Goal: Task Accomplishment & Management: Use online tool/utility

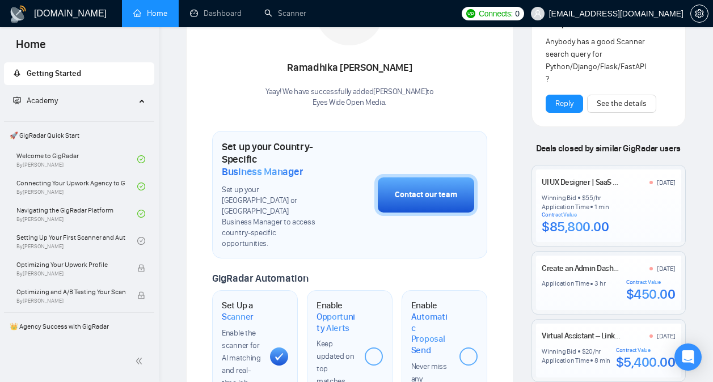
scroll to position [311, 0]
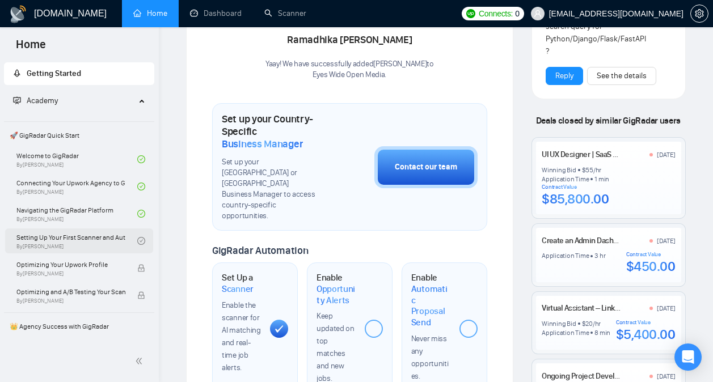
click at [124, 232] on link "Setting Up Your First Scanner and Auto-Bidder By [PERSON_NAME]" at bounding box center [76, 240] width 121 height 25
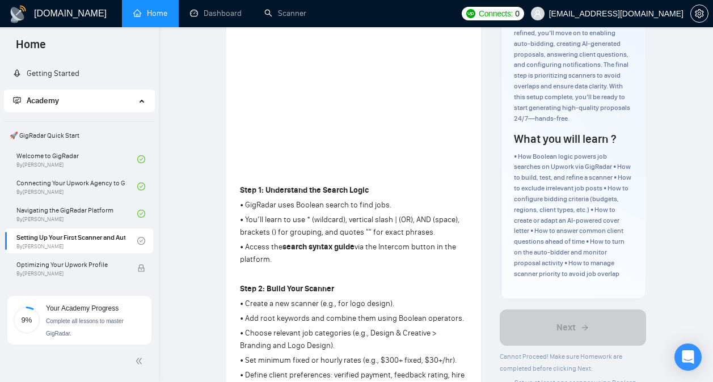
scroll to position [179, 0]
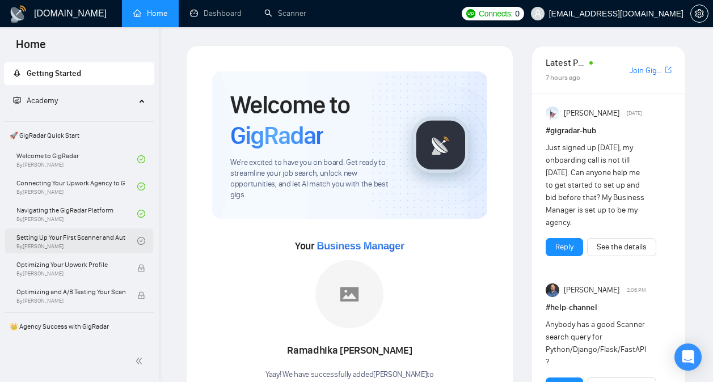
click at [96, 238] on link "Setting Up Your First Scanner and Auto-Bidder By Vlad Timinsky" at bounding box center [76, 240] width 121 height 25
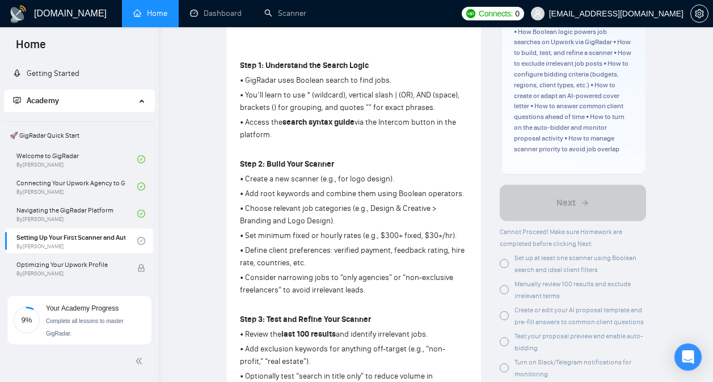
scroll to position [320, 0]
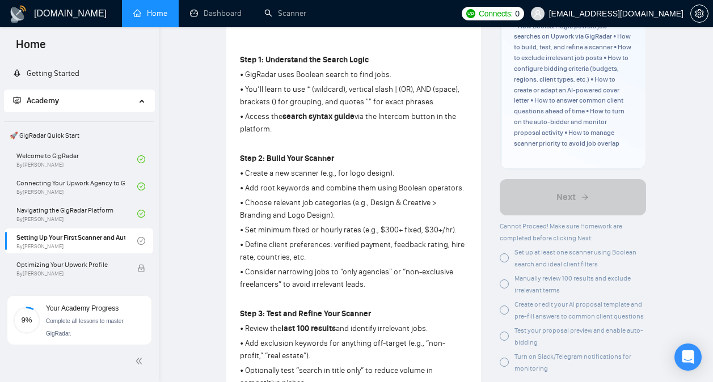
click at [506, 256] on div at bounding box center [503, 257] width 9 height 9
click at [524, 254] on span "Set up at least one scanner using Boolean search and ideal client filters" at bounding box center [575, 258] width 122 height 20
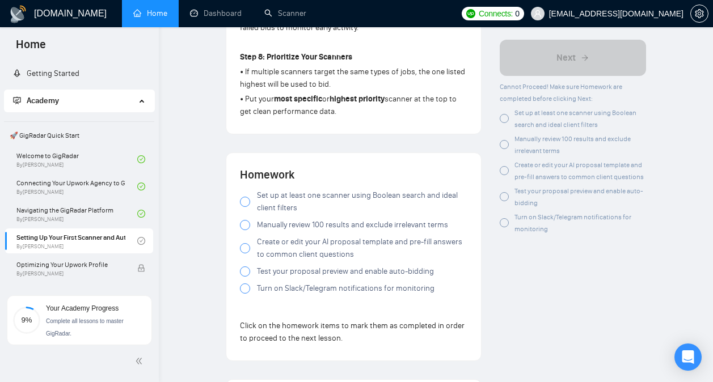
scroll to position [1056, 0]
click at [397, 201] on span "Set up at least one scanner using Boolean search and ideal client filters" at bounding box center [362, 201] width 210 height 25
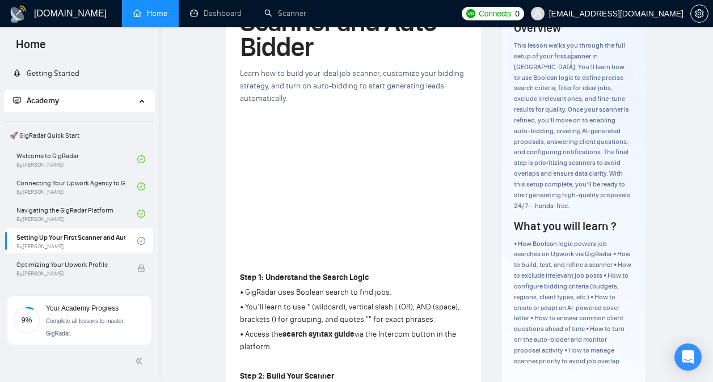
scroll to position [0, 0]
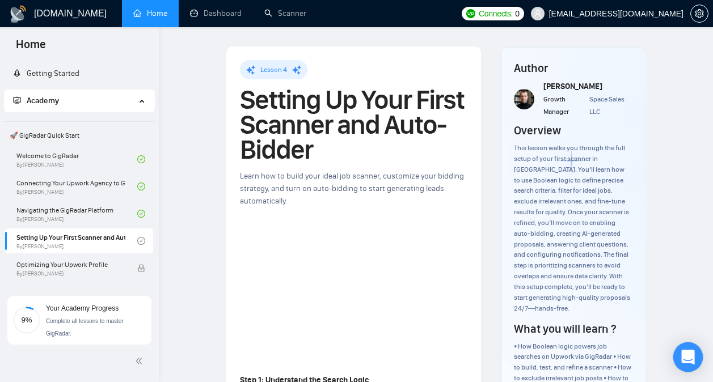
click at [689, 351] on icon "Open Intercom Messenger" at bounding box center [687, 357] width 13 height 15
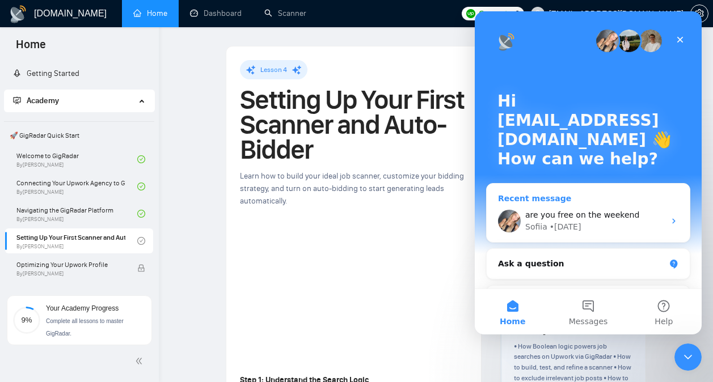
click at [606, 215] on span "are you free on the weekend" at bounding box center [582, 214] width 114 height 9
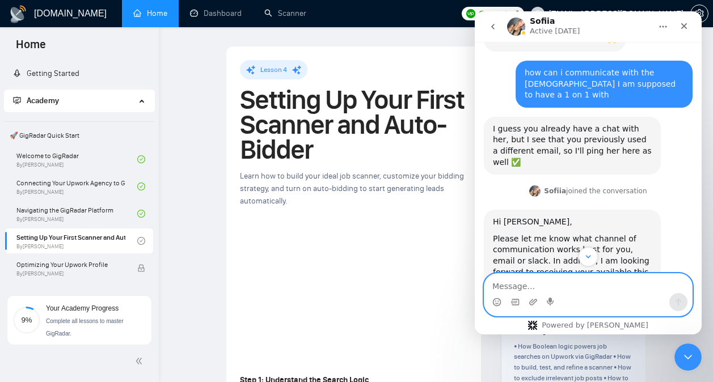
scroll to position [3653, 0]
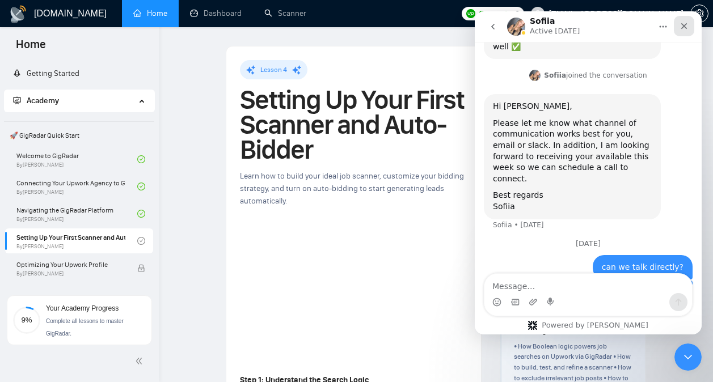
click at [683, 27] on icon "Close" at bounding box center [683, 26] width 9 height 9
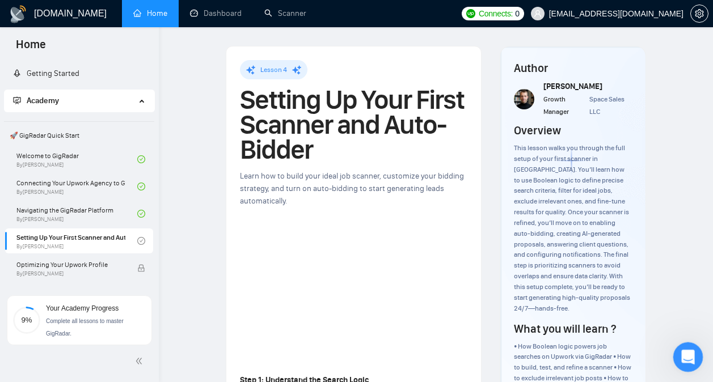
click at [696, 355] on div "Open Intercom Messenger" at bounding box center [685, 355] width 37 height 37
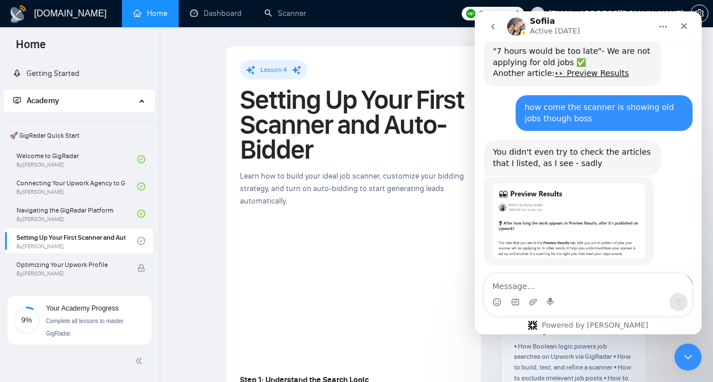
scroll to position [3645, 0]
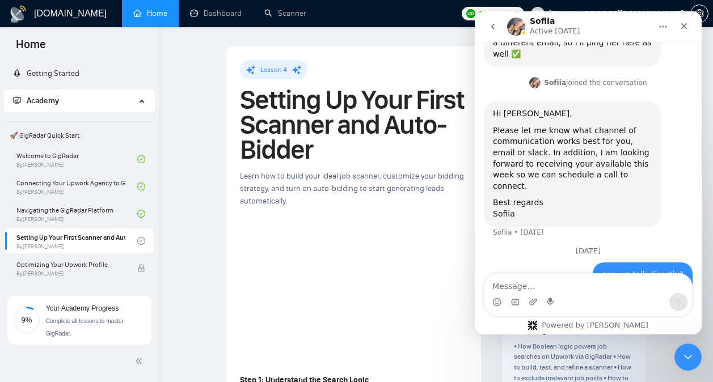
click at [491, 26] on icon "go back" at bounding box center [492, 26] width 9 height 9
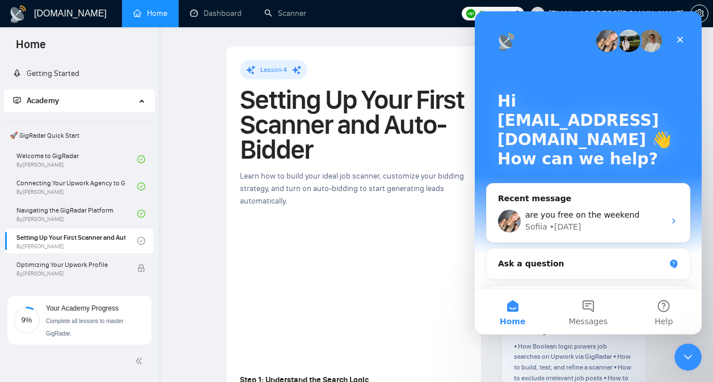
click at [628, 46] on img "Intercom messenger" at bounding box center [628, 40] width 23 height 23
click at [646, 47] on img "Intercom messenger" at bounding box center [650, 40] width 23 height 23
click at [625, 46] on img "Intercom messenger" at bounding box center [628, 40] width 23 height 23
click at [597, 215] on span "are you free on the weekend" at bounding box center [582, 214] width 114 height 9
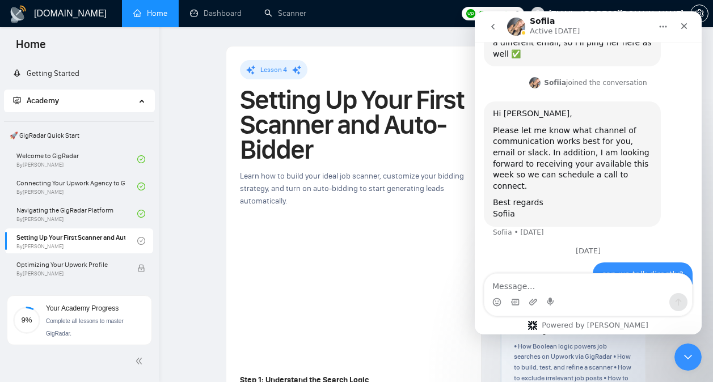
scroll to position [3653, 0]
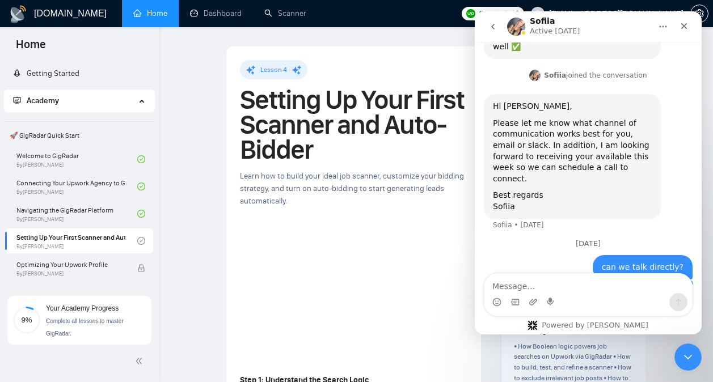
click at [491, 31] on button "go back" at bounding box center [493, 27] width 22 height 22
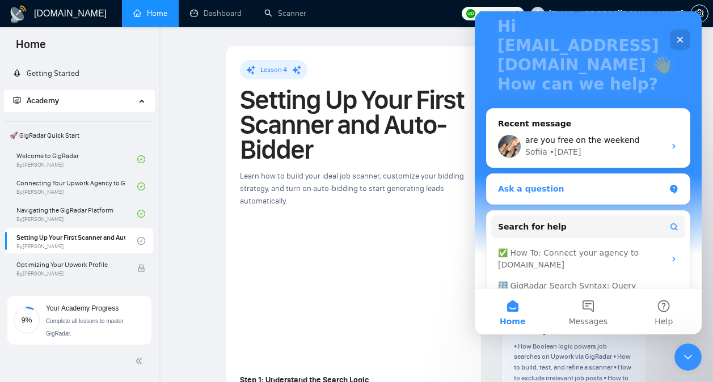
scroll to position [147, 0]
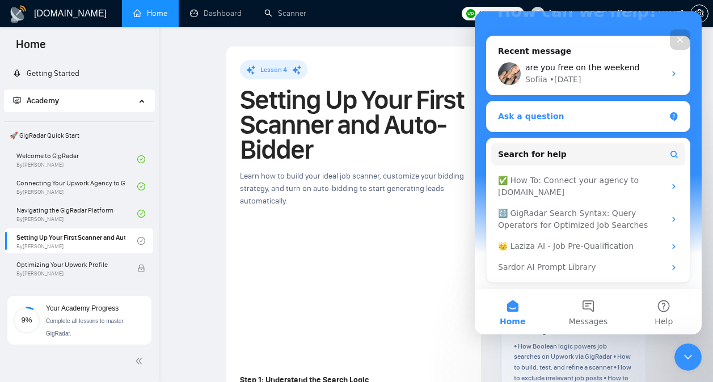
click at [618, 120] on div "Ask a question" at bounding box center [581, 117] width 167 height 12
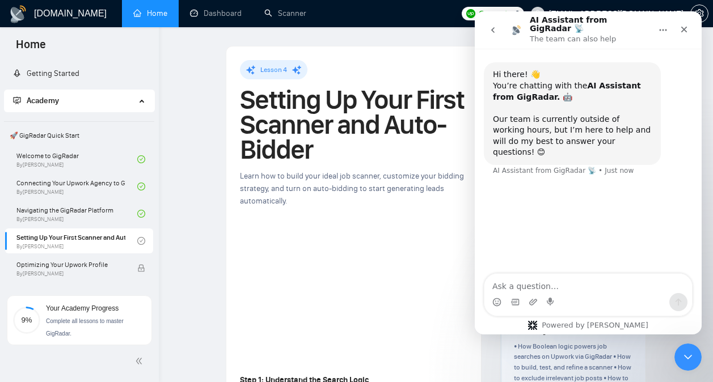
click at [495, 26] on icon "go back" at bounding box center [492, 30] width 9 height 9
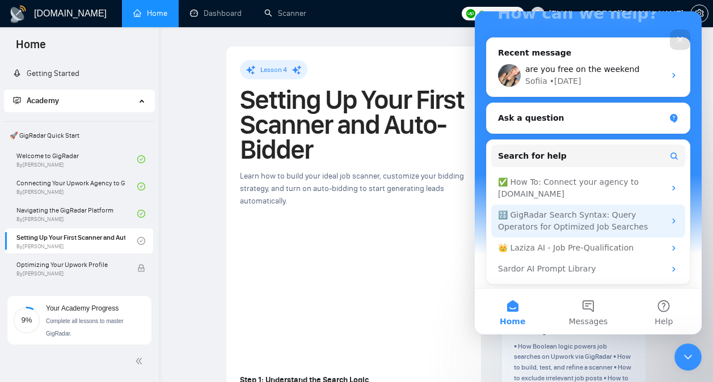
scroll to position [104, 0]
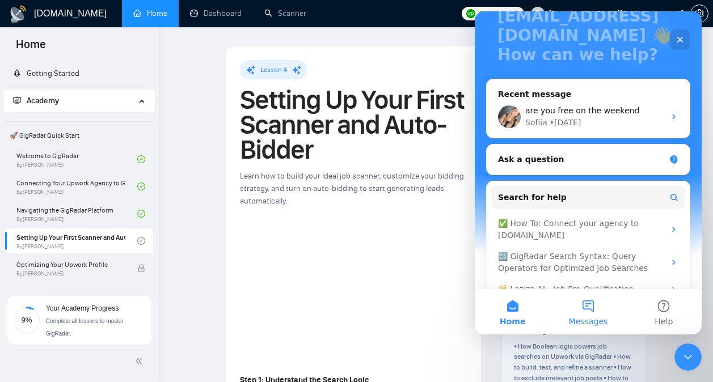
click at [582, 303] on button "Messages" at bounding box center [587, 311] width 75 height 45
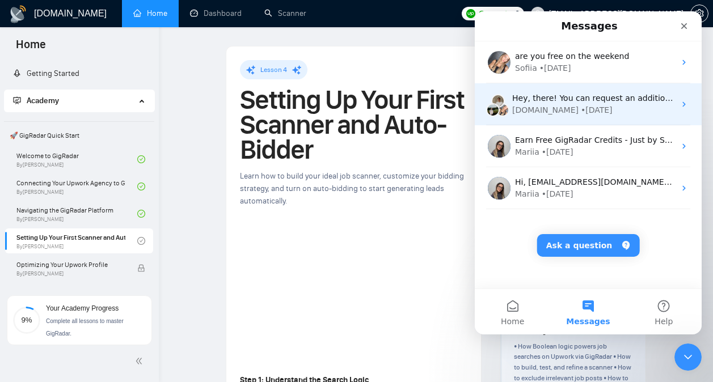
click at [616, 111] on div "GigRadar.io • 2d ago" at bounding box center [593, 110] width 163 height 12
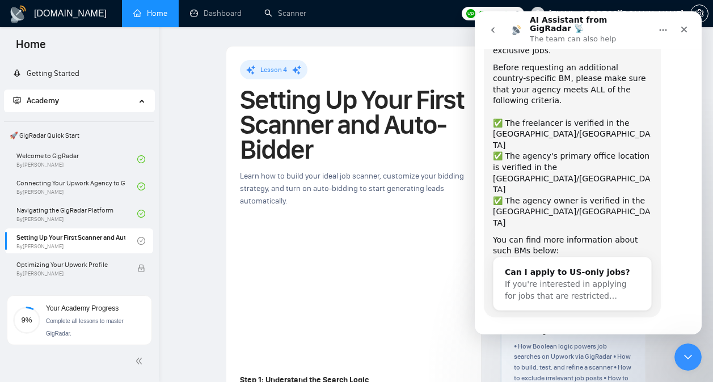
scroll to position [0, 0]
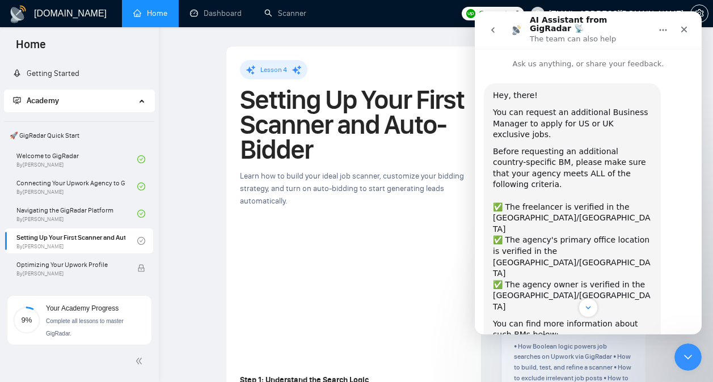
click at [493, 30] on icon "go back" at bounding box center [492, 30] width 9 height 9
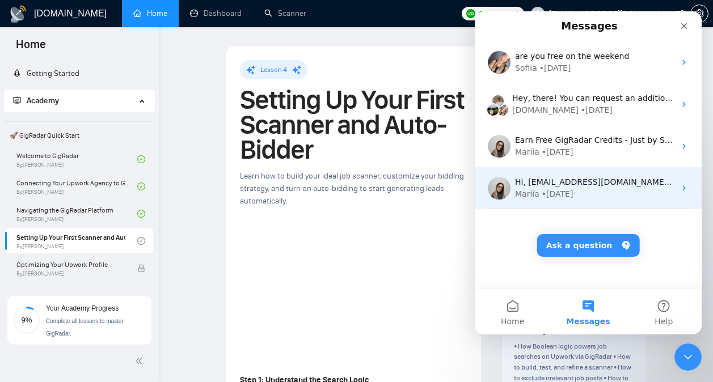
click at [570, 188] on div "Hi, [EMAIL_ADDRESS][DOMAIN_NAME], Welcome to [DOMAIN_NAME]! Why don't you check…" at bounding box center [595, 182] width 160 height 12
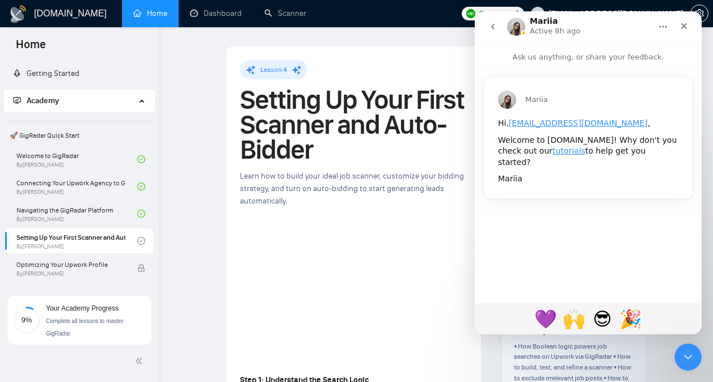
click at [498, 28] on button "go back" at bounding box center [493, 27] width 22 height 22
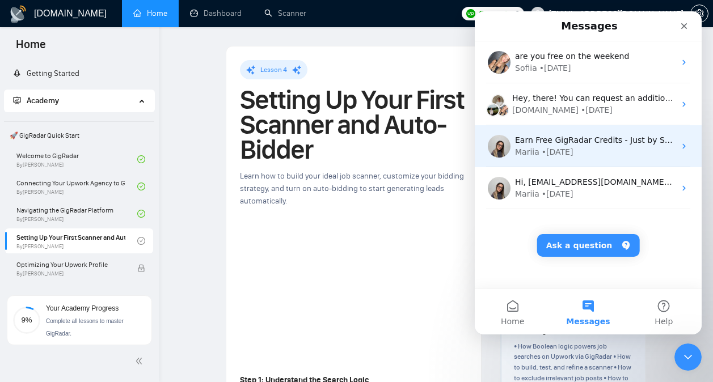
click at [559, 149] on div "• 3d ago" at bounding box center [557, 152] width 32 height 12
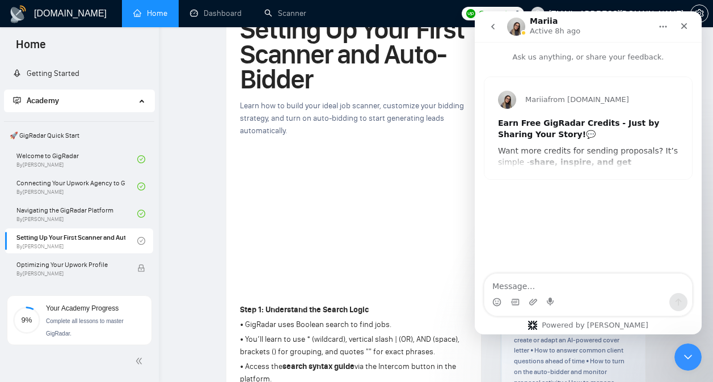
scroll to position [32, 0]
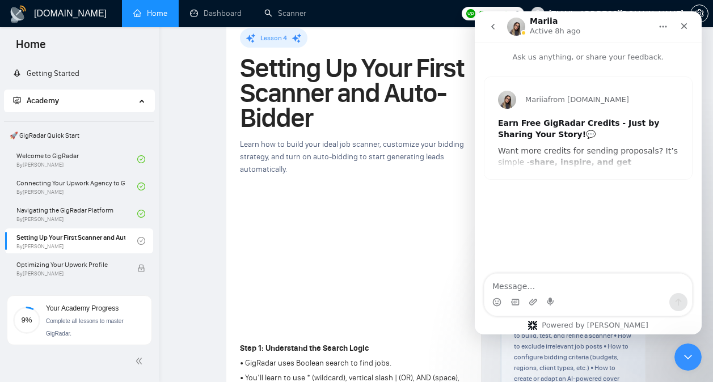
click at [498, 32] on button "go back" at bounding box center [493, 27] width 22 height 22
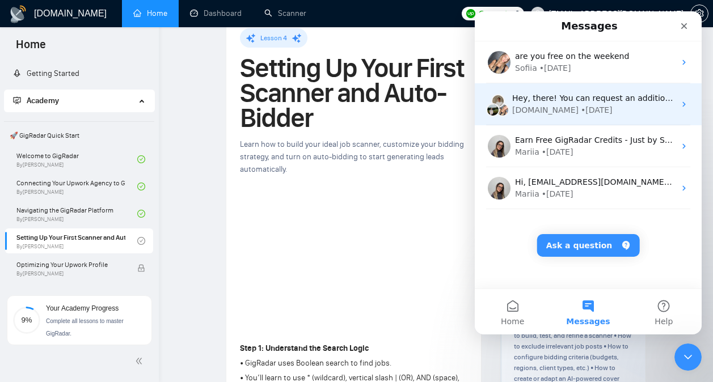
click at [574, 116] on div "Hey, there! You can request an additional Business Manager to apply for US or U…" at bounding box center [587, 104] width 227 height 42
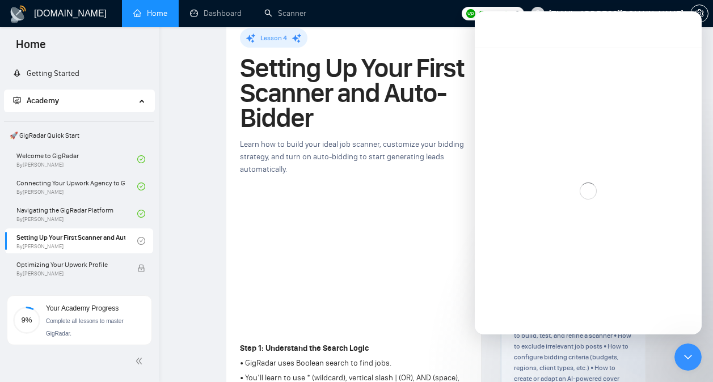
scroll to position [84, 0]
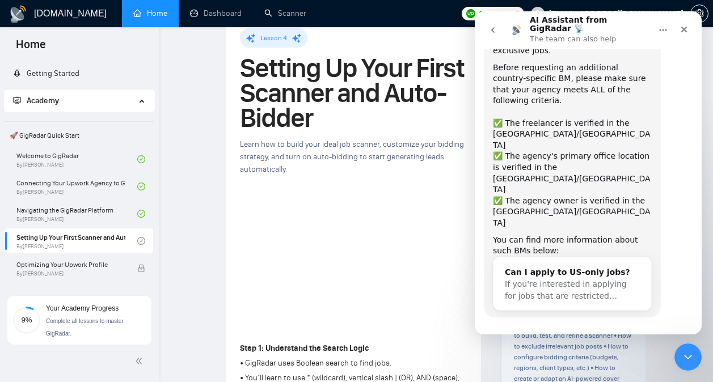
click at [491, 26] on icon "go back" at bounding box center [492, 30] width 9 height 9
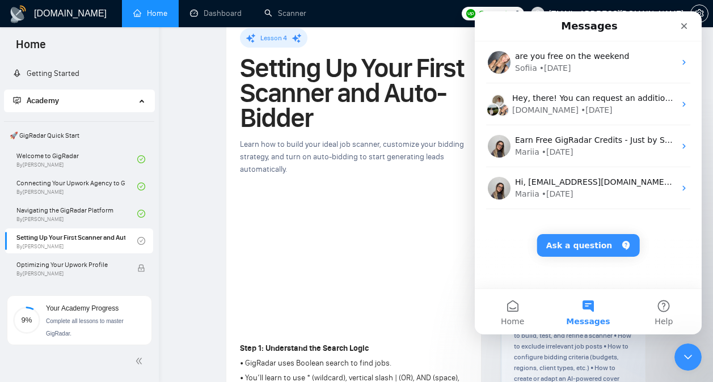
scroll to position [0, 0]
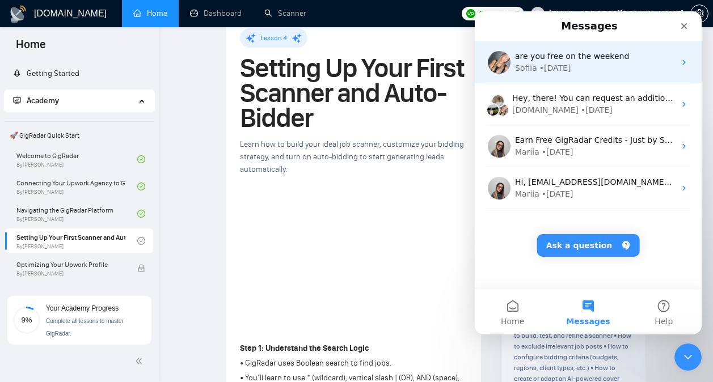
click at [592, 60] on span "are you free on the weekend" at bounding box center [572, 56] width 114 height 9
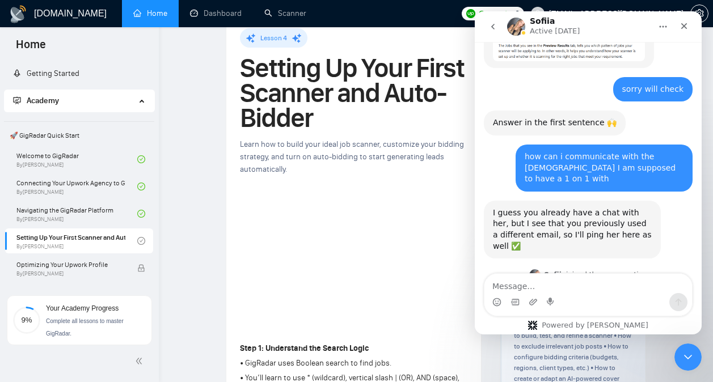
scroll to position [3653, 0]
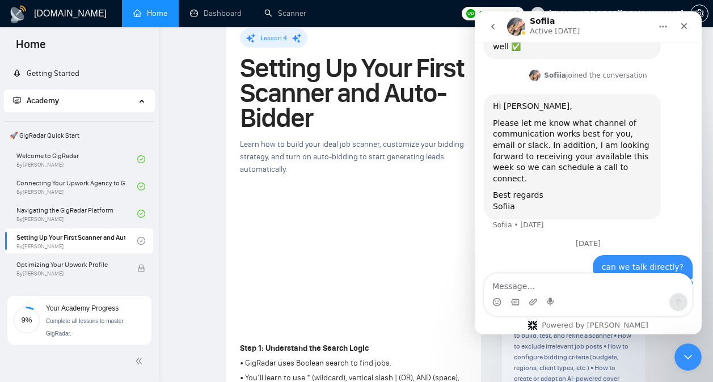
click at [497, 31] on icon "go back" at bounding box center [492, 26] width 9 height 9
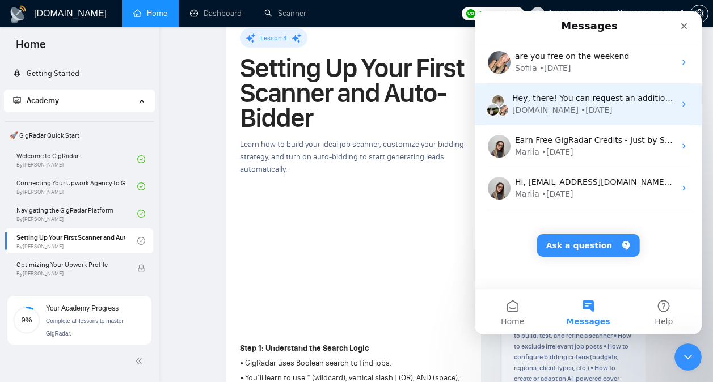
scroll to position [0, 0]
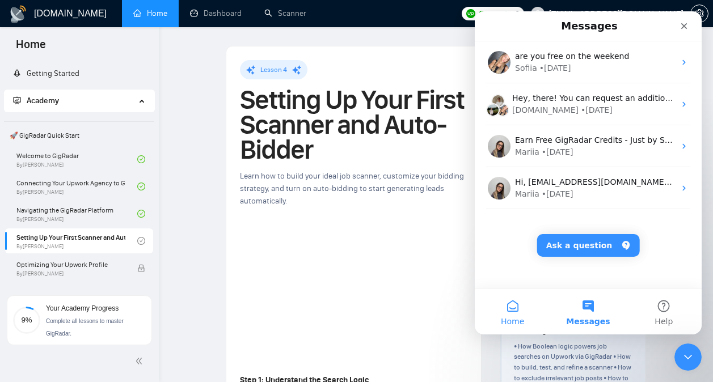
click at [514, 312] on button "Home" at bounding box center [511, 311] width 75 height 45
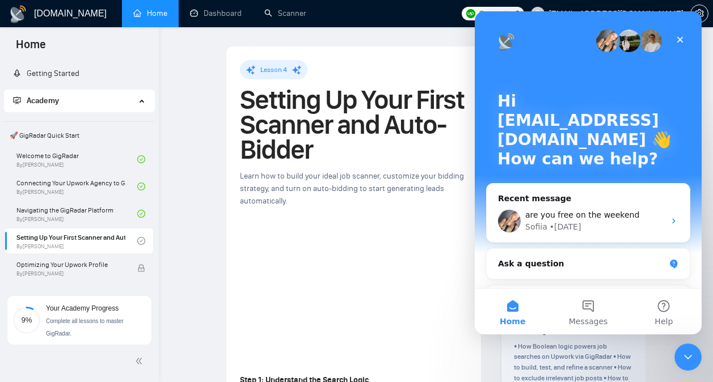
click at [621, 41] on img "Intercom messenger" at bounding box center [628, 40] width 23 height 23
click at [651, 36] on img "Intercom messenger" at bounding box center [650, 40] width 23 height 23
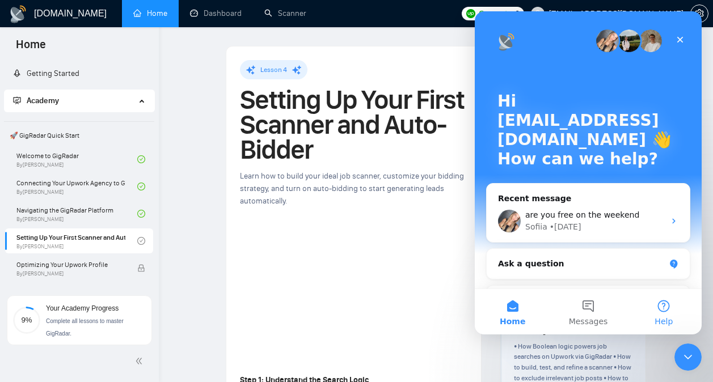
click at [668, 306] on button "Help" at bounding box center [663, 311] width 75 height 45
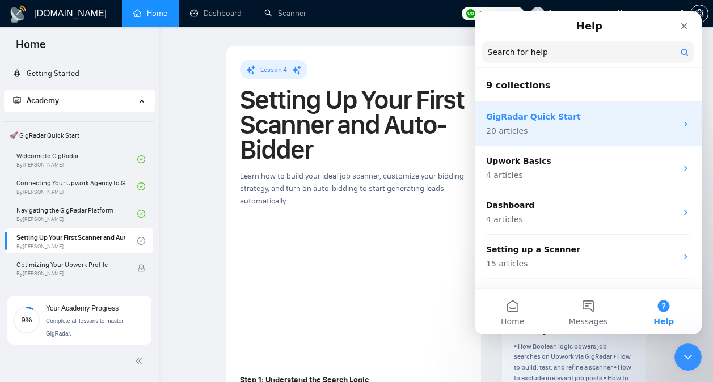
click at [608, 129] on p "20 articles" at bounding box center [581, 131] width 190 height 12
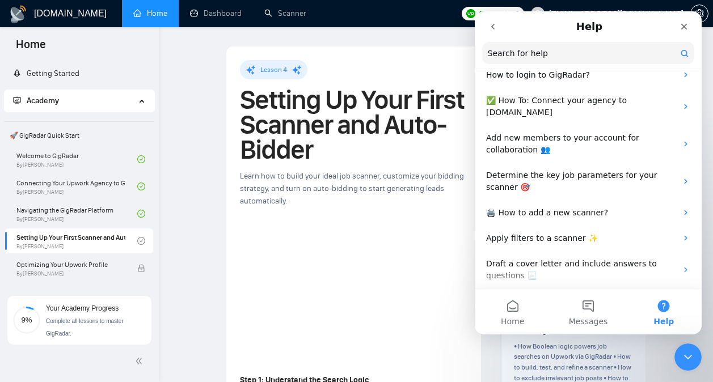
scroll to position [135, 0]
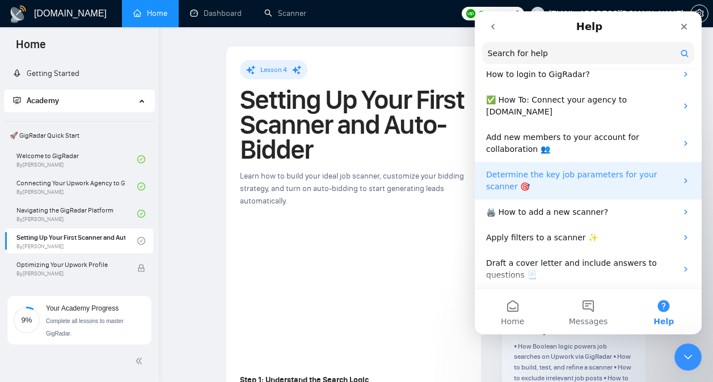
click at [631, 169] on p "Determine the key job parameters for your scanner 🎯" at bounding box center [581, 181] width 190 height 24
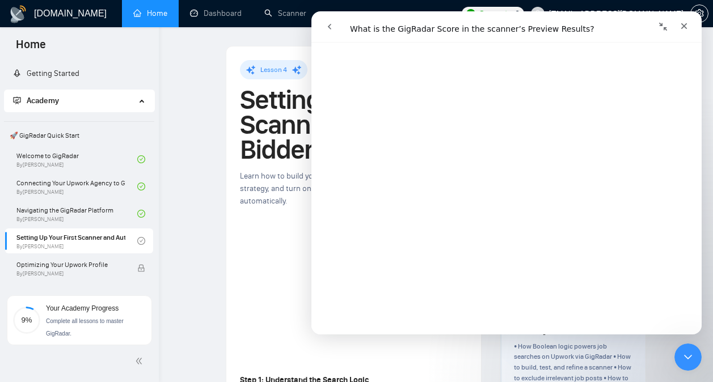
scroll to position [0, 0]
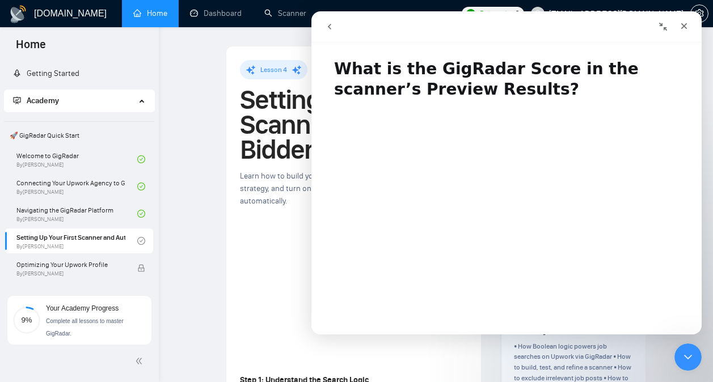
click at [330, 29] on icon "go back" at bounding box center [329, 26] width 9 height 9
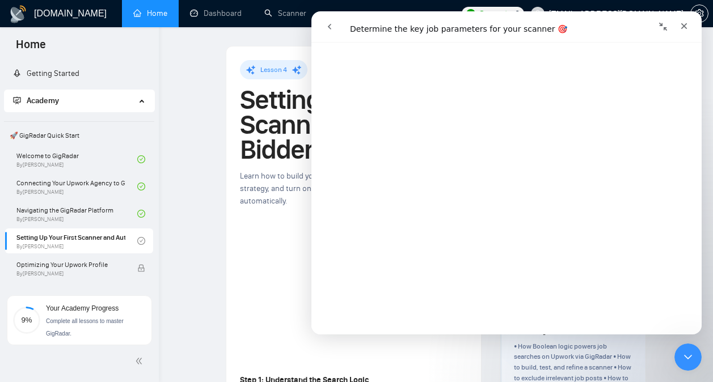
scroll to position [307, 0]
click at [684, 29] on icon "Close" at bounding box center [683, 26] width 9 height 9
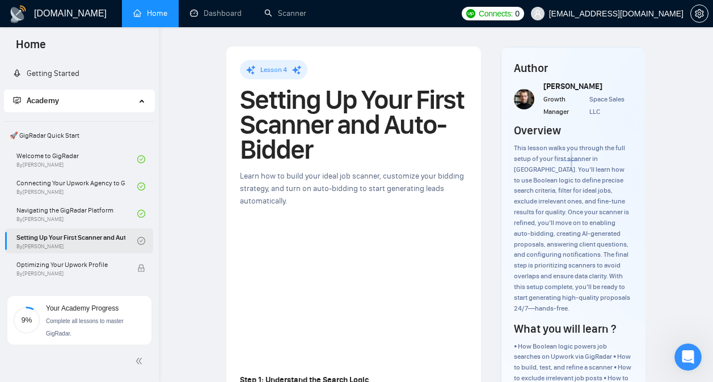
click at [122, 236] on link "Setting Up Your First Scanner and Auto-Bidder By Vlad Timinsky" at bounding box center [76, 240] width 121 height 25
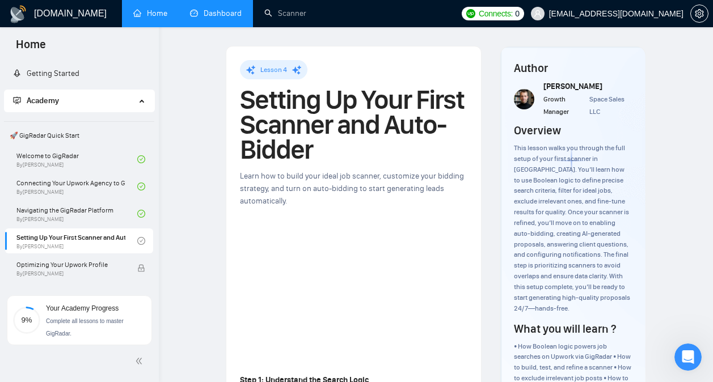
click at [229, 10] on link "Dashboard" at bounding box center [216, 14] width 52 height 10
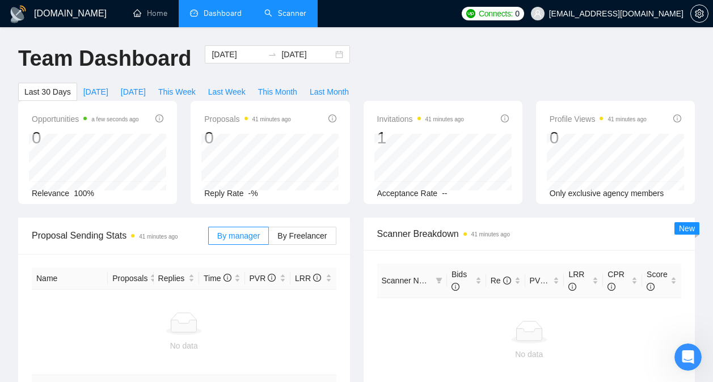
click at [285, 18] on link "Scanner" at bounding box center [285, 14] width 42 height 10
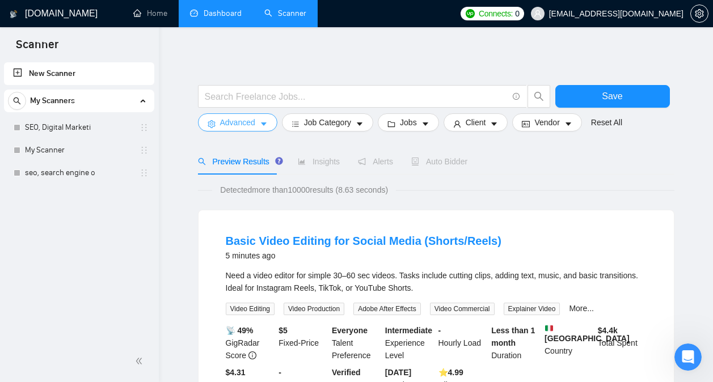
click at [253, 125] on span "Advanced" at bounding box center [237, 122] width 35 height 12
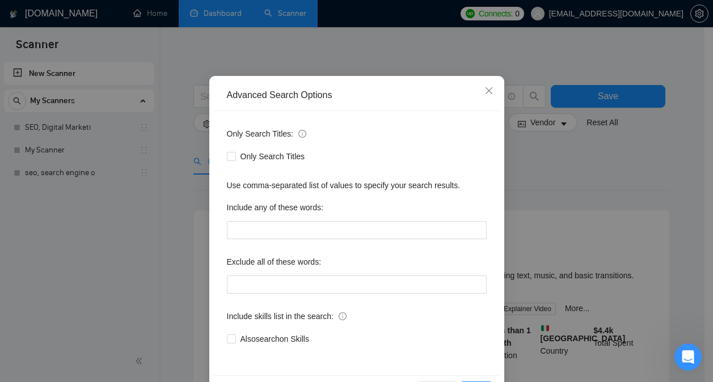
scroll to position [52, 0]
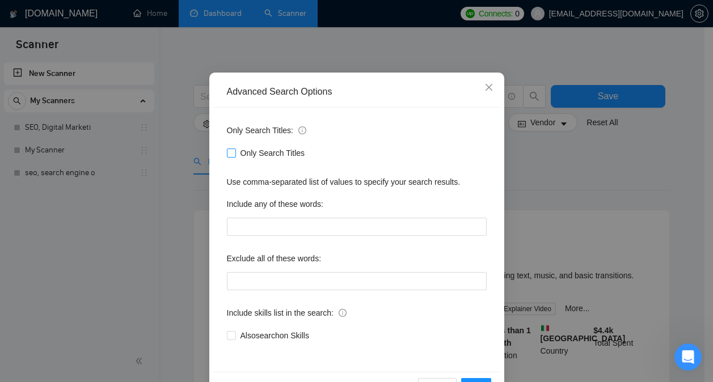
click at [228, 155] on input "Only Search Titles" at bounding box center [231, 153] width 8 height 8
checkbox input "true"
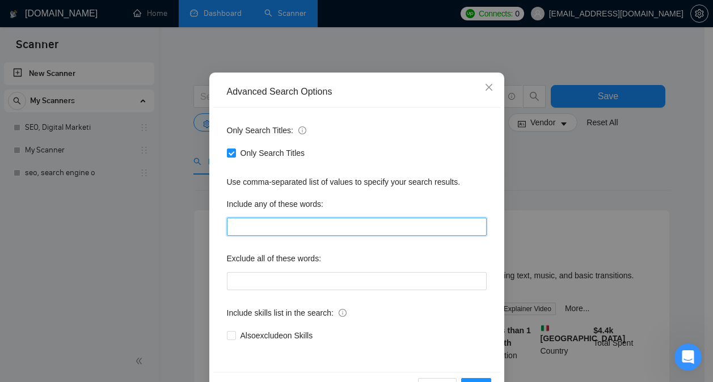
click at [266, 226] on input "text" at bounding box center [357, 227] width 260 height 18
type input "SEO"
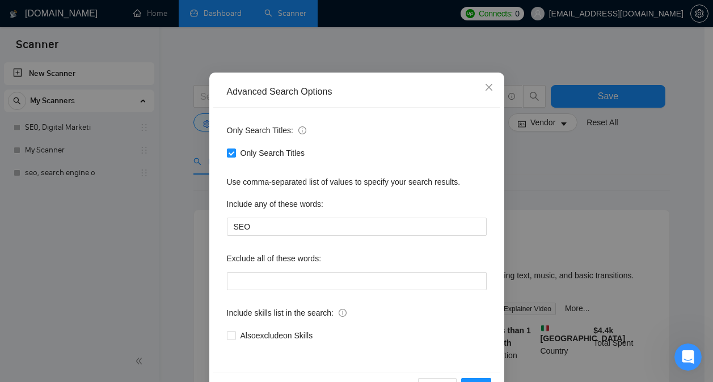
click at [327, 200] on div "Include any of these words:" at bounding box center [357, 206] width 260 height 23
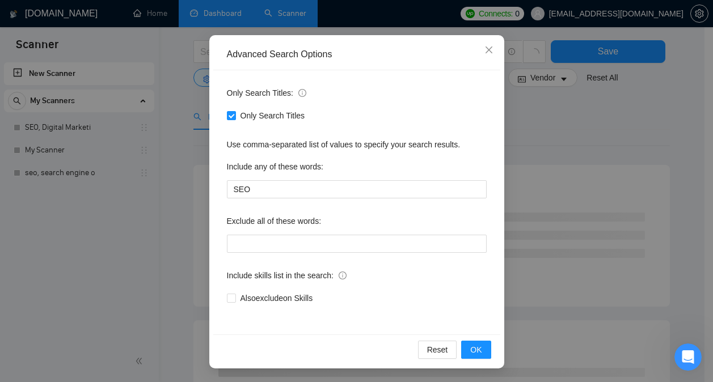
scroll to position [46, 0]
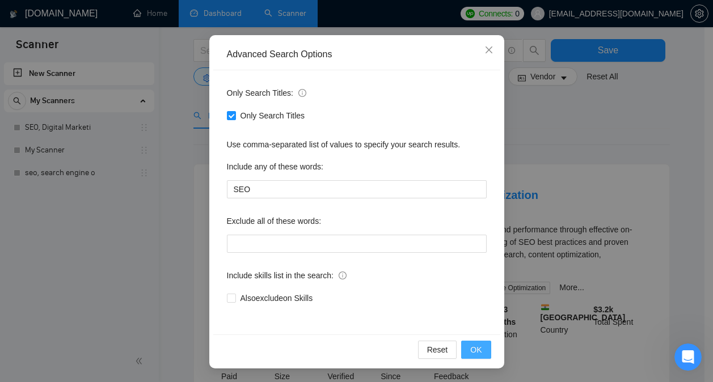
click at [470, 350] on span "OK" at bounding box center [475, 350] width 11 height 12
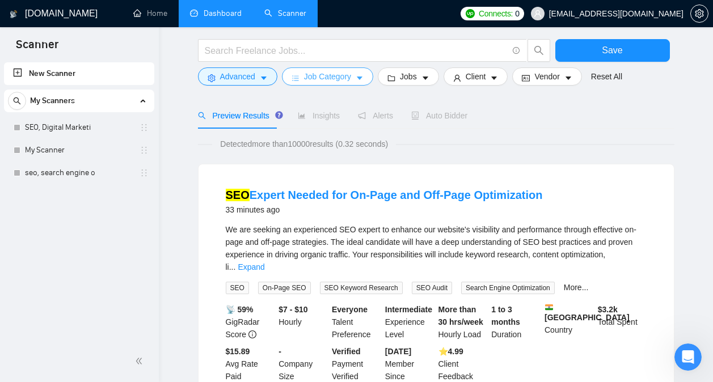
click at [353, 79] on button "Job Category" at bounding box center [327, 76] width 91 height 18
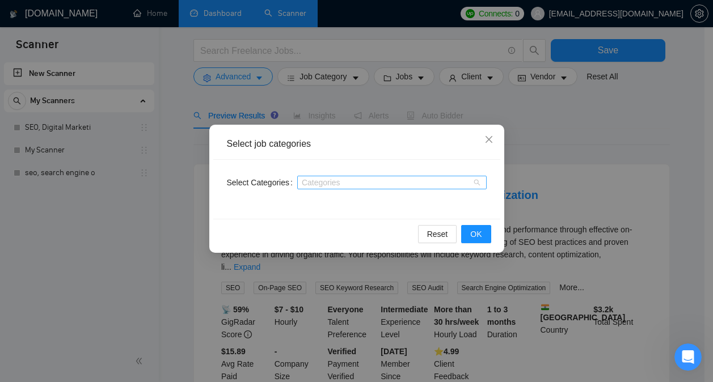
click at [353, 180] on div at bounding box center [386, 182] width 172 height 9
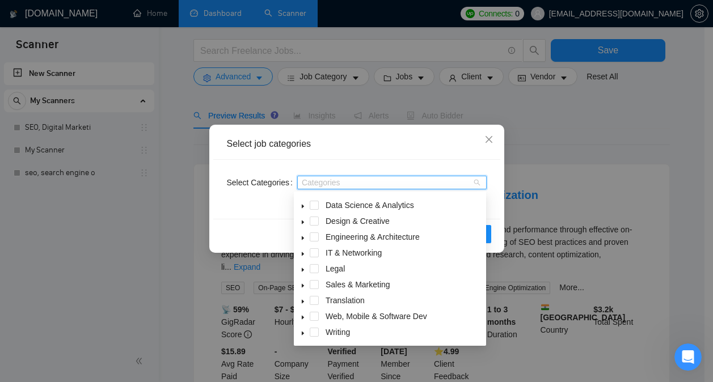
scroll to position [55, 0]
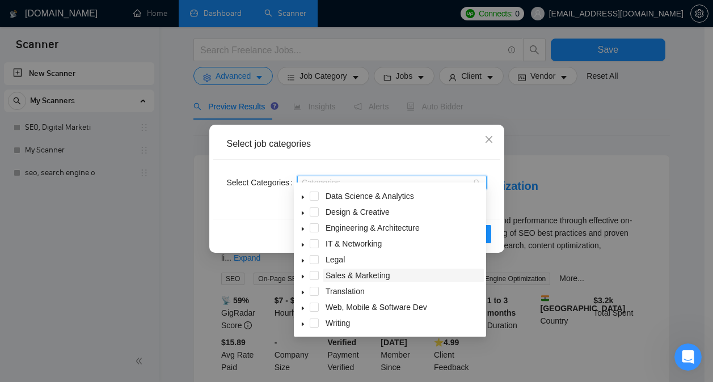
click at [357, 279] on span "Sales & Marketing" at bounding box center [357, 275] width 65 height 9
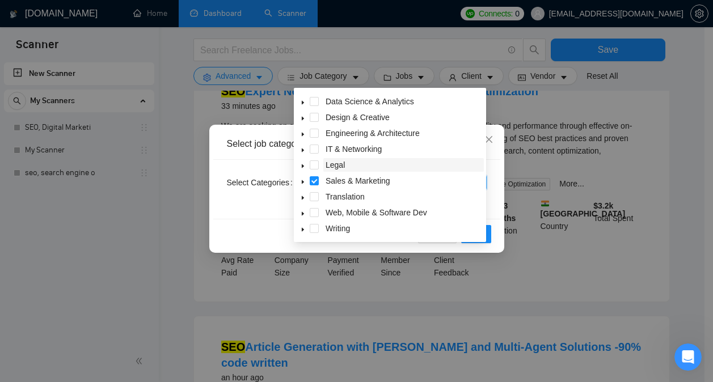
scroll to position [175, 0]
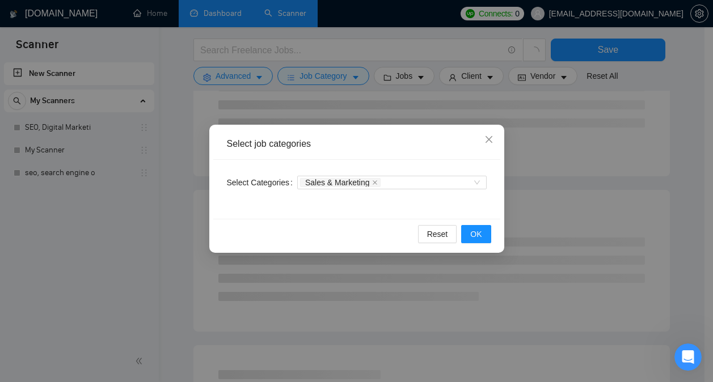
click at [364, 239] on div "Reset OK" at bounding box center [356, 234] width 287 height 30
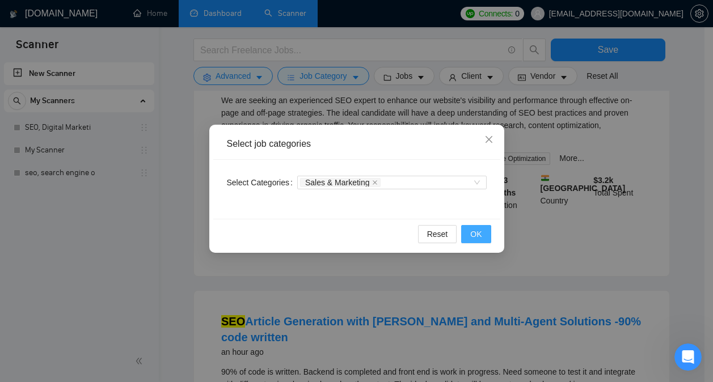
click at [480, 228] on span "OK" at bounding box center [475, 234] width 11 height 12
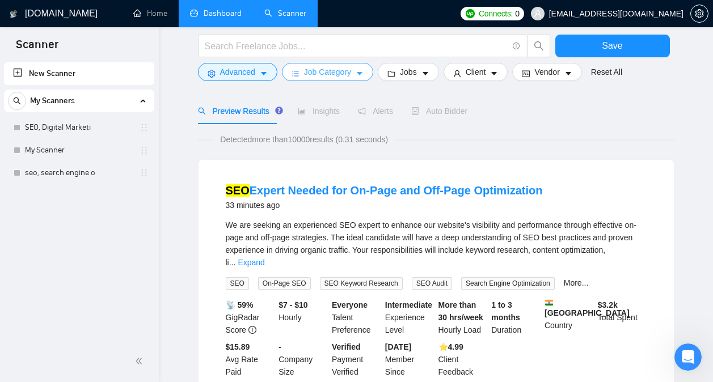
scroll to position [0, 0]
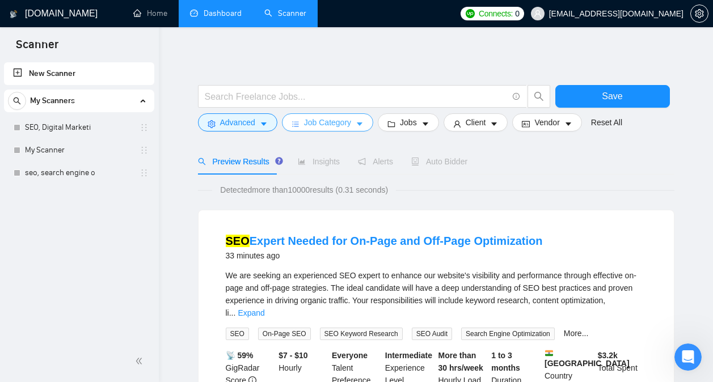
click at [329, 125] on span "Job Category" at bounding box center [327, 122] width 47 height 12
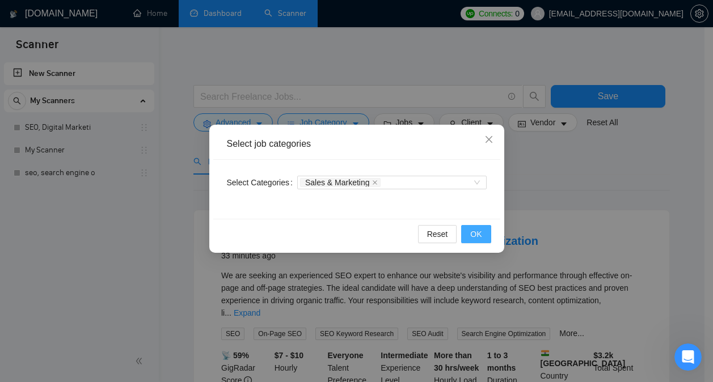
click at [478, 232] on span "OK" at bounding box center [475, 234] width 11 height 12
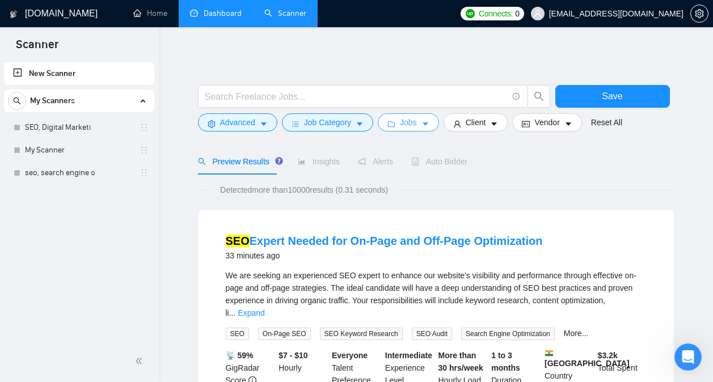
click at [417, 120] on button "Jobs" at bounding box center [408, 122] width 61 height 18
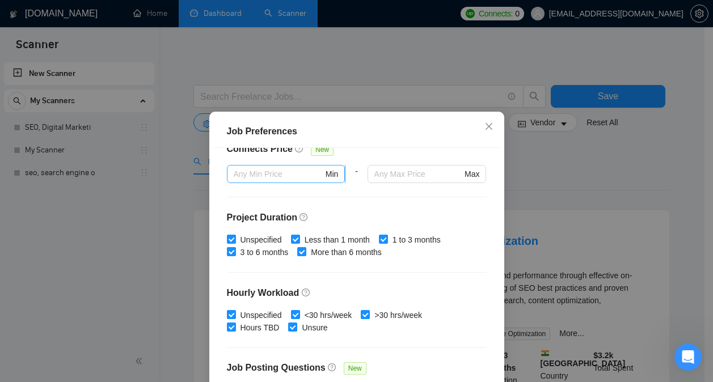
scroll to position [288, 0]
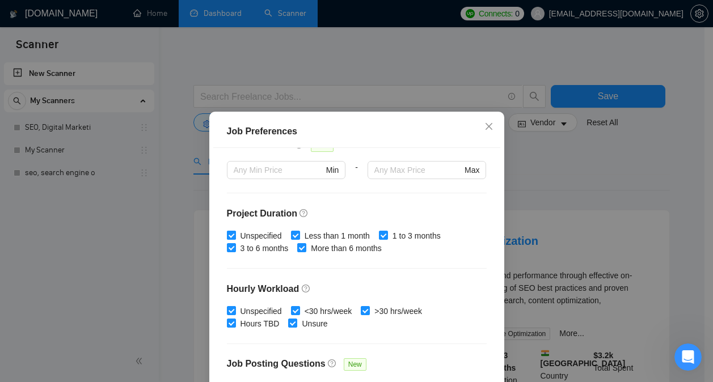
click at [261, 231] on span "Unspecified" at bounding box center [261, 236] width 50 height 12
click at [235, 231] on input "Unspecified" at bounding box center [231, 235] width 8 height 8
checkbox input "false"
click at [258, 312] on span "Unspecified" at bounding box center [261, 311] width 50 height 12
click at [235, 312] on input "Unspecified" at bounding box center [231, 310] width 8 height 8
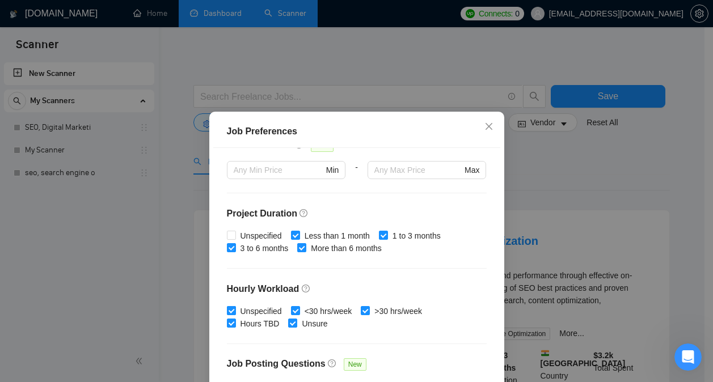
checkbox input "false"
click at [325, 232] on span "Less than 1 month" at bounding box center [337, 236] width 74 height 12
click at [299, 232] on input "Less than 1 month" at bounding box center [295, 235] width 8 height 8
checkbox input "false"
click at [315, 312] on span "<30 hrs/week" at bounding box center [328, 311] width 57 height 12
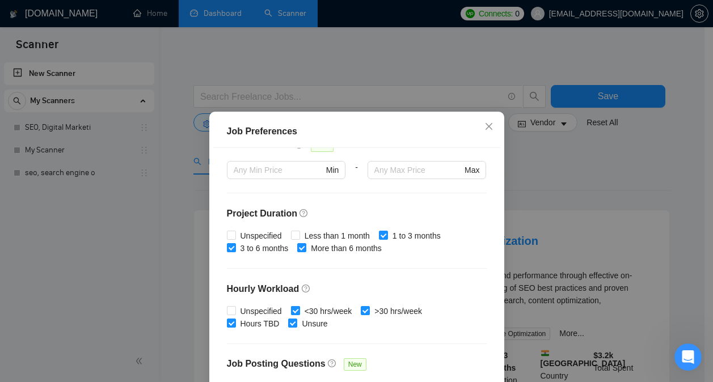
click at [299, 312] on input "<30 hrs/week" at bounding box center [295, 310] width 8 height 8
checkbox input "false"
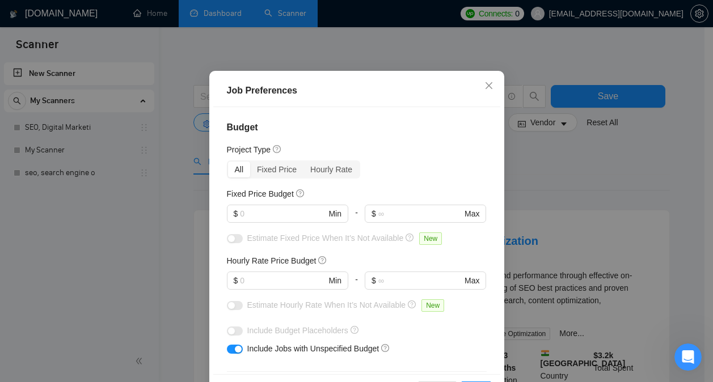
scroll to position [40, 0]
click at [278, 281] on input "text" at bounding box center [283, 281] width 86 height 12
type input "30"
click at [397, 131] on h4 "Budget" at bounding box center [357, 128] width 260 height 14
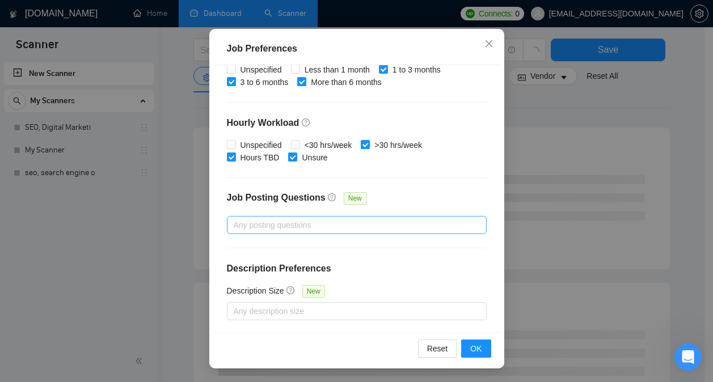
scroll to position [83, 0]
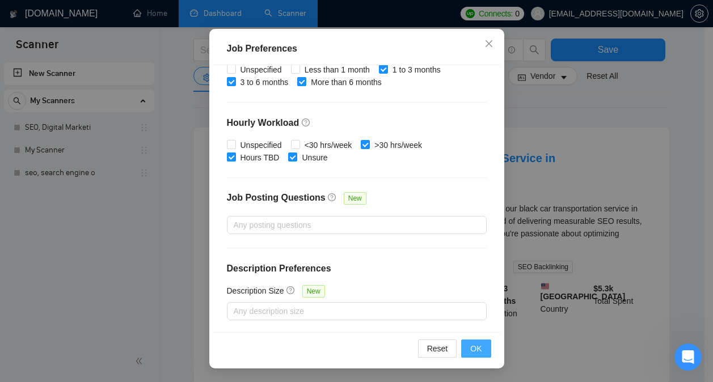
click at [477, 355] on button "OK" at bounding box center [475, 349] width 29 height 18
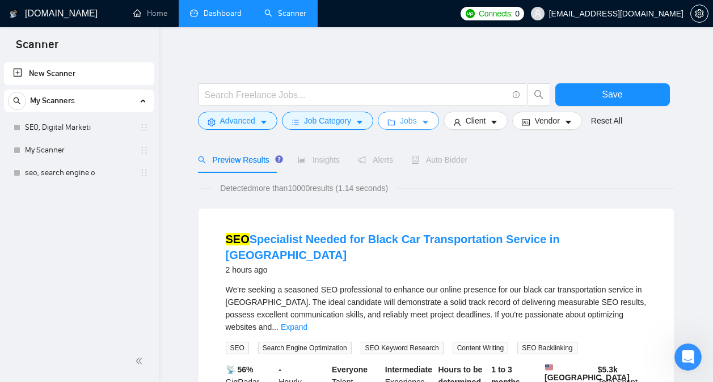
scroll to position [0, 0]
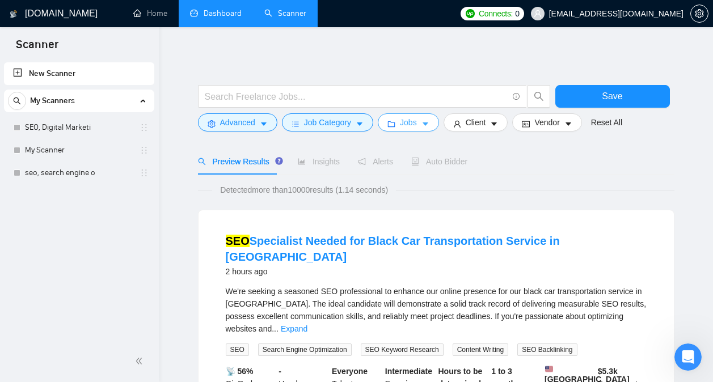
click at [417, 122] on button "Jobs" at bounding box center [408, 122] width 61 height 18
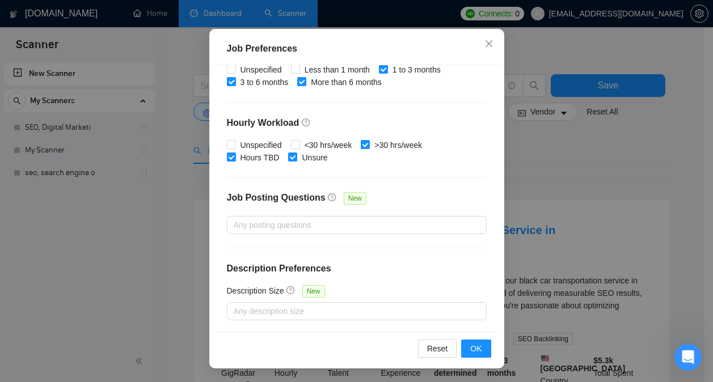
scroll to position [11, 0]
click at [476, 348] on span "OK" at bounding box center [475, 348] width 11 height 12
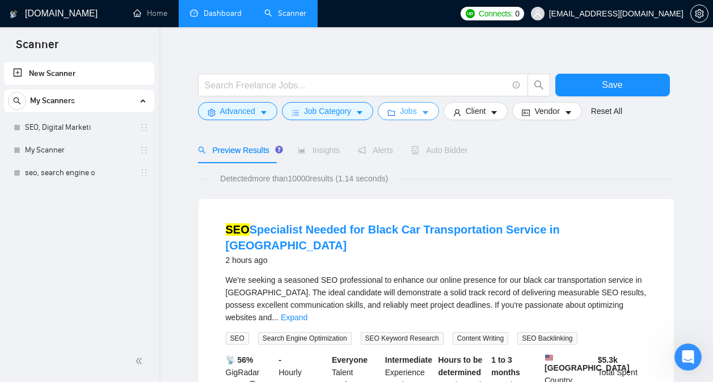
scroll to position [0, 0]
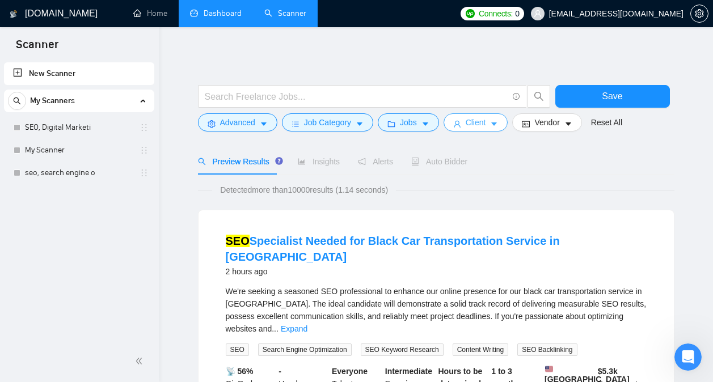
click at [486, 120] on button "Client" at bounding box center [475, 122] width 65 height 18
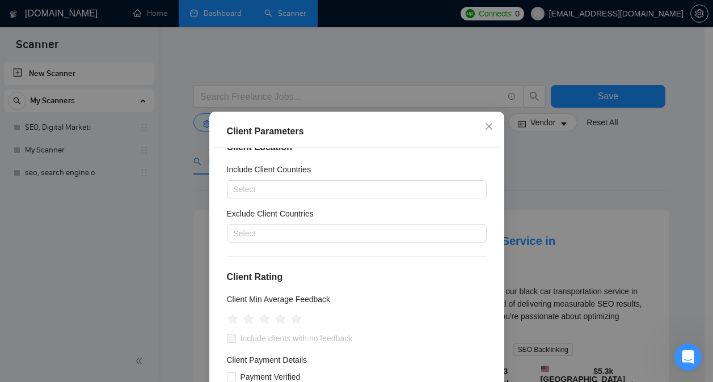
scroll to position [22, 0]
click at [481, 134] on span "Close" at bounding box center [488, 127] width 31 height 31
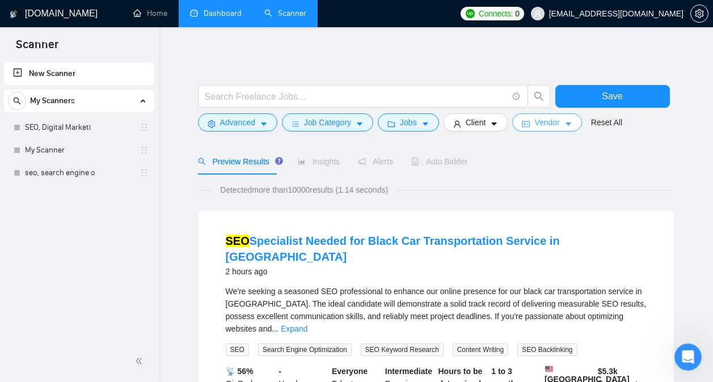
click at [542, 124] on span "Vendor" at bounding box center [546, 122] width 25 height 12
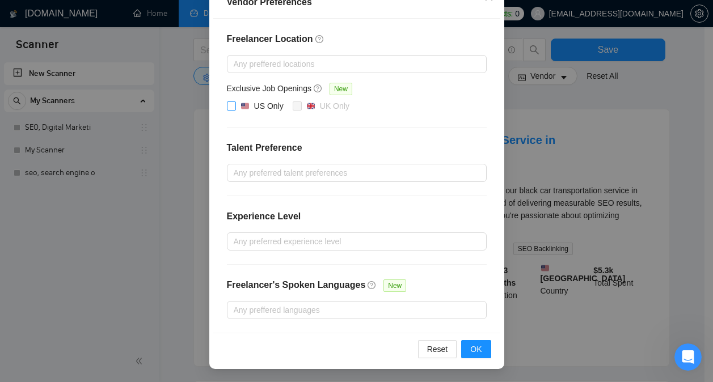
scroll to position [0, 0]
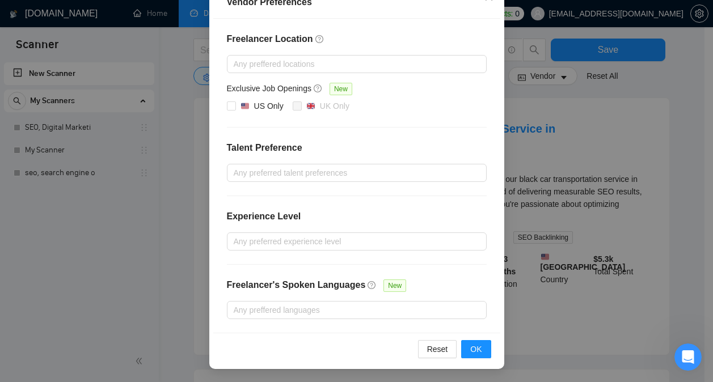
click at [669, 139] on div "Vendor Preferences Freelancer Location Any preffered locations Exclusive Job Op…" at bounding box center [356, 191] width 713 height 382
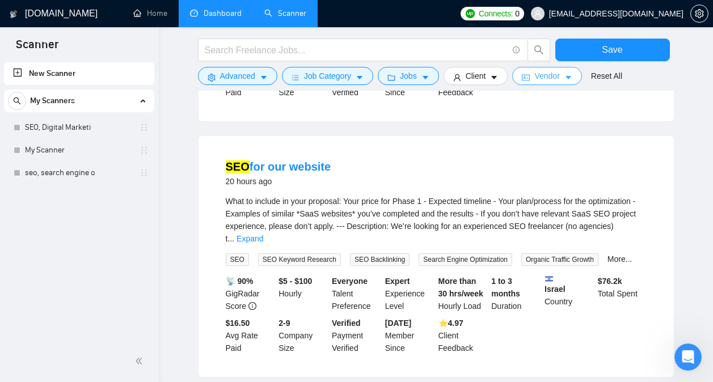
scroll to position [1115, 0]
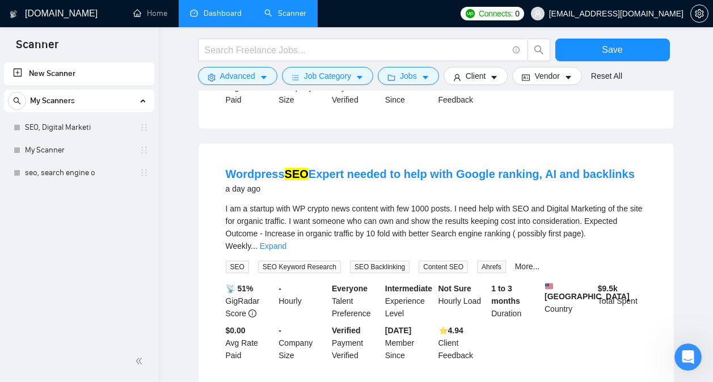
scroll to position [2410, 0]
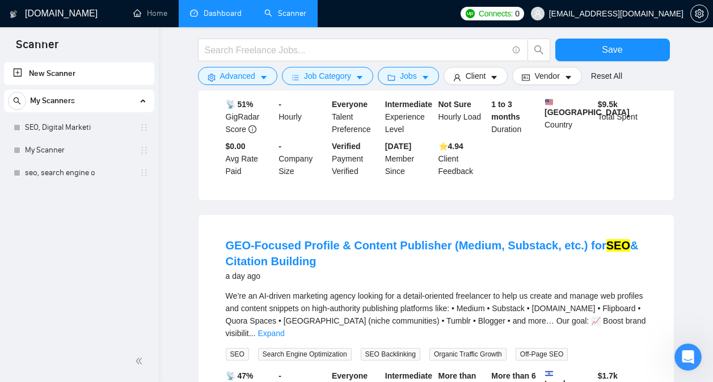
scroll to position [2584, 0]
click at [284, 328] on link "Expand" at bounding box center [270, 332] width 27 height 9
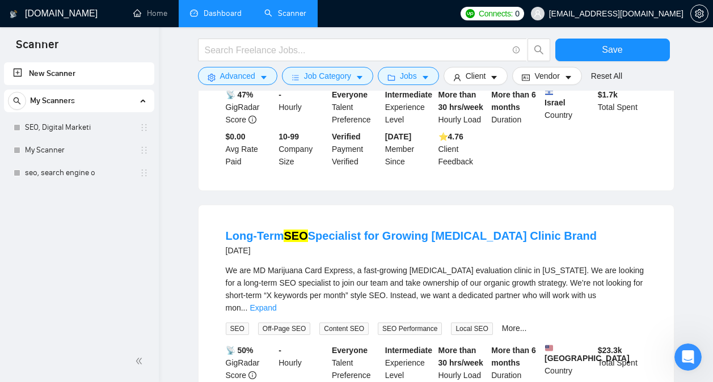
scroll to position [3015, 0]
click at [276, 303] on link "Expand" at bounding box center [262, 307] width 27 height 9
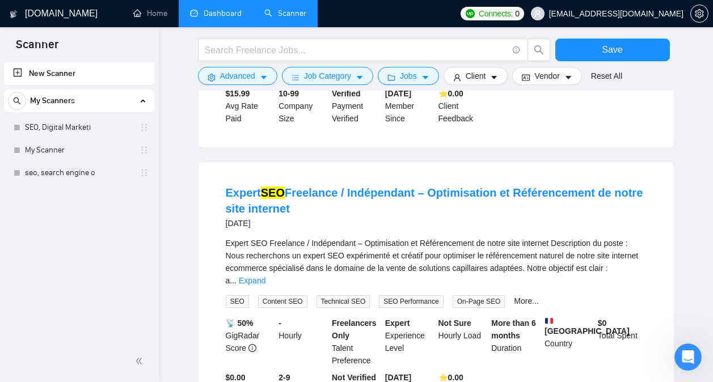
scroll to position [4075, 0]
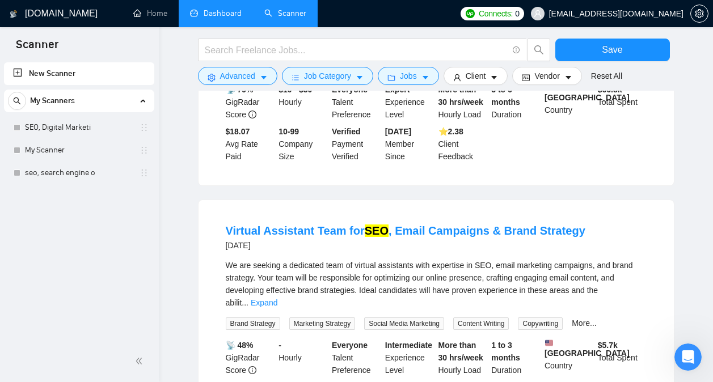
scroll to position [5293, 0]
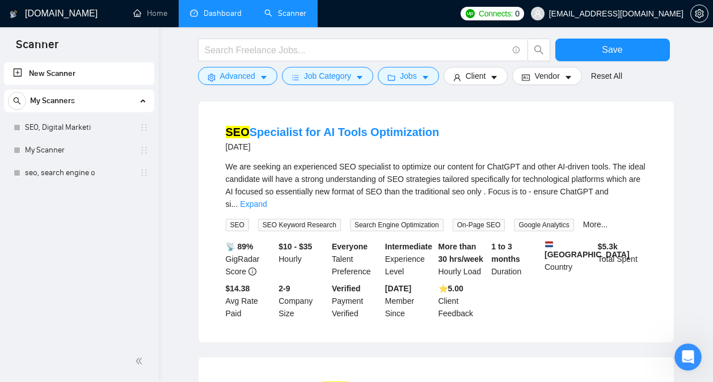
scroll to position [6539, 0]
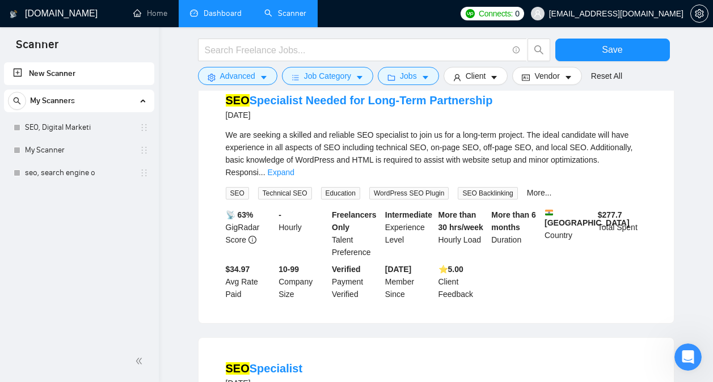
scroll to position [7709, 0]
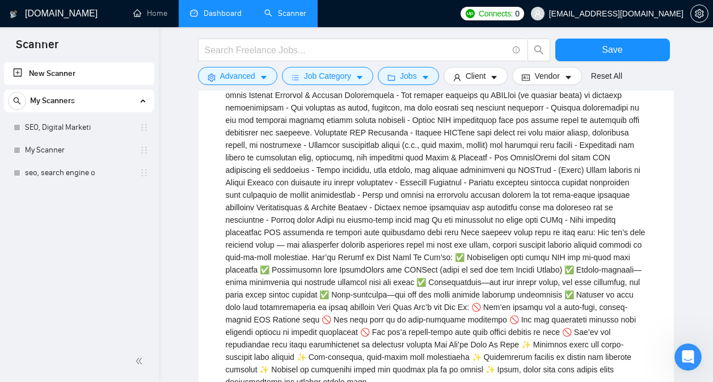
scroll to position [8300, 0]
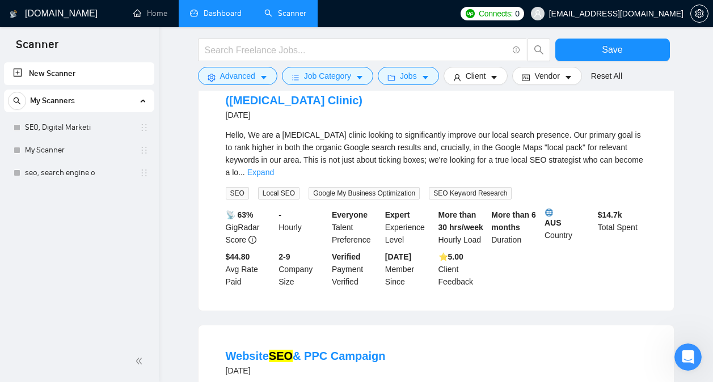
scroll to position [9554, 0]
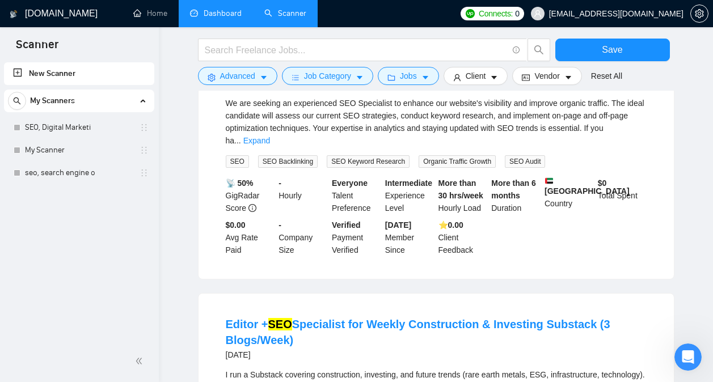
scroll to position [10796, 0]
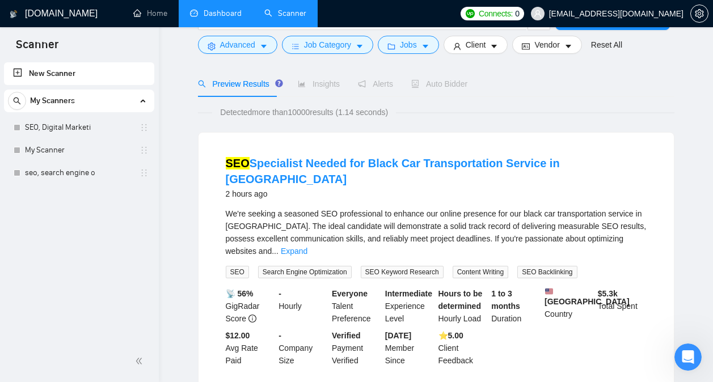
scroll to position [0, 0]
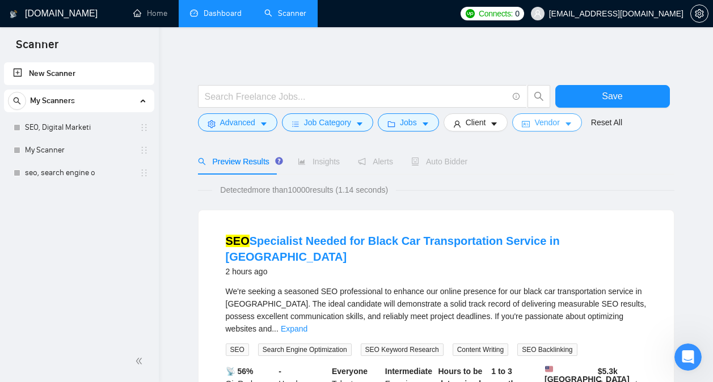
click at [548, 115] on button "Vendor" at bounding box center [546, 122] width 69 height 18
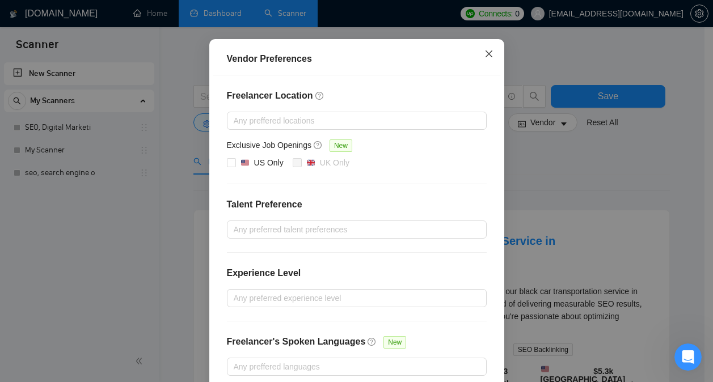
click at [485, 57] on icon "close" at bounding box center [488, 53] width 7 height 7
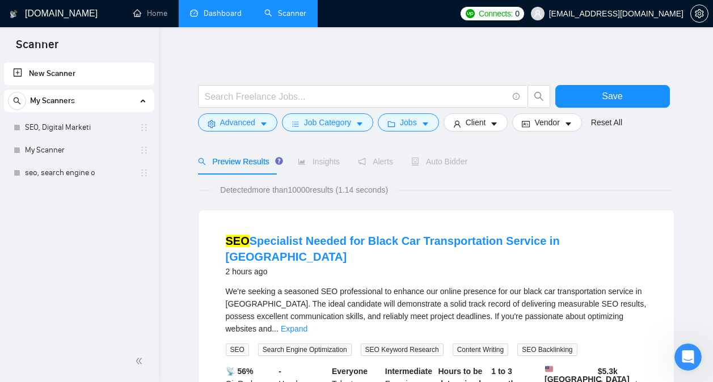
click at [480, 133] on form "Save Advanced Job Category Jobs Client Vendor Reset All" at bounding box center [436, 105] width 476 height 63
click at [482, 124] on span "Client" at bounding box center [475, 122] width 20 height 12
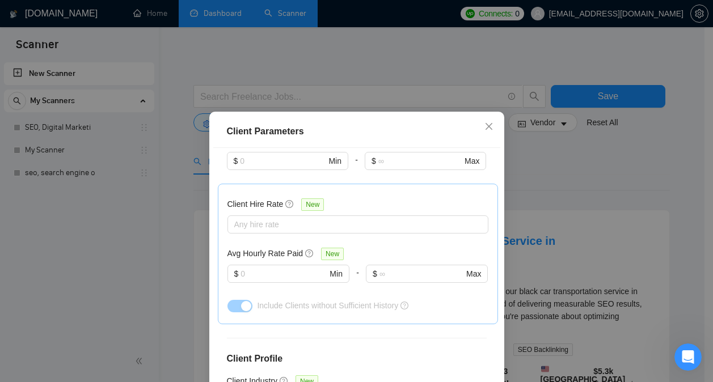
scroll to position [312, 0]
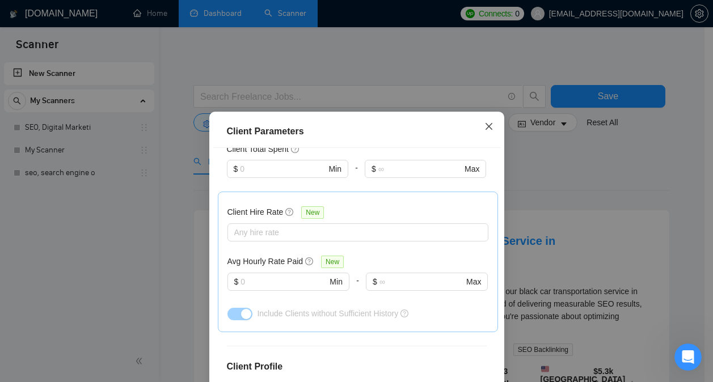
click at [474, 127] on span "Close" at bounding box center [488, 127] width 31 height 31
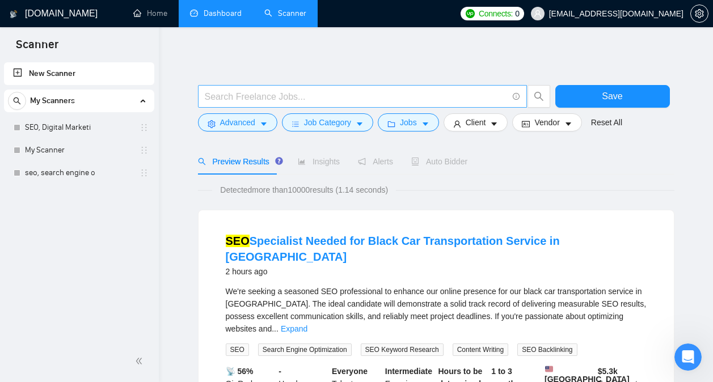
click at [333, 103] on input "text" at bounding box center [356, 97] width 303 height 14
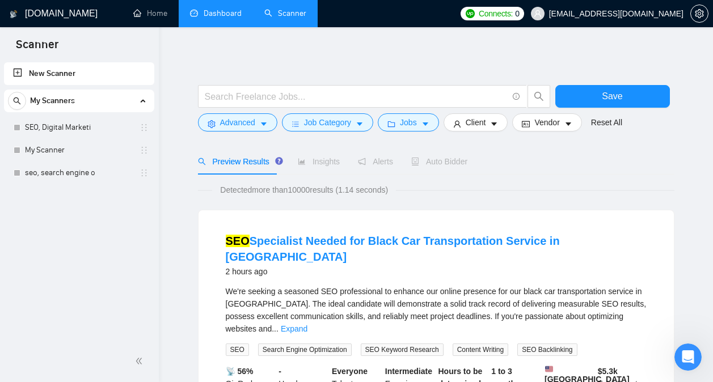
click at [387, 74] on div at bounding box center [436, 79] width 476 height 11
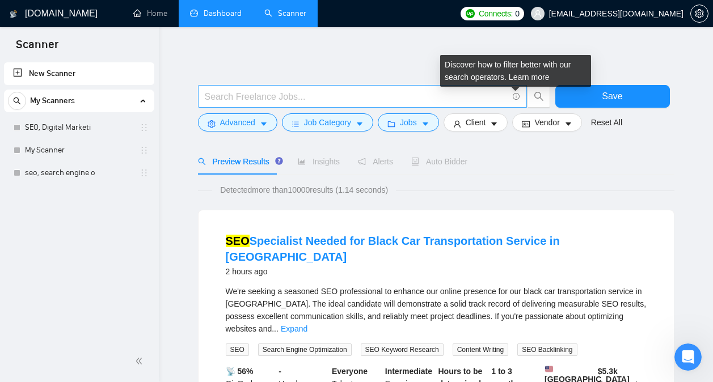
click at [515, 94] on icon "info-circle" at bounding box center [515, 96] width 7 height 7
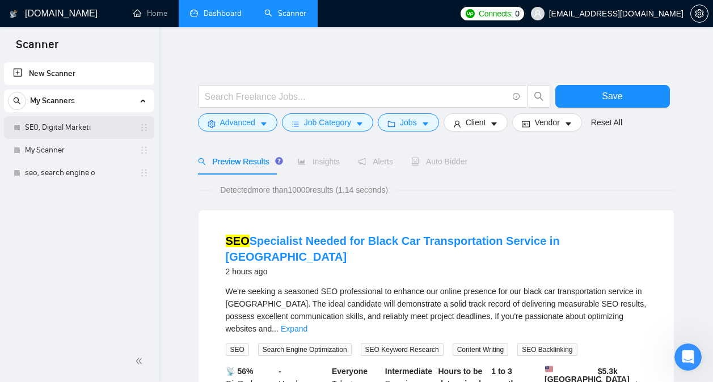
click at [69, 132] on link "SEO, Digital Marketi" at bounding box center [79, 127] width 108 height 23
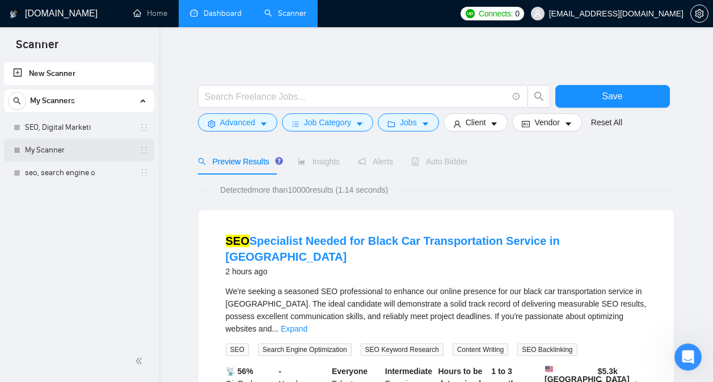
click at [67, 158] on link "My Scanner" at bounding box center [79, 150] width 108 height 23
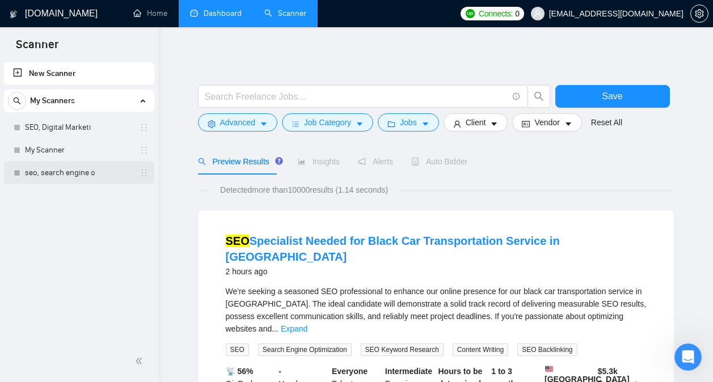
click at [65, 177] on link "seo, search engine o" at bounding box center [79, 173] width 108 height 23
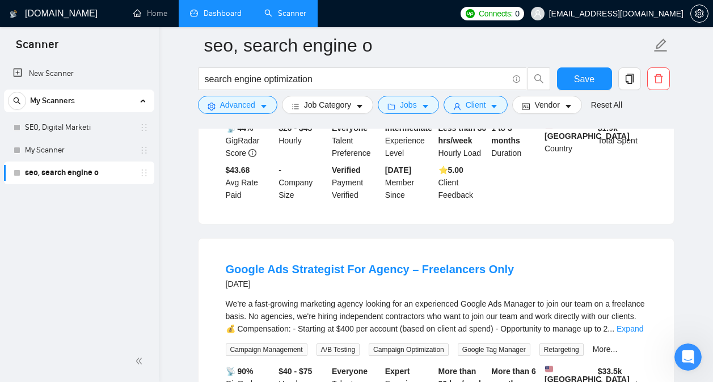
scroll to position [1555, 0]
click at [550, 109] on span "Vendor" at bounding box center [546, 105] width 25 height 12
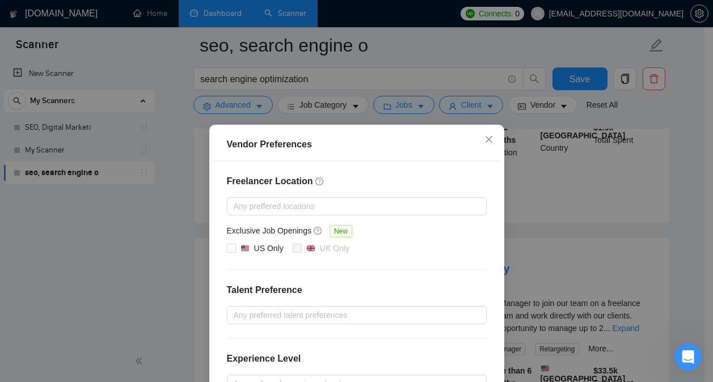
click at [652, 183] on div "Vendor Preferences Freelancer Location Any preffered locations Exclusive Job Op…" at bounding box center [356, 191] width 713 height 382
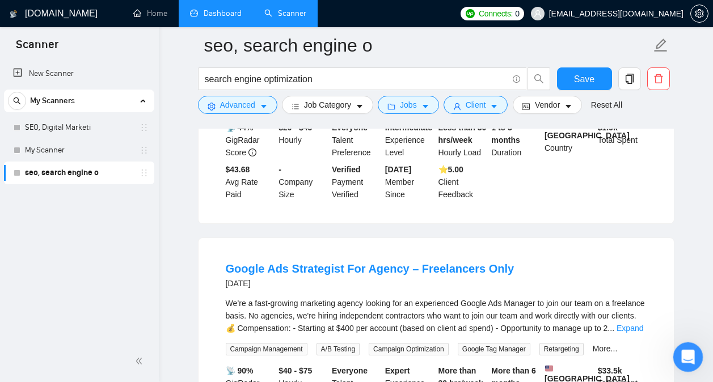
click at [688, 346] on div "Open Intercom Messenger" at bounding box center [685, 355] width 37 height 37
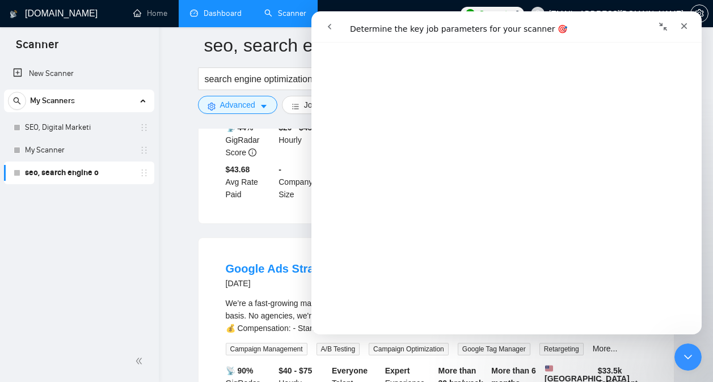
scroll to position [1162, 0]
click at [329, 22] on button "go back" at bounding box center [330, 27] width 22 height 22
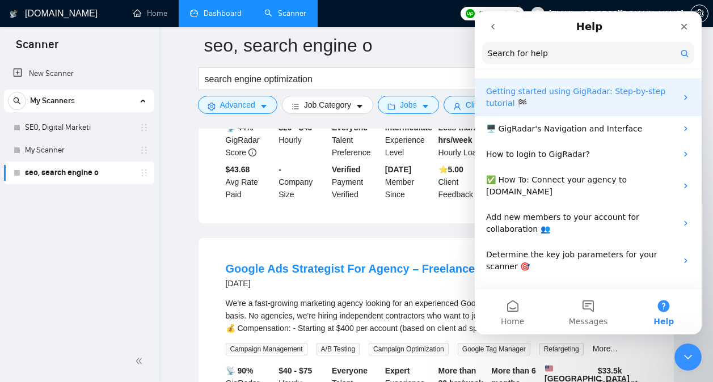
scroll to position [59, 0]
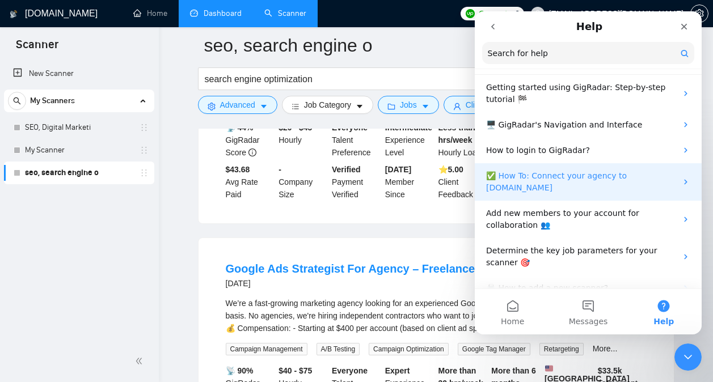
click at [558, 175] on p "✅ How To: Connect your agency to [DOMAIN_NAME]" at bounding box center [581, 182] width 190 height 24
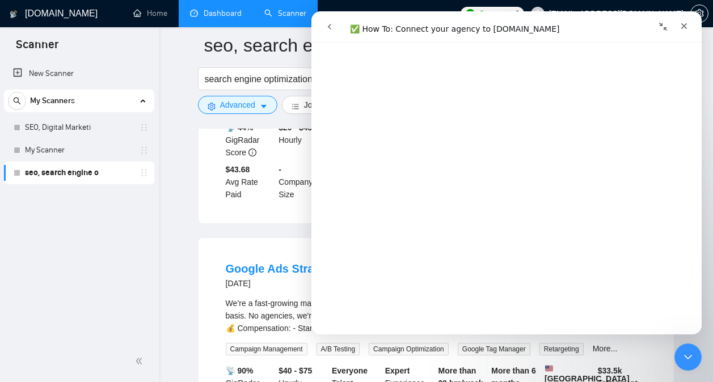
scroll to position [0, 0]
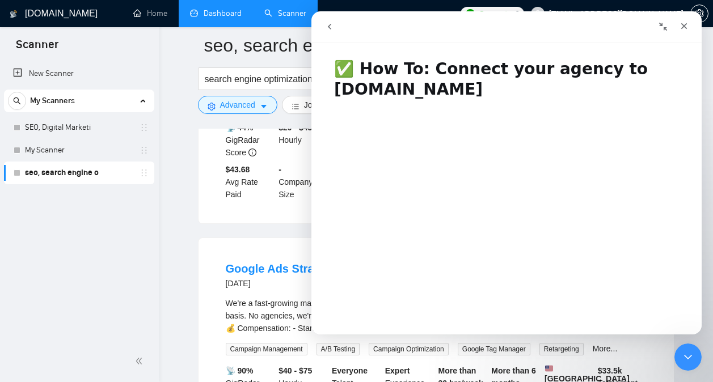
click at [331, 28] on icon "go back" at bounding box center [329, 26] width 9 height 9
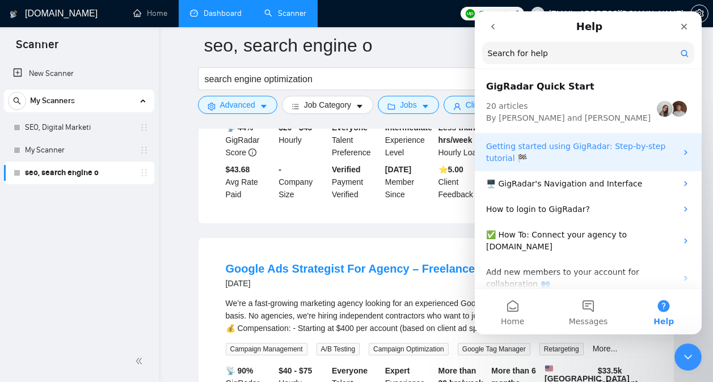
click at [569, 165] on div "Getting started using GigRadar: Step-by-step tutorial 🏁" at bounding box center [587, 152] width 227 height 37
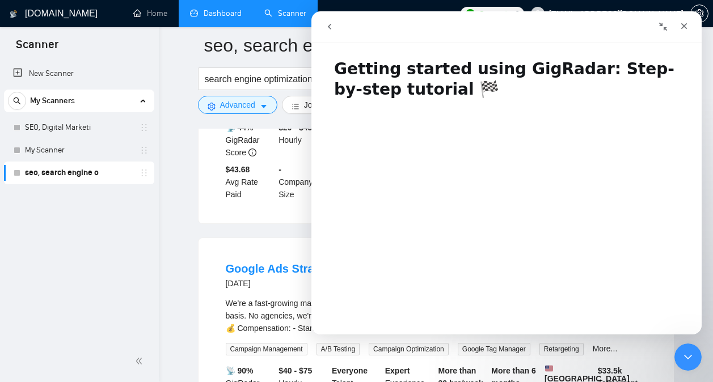
click at [332, 29] on icon "go back" at bounding box center [329, 26] width 9 height 9
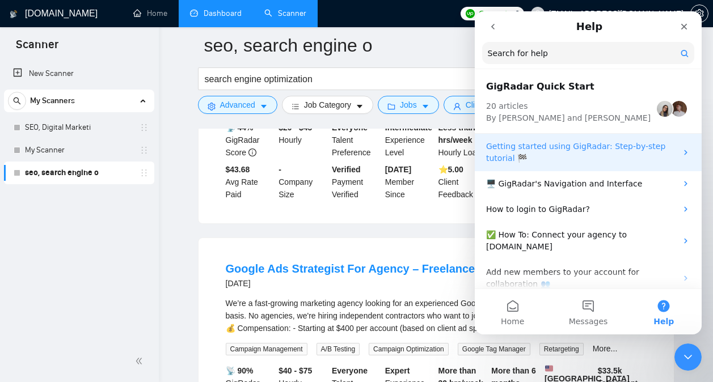
click at [541, 151] on p "Getting started using GigRadar: Step-by-step tutorial 🏁" at bounding box center [581, 153] width 190 height 24
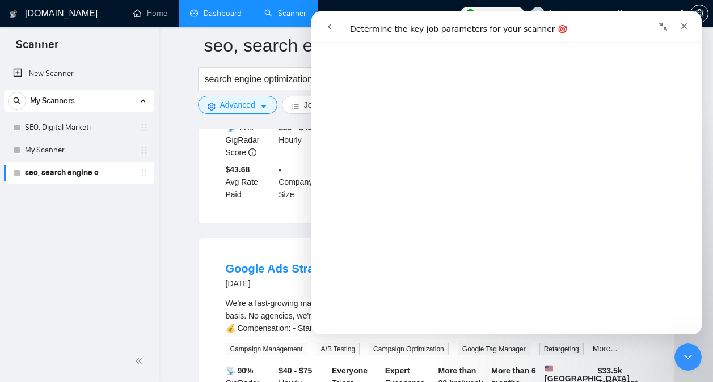
scroll to position [836, 0]
click at [333, 23] on icon "go back" at bounding box center [329, 26] width 9 height 9
click at [331, 31] on icon "go back" at bounding box center [329, 26] width 9 height 9
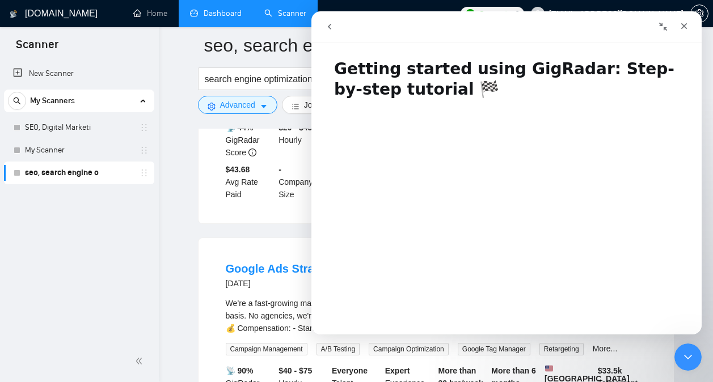
click at [331, 31] on icon "go back" at bounding box center [329, 26] width 9 height 9
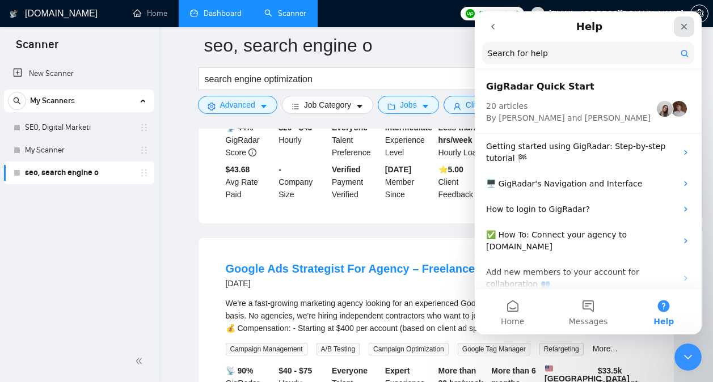
click at [678, 30] on div "Close" at bounding box center [683, 26] width 20 height 20
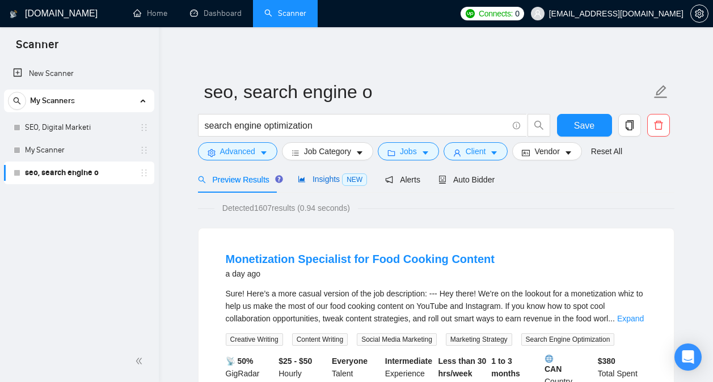
click at [342, 180] on span "NEW" at bounding box center [354, 179] width 25 height 12
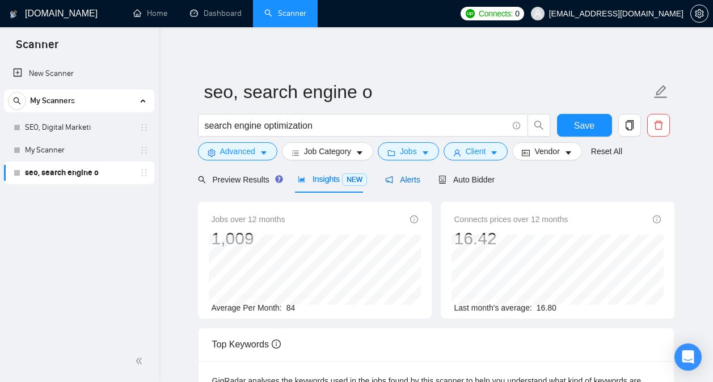
click at [400, 183] on span "Alerts" at bounding box center [402, 179] width 35 height 9
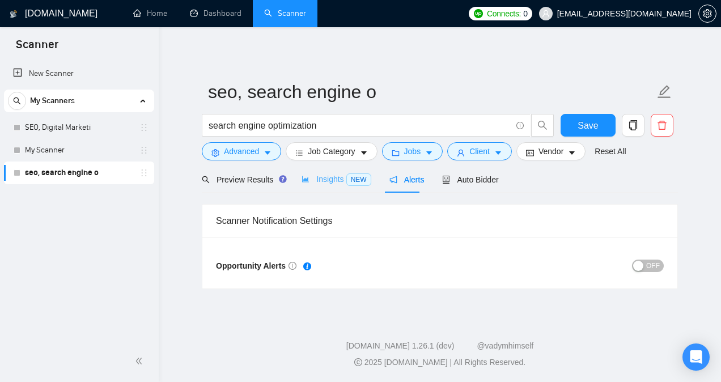
click at [325, 190] on div "Insights NEW" at bounding box center [336, 179] width 69 height 27
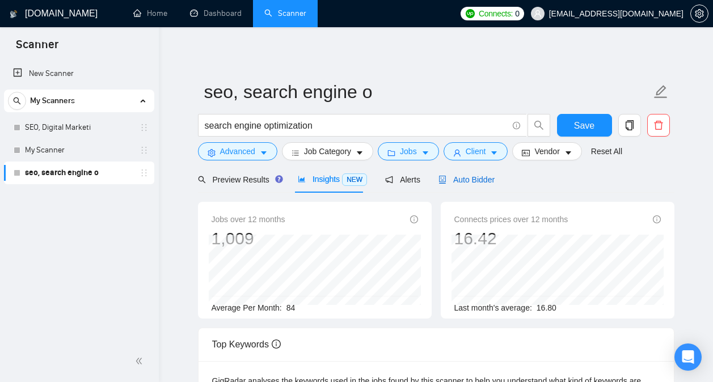
click at [488, 180] on span "Auto Bidder" at bounding box center [466, 179] width 56 height 9
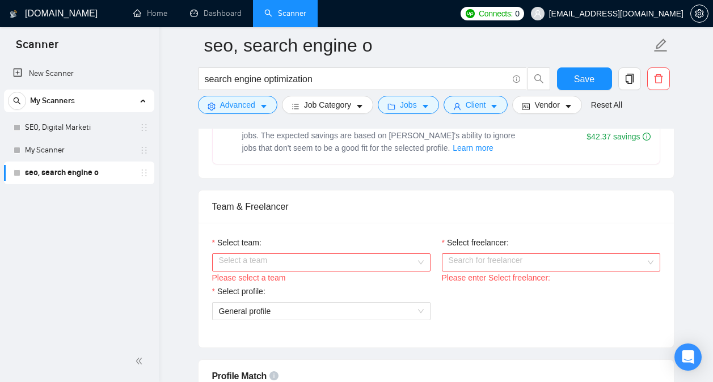
scroll to position [510, 0]
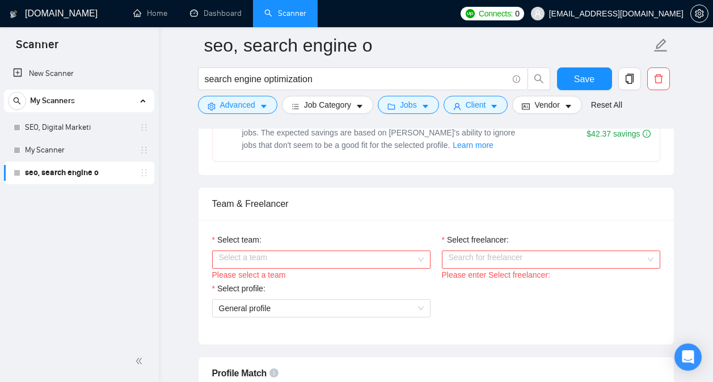
click at [419, 256] on div "Select a team" at bounding box center [321, 260] width 218 height 18
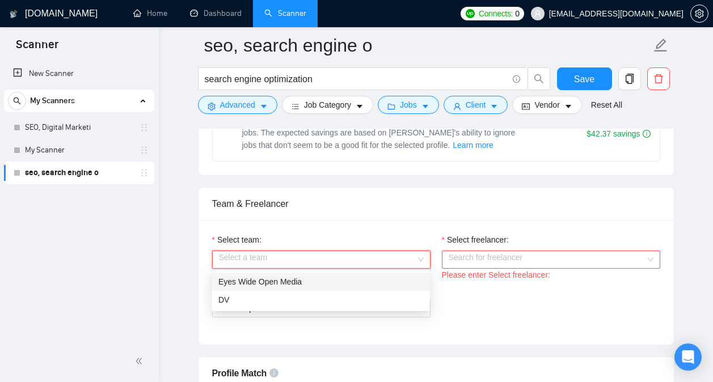
click at [394, 281] on div "Eyes Wide Open Media" at bounding box center [320, 281] width 205 height 12
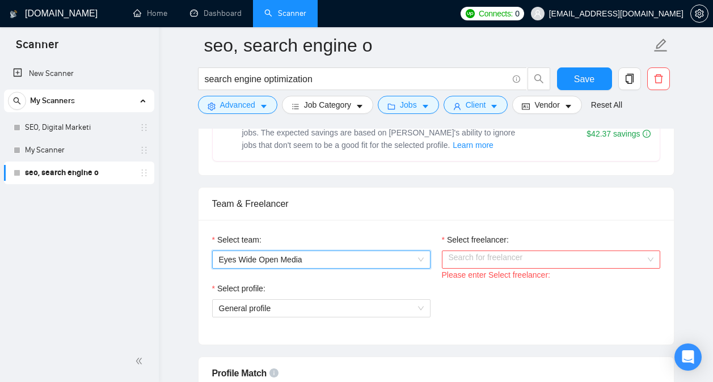
click at [559, 256] on input "Select freelancer:" at bounding box center [546, 259] width 197 height 17
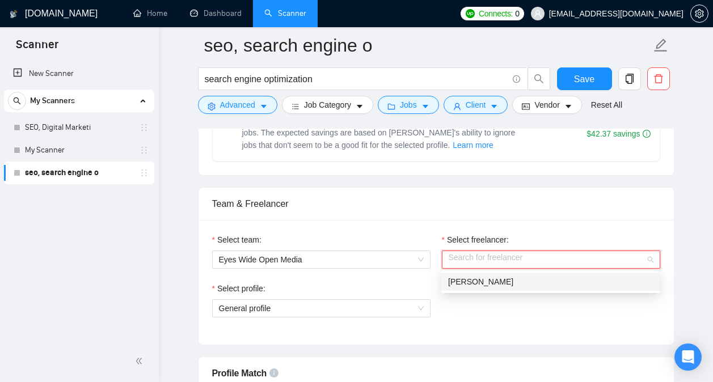
click at [549, 276] on div "[PERSON_NAME]" at bounding box center [550, 281] width 205 height 12
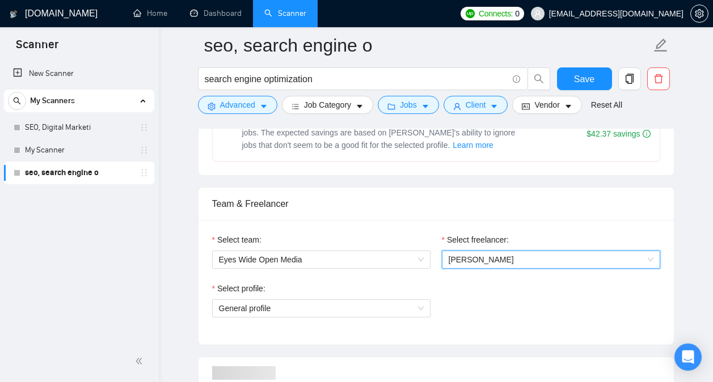
click at [532, 214] on div "Team & Freelancer" at bounding box center [436, 204] width 448 height 32
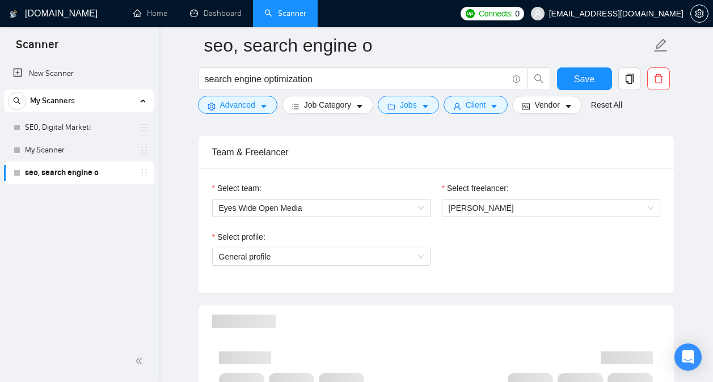
scroll to position [562, 0]
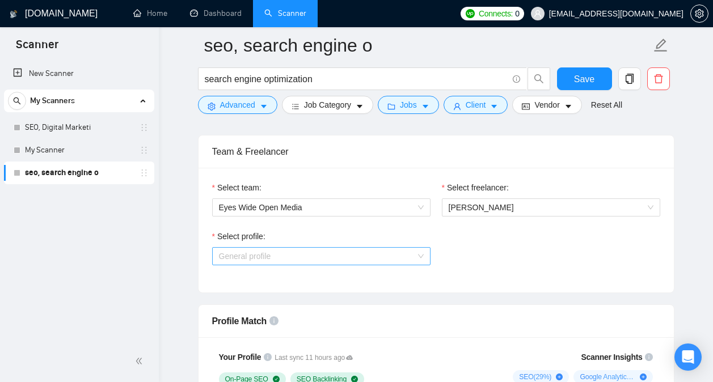
click at [413, 252] on span "General profile" at bounding box center [321, 256] width 205 height 17
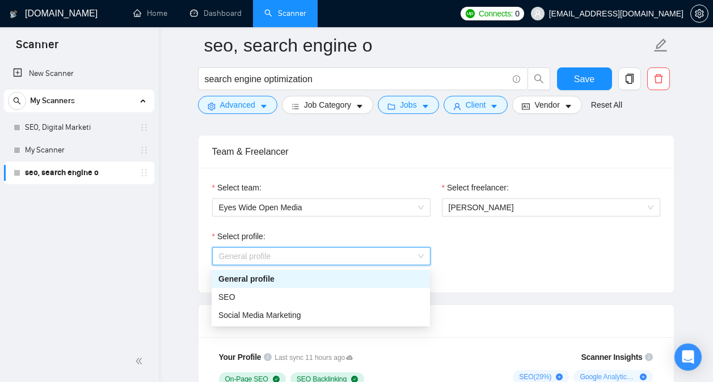
click at [392, 281] on div "General profile" at bounding box center [320, 279] width 205 height 12
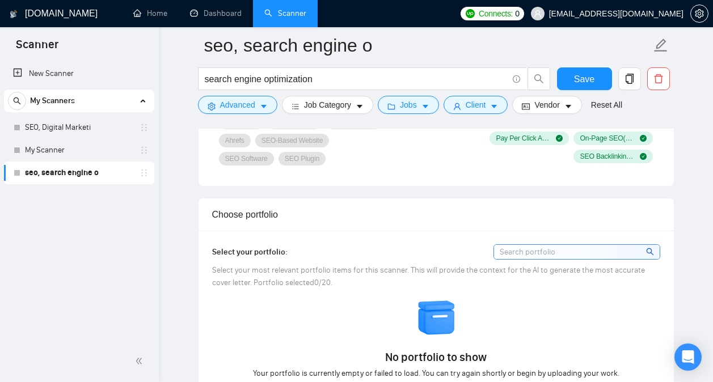
scroll to position [910, 0]
click at [574, 247] on input at bounding box center [577, 251] width 166 height 14
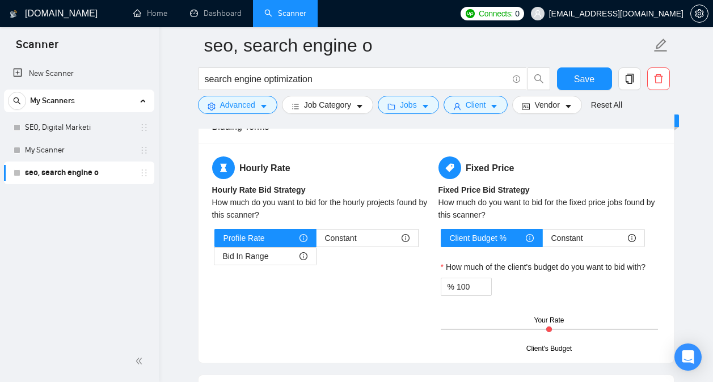
scroll to position [1745, 0]
click at [370, 287] on div "Hourly Rate Hourly Rate Bid Strategy How much do you want to bid for the hourly…" at bounding box center [436, 252] width 452 height 193
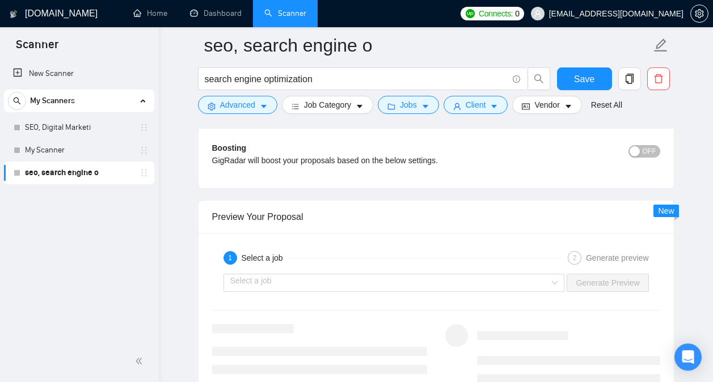
scroll to position [2104, 0]
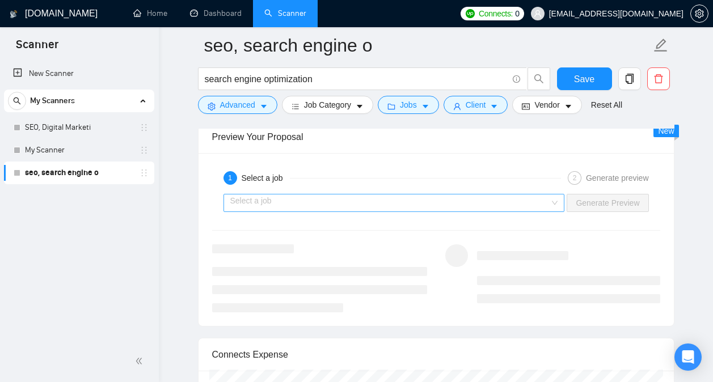
click at [553, 207] on div "Select a job" at bounding box center [393, 203] width 341 height 18
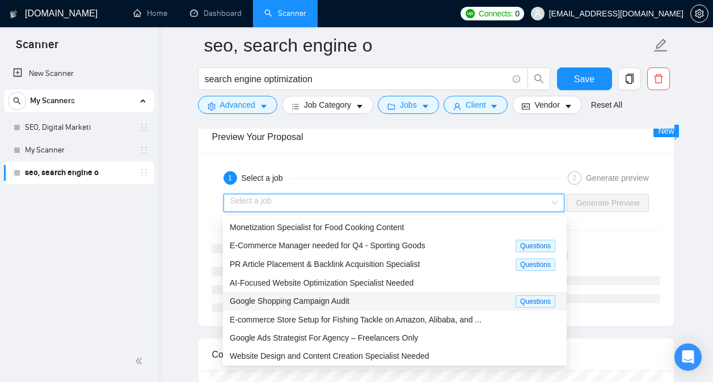
scroll to position [37, 0]
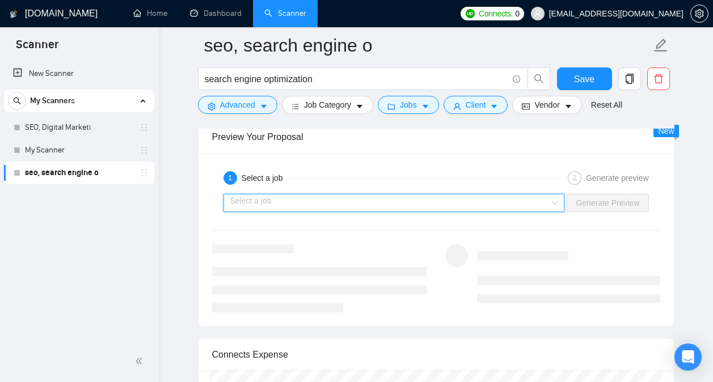
click at [475, 197] on input "search" at bounding box center [390, 202] width 320 height 17
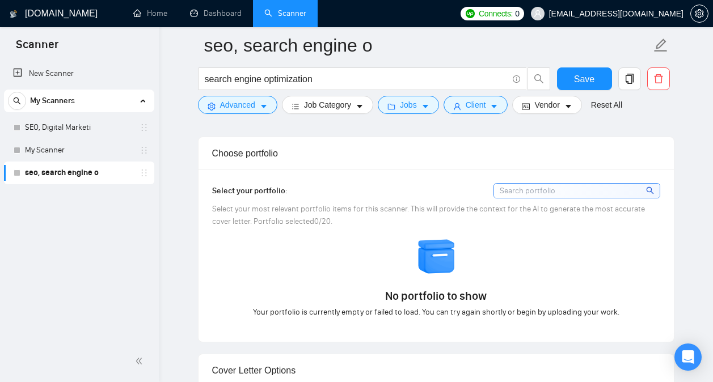
scroll to position [972, 0]
click at [624, 194] on input at bounding box center [577, 190] width 166 height 14
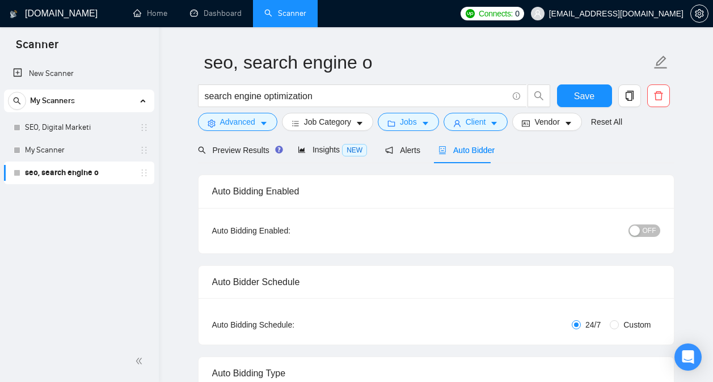
scroll to position [32, 0]
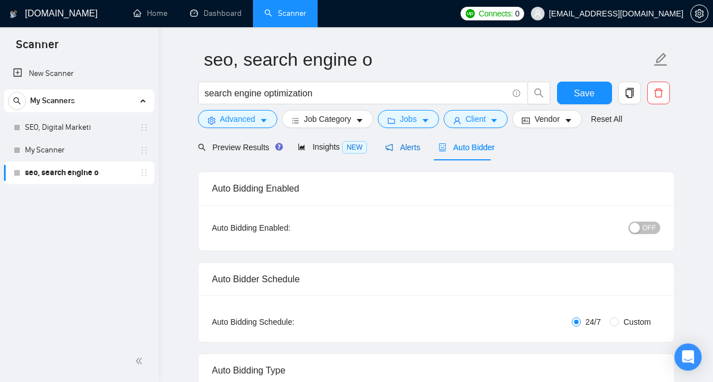
click at [401, 145] on span "Alerts" at bounding box center [402, 147] width 35 height 9
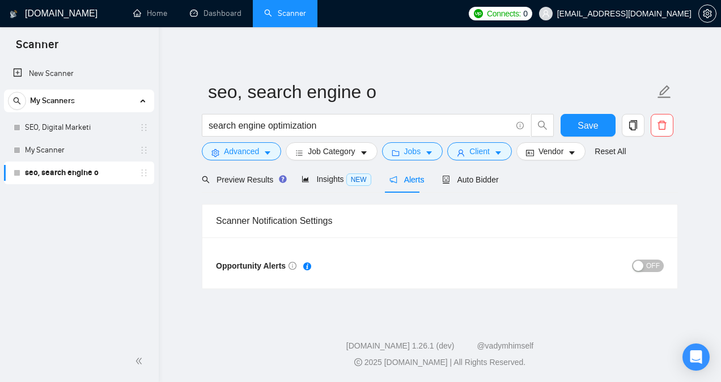
click at [648, 264] on span "OFF" at bounding box center [653, 266] width 14 height 12
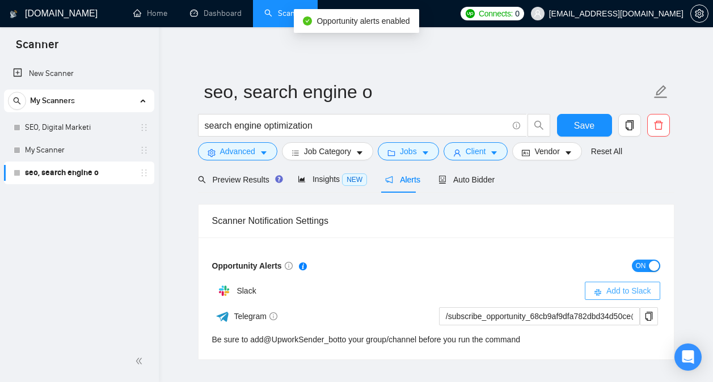
click at [608, 291] on span "Add to Slack" at bounding box center [628, 291] width 45 height 12
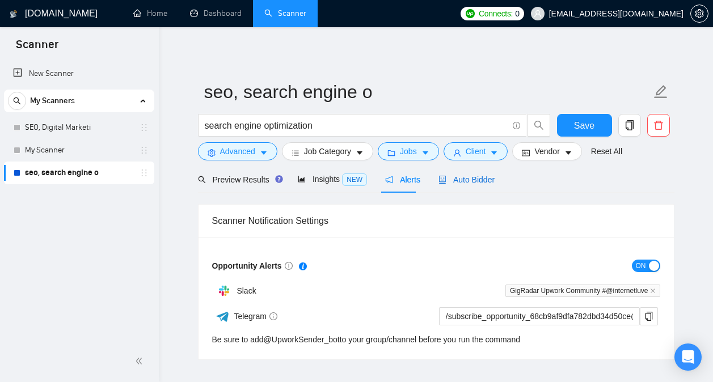
click at [471, 179] on span "Auto Bidder" at bounding box center [466, 179] width 56 height 9
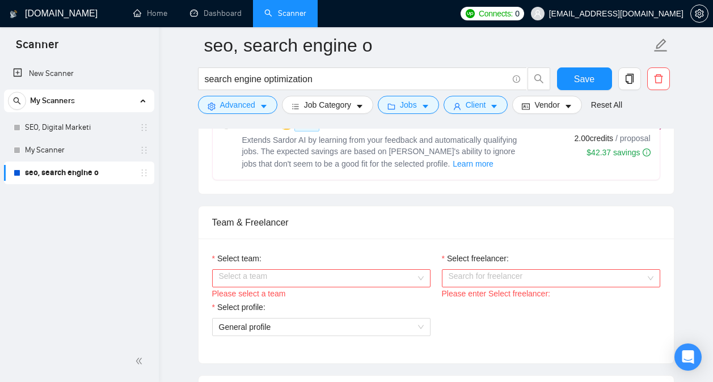
scroll to position [533, 0]
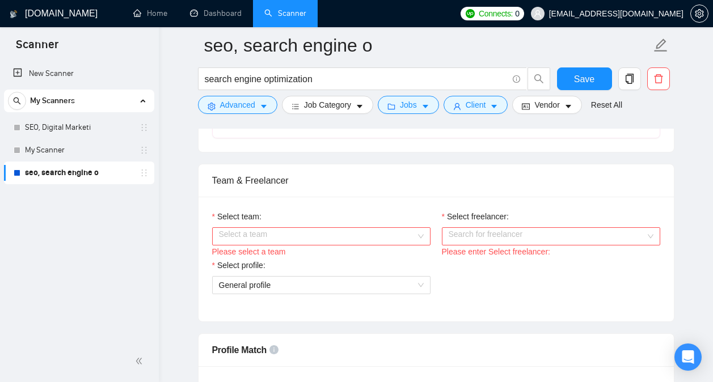
click at [417, 239] on div "Select a team" at bounding box center [321, 236] width 218 height 18
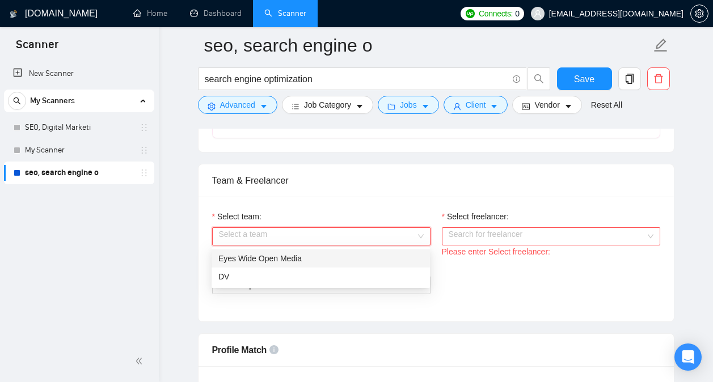
click at [374, 262] on div "Eyes Wide Open Media" at bounding box center [320, 258] width 205 height 12
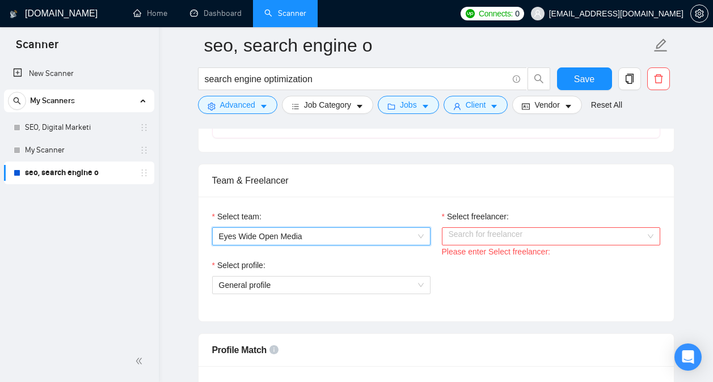
click at [510, 243] on input "Select freelancer:" at bounding box center [546, 236] width 197 height 17
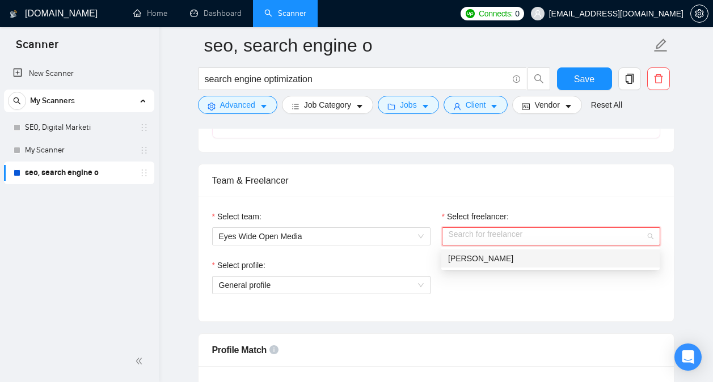
click at [510, 253] on div "[PERSON_NAME]" at bounding box center [550, 258] width 205 height 12
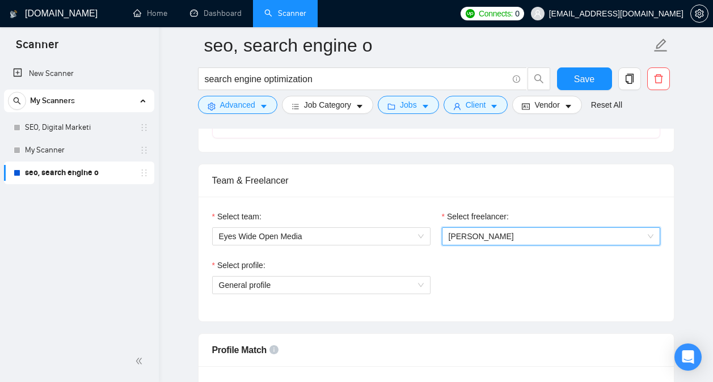
click at [472, 265] on div "Select profile: General profile" at bounding box center [435, 283] width 459 height 49
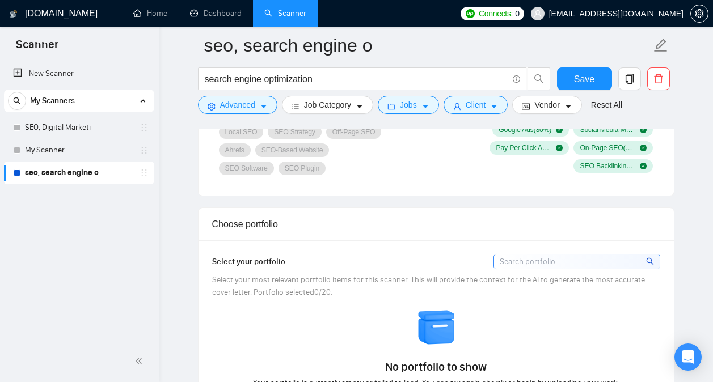
scroll to position [988, 0]
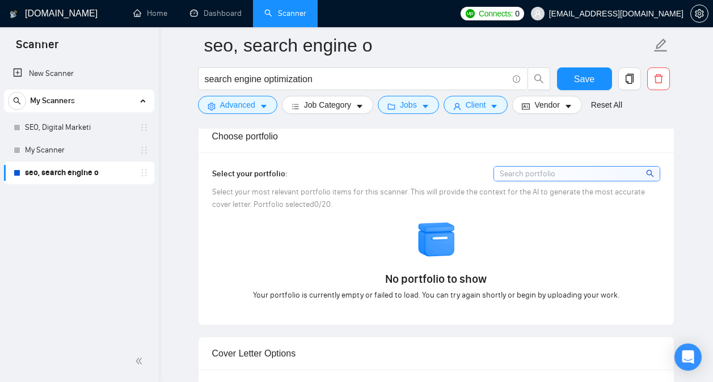
drag, startPoint x: 712, startPoint y: 142, endPoint x: 713, endPoint y: 150, distance: 7.5
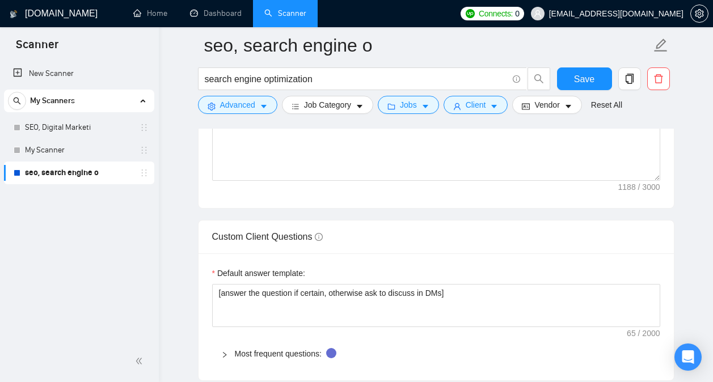
scroll to position [1507, 0]
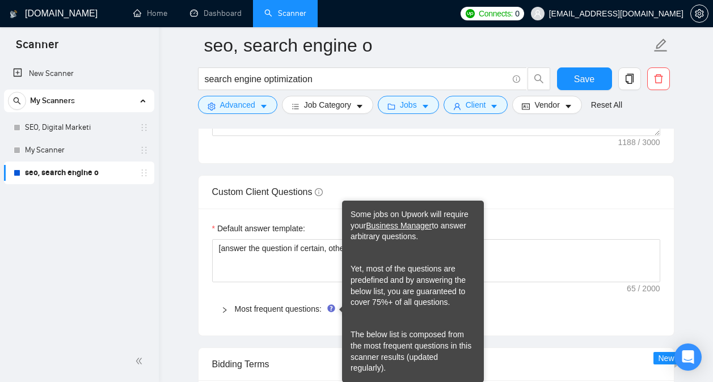
click at [328, 310] on icon "Tooltip anchor" at bounding box center [330, 308] width 7 height 7
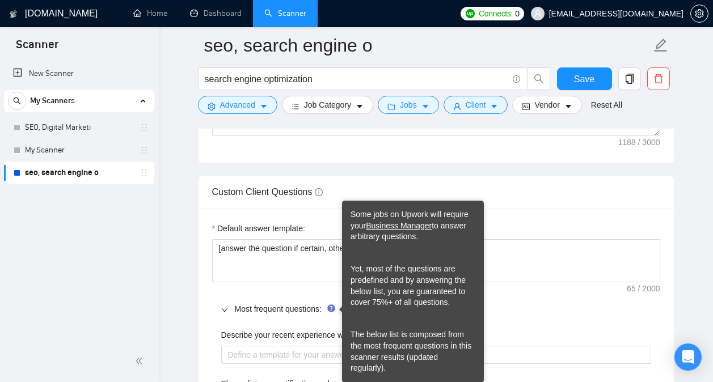
click at [327, 309] on icon "Tooltip anchor" at bounding box center [331, 308] width 9 height 9
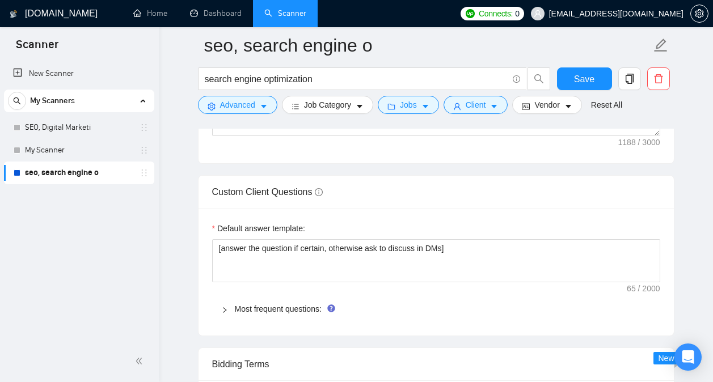
click at [324, 298] on div "Most frequent questions:" at bounding box center [436, 309] width 448 height 26
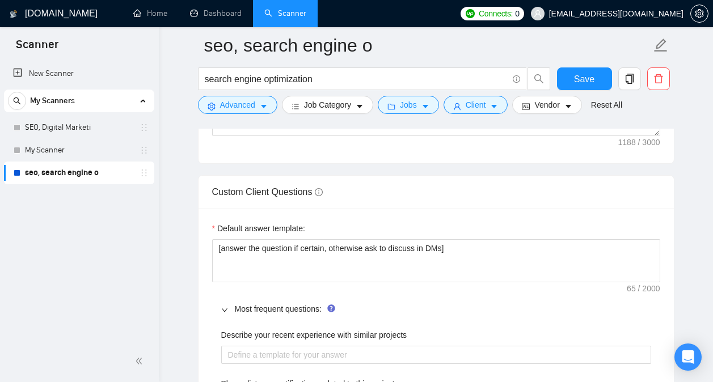
click at [328, 303] on span "Most frequent questions:" at bounding box center [443, 309] width 416 height 12
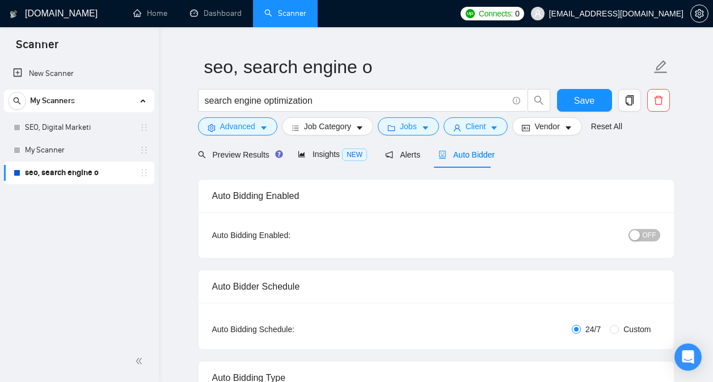
scroll to position [7, 0]
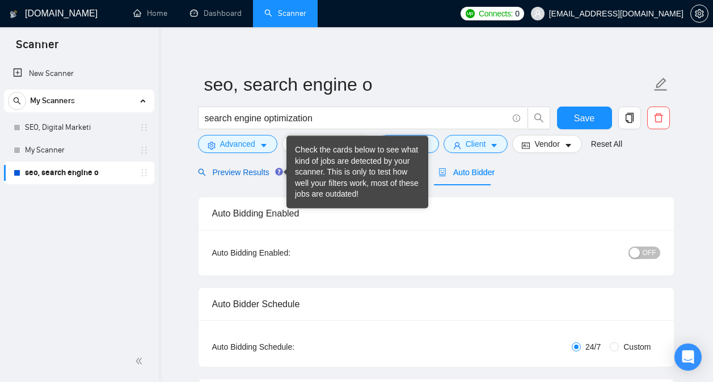
click at [264, 176] on span "Preview Results" at bounding box center [239, 172] width 82 height 9
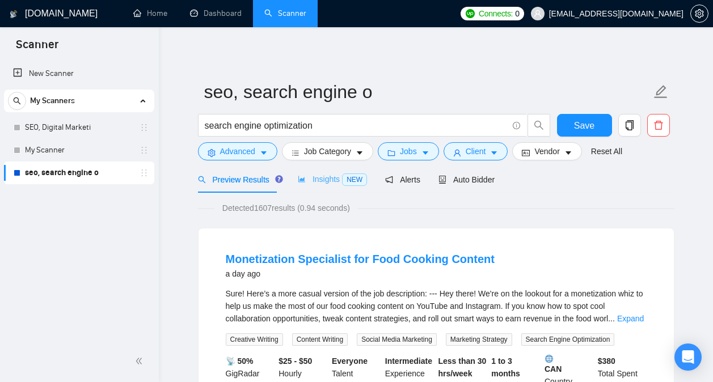
click at [321, 186] on div "Insights NEW" at bounding box center [332, 179] width 69 height 27
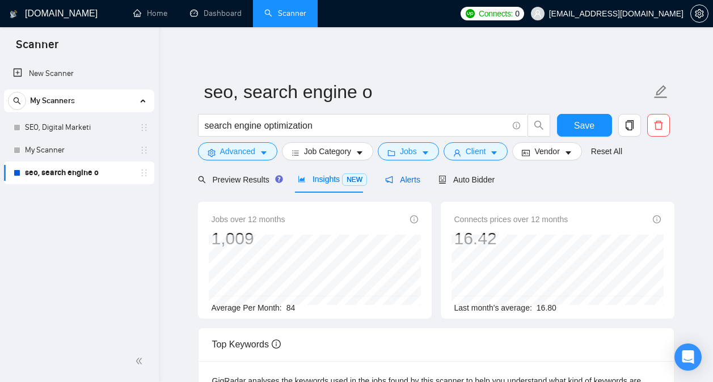
click at [385, 183] on icon "notification" at bounding box center [389, 180] width 8 height 8
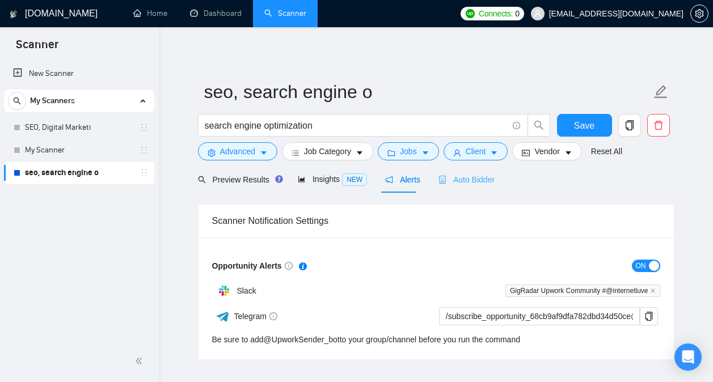
click at [484, 188] on div "Auto Bidder" at bounding box center [466, 179] width 56 height 27
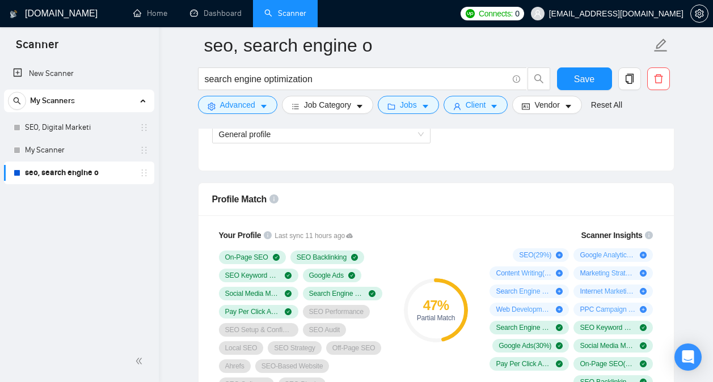
scroll to position [757, 0]
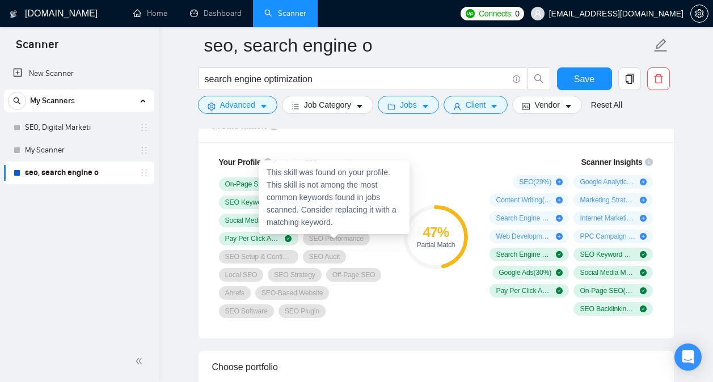
click at [335, 240] on span "SEO Performance" at bounding box center [336, 238] width 54 height 9
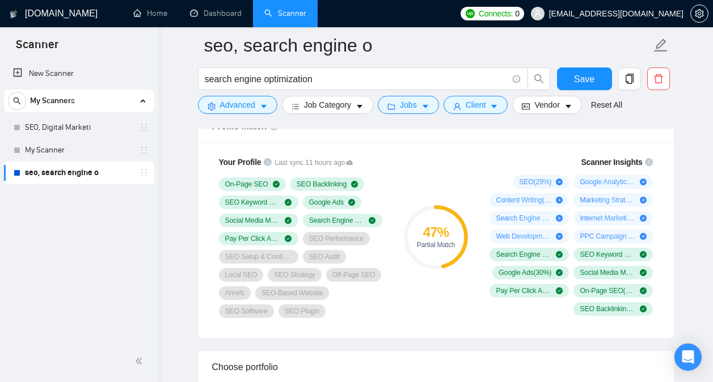
click at [434, 169] on div "47 % Partial Match" at bounding box center [435, 237] width 76 height 176
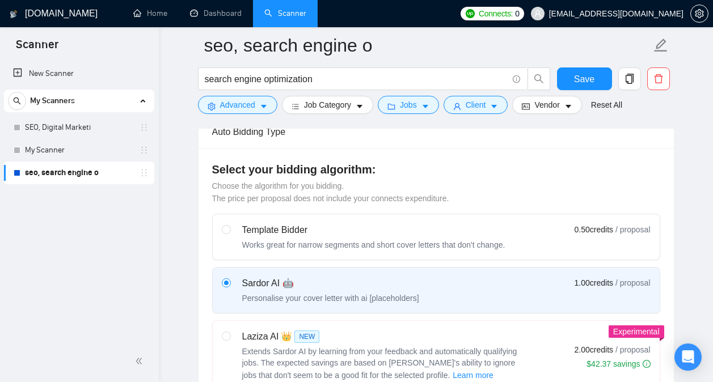
scroll to position [132, 0]
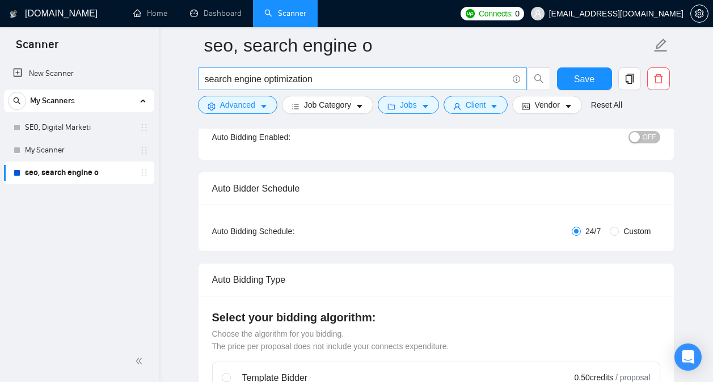
click at [413, 71] on span "search engine optimization" at bounding box center [362, 78] width 329 height 23
type input "search engine optimization, SEO"
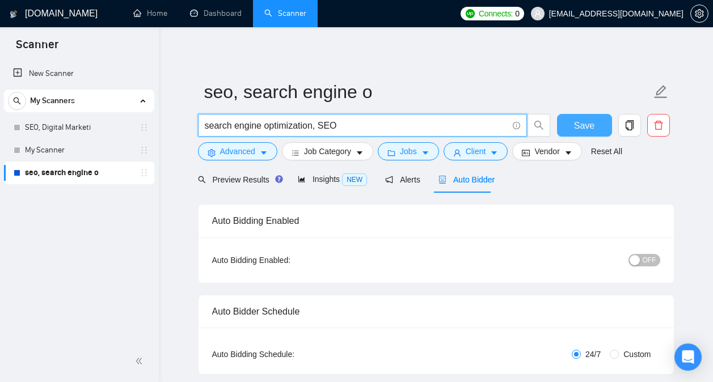
click at [580, 129] on span "Save" at bounding box center [584, 125] width 20 height 14
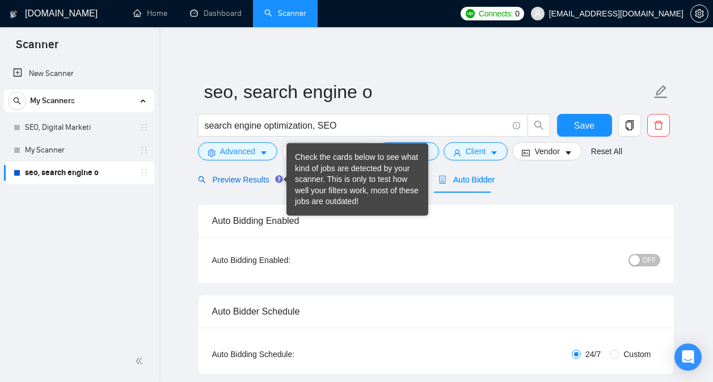
click at [255, 179] on span "Preview Results" at bounding box center [239, 179] width 82 height 9
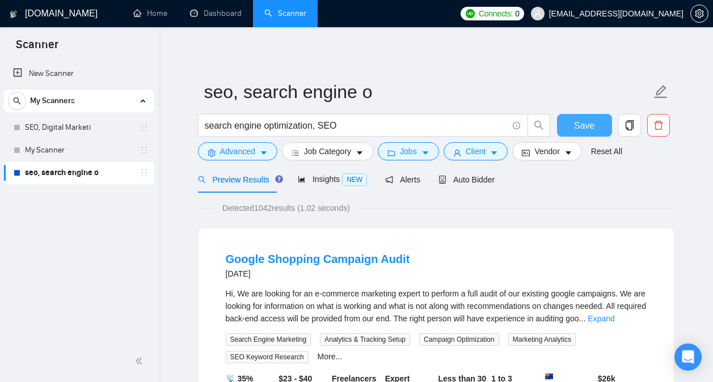
click at [575, 126] on span "Save" at bounding box center [584, 125] width 20 height 14
click at [315, 181] on span "Insights NEW" at bounding box center [332, 179] width 69 height 9
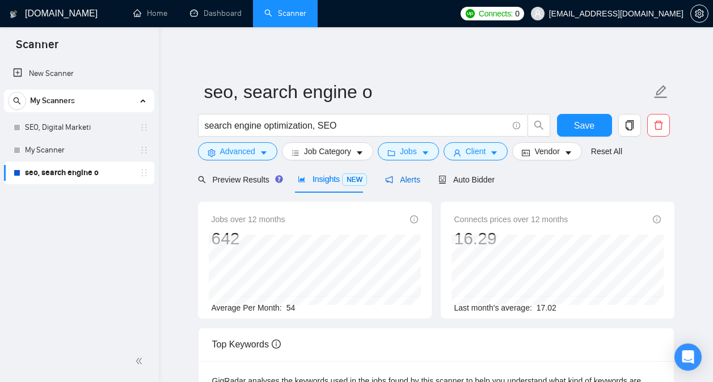
click at [397, 175] on span "Alerts" at bounding box center [402, 179] width 35 height 9
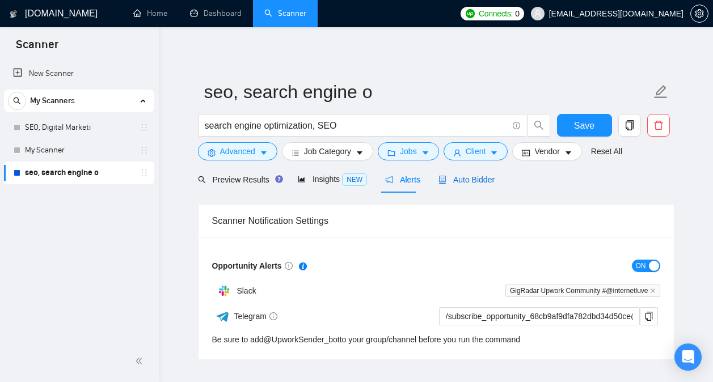
click at [460, 183] on span "Auto Bidder" at bounding box center [466, 179] width 56 height 9
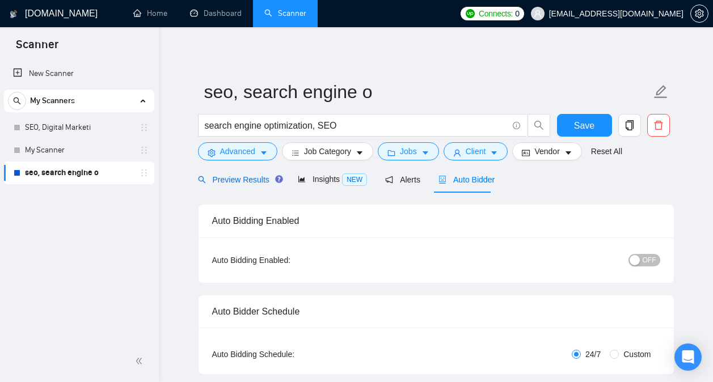
click at [254, 181] on span "Preview Results" at bounding box center [239, 179] width 82 height 9
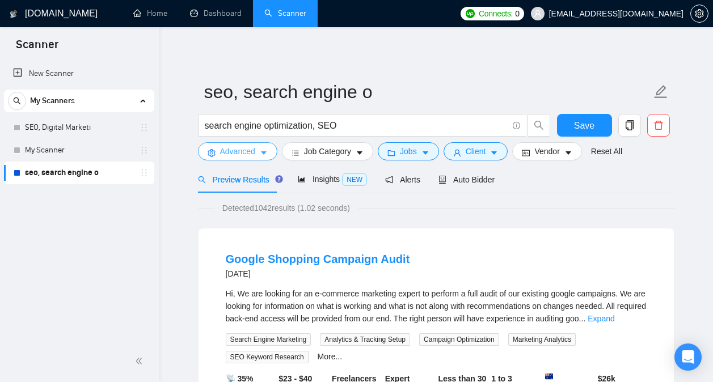
click at [265, 150] on icon "caret-down" at bounding box center [264, 153] width 8 height 8
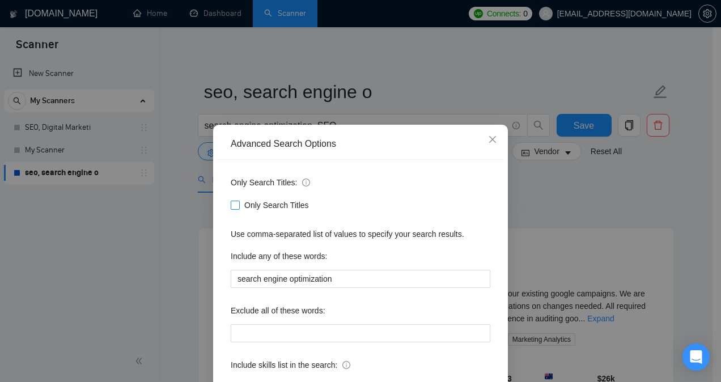
click at [275, 204] on span "Only Search Titles" at bounding box center [277, 205] width 74 height 12
click at [239, 204] on input "Only Search Titles" at bounding box center [235, 205] width 8 height 8
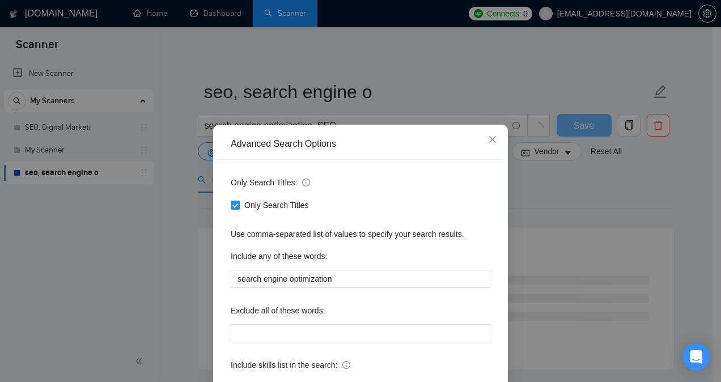
scroll to position [90, 0]
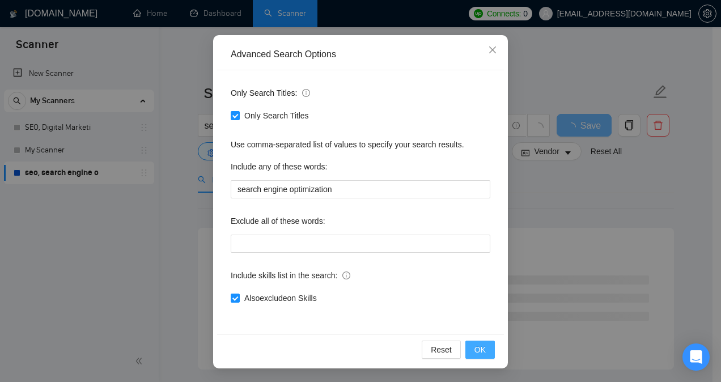
click at [477, 344] on span "OK" at bounding box center [479, 350] width 11 height 12
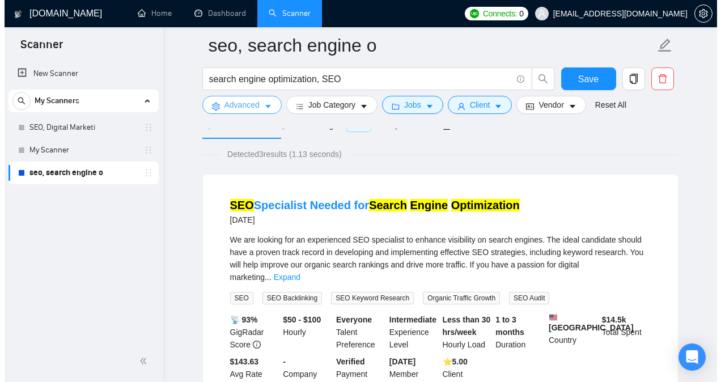
scroll to position [0, 0]
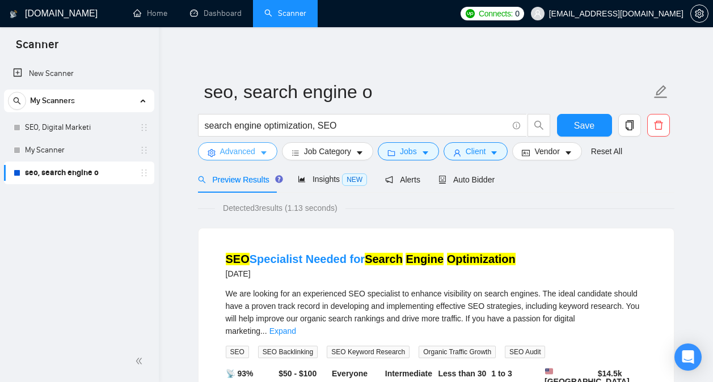
click at [271, 150] on button "Advanced" at bounding box center [237, 151] width 79 height 18
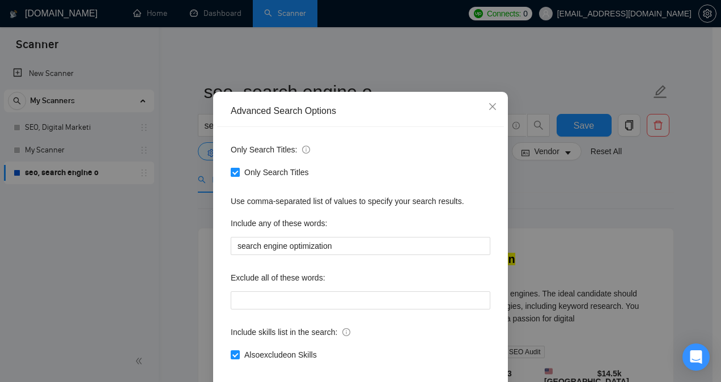
click at [258, 179] on span "Only Search Titles" at bounding box center [277, 172] width 74 height 12
click at [239, 176] on input "Only Search Titles" at bounding box center [235, 172] width 8 height 8
checkbox input "false"
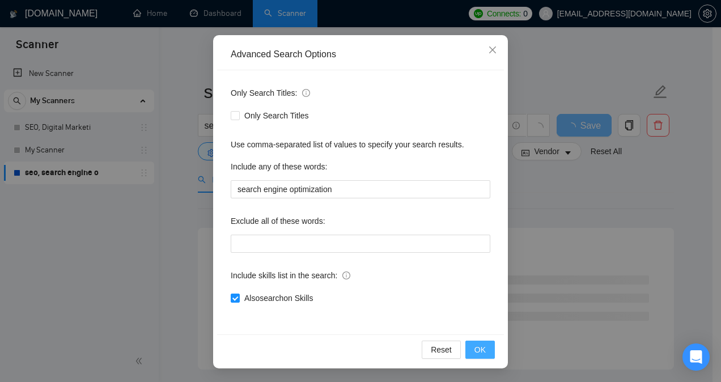
click at [474, 343] on button "OK" at bounding box center [479, 350] width 29 height 18
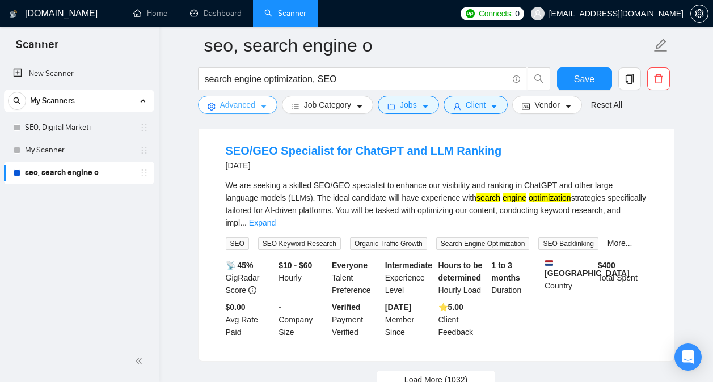
scroll to position [2463, 0]
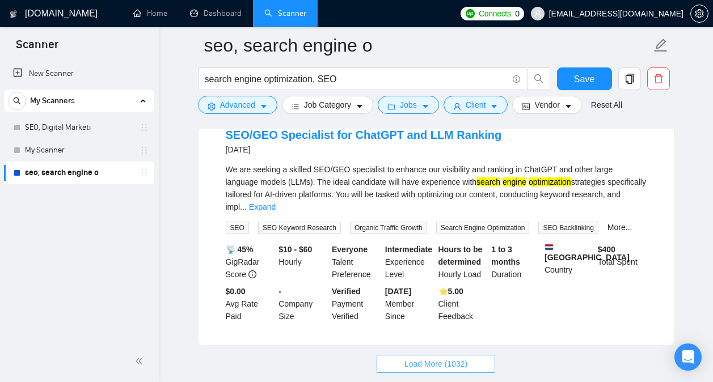
click at [459, 358] on span "Load More (1032)" at bounding box center [435, 364] width 63 height 12
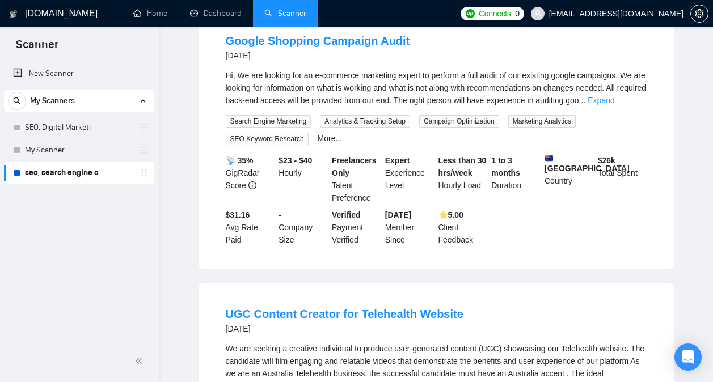
scroll to position [0, 0]
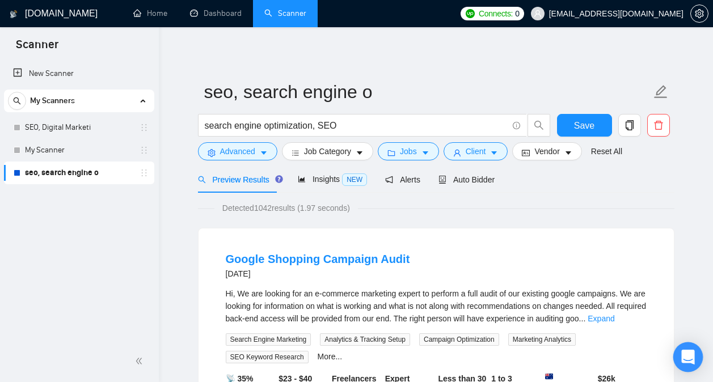
click at [686, 347] on div "Open Intercom Messenger" at bounding box center [688, 357] width 30 height 30
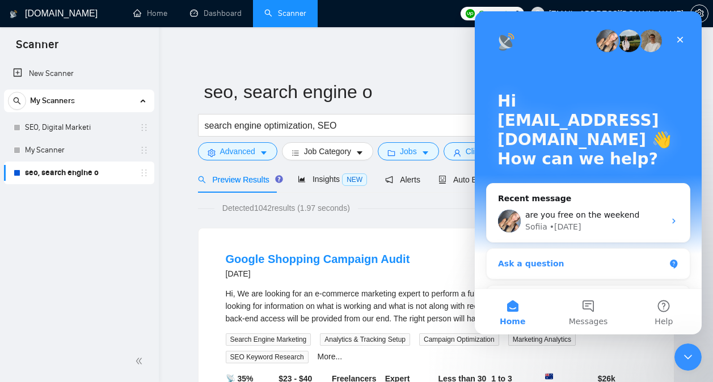
click at [633, 265] on div "Ask a question" at bounding box center [581, 264] width 167 height 12
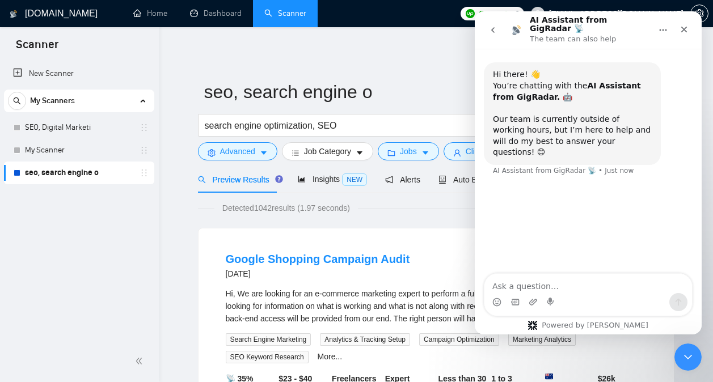
click at [492, 31] on icon "go back" at bounding box center [492, 30] width 9 height 9
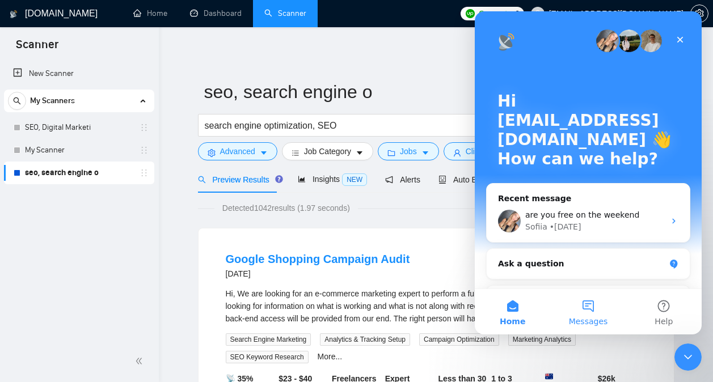
click at [587, 301] on button "Messages" at bounding box center [587, 311] width 75 height 45
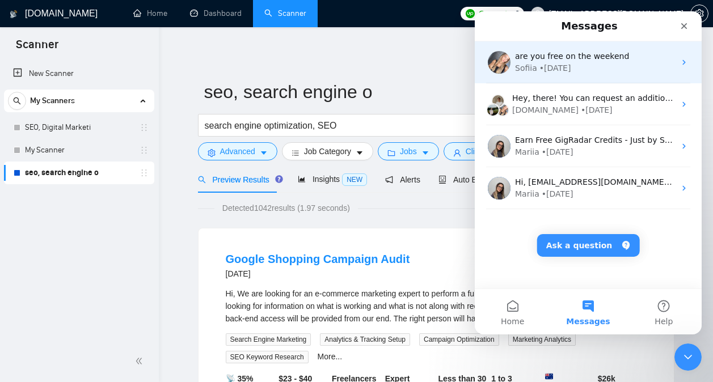
click at [620, 69] on div "Sofiia • [DATE]" at bounding box center [595, 68] width 160 height 12
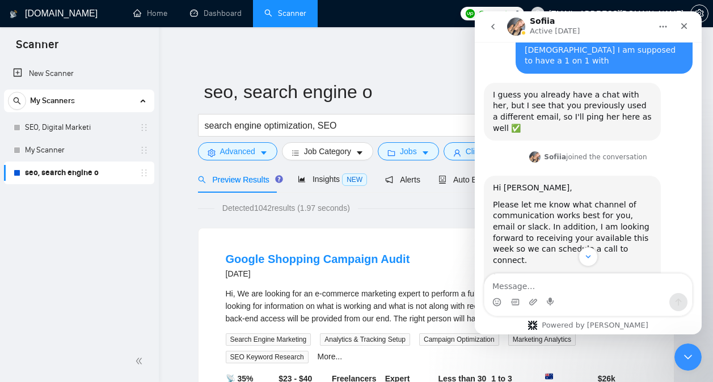
scroll to position [3653, 0]
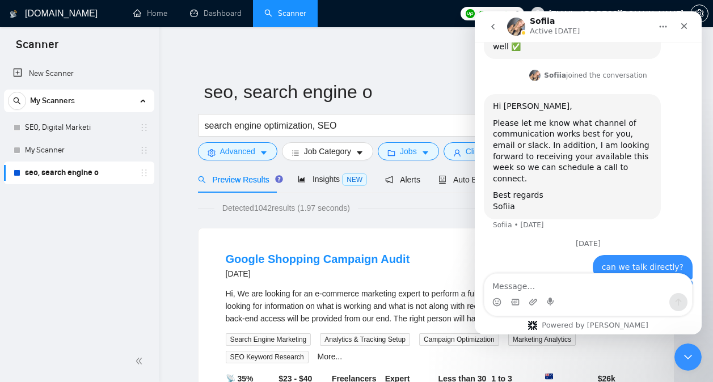
click at [505, 35] on div "Intercom messenger" at bounding box center [494, 27] width 24 height 22
click at [497, 32] on button "go back" at bounding box center [493, 27] width 22 height 22
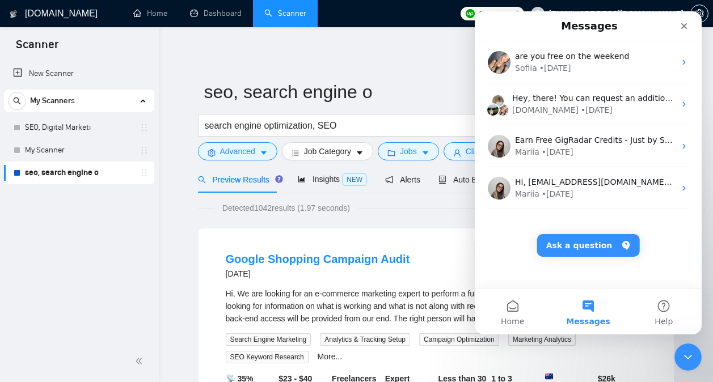
scroll to position [0, 0]
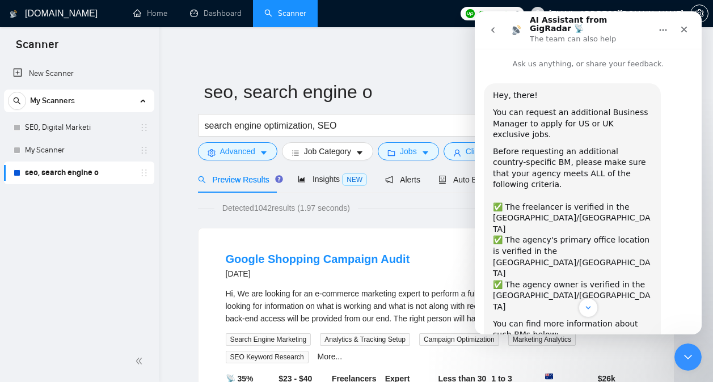
click at [490, 26] on icon "go back" at bounding box center [492, 30] width 9 height 9
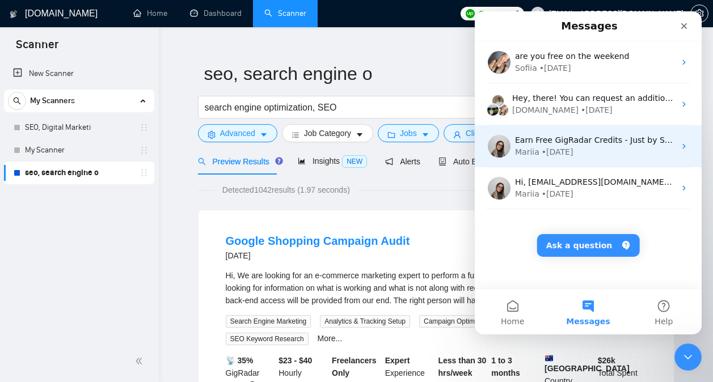
scroll to position [19, 0]
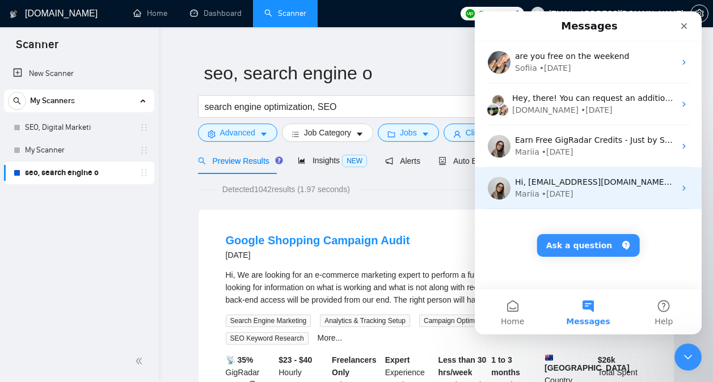
click at [588, 191] on div "Mariia • [DATE]" at bounding box center [595, 194] width 160 height 12
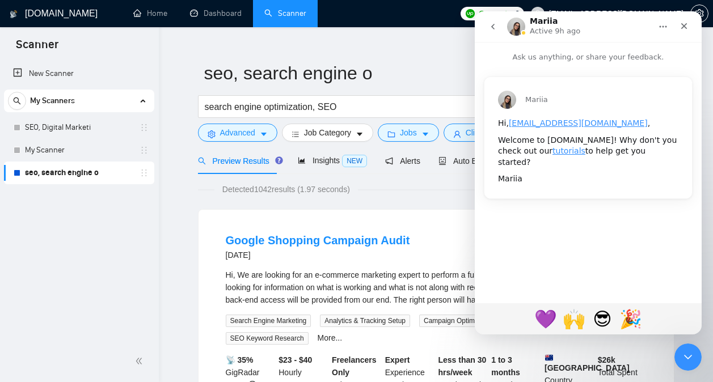
click at [491, 22] on icon "go back" at bounding box center [492, 26] width 9 height 9
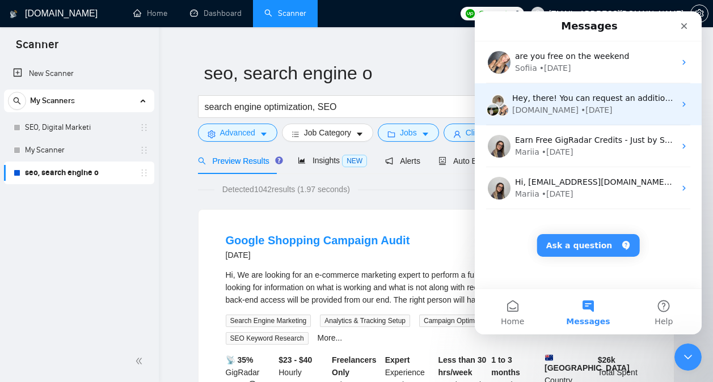
scroll to position [0, 0]
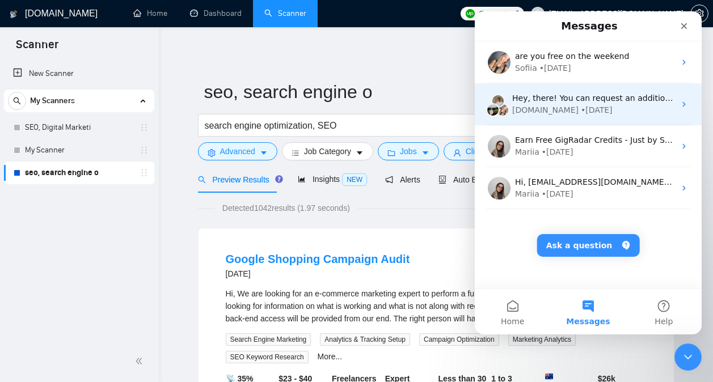
click at [609, 115] on div "[DOMAIN_NAME] • [DATE]" at bounding box center [593, 110] width 163 height 12
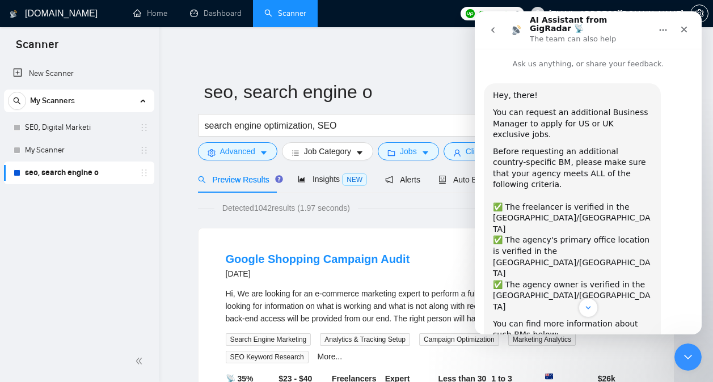
click at [498, 32] on button "go back" at bounding box center [493, 30] width 22 height 22
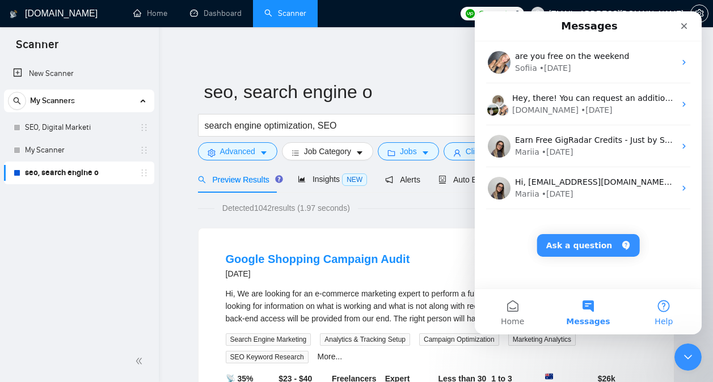
click at [658, 305] on button "Help" at bounding box center [663, 311] width 75 height 45
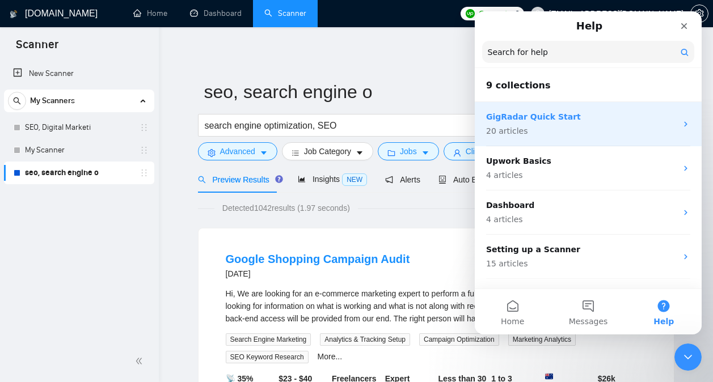
click at [618, 120] on p "GigRadar Quick Start" at bounding box center [581, 117] width 190 height 12
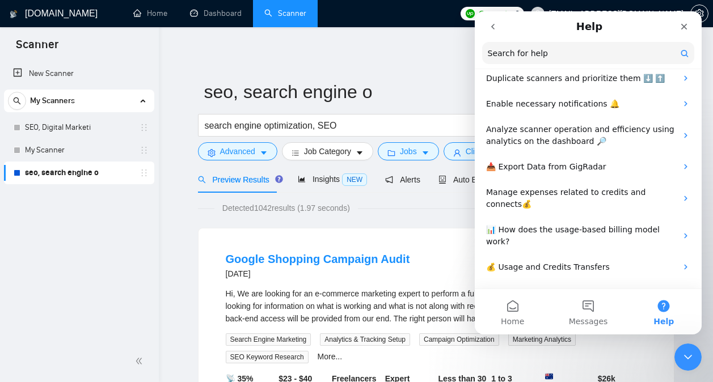
scroll to position [443, 0]
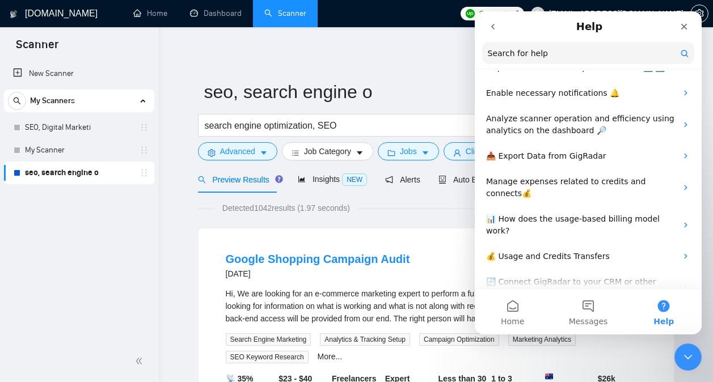
click at [622, 307] on div "How to Top-Up Upwork agency connects?" at bounding box center [587, 320] width 227 height 26
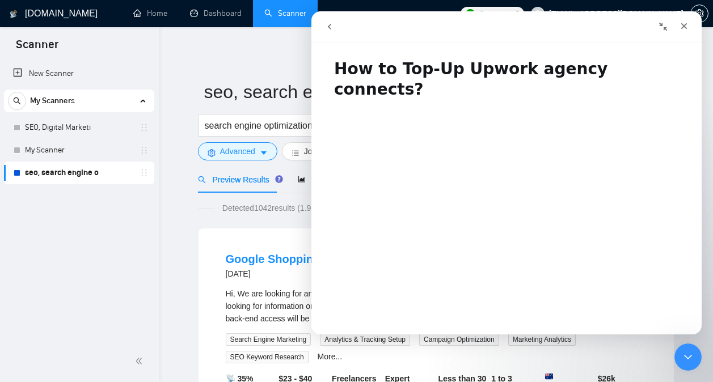
click at [341, 29] on div "Intercom messenger" at bounding box center [411, 27] width 185 height 22
click at [332, 29] on icon "go back" at bounding box center [329, 26] width 9 height 9
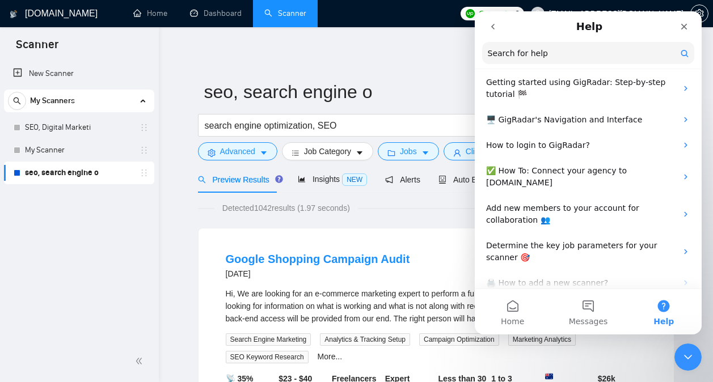
scroll to position [0, 0]
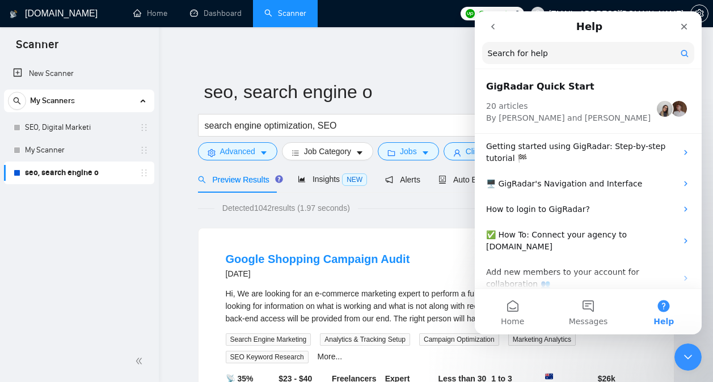
click at [493, 28] on icon "go back" at bounding box center [492, 27] width 3 height 6
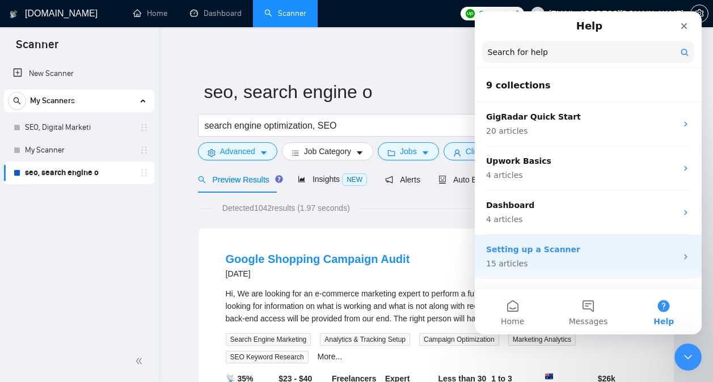
click at [602, 253] on p "Setting up a Scanner" at bounding box center [581, 250] width 190 height 12
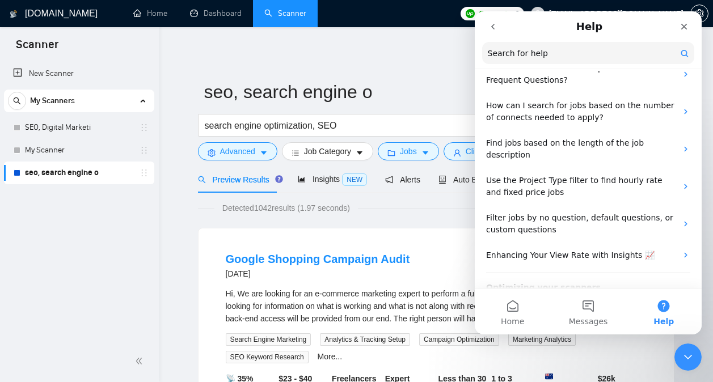
scroll to position [259, 0]
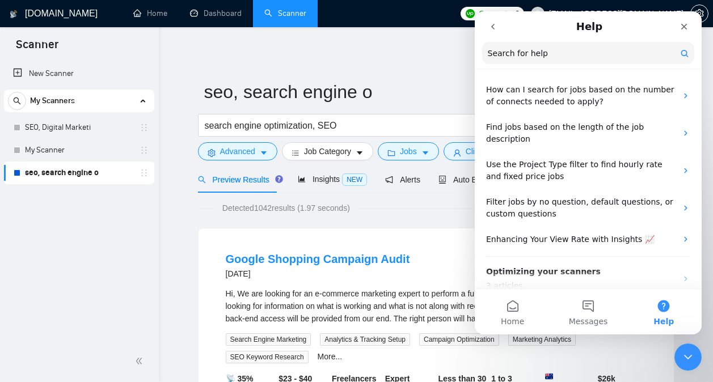
click at [494, 29] on icon "go back" at bounding box center [492, 26] width 9 height 9
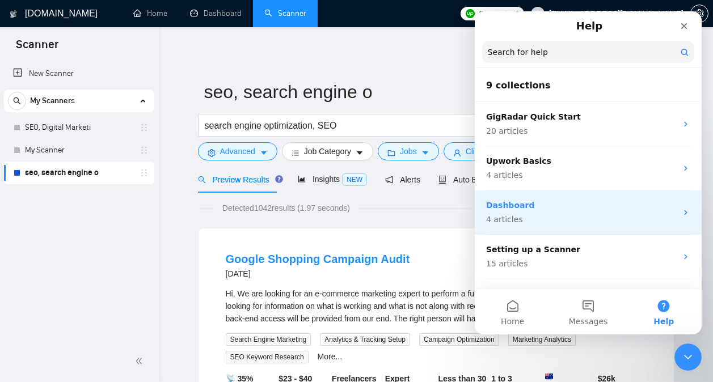
click at [595, 201] on p "Dashboard" at bounding box center [581, 206] width 190 height 12
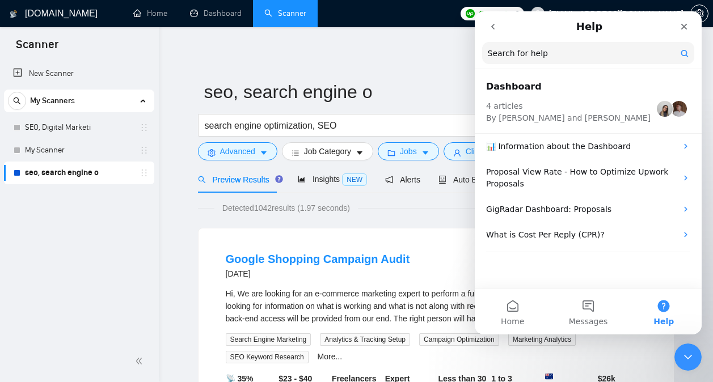
click at [498, 33] on button "go back" at bounding box center [493, 27] width 22 height 22
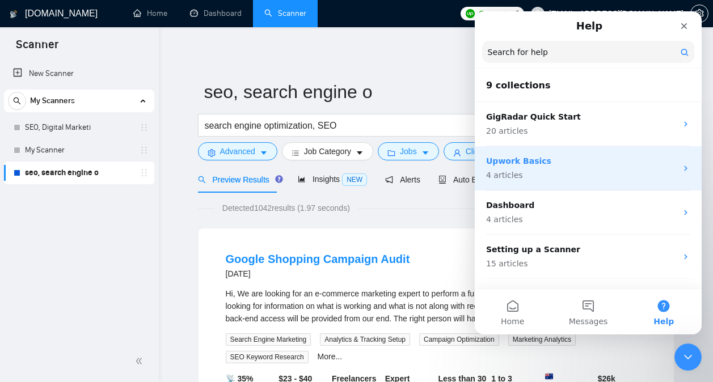
click at [582, 158] on p "Upwork Basics" at bounding box center [581, 161] width 190 height 12
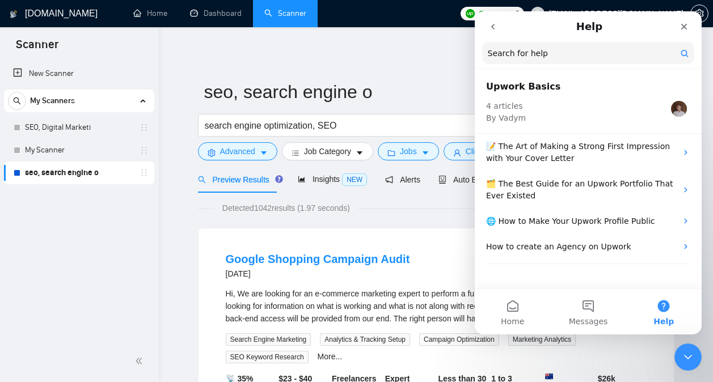
scroll to position [8, 0]
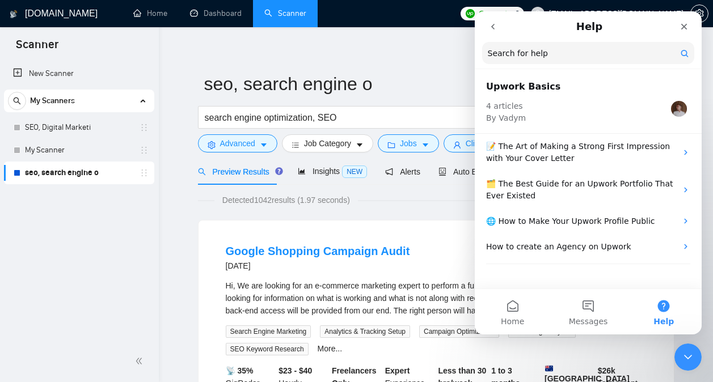
click at [495, 38] on nav "Help Search for help" at bounding box center [587, 40] width 227 height 58
click at [494, 33] on button "go back" at bounding box center [493, 27] width 22 height 22
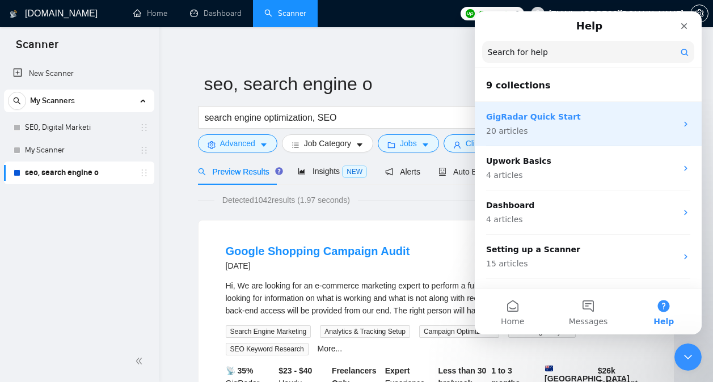
click at [583, 120] on p "GigRadar Quick Start" at bounding box center [581, 117] width 190 height 12
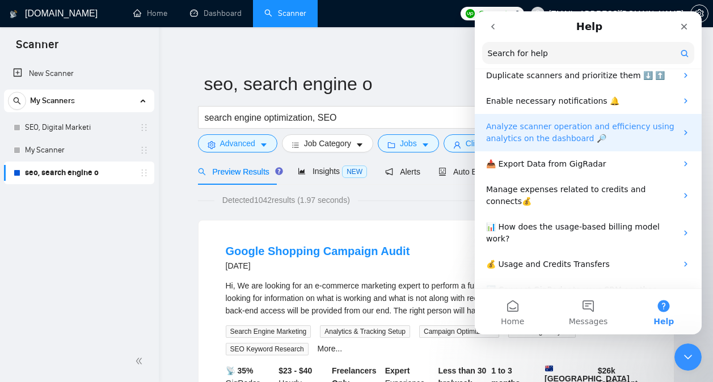
scroll to position [443, 0]
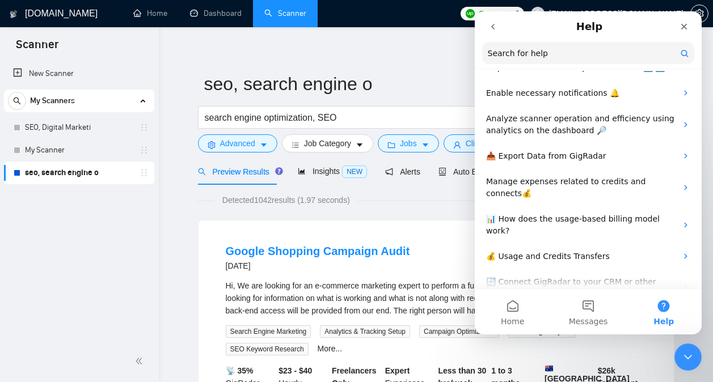
click at [614, 307] on div "How to Top-Up Upwork agency connects?" at bounding box center [587, 320] width 227 height 26
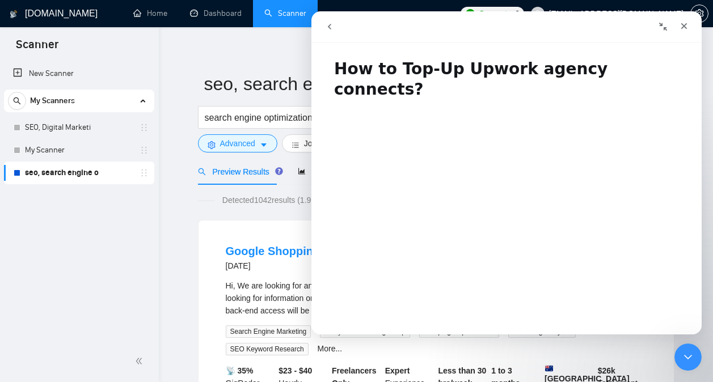
click at [336, 23] on button "go back" at bounding box center [330, 27] width 22 height 22
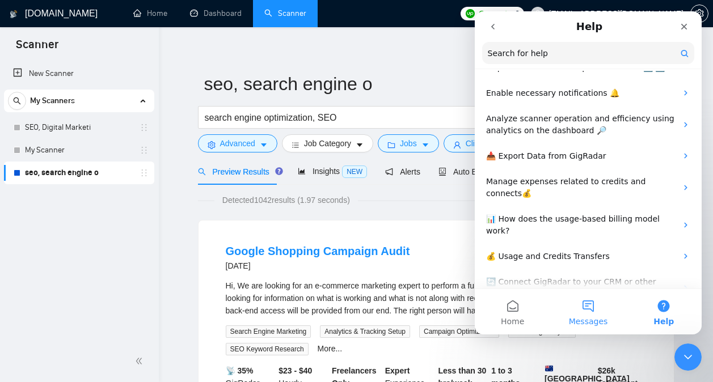
click at [586, 309] on button "Messages" at bounding box center [587, 311] width 75 height 45
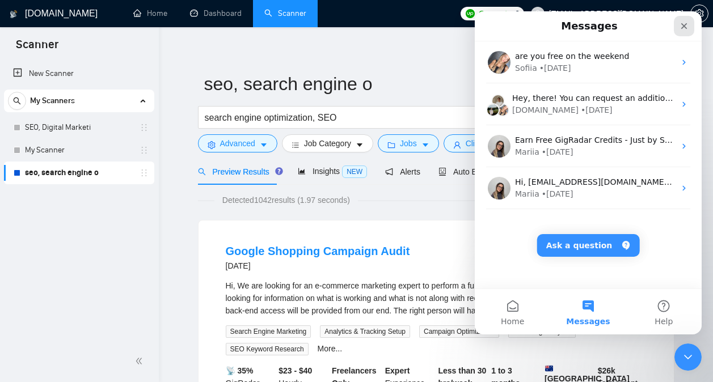
click at [685, 29] on icon "Close" at bounding box center [683, 26] width 9 height 9
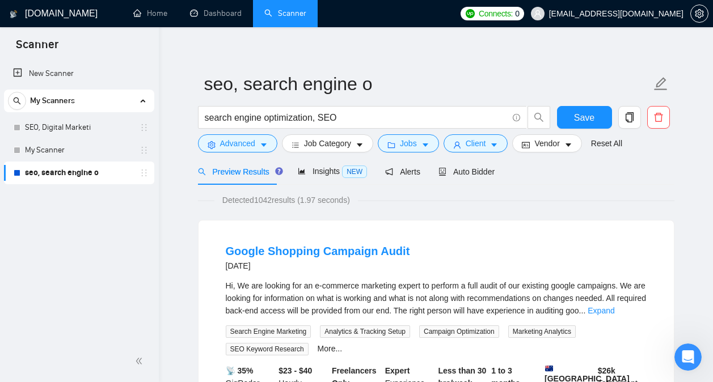
scroll to position [0, 0]
click at [407, 171] on span "Alerts" at bounding box center [402, 171] width 35 height 9
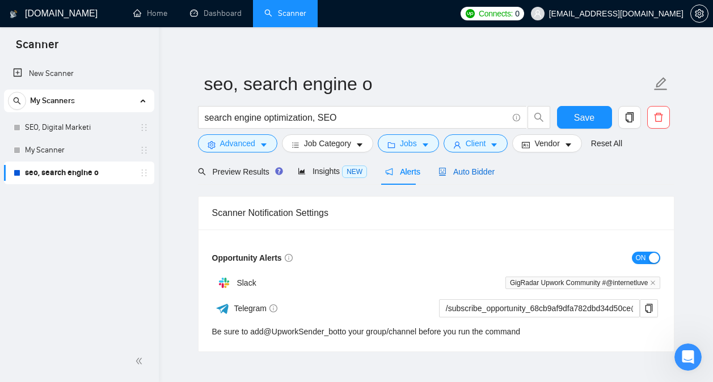
click at [449, 167] on span "Auto Bidder" at bounding box center [466, 171] width 56 height 9
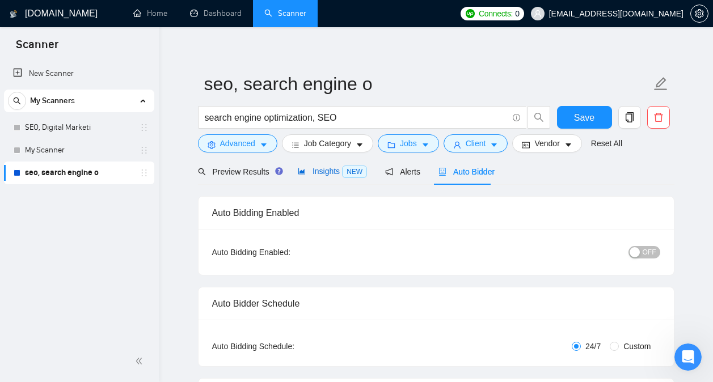
click at [333, 167] on span "Insights NEW" at bounding box center [332, 171] width 69 height 9
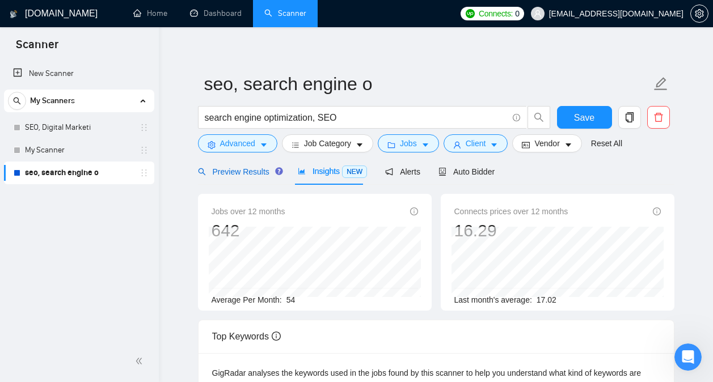
click at [234, 173] on span "Preview Results" at bounding box center [239, 171] width 82 height 9
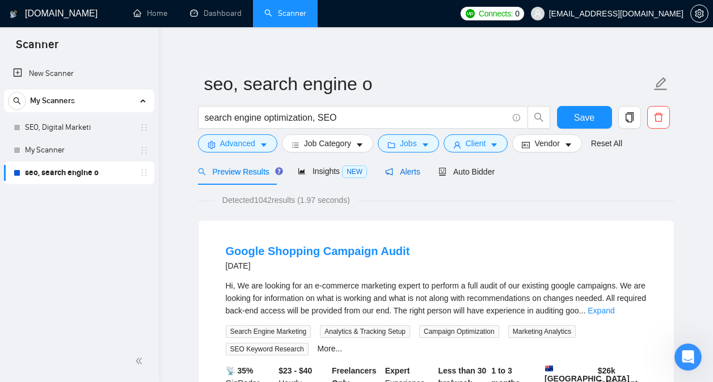
click at [391, 172] on span "Alerts" at bounding box center [402, 171] width 35 height 9
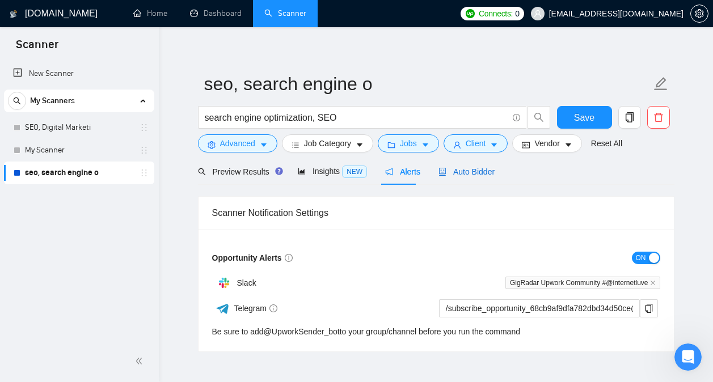
click at [463, 177] on div "Auto Bidder" at bounding box center [466, 172] width 56 height 12
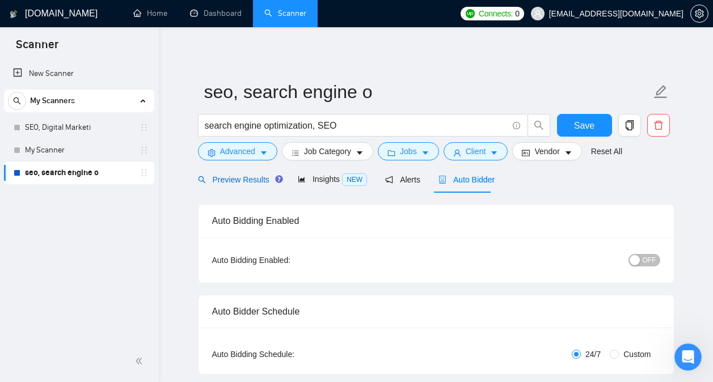
click at [248, 175] on span "Preview Results" at bounding box center [239, 179] width 82 height 9
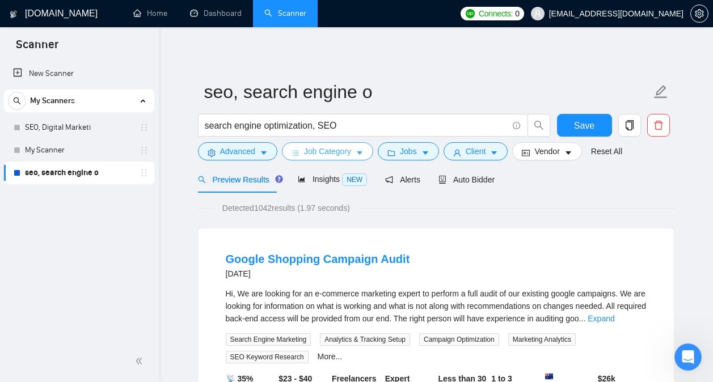
click at [352, 151] on button "Job Category" at bounding box center [327, 151] width 91 height 18
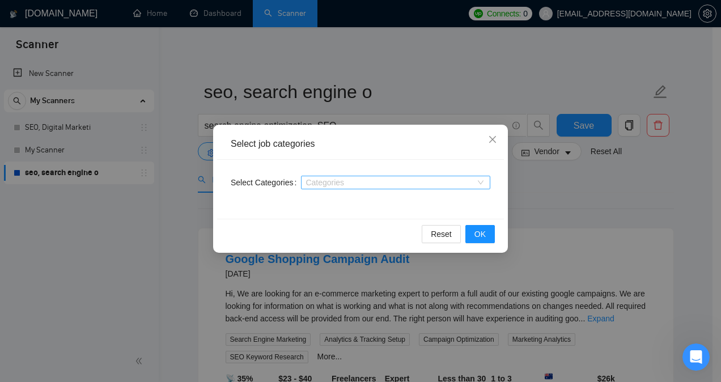
click at [372, 176] on div "Categories" at bounding box center [395, 183] width 189 height 14
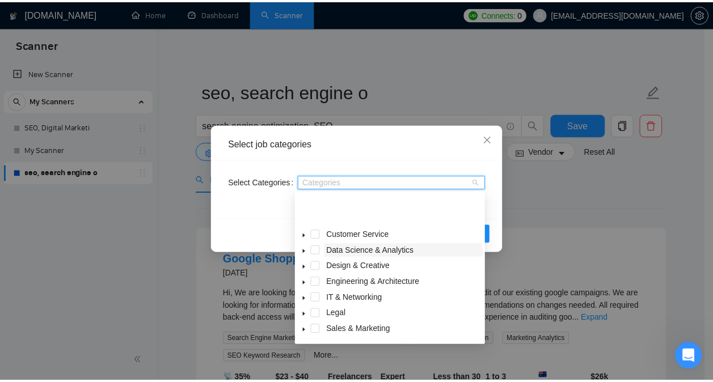
scroll to position [45, 0]
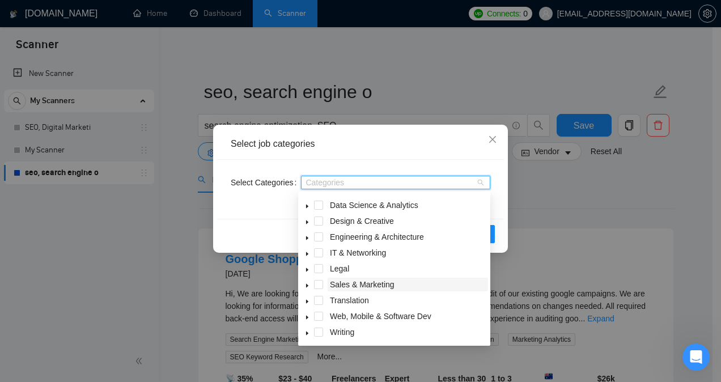
click at [383, 281] on span "Sales & Marketing" at bounding box center [362, 284] width 65 height 9
click at [277, 226] on div "Reset OK" at bounding box center [360, 234] width 287 height 30
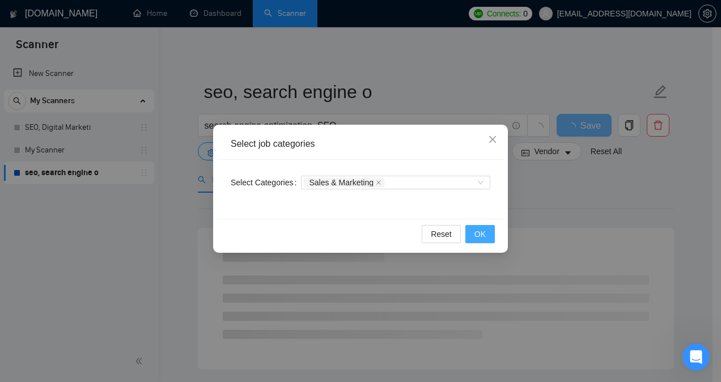
click at [479, 231] on span "OK" at bounding box center [479, 234] width 11 height 12
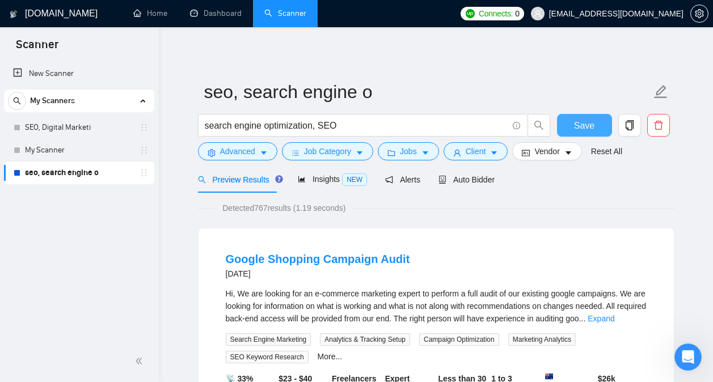
click at [575, 126] on span "Save" at bounding box center [584, 125] width 20 height 14
click at [679, 353] on icon "Open Intercom Messenger" at bounding box center [686, 355] width 19 height 19
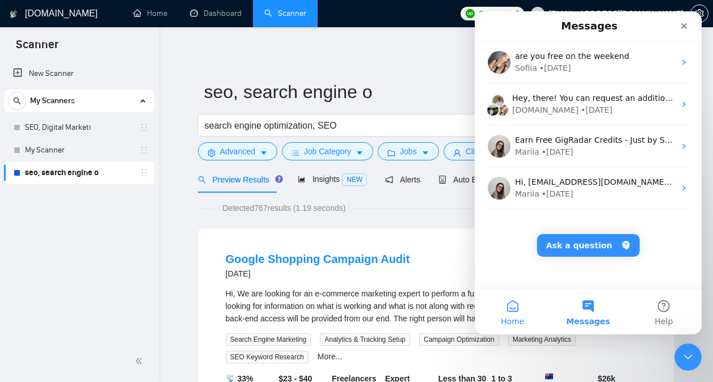
click at [519, 325] on span "Home" at bounding box center [512, 321] width 23 height 8
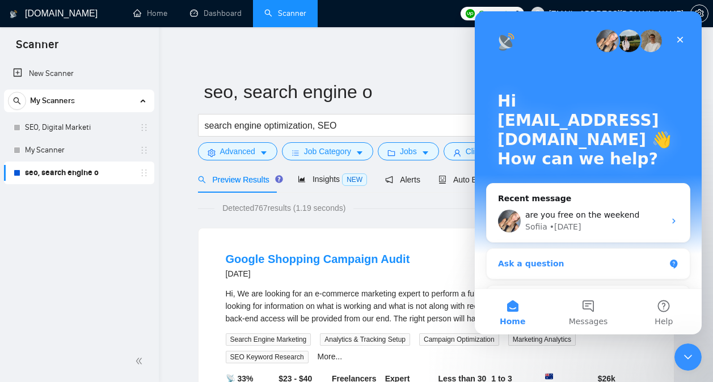
click at [600, 259] on div "Ask a question" at bounding box center [581, 264] width 167 height 12
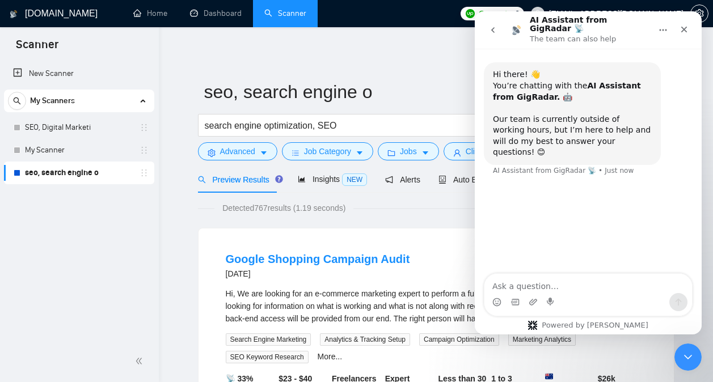
click at [487, 37] on nav "AI Assistant from GigRadar 📡 The team can also help" at bounding box center [587, 29] width 227 height 37
click at [487, 37] on button "go back" at bounding box center [493, 30] width 22 height 22
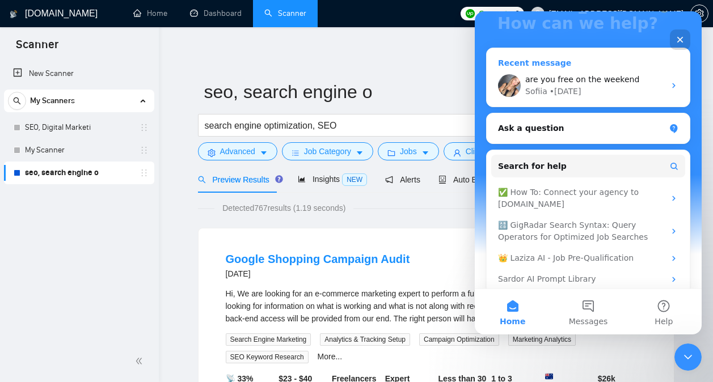
scroll to position [147, 0]
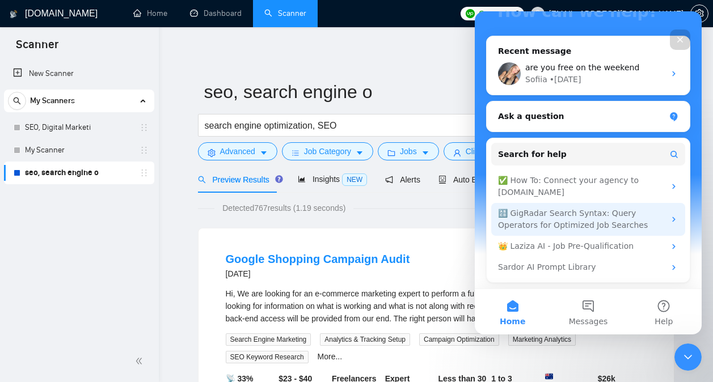
click at [562, 217] on div "🔠 GigRadar Search Syntax: Query Operators for Optimized Job Searches" at bounding box center [581, 219] width 167 height 24
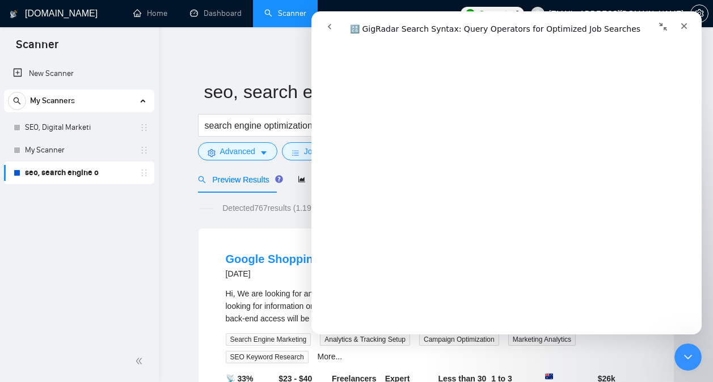
scroll to position [0, 0]
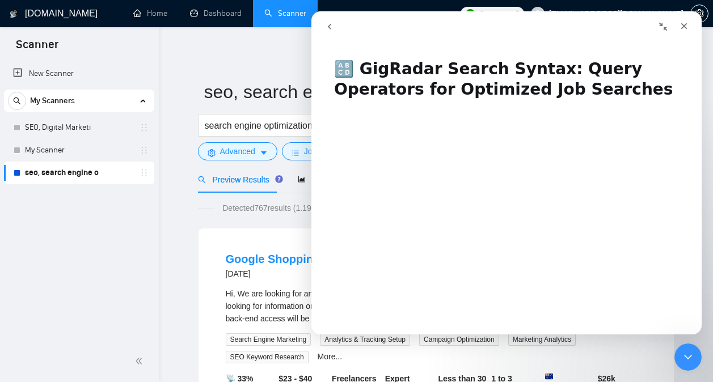
click at [331, 32] on button "go back" at bounding box center [330, 27] width 22 height 22
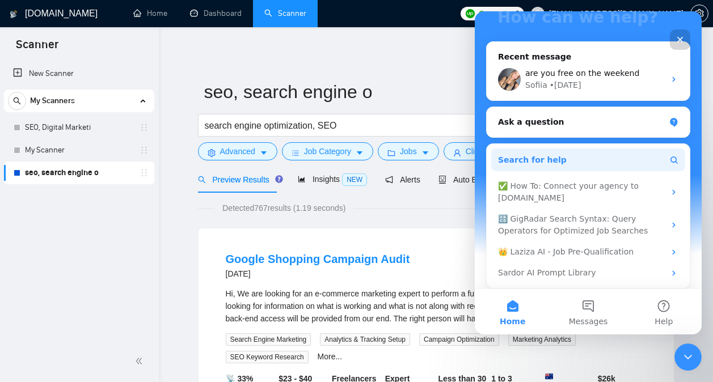
scroll to position [147, 0]
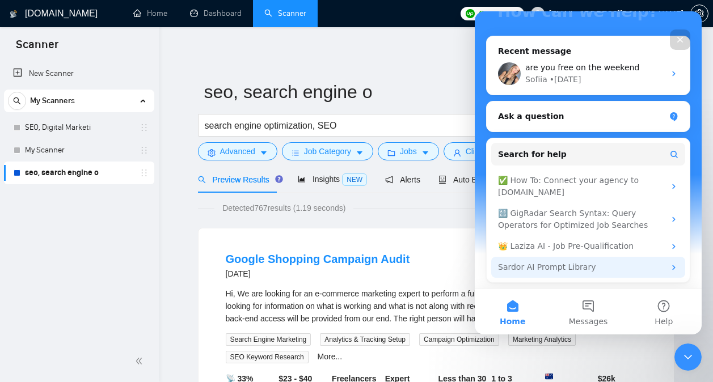
click at [563, 264] on div "Sardor AI Prompt Library" at bounding box center [581, 267] width 167 height 12
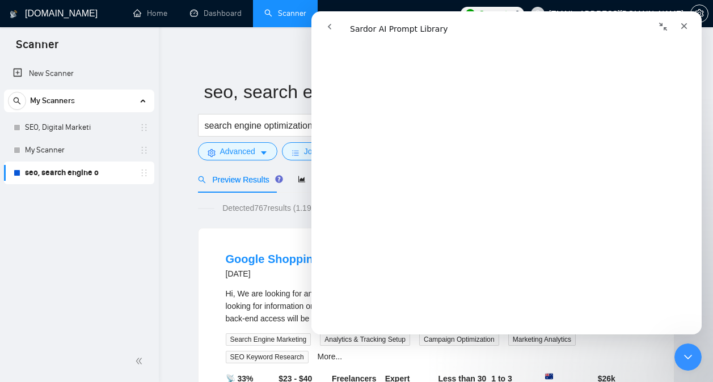
scroll to position [580, 0]
click at [332, 36] on button "go back" at bounding box center [330, 27] width 22 height 22
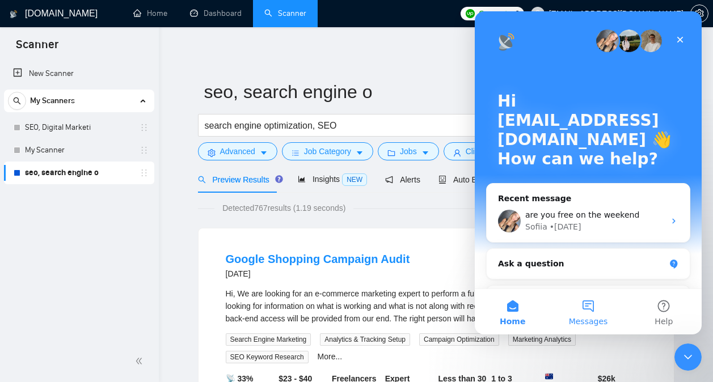
click at [586, 295] on button "Messages" at bounding box center [587, 311] width 75 height 45
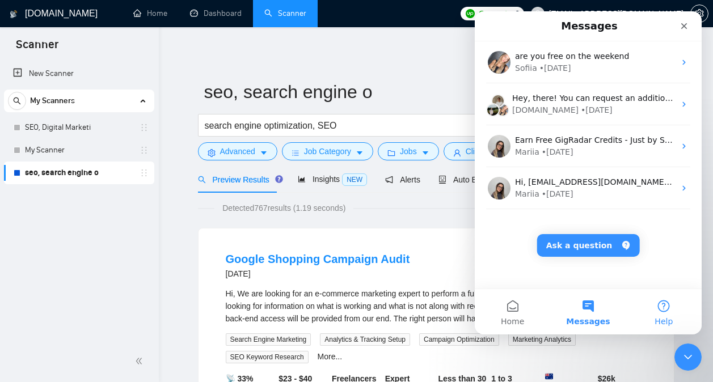
click at [658, 306] on button "Help" at bounding box center [663, 311] width 75 height 45
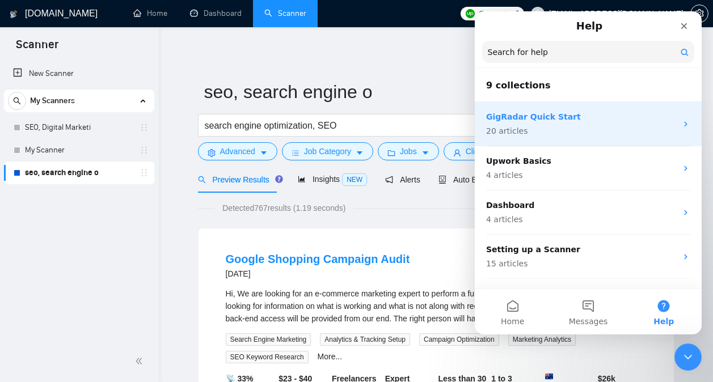
click at [552, 138] on div "GigRadar Quick Start 20 articles" at bounding box center [587, 124] width 227 height 44
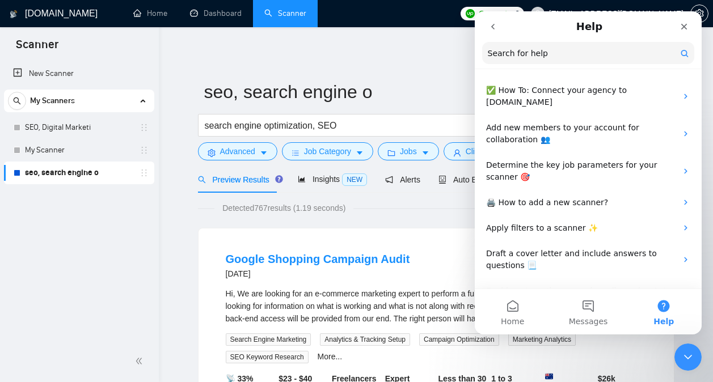
scroll to position [0, 0]
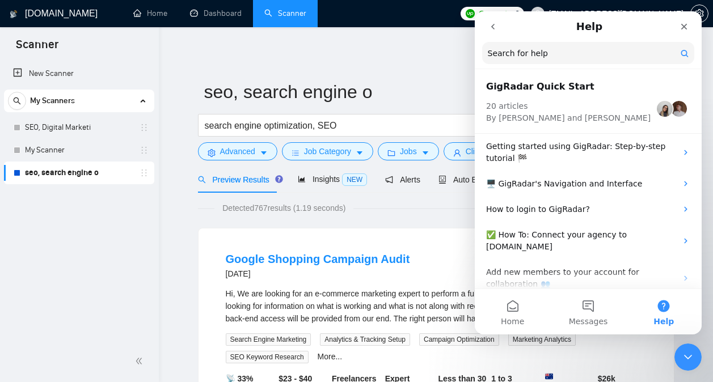
click at [493, 37] on button "go back" at bounding box center [493, 27] width 22 height 22
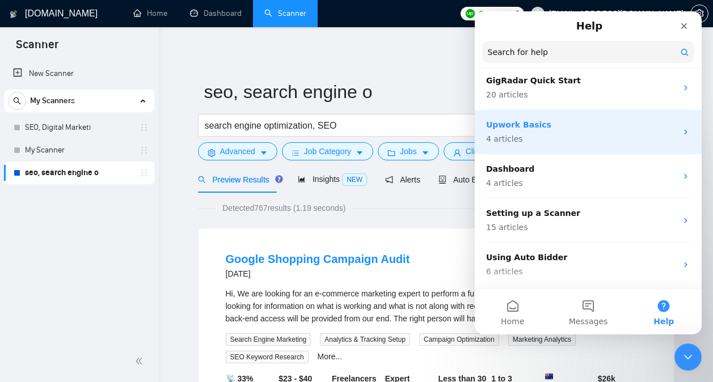
scroll to position [38, 0]
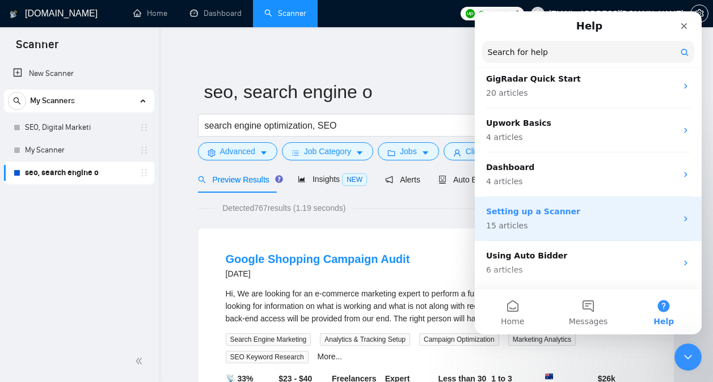
click at [553, 207] on p "Setting up a Scanner" at bounding box center [581, 212] width 190 height 12
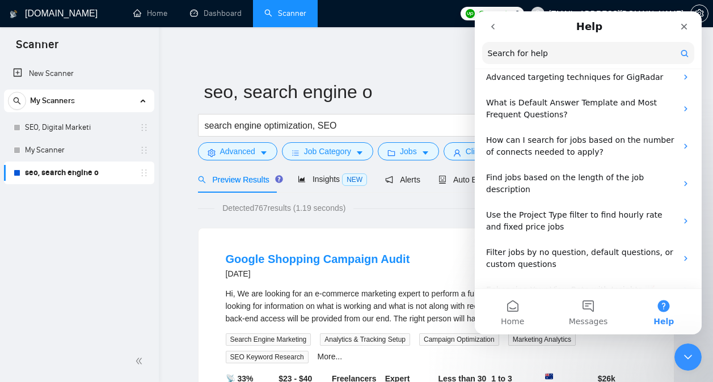
scroll to position [259, 0]
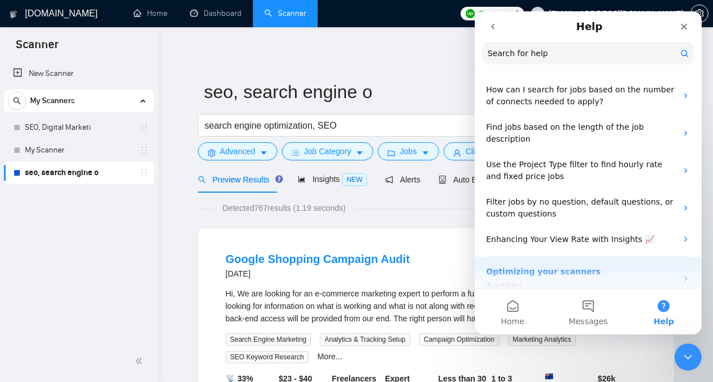
click at [545, 266] on p "Optimizing your scanners" at bounding box center [581, 272] width 190 height 12
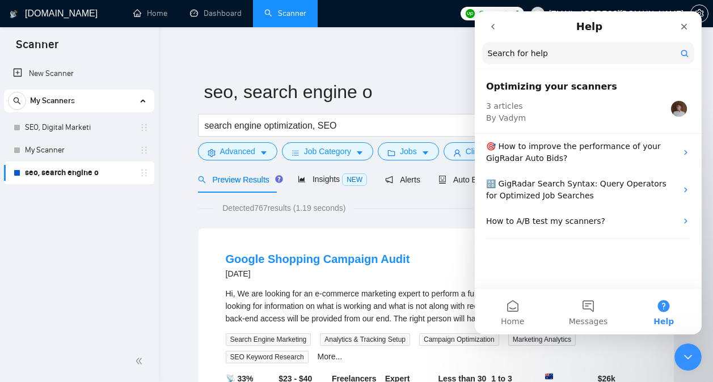
click at [489, 28] on icon "go back" at bounding box center [492, 26] width 9 height 9
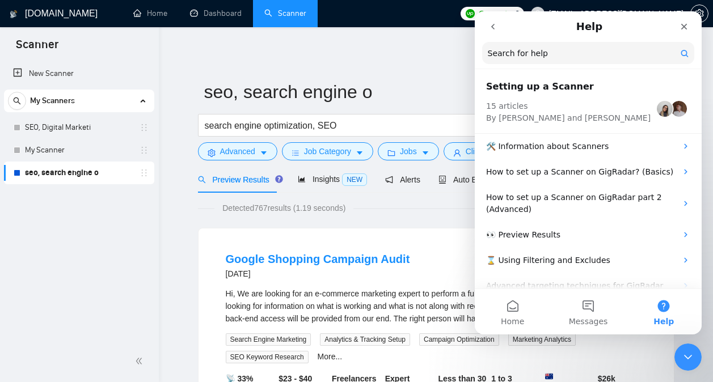
click at [489, 28] on icon "go back" at bounding box center [492, 26] width 9 height 9
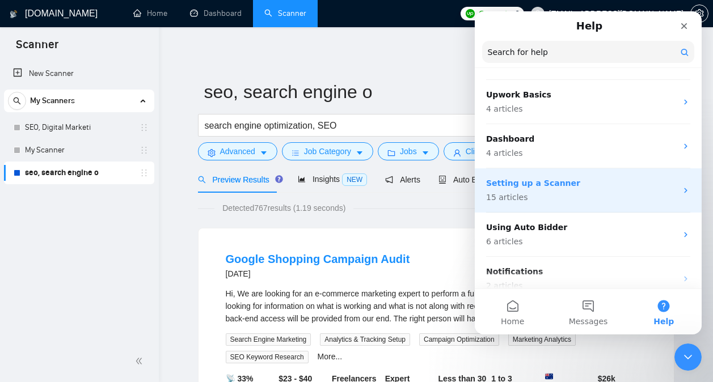
scroll to position [70, 0]
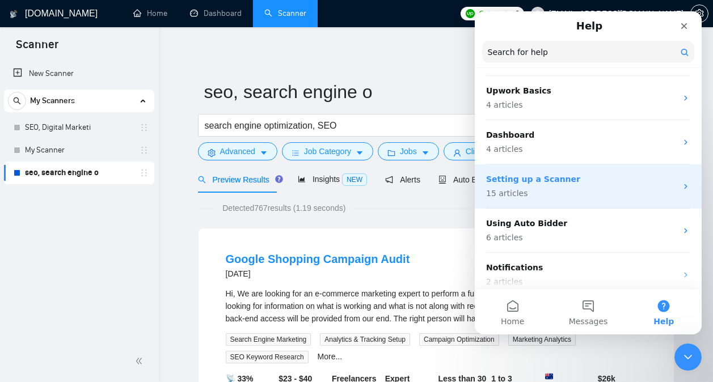
click at [559, 195] on p "15 articles" at bounding box center [581, 194] width 190 height 12
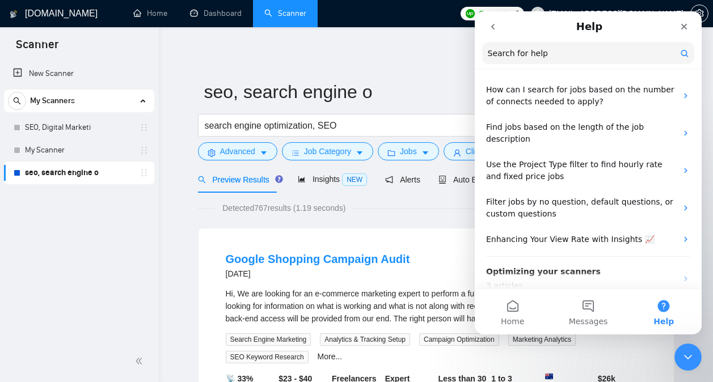
scroll to position [0, 0]
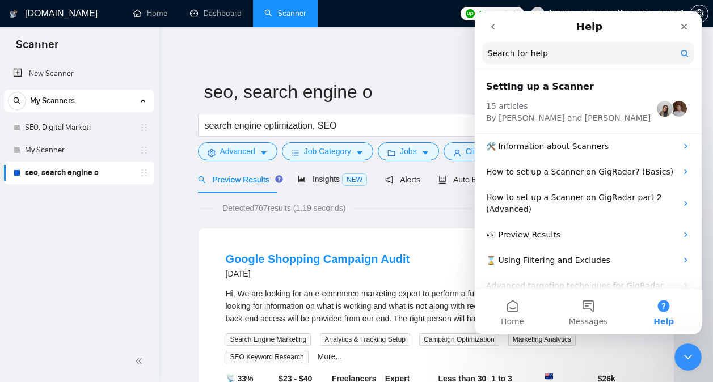
click at [490, 29] on icon "go back" at bounding box center [492, 26] width 9 height 9
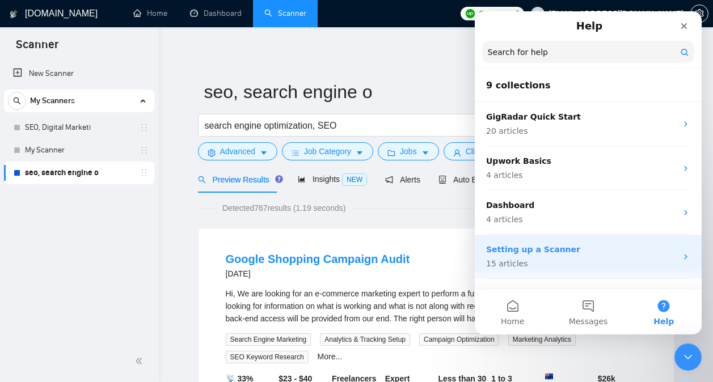
click at [566, 251] on p "Setting up a Scanner" at bounding box center [581, 250] width 190 height 12
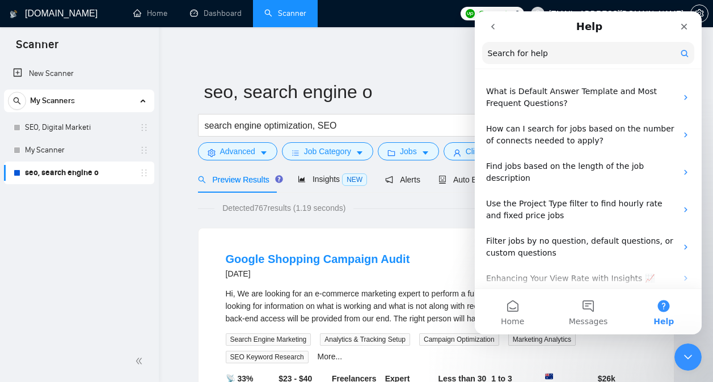
scroll to position [259, 0]
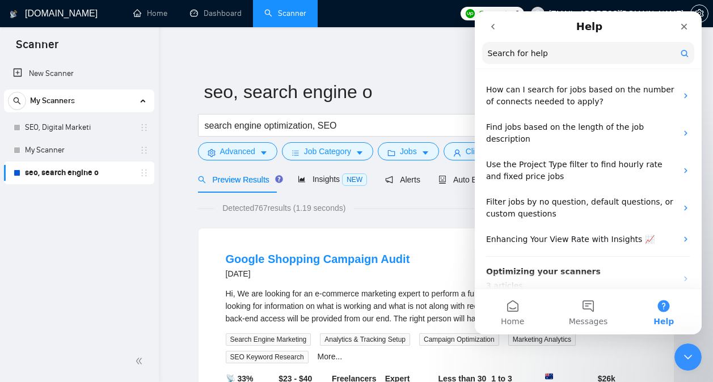
click at [492, 26] on icon "go back" at bounding box center [492, 27] width 3 height 6
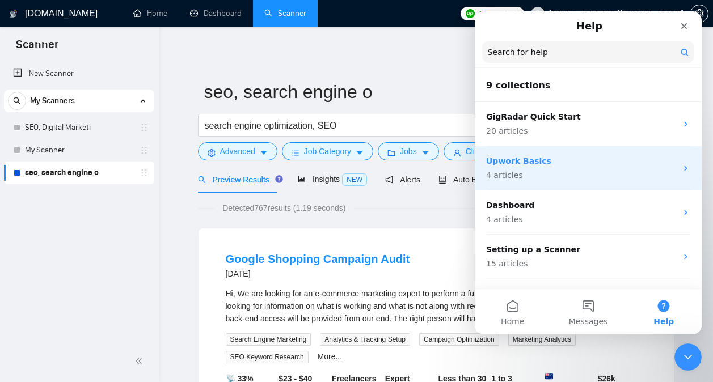
click at [549, 168] on div "Upwork Basics 4 articles" at bounding box center [581, 168] width 190 height 26
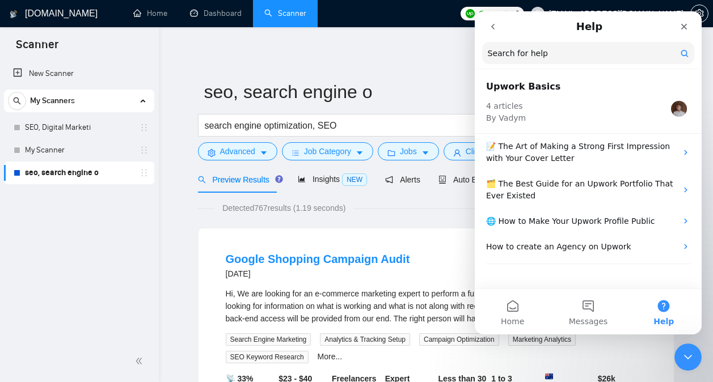
click at [494, 32] on button "go back" at bounding box center [493, 27] width 22 height 22
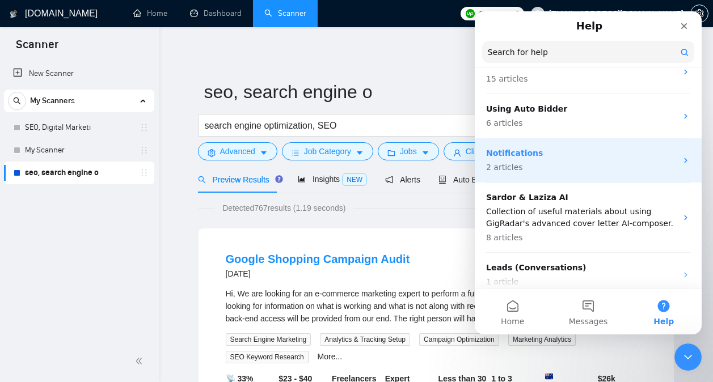
scroll to position [185, 0]
click at [557, 170] on p "2 articles" at bounding box center [581, 167] width 190 height 12
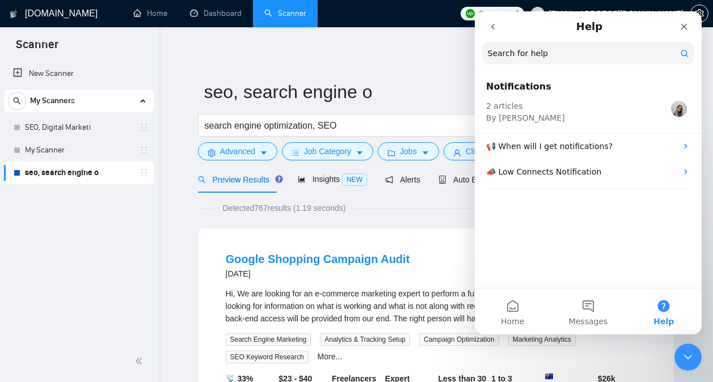
click at [494, 26] on icon "go back" at bounding box center [492, 26] width 9 height 9
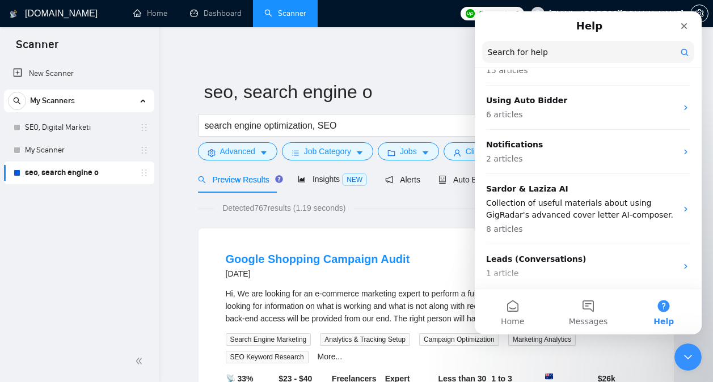
scroll to position [237, 0]
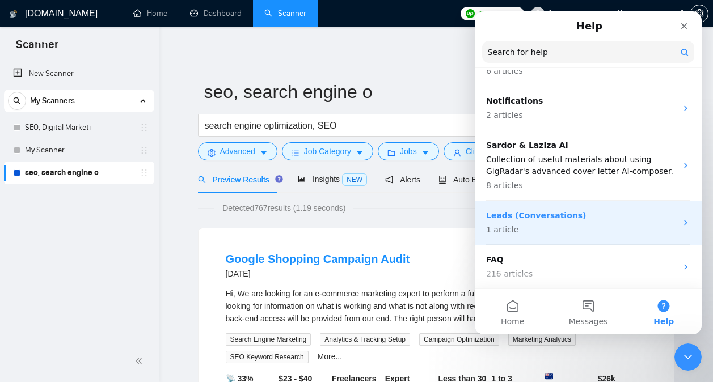
click at [548, 218] on p "Leads (Conversations)" at bounding box center [581, 216] width 190 height 12
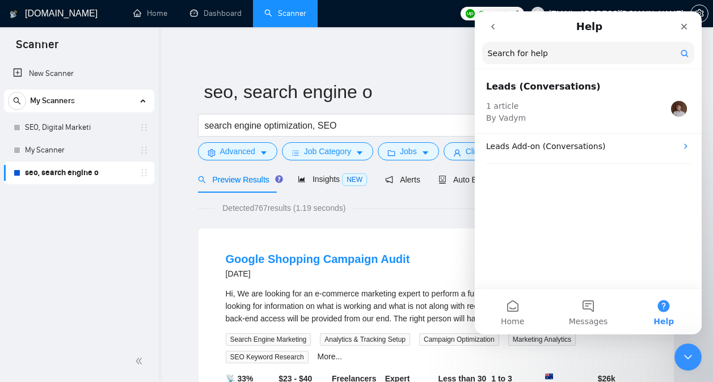
click at [493, 27] on icon "go back" at bounding box center [492, 26] width 9 height 9
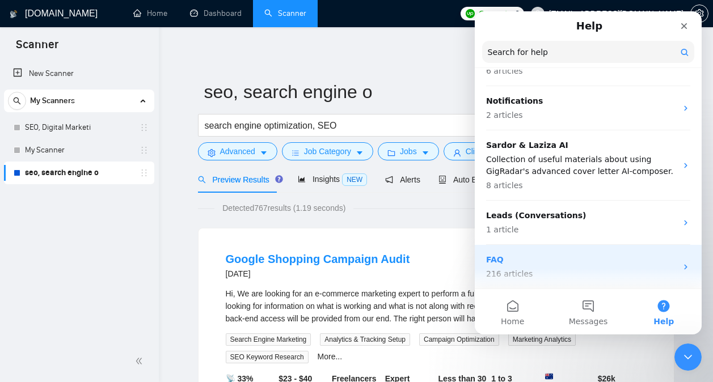
click at [553, 259] on p "FAQ" at bounding box center [581, 260] width 190 height 12
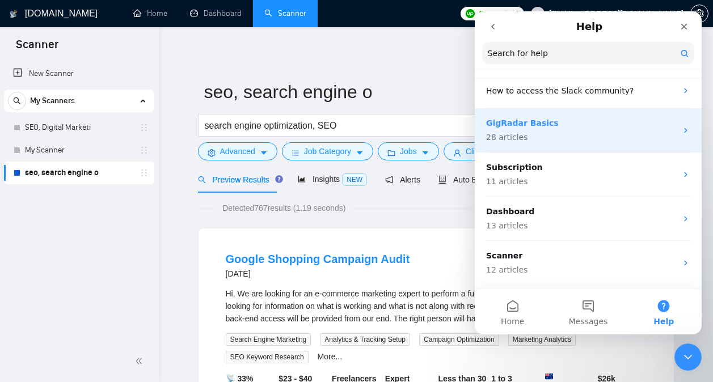
scroll to position [0, 0]
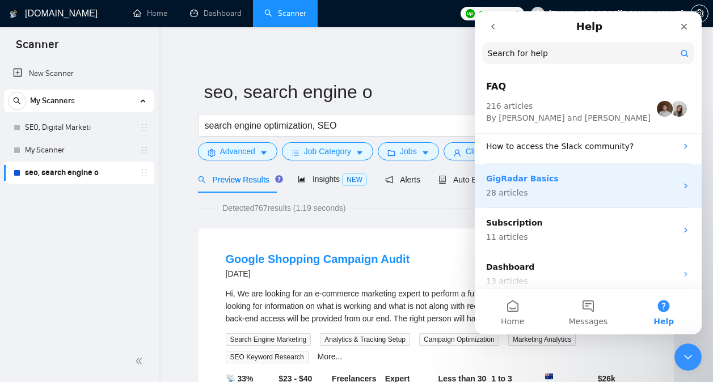
click at [600, 181] on p "GigRadar Basics" at bounding box center [581, 179] width 190 height 12
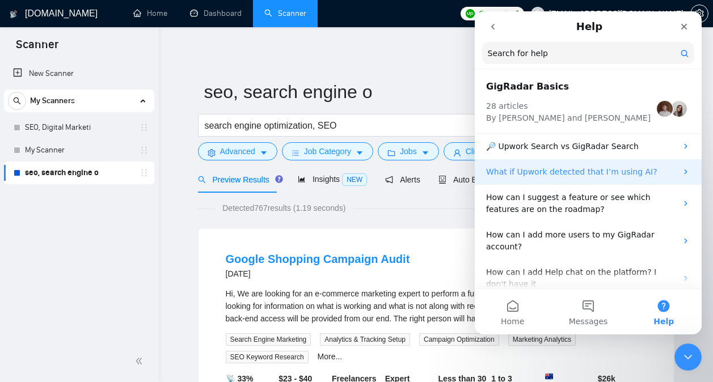
click at [608, 167] on p "What if Upwork detected that I’m using AI?" at bounding box center [581, 172] width 190 height 12
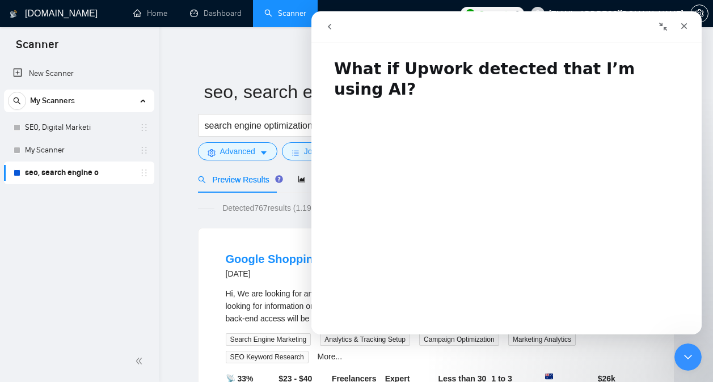
click at [329, 30] on icon "go back" at bounding box center [329, 26] width 9 height 9
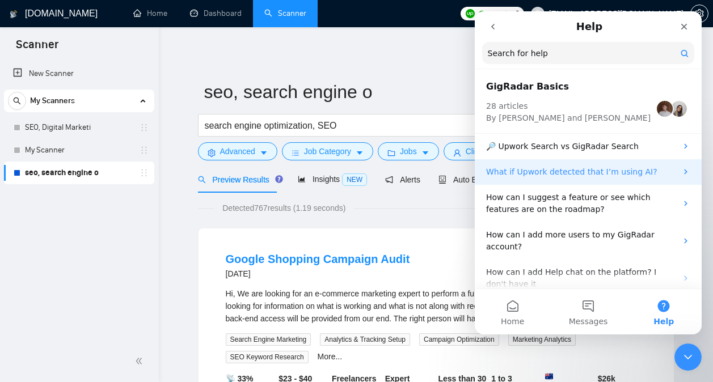
click at [567, 177] on p "What if Upwork detected that I’m using AI?" at bounding box center [581, 172] width 190 height 12
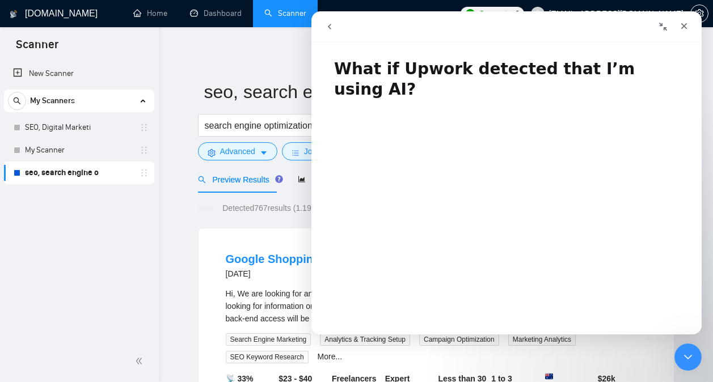
click at [333, 27] on icon "go back" at bounding box center [329, 26] width 9 height 9
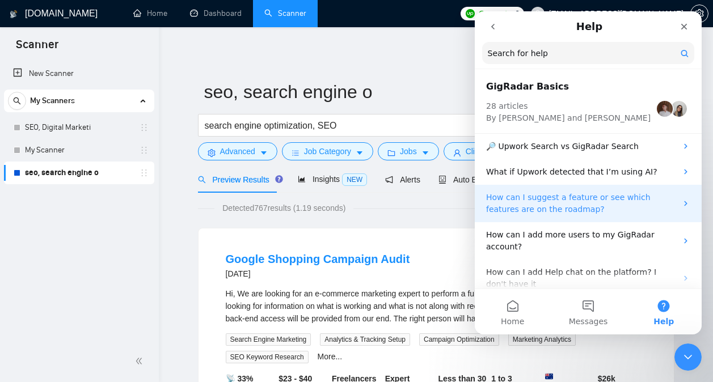
click at [552, 197] on p "How can I suggest a feature or see which features are on the roadmap?" at bounding box center [581, 204] width 190 height 24
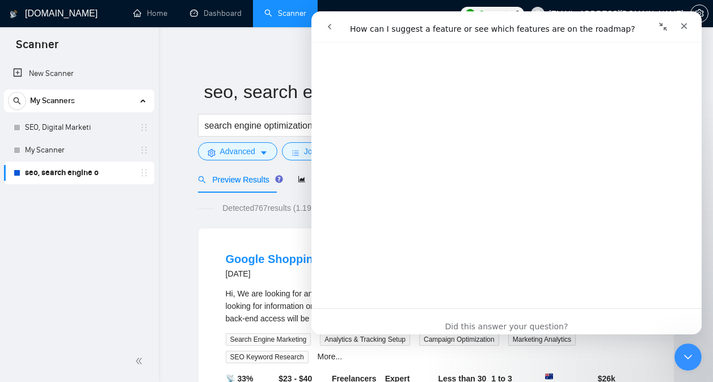
scroll to position [497, 0]
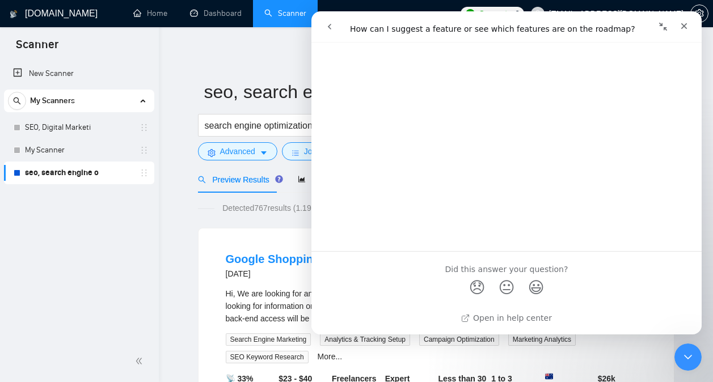
click at [332, 30] on icon "go back" at bounding box center [329, 26] width 9 height 9
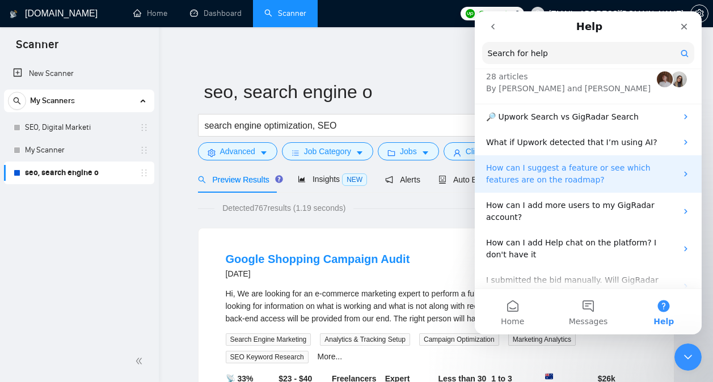
scroll to position [31, 0]
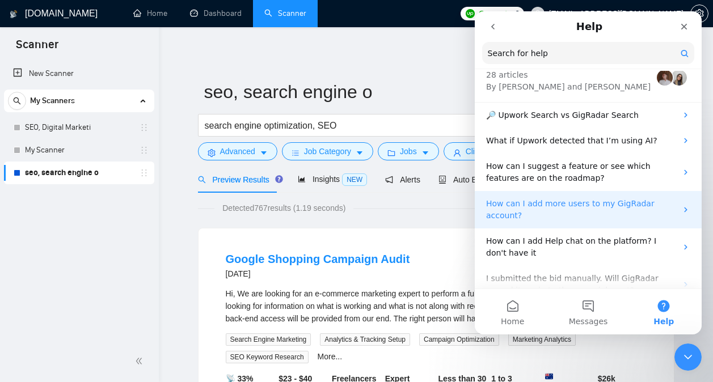
click at [556, 206] on p "How can I add more users to my GigRadar account?" at bounding box center [581, 210] width 190 height 24
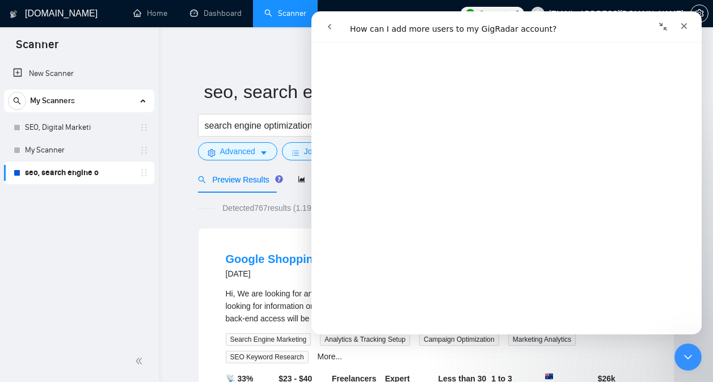
scroll to position [0, 0]
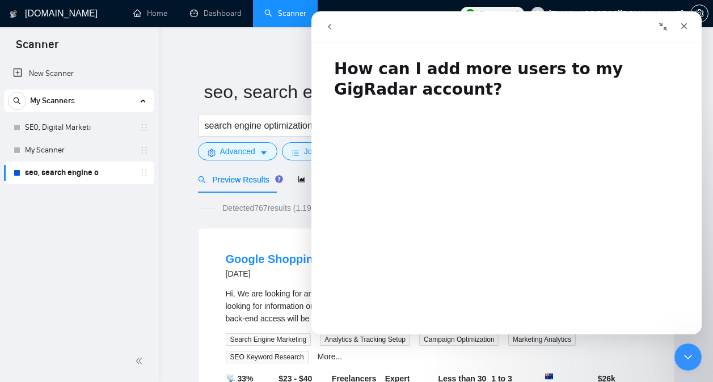
click at [330, 34] on button "go back" at bounding box center [330, 27] width 22 height 22
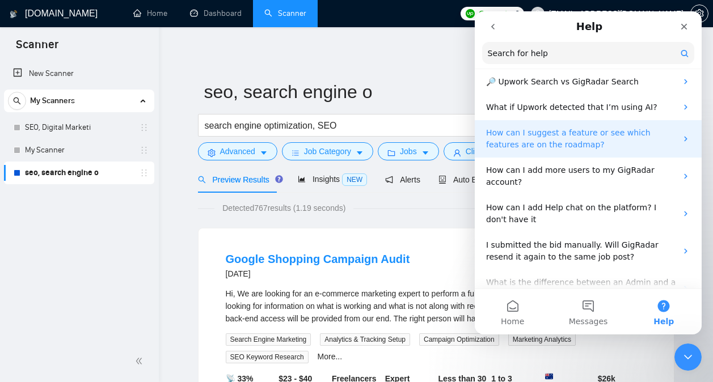
scroll to position [66, 0]
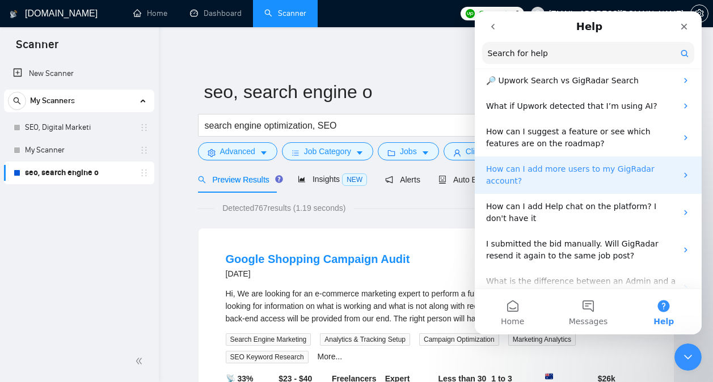
click at [571, 165] on p "How can I add more users to my GigRadar account?" at bounding box center [581, 175] width 190 height 24
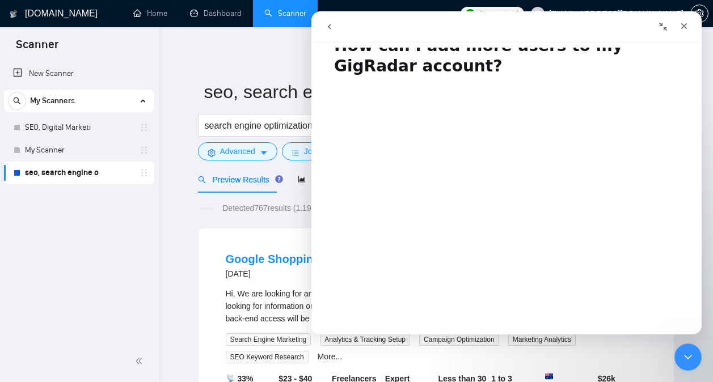
scroll to position [0, 0]
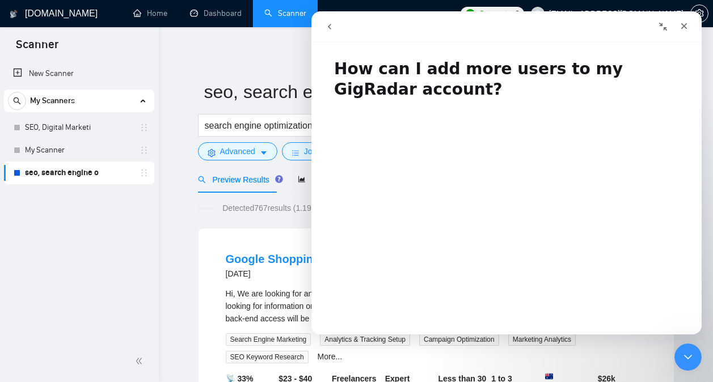
click at [337, 27] on button "go back" at bounding box center [330, 27] width 22 height 22
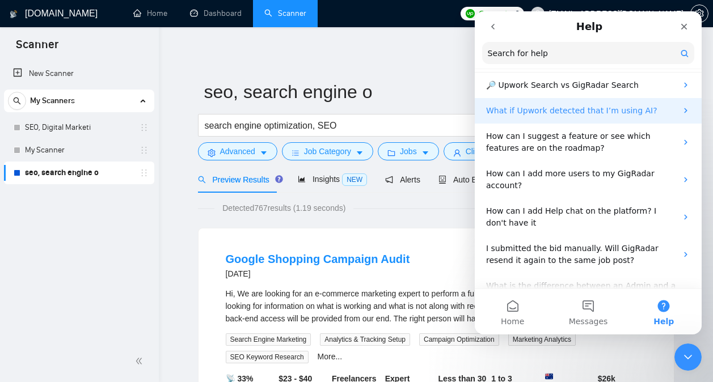
scroll to position [65, 0]
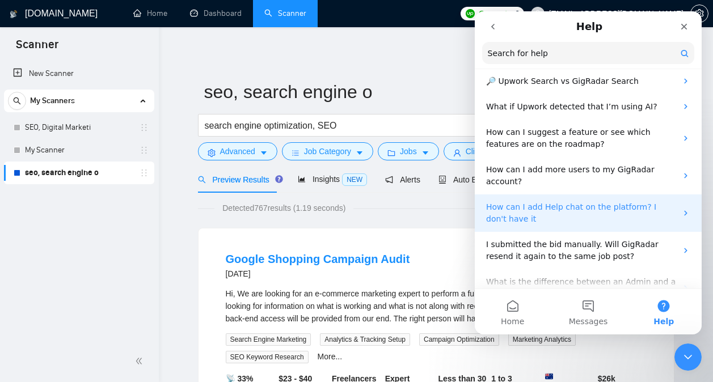
click at [582, 201] on p "How can I add Help chat on the platform? I don't have it" at bounding box center [581, 213] width 190 height 24
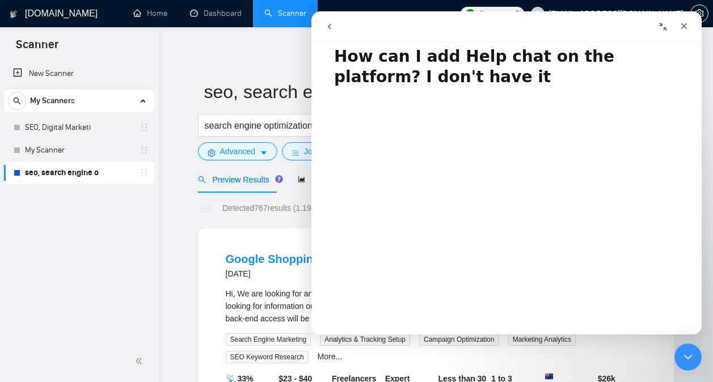
scroll to position [0, 0]
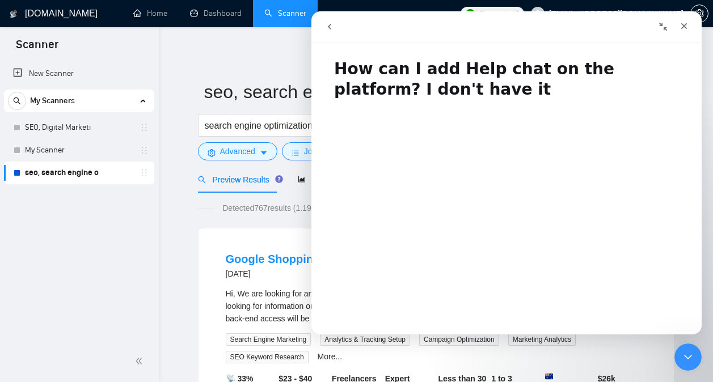
click at [326, 28] on icon "go back" at bounding box center [329, 26] width 9 height 9
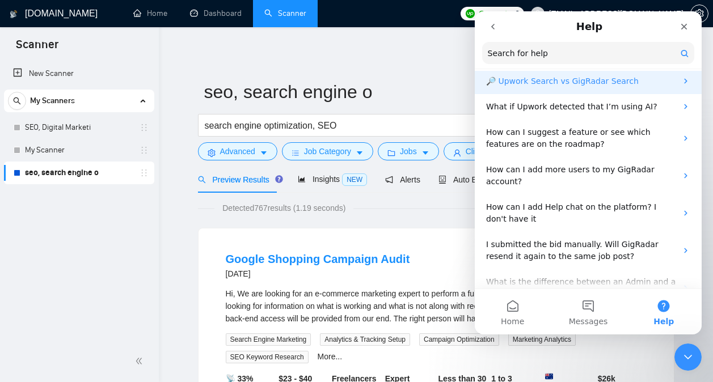
scroll to position [72, 0]
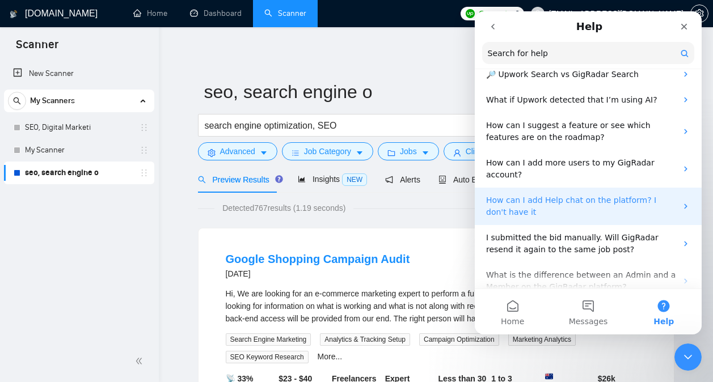
click at [549, 203] on p "How can I add Help chat on the platform? I don't have it" at bounding box center [581, 206] width 190 height 24
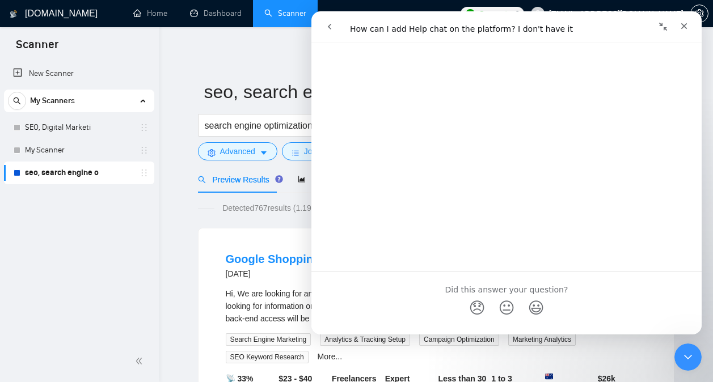
scroll to position [355, 0]
click at [330, 31] on icon "go back" at bounding box center [329, 26] width 9 height 9
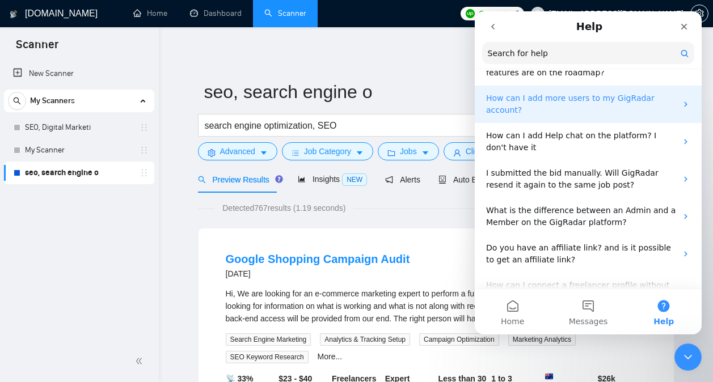
scroll to position [137, 0]
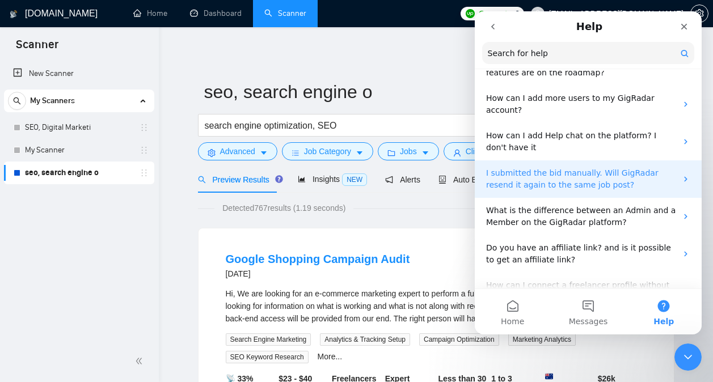
click at [567, 167] on p "I submitted the bid manually. Will GigRadar resend it again to the same job pos…" at bounding box center [581, 179] width 190 height 24
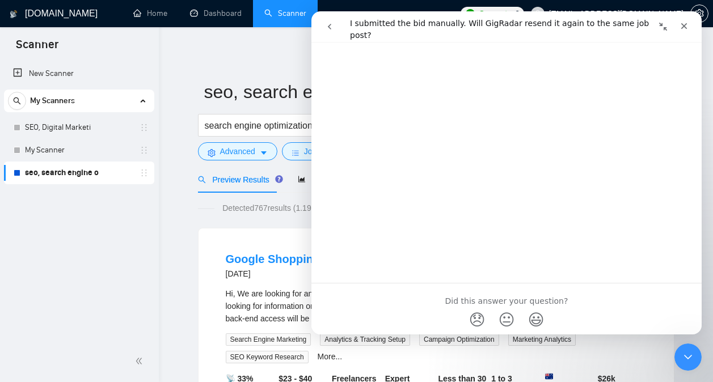
scroll to position [327, 0]
click at [332, 26] on icon "go back" at bounding box center [329, 26] width 9 height 9
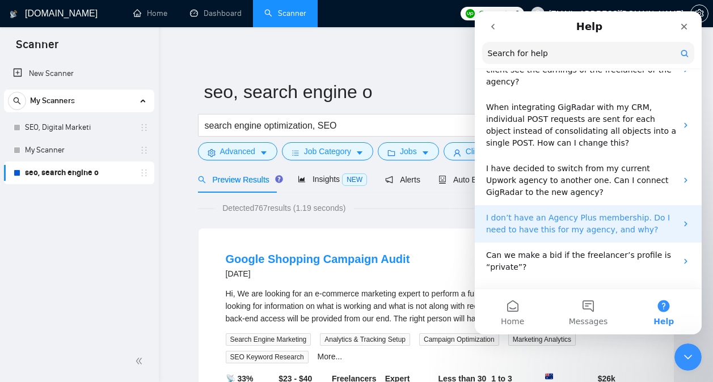
scroll to position [477, 0]
click at [554, 211] on p "I don’t have an Agency Plus membership. Do I need to have this for my agency, a…" at bounding box center [581, 223] width 190 height 24
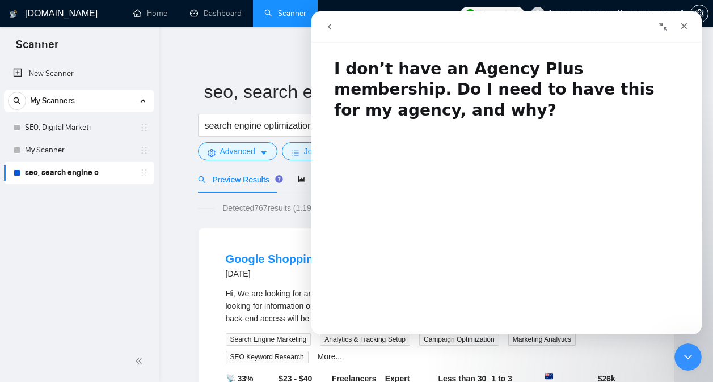
click at [333, 31] on button "go back" at bounding box center [330, 27] width 22 height 22
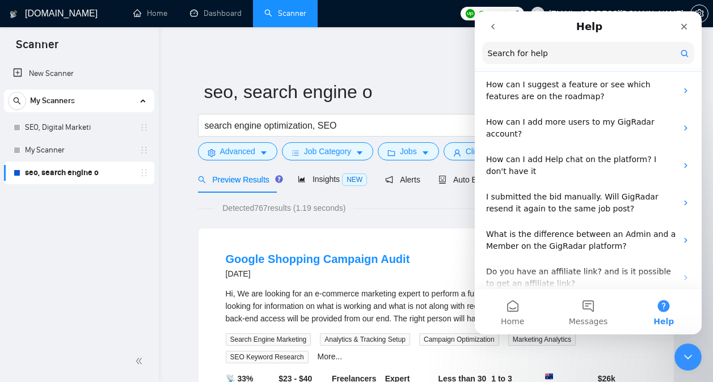
scroll to position [113, 0]
click at [492, 35] on button "go back" at bounding box center [493, 27] width 22 height 22
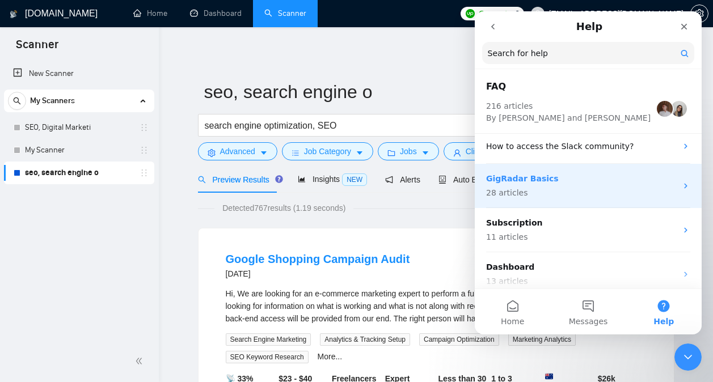
click at [596, 190] on p "28 articles" at bounding box center [581, 193] width 190 height 12
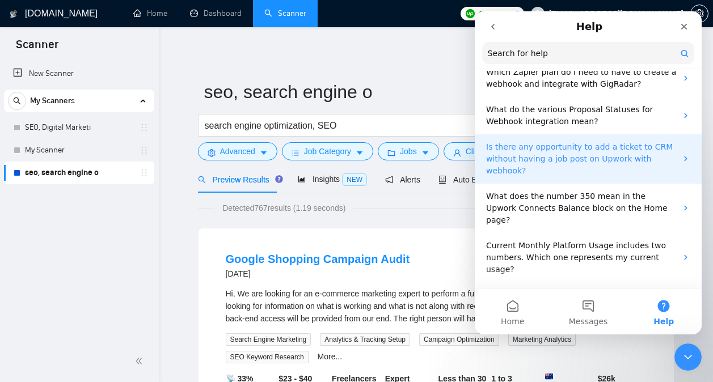
scroll to position [873, 0]
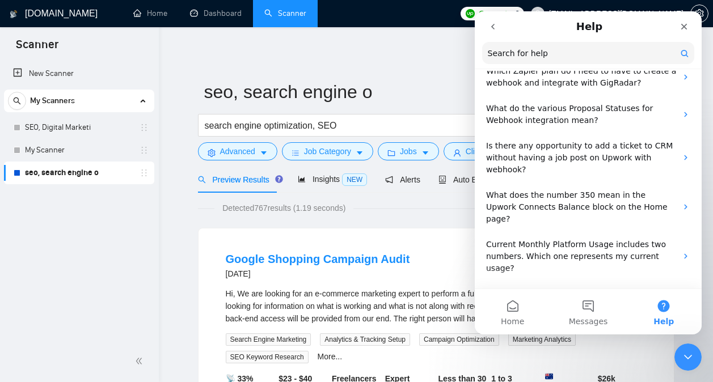
click at [485, 31] on button "go back" at bounding box center [493, 27] width 22 height 22
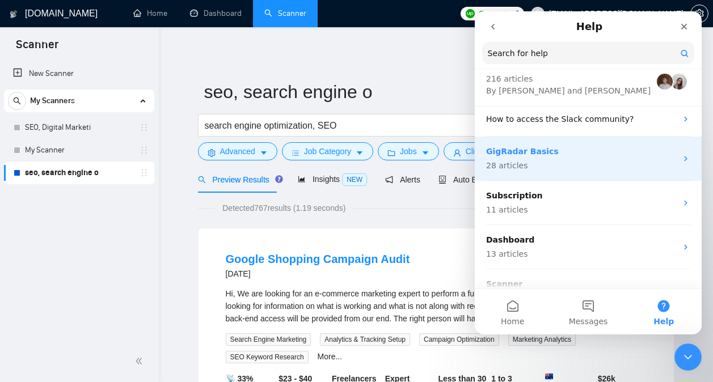
scroll to position [28, 0]
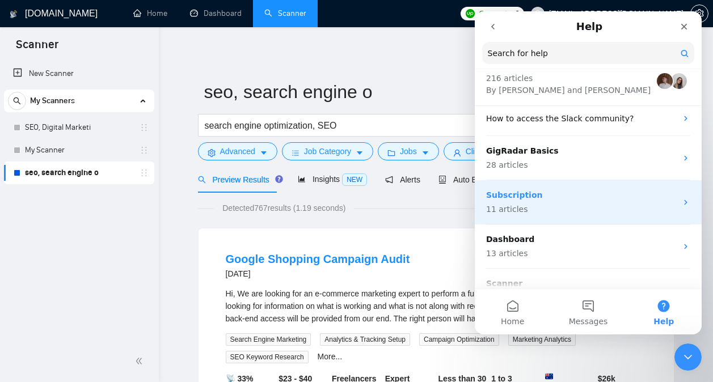
click at [583, 196] on p "Subscription" at bounding box center [581, 195] width 190 height 12
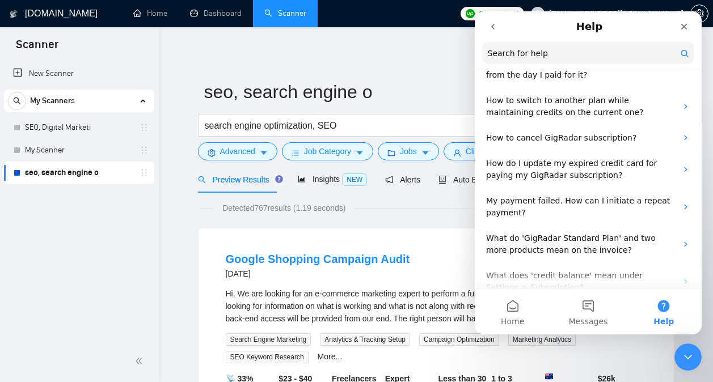
scroll to position [261, 0]
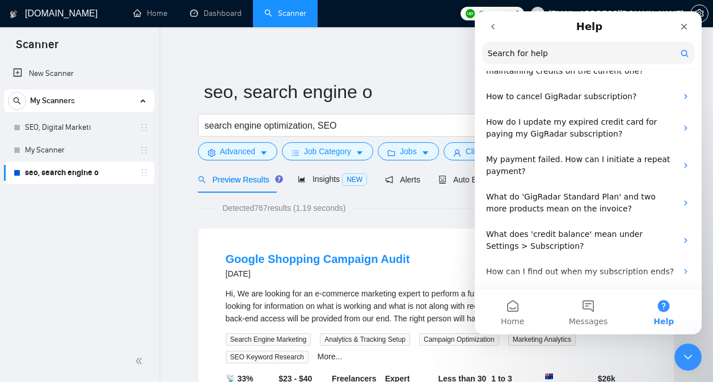
click at [491, 32] on button "go back" at bounding box center [493, 27] width 22 height 22
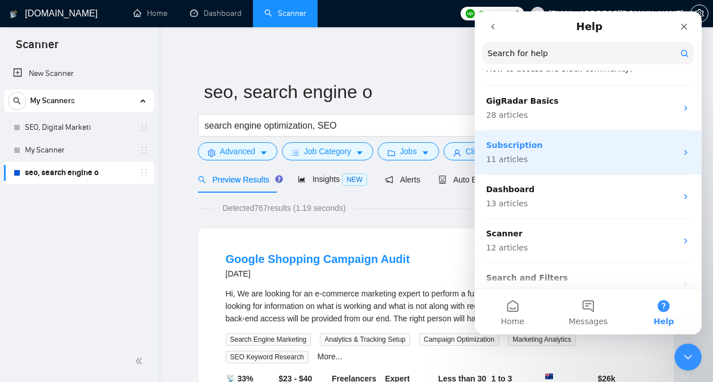
scroll to position [78, 0]
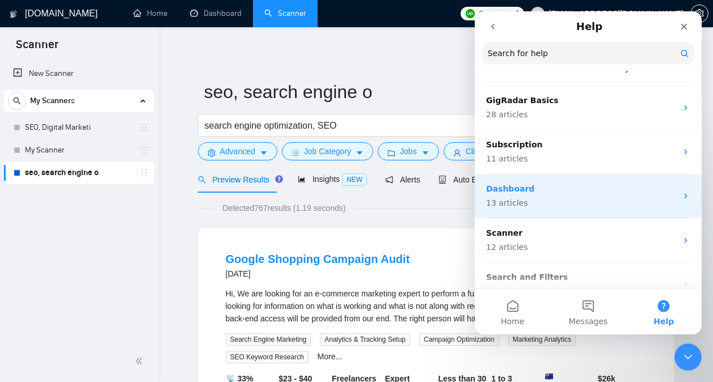
click at [590, 193] on p "Dashboard" at bounding box center [581, 189] width 190 height 12
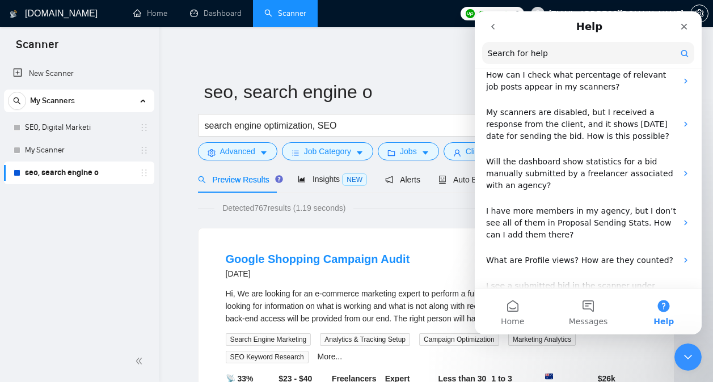
scroll to position [383, 0]
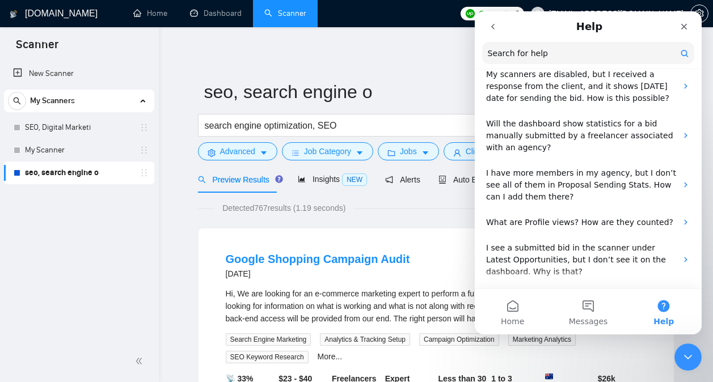
click at [484, 32] on button "go back" at bounding box center [493, 27] width 22 height 22
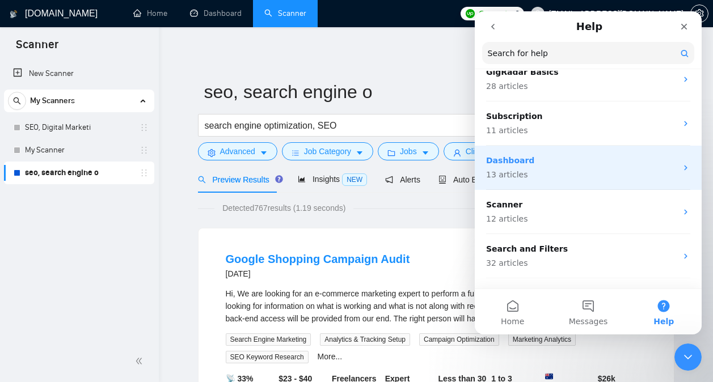
scroll to position [107, 0]
click at [582, 156] on p "Dashboard" at bounding box center [581, 160] width 190 height 12
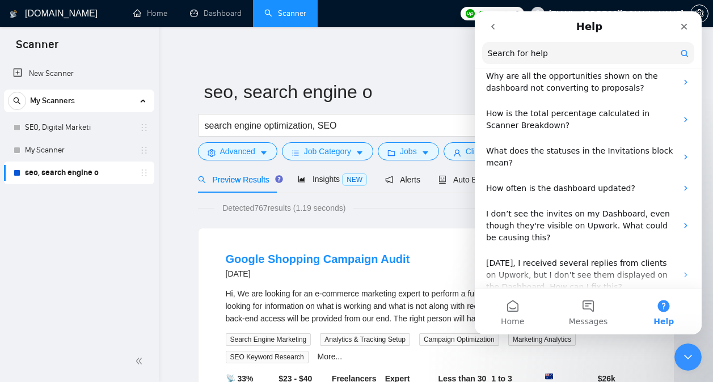
scroll to position [0, 0]
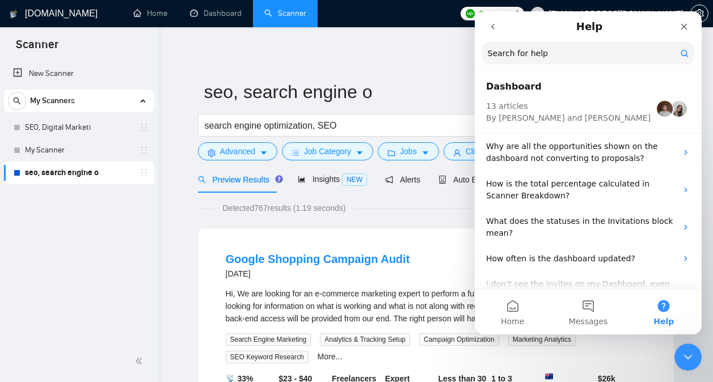
click at [495, 33] on button "go back" at bounding box center [493, 27] width 22 height 22
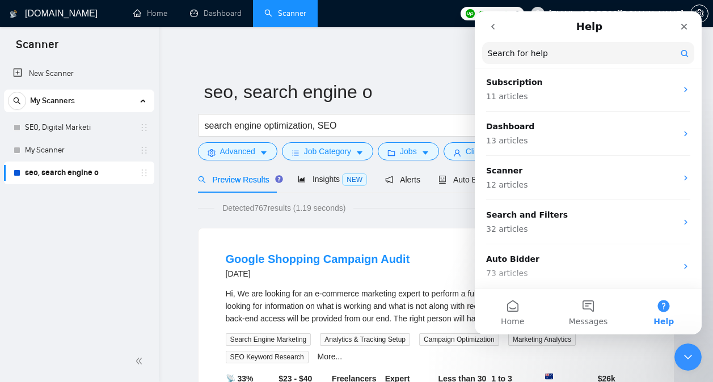
scroll to position [143, 0]
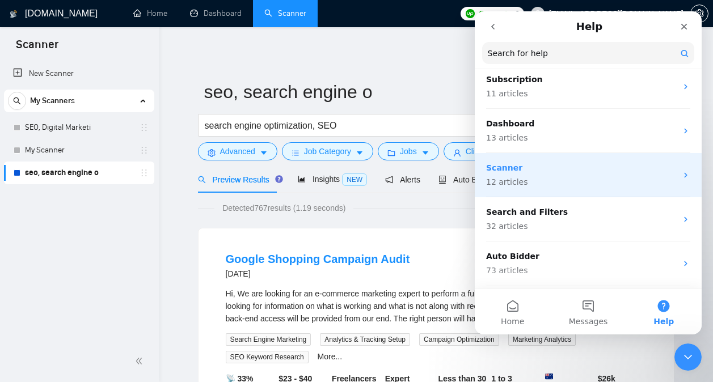
click at [606, 177] on p "12 articles" at bounding box center [581, 182] width 190 height 12
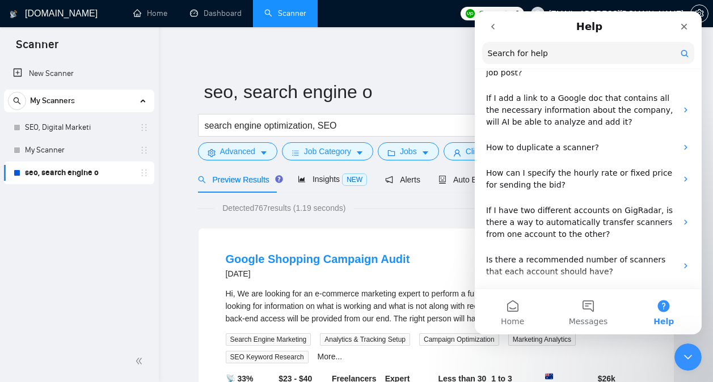
scroll to position [310, 0]
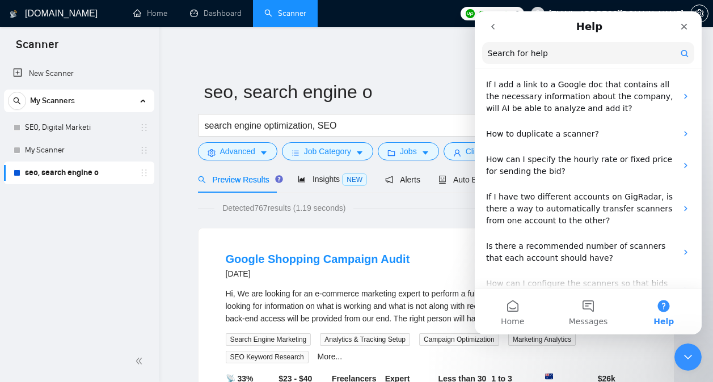
click at [494, 29] on icon "go back" at bounding box center [492, 26] width 9 height 9
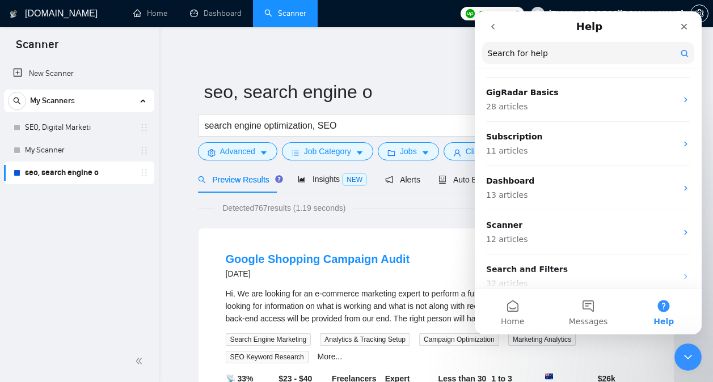
scroll to position [97, 0]
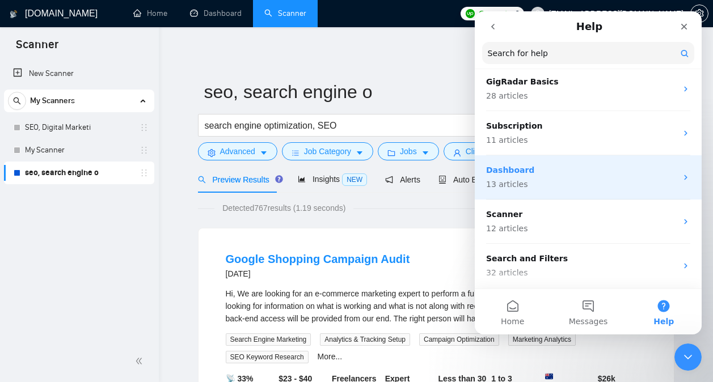
click at [596, 171] on p "Dashboard" at bounding box center [581, 170] width 190 height 12
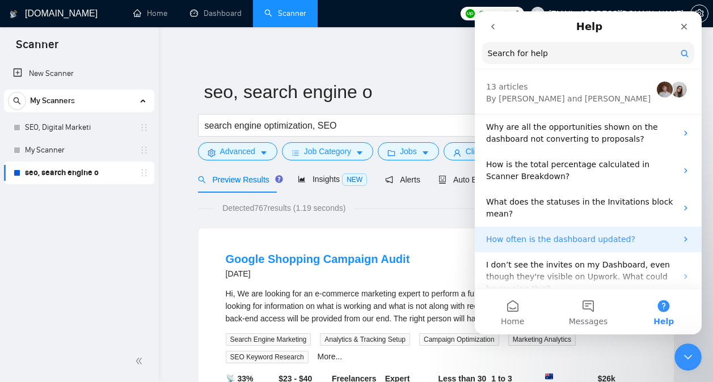
scroll to position [0, 0]
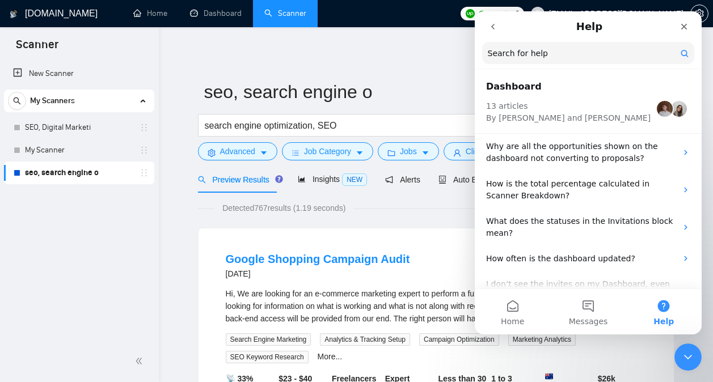
click at [490, 28] on icon "go back" at bounding box center [492, 26] width 9 height 9
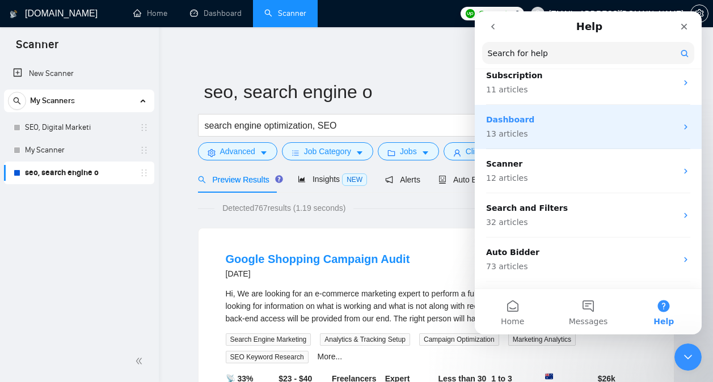
scroll to position [151, 0]
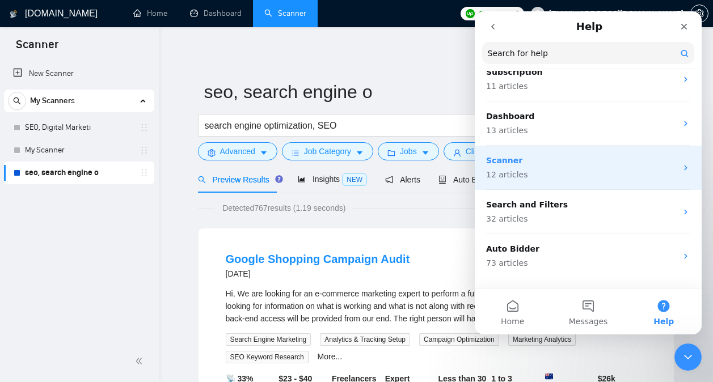
click at [609, 172] on p "12 articles" at bounding box center [581, 175] width 190 height 12
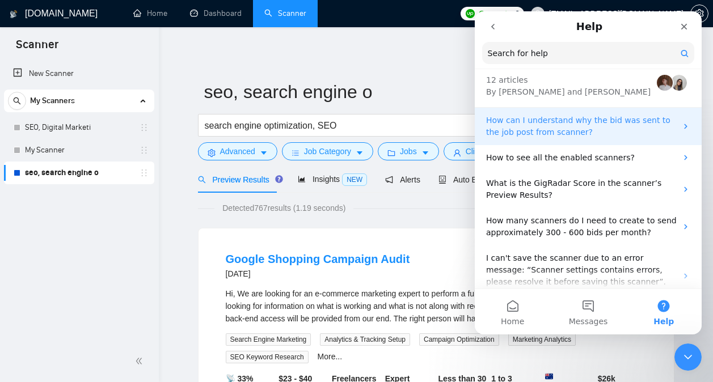
scroll to position [0, 0]
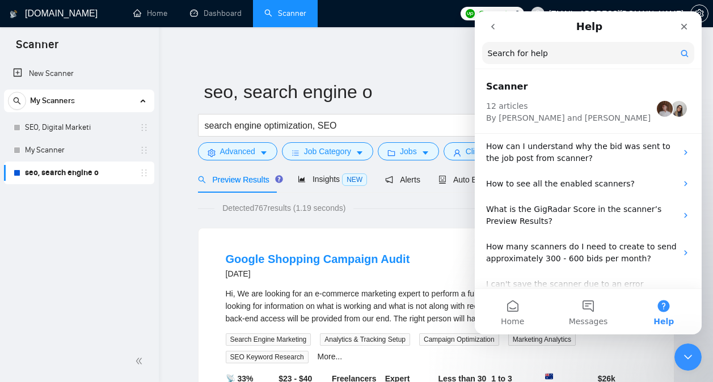
click at [495, 38] on nav "Help Search for help" at bounding box center [587, 40] width 227 height 58
click at [494, 34] on button "go back" at bounding box center [493, 27] width 22 height 22
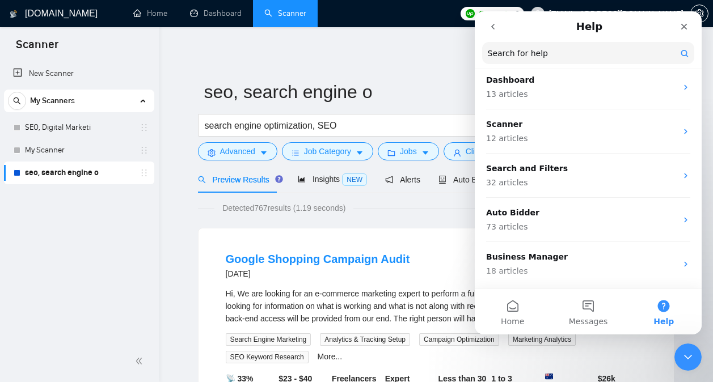
scroll to position [192, 0]
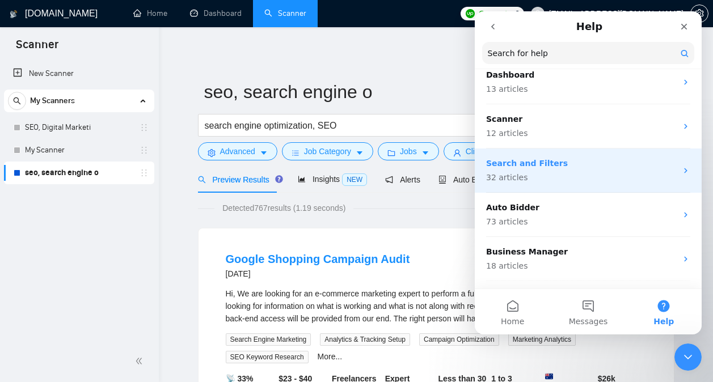
click at [603, 169] on div "Search and Filters 32 articles" at bounding box center [581, 171] width 190 height 26
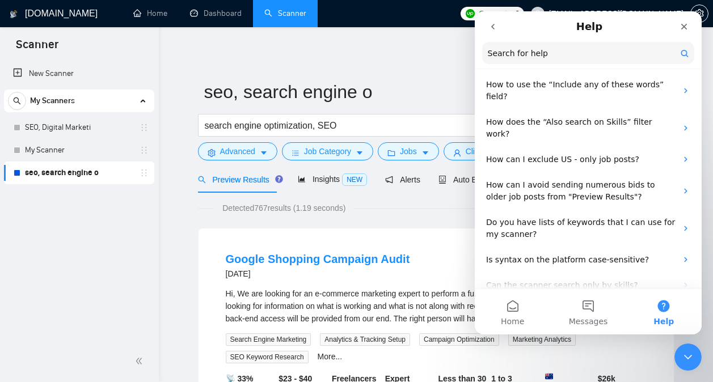
scroll to position [336, 0]
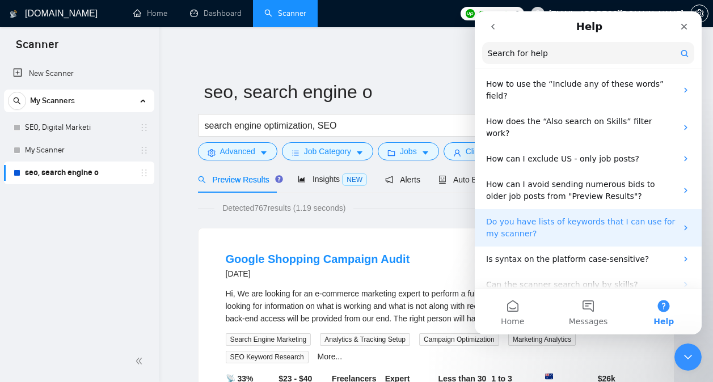
click at [614, 216] on p "Do you have lists of keywords that I can use for my scanner?" at bounding box center [581, 228] width 190 height 24
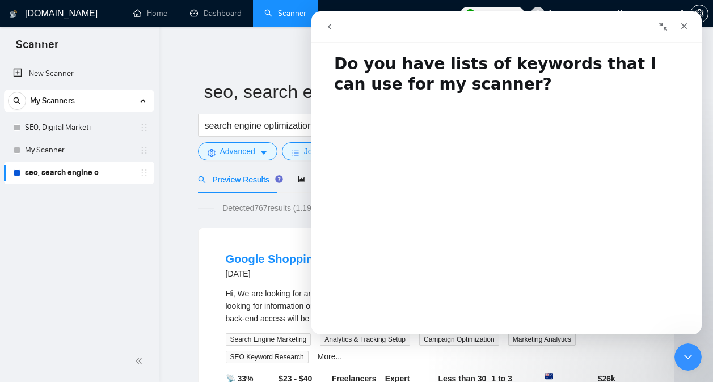
scroll to position [0, 0]
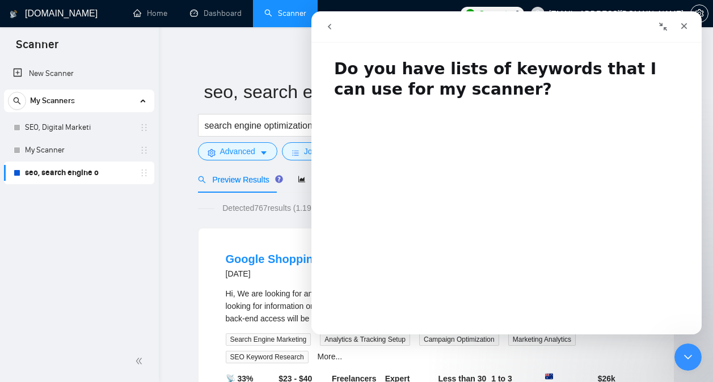
click at [335, 28] on button "go back" at bounding box center [330, 27] width 22 height 22
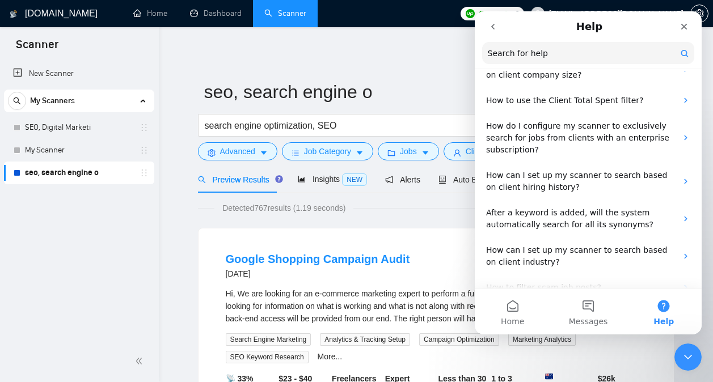
scroll to position [951, 0]
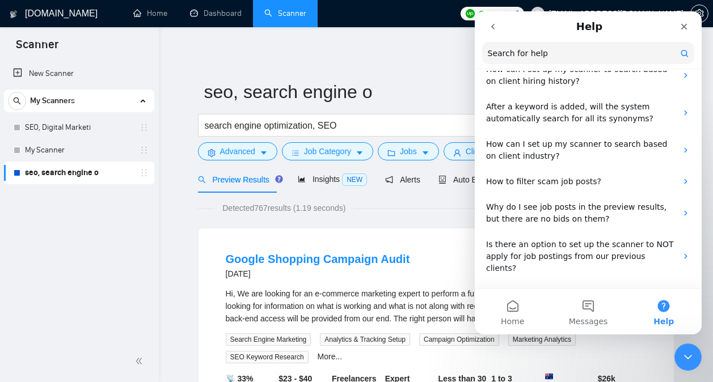
click at [495, 30] on icon "go back" at bounding box center [492, 26] width 9 height 9
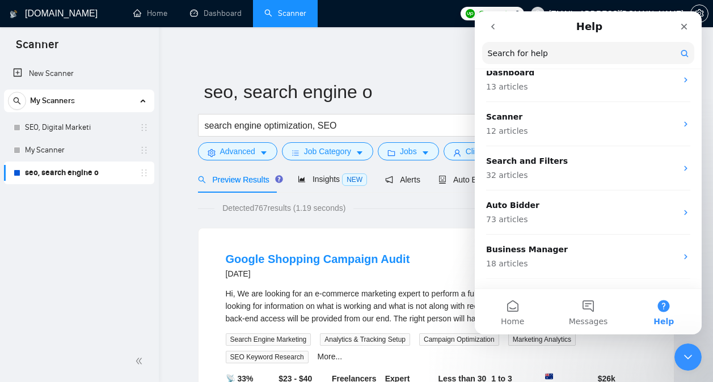
scroll to position [195, 0]
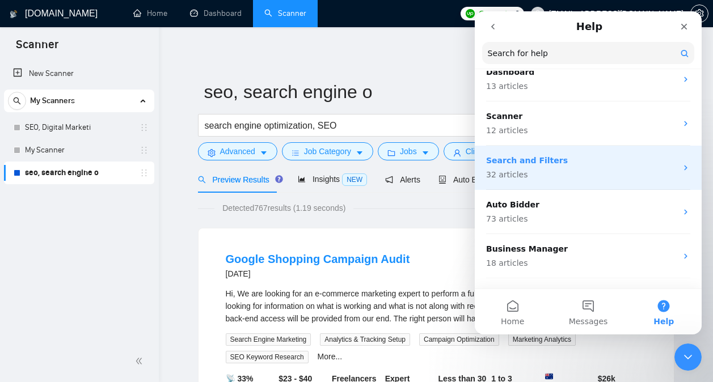
click at [590, 176] on p "32 articles" at bounding box center [581, 175] width 190 height 12
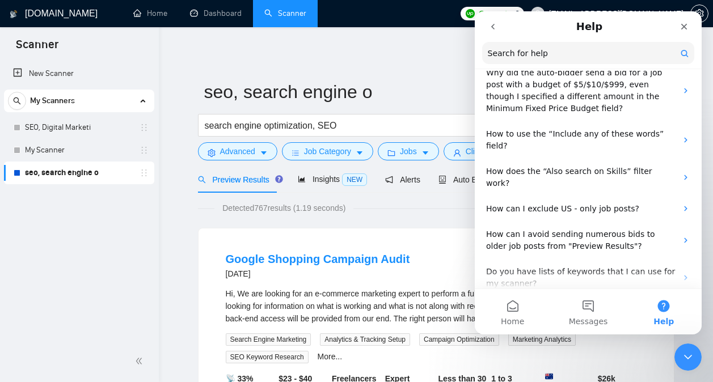
scroll to position [0, 0]
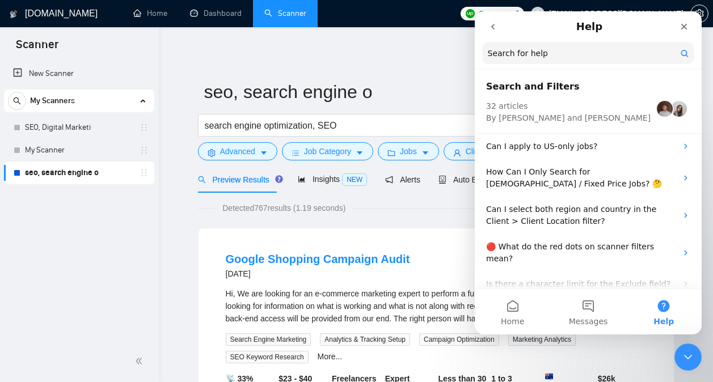
click at [497, 22] on button "go back" at bounding box center [493, 27] width 22 height 22
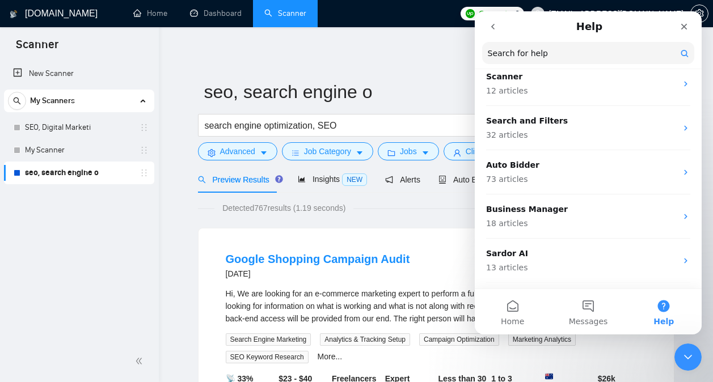
scroll to position [237, 0]
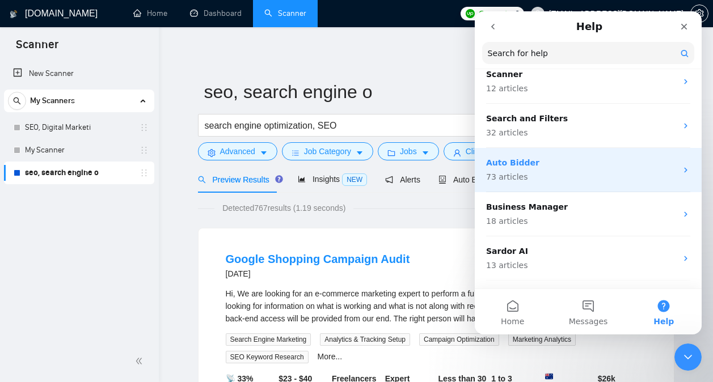
click at [590, 179] on p "73 articles" at bounding box center [581, 177] width 190 height 12
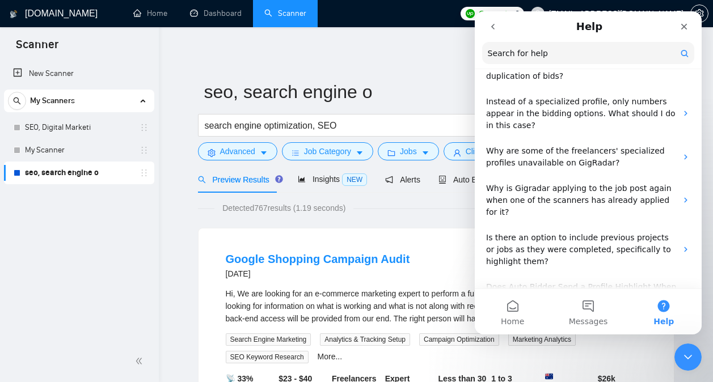
scroll to position [1434, 0]
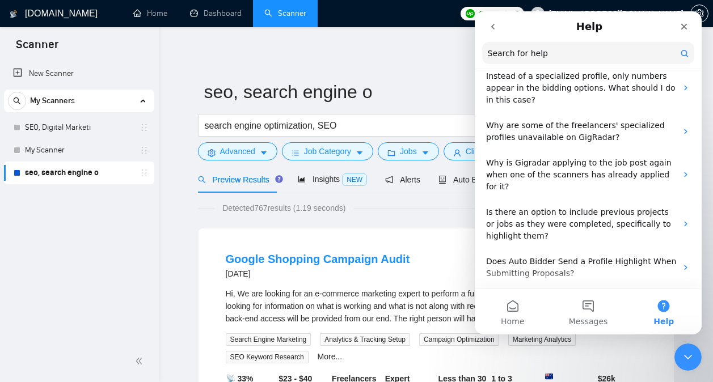
click at [495, 32] on button "go back" at bounding box center [493, 27] width 22 height 22
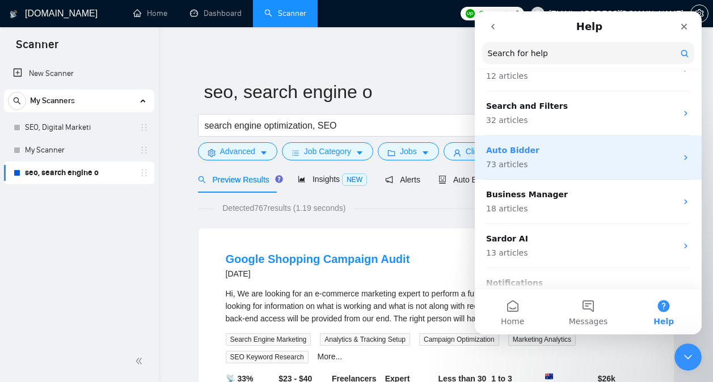
scroll to position [250, 0]
click at [590, 170] on div "Auto Bidder 73 articles" at bounding box center [587, 157] width 227 height 44
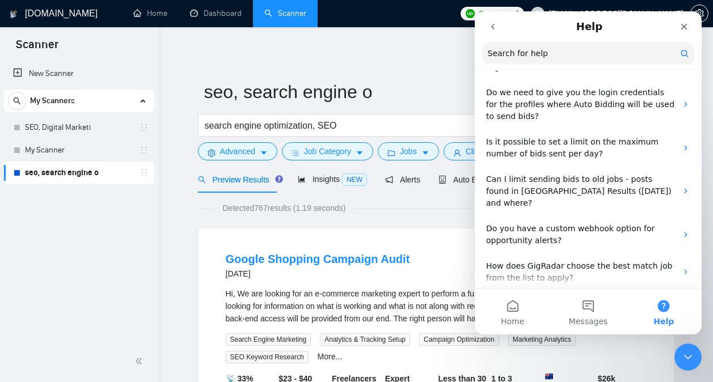
scroll to position [1161, 0]
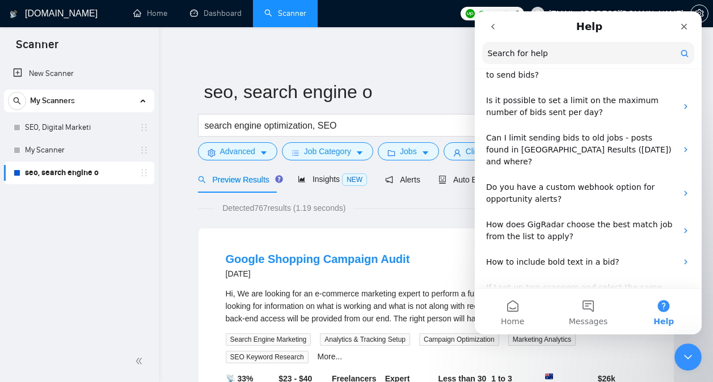
click at [496, 30] on icon "go back" at bounding box center [492, 26] width 9 height 9
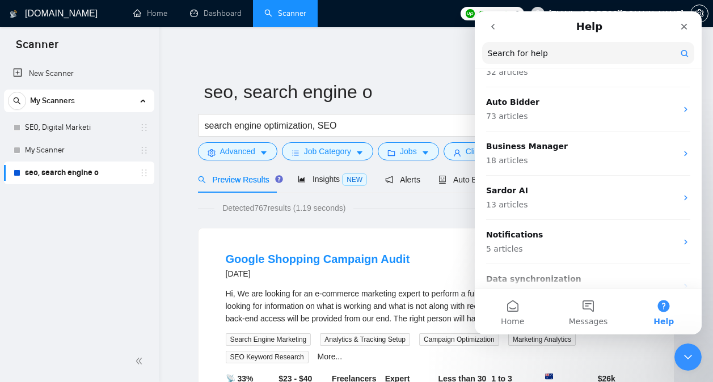
scroll to position [301, 0]
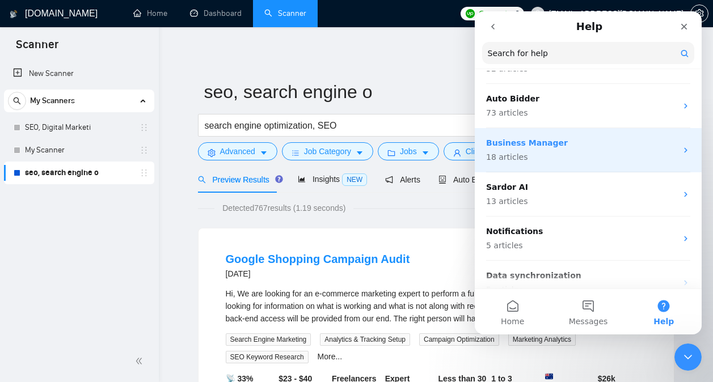
click at [578, 161] on p "18 articles" at bounding box center [581, 157] width 190 height 12
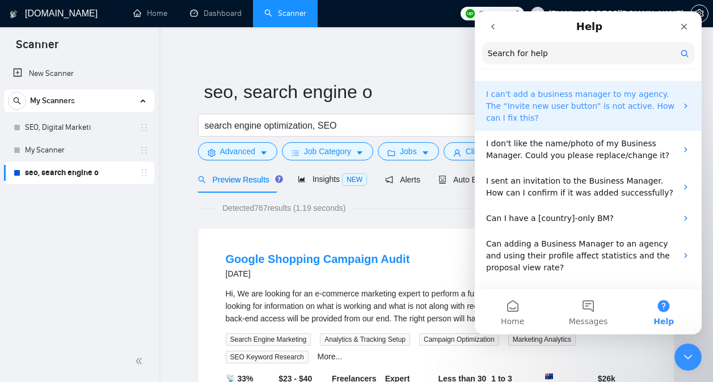
scroll to position [0, 0]
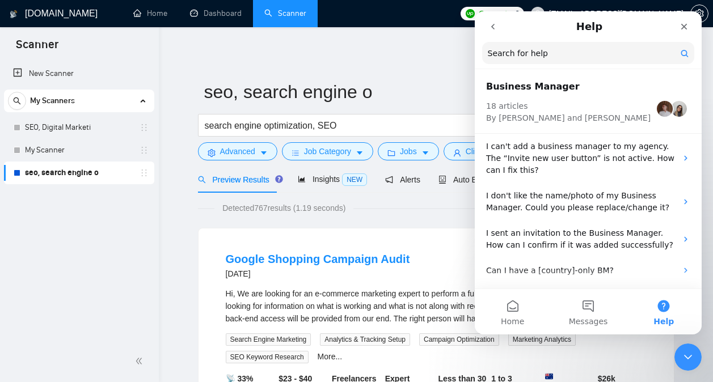
click at [497, 32] on button "go back" at bounding box center [493, 27] width 22 height 22
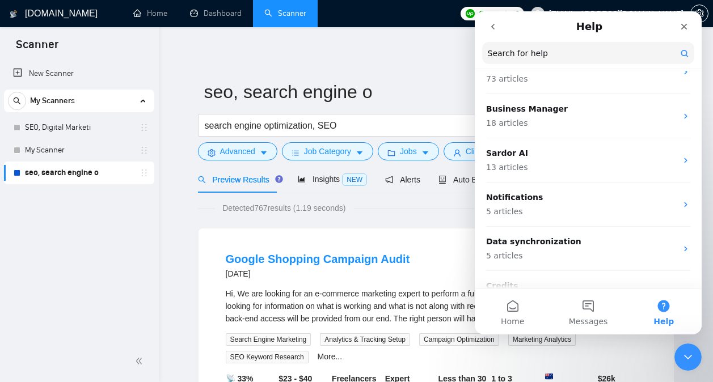
scroll to position [361, 0]
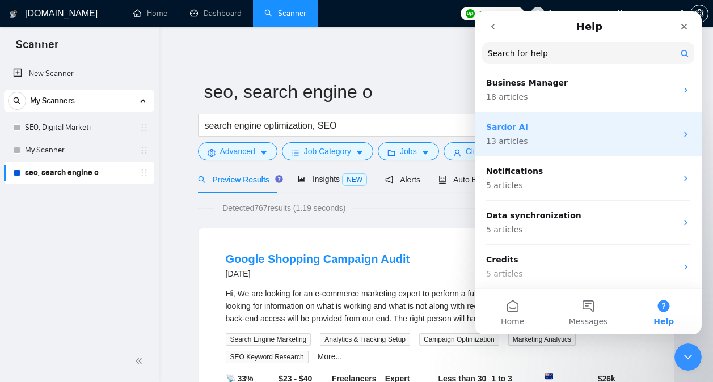
click at [576, 142] on p "13 articles" at bounding box center [581, 141] width 190 height 12
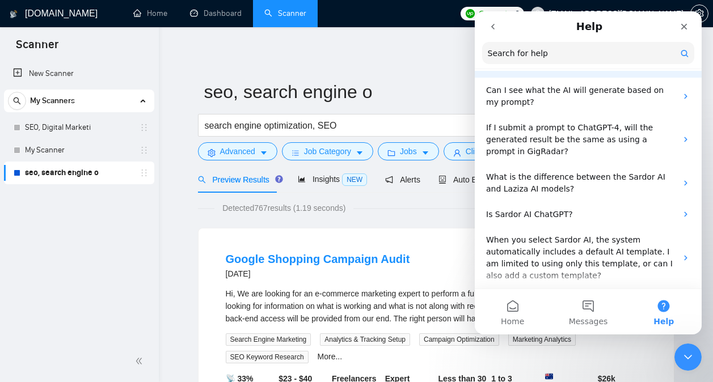
scroll to position [0, 0]
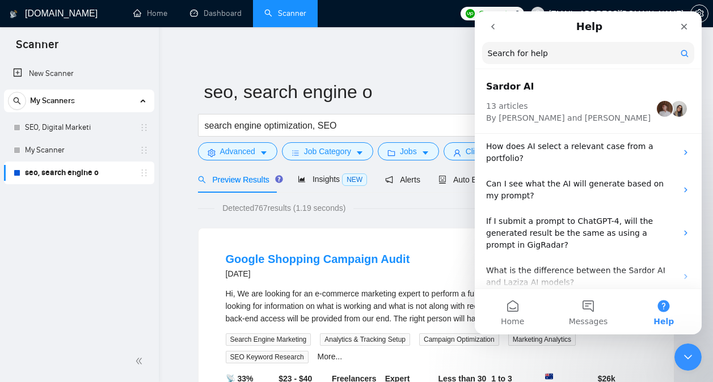
click at [501, 43] on input "Search for help" at bounding box center [588, 53] width 212 height 22
click at [494, 32] on button "go back" at bounding box center [493, 27] width 22 height 22
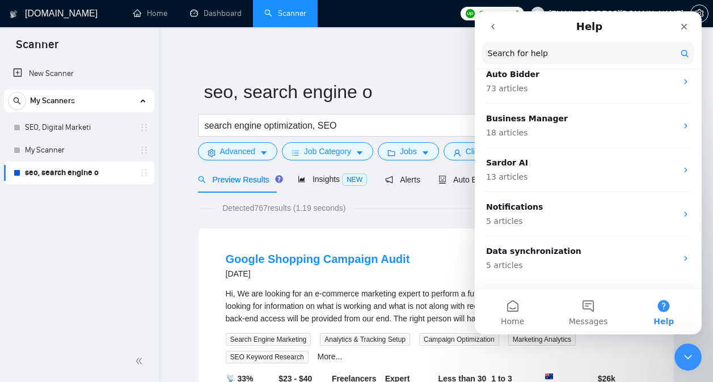
scroll to position [325, 0]
click at [539, 211] on p "Notifications" at bounding box center [581, 208] width 190 height 12
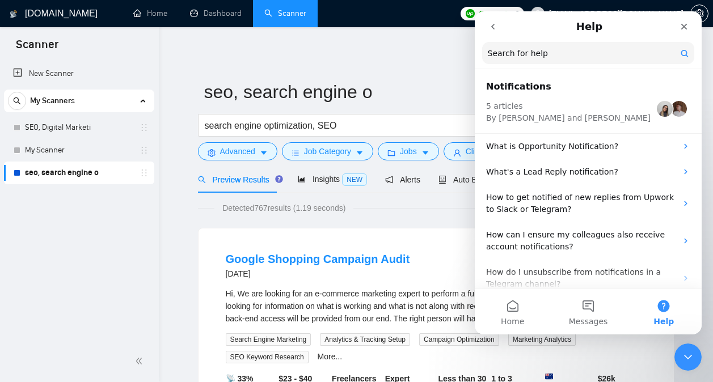
click at [493, 28] on icon "go back" at bounding box center [492, 27] width 3 height 6
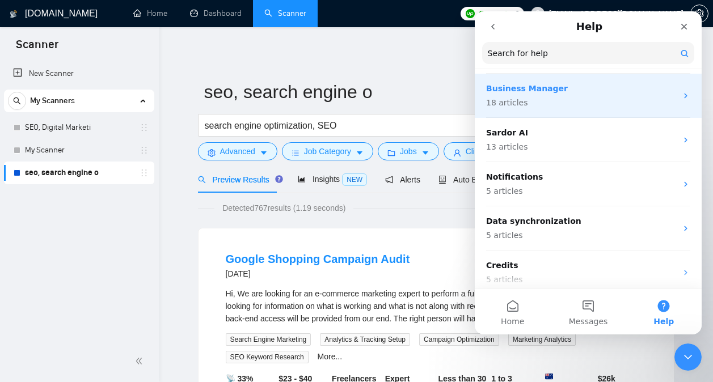
scroll to position [361, 0]
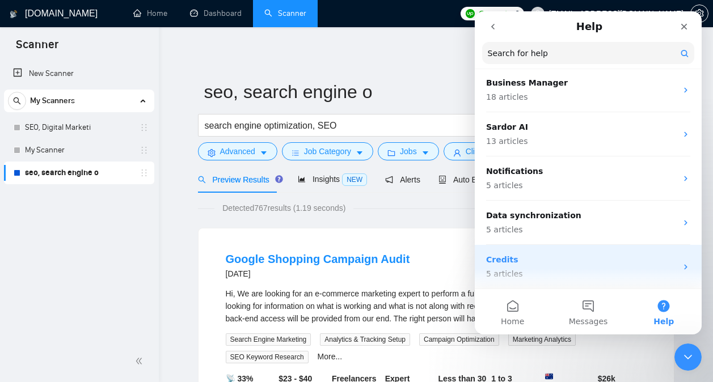
click at [543, 252] on div "Credits 5 articles" at bounding box center [587, 267] width 227 height 44
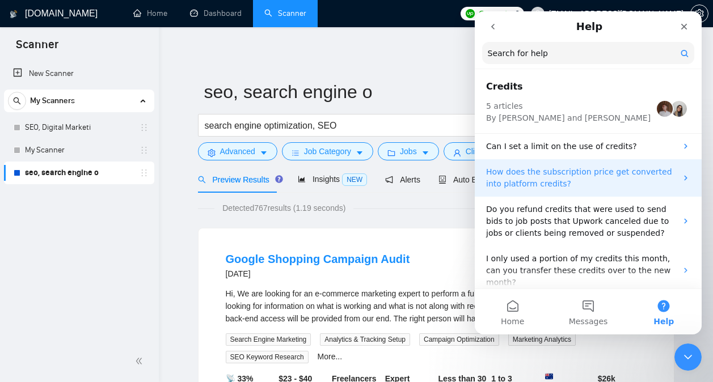
scroll to position [36, 0]
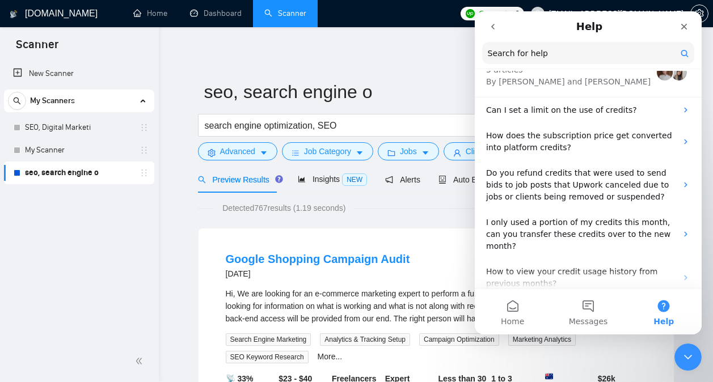
click at [494, 34] on button "go back" at bounding box center [493, 27] width 22 height 22
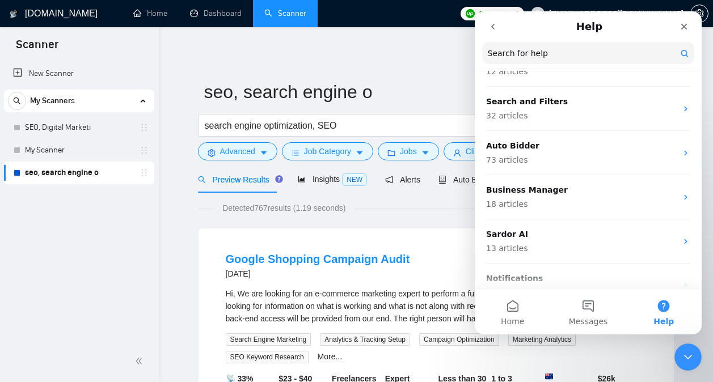
scroll to position [361, 0]
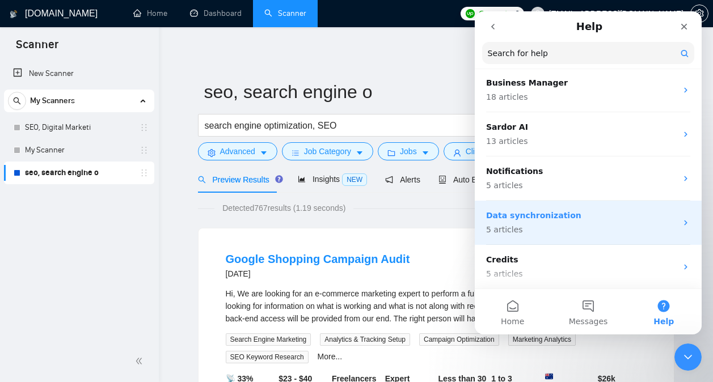
click at [537, 215] on p "Data synchronization" at bounding box center [581, 216] width 190 height 12
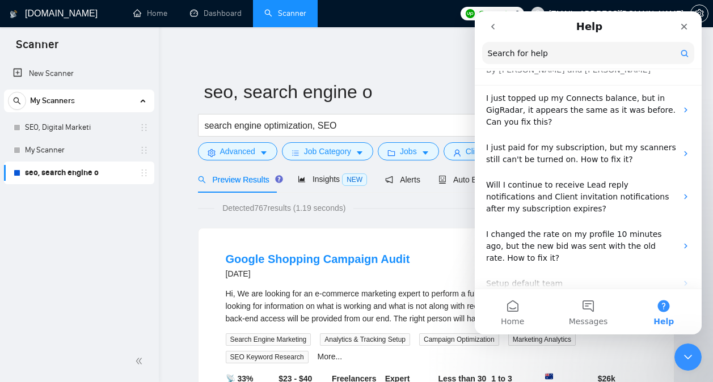
scroll to position [0, 0]
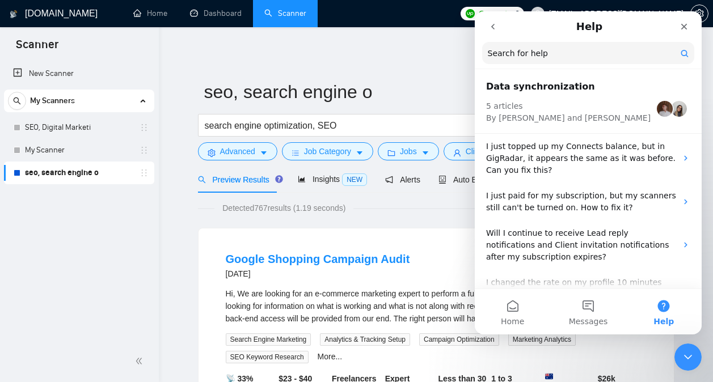
click at [493, 28] on icon "go back" at bounding box center [492, 27] width 3 height 6
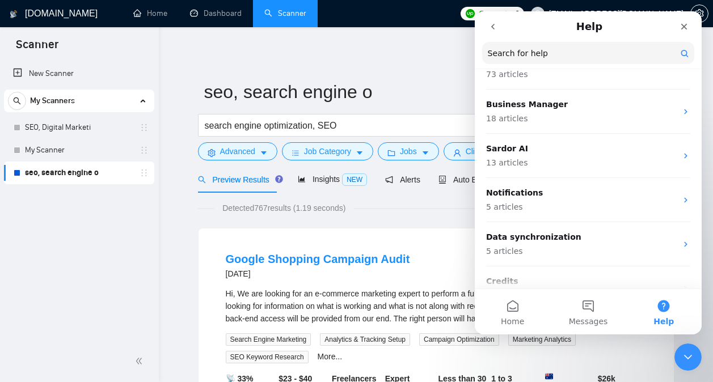
scroll to position [361, 0]
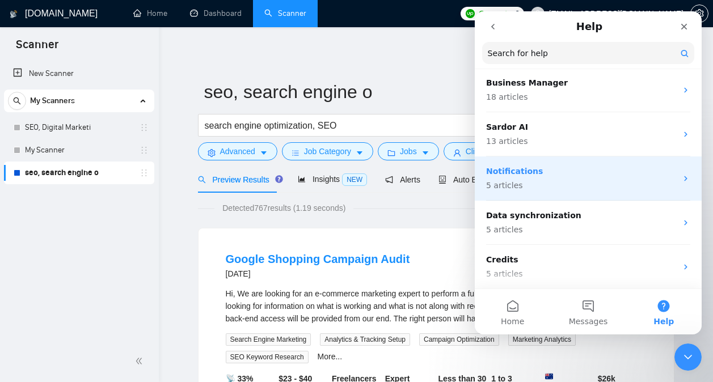
click at [583, 186] on p "5 articles" at bounding box center [581, 186] width 190 height 12
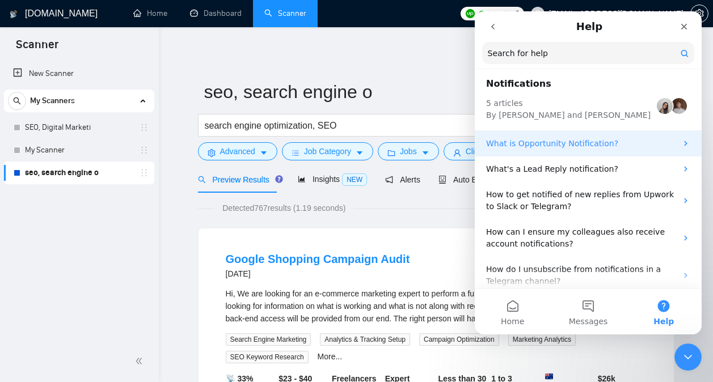
scroll to position [12, 0]
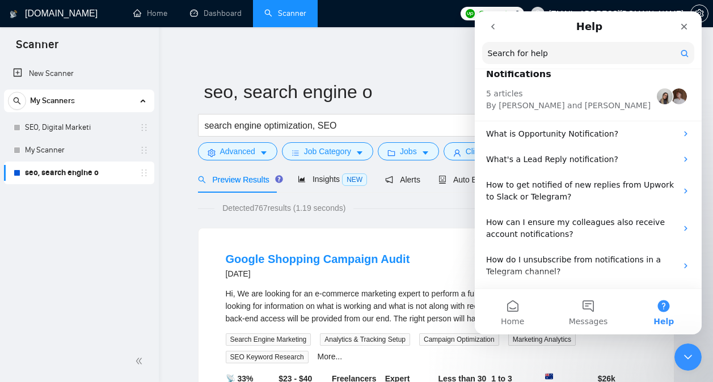
click at [497, 30] on button "go back" at bounding box center [493, 27] width 22 height 22
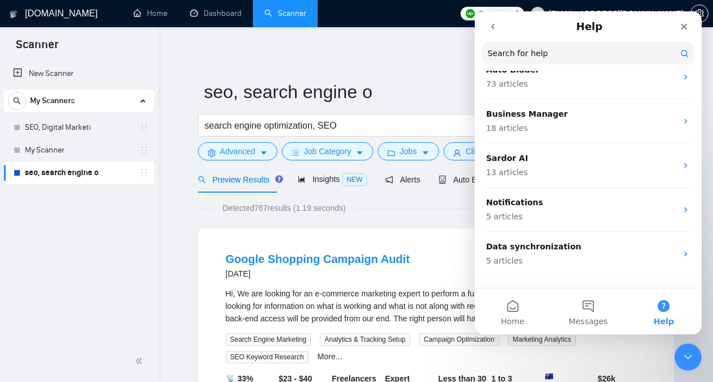
scroll to position [329, 0]
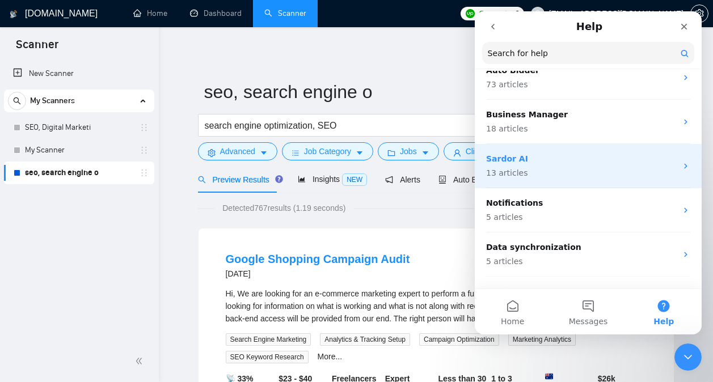
click at [571, 168] on p "13 articles" at bounding box center [581, 173] width 190 height 12
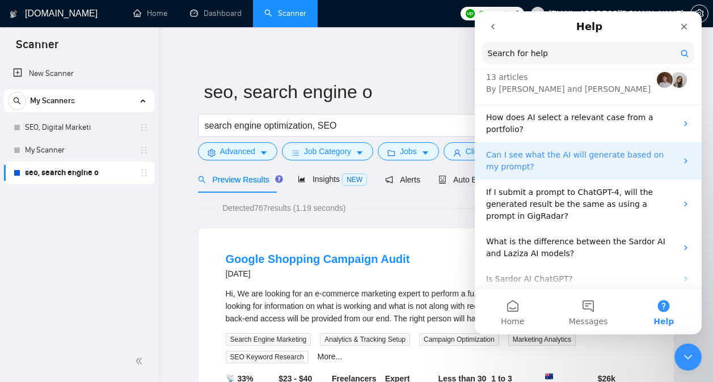
scroll to position [0, 0]
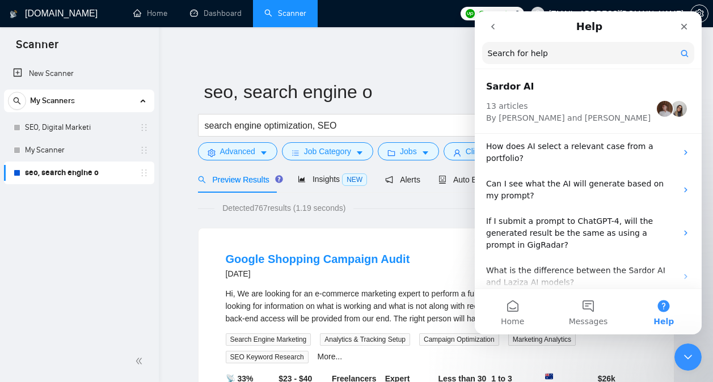
click at [487, 41] on nav "Help Search for help" at bounding box center [587, 40] width 227 height 58
click at [490, 33] on button "go back" at bounding box center [493, 27] width 22 height 22
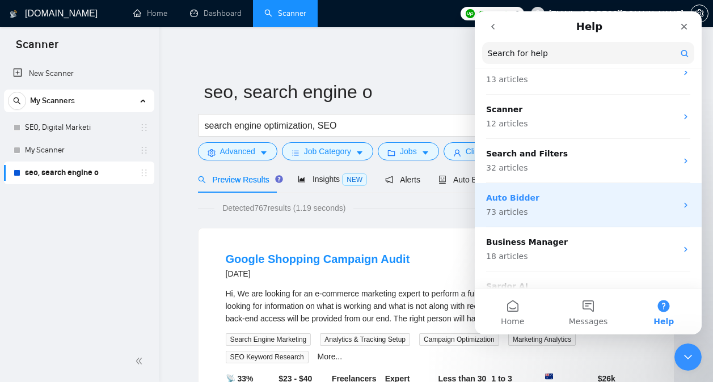
scroll to position [201, 0]
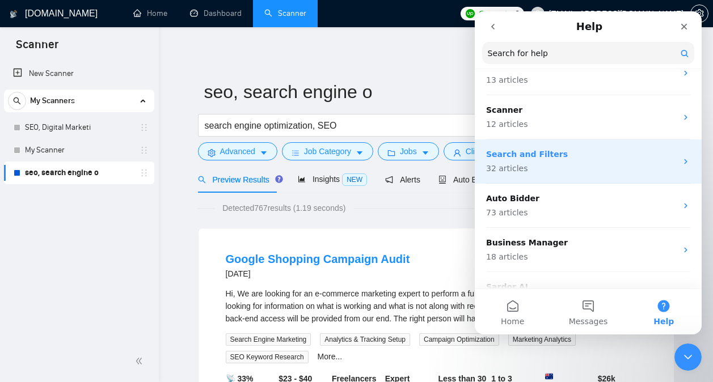
click at [599, 167] on p "32 articles" at bounding box center [581, 169] width 190 height 12
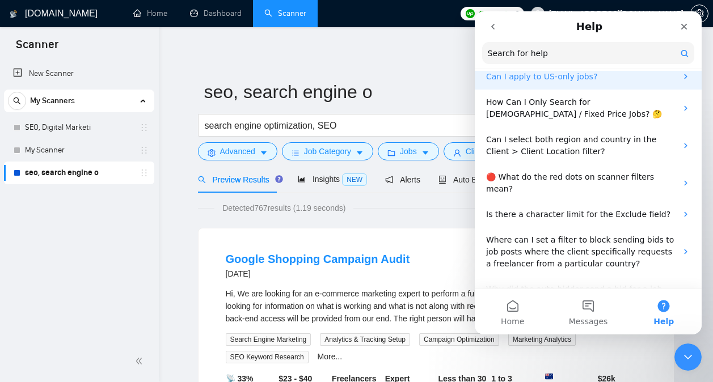
scroll to position [0, 0]
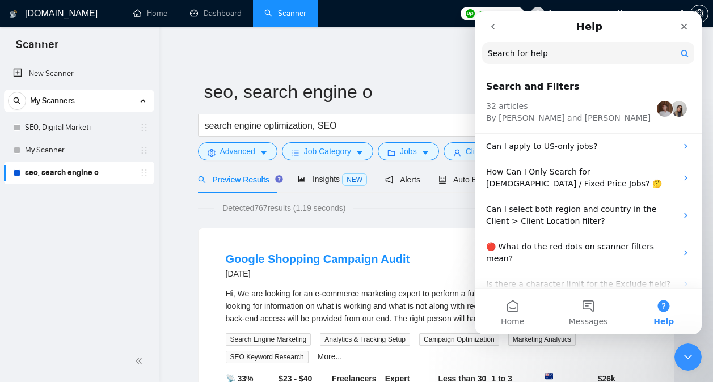
click at [491, 23] on icon "go back" at bounding box center [492, 26] width 9 height 9
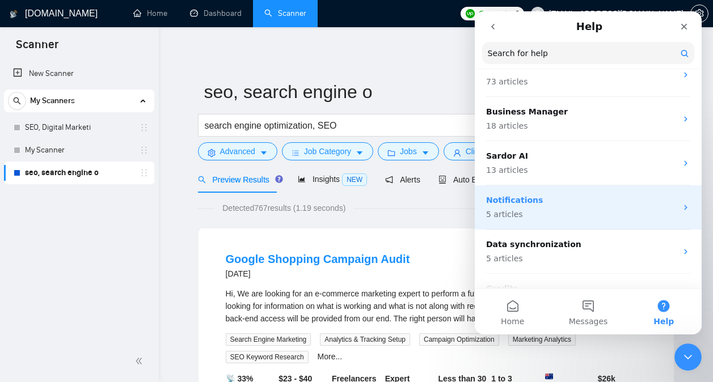
scroll to position [332, 0]
click at [583, 168] on p "13 articles" at bounding box center [581, 170] width 190 height 12
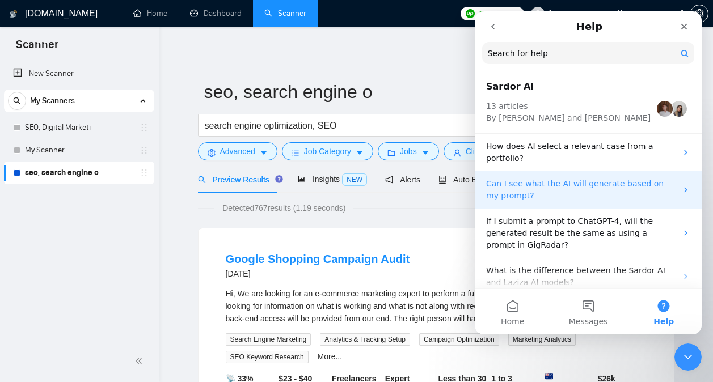
scroll to position [347, 0]
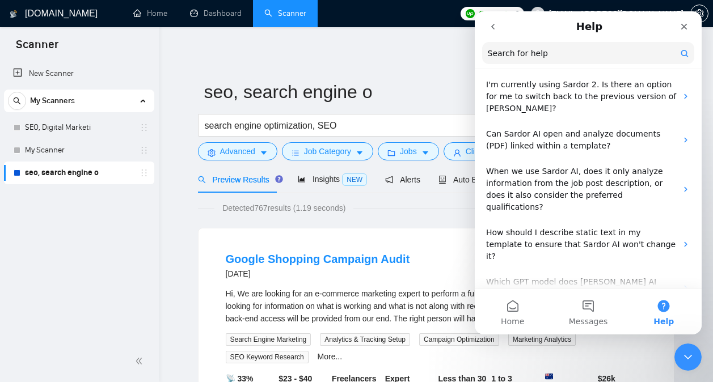
click at [497, 28] on button "go back" at bounding box center [493, 27] width 22 height 22
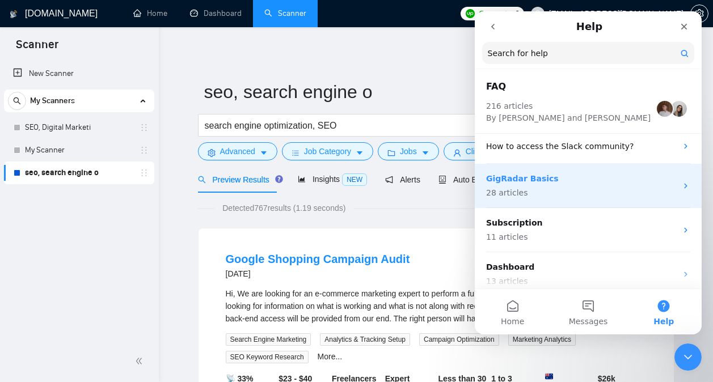
scroll to position [361, 0]
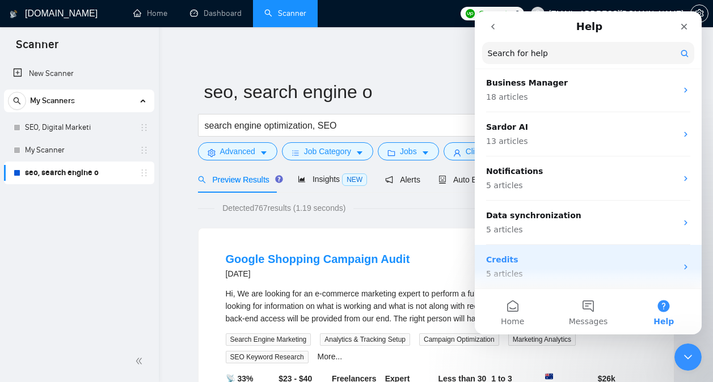
click at [584, 257] on p "Credits" at bounding box center [581, 260] width 190 height 12
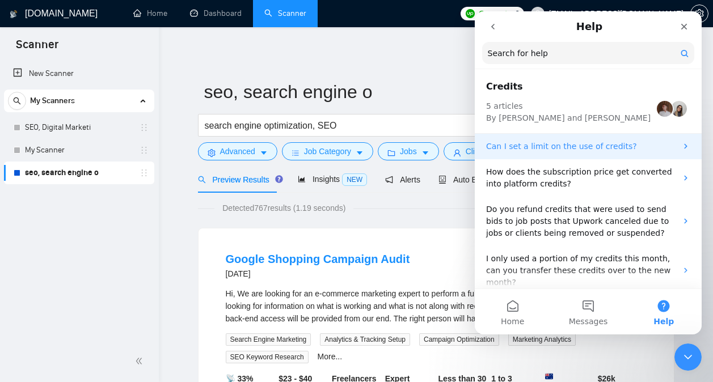
scroll to position [36, 0]
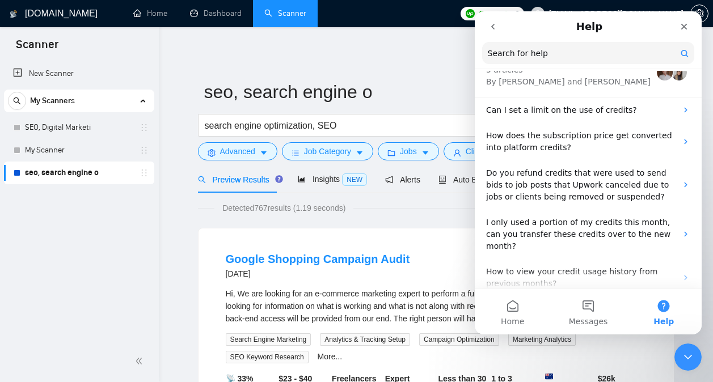
click at [486, 22] on button "go back" at bounding box center [493, 27] width 22 height 22
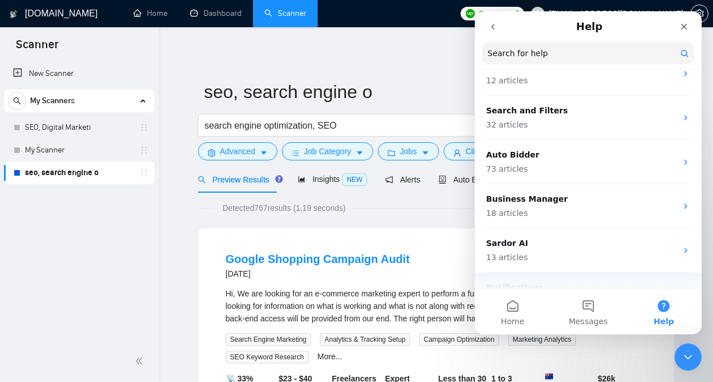
scroll to position [244, 0]
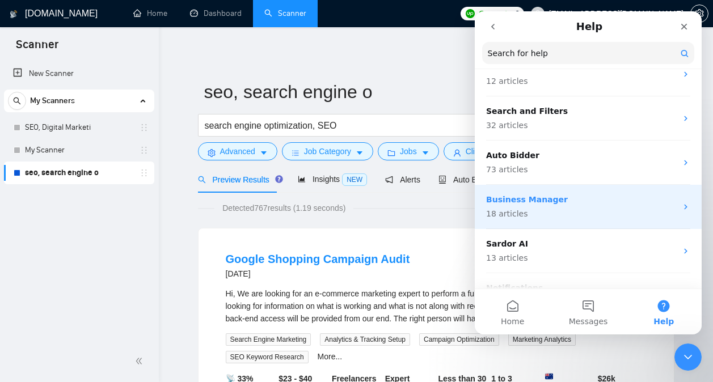
click at [592, 208] on p "18 articles" at bounding box center [581, 214] width 190 height 12
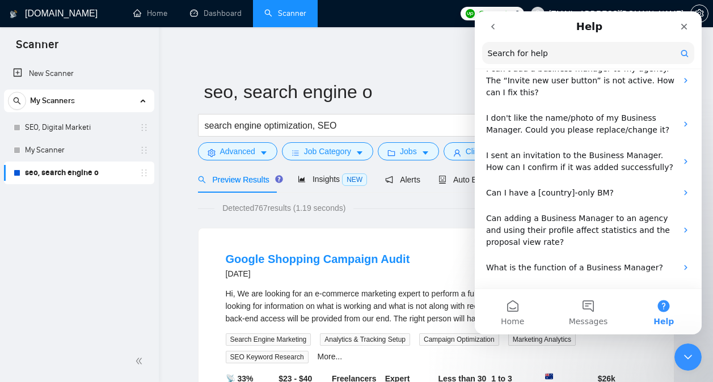
scroll to position [77, 0]
click at [498, 28] on button "go back" at bounding box center [493, 27] width 22 height 22
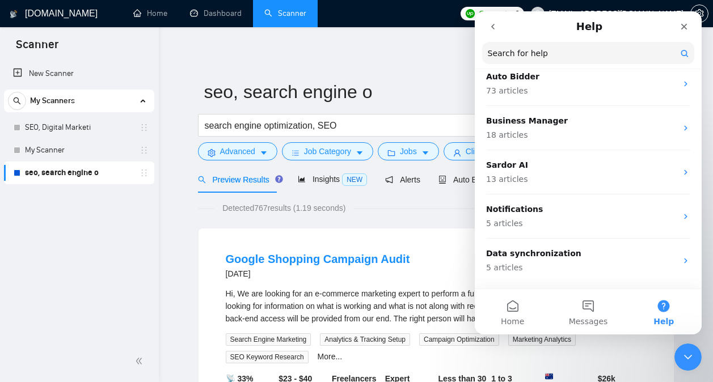
scroll to position [361, 0]
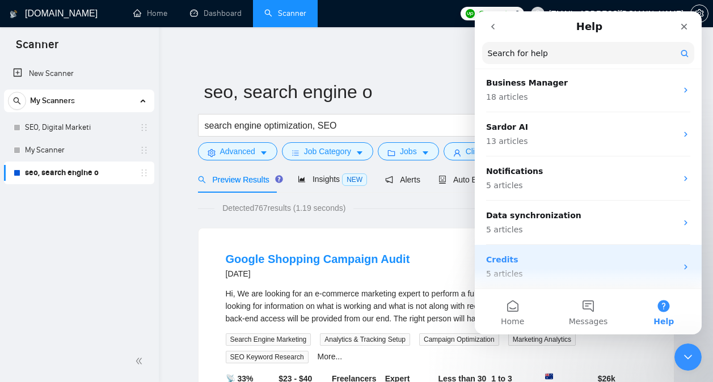
click at [558, 255] on p "Credits" at bounding box center [581, 260] width 190 height 12
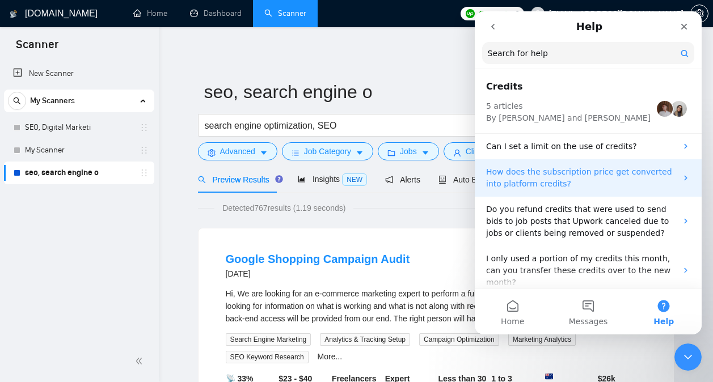
scroll to position [36, 0]
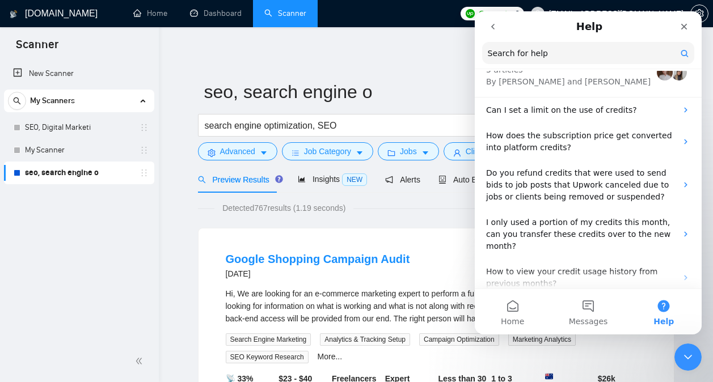
click at [493, 33] on button "go back" at bounding box center [493, 27] width 22 height 22
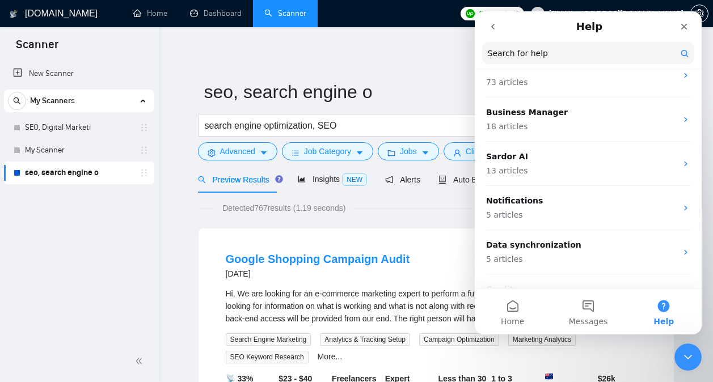
scroll to position [361, 0]
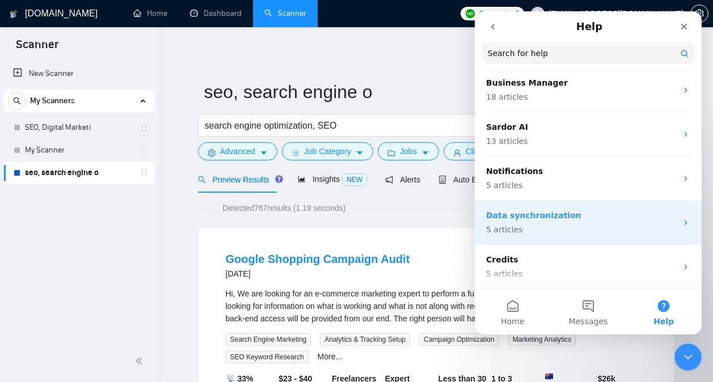
click at [578, 210] on p "Data synchronization" at bounding box center [581, 216] width 190 height 12
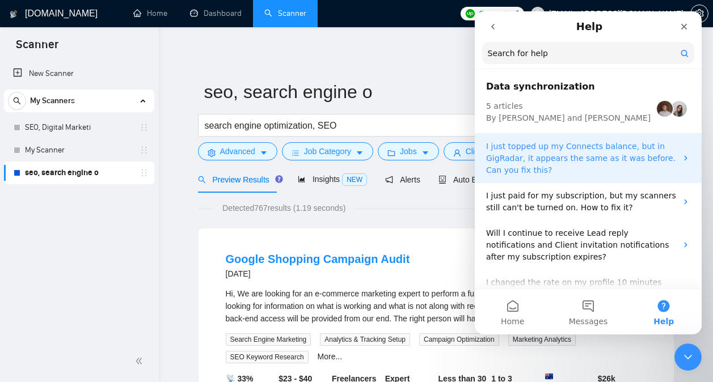
scroll to position [48, 0]
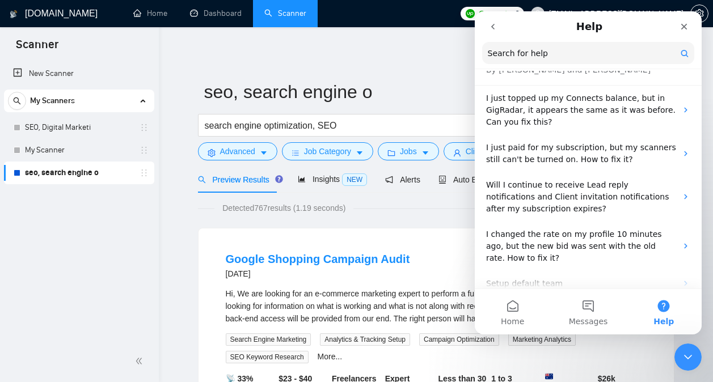
click at [501, 33] on button "go back" at bounding box center [493, 27] width 22 height 22
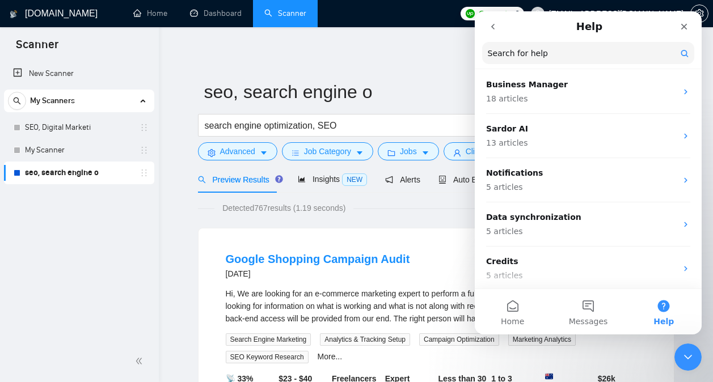
scroll to position [361, 0]
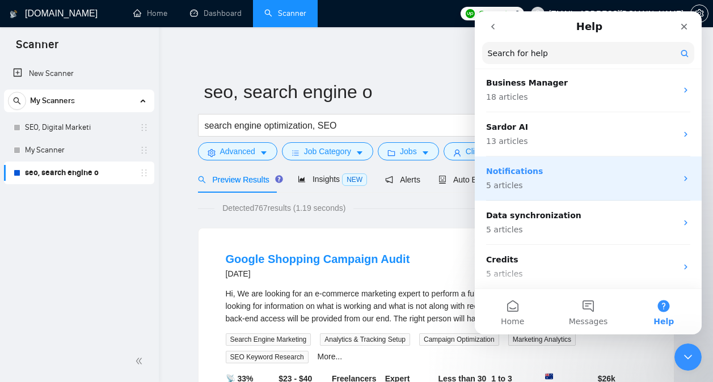
click at [575, 183] on p "5 articles" at bounding box center [581, 186] width 190 height 12
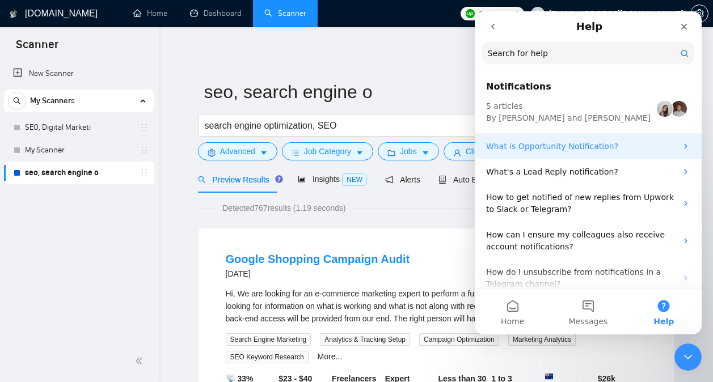
scroll to position [12, 0]
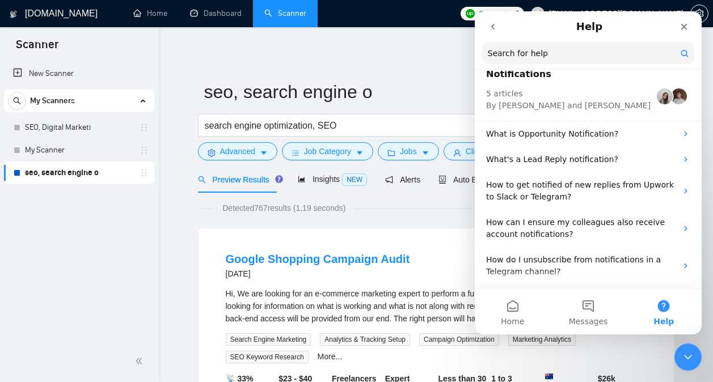
click at [491, 22] on button "go back" at bounding box center [493, 27] width 22 height 22
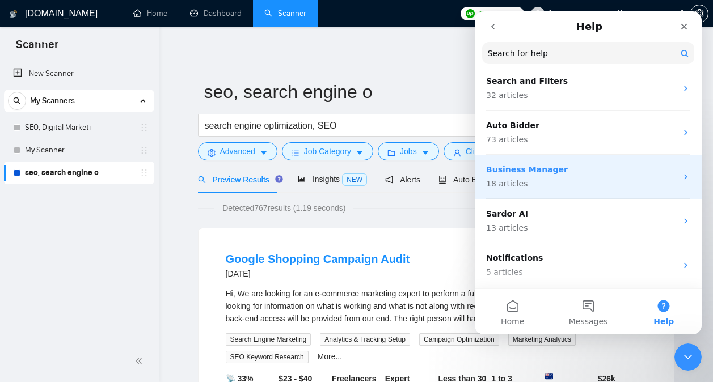
scroll to position [274, 0]
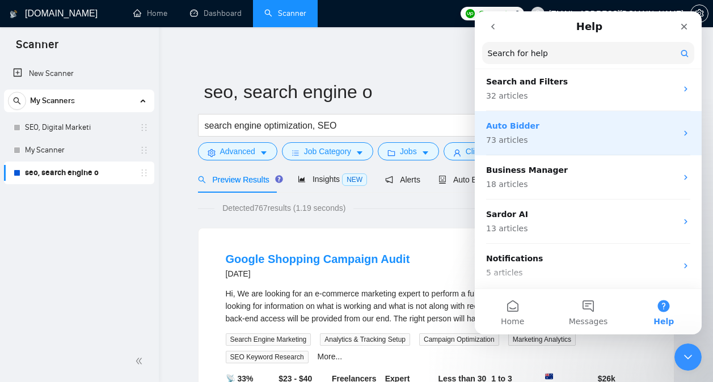
click at [577, 136] on p "73 articles" at bounding box center [581, 140] width 190 height 12
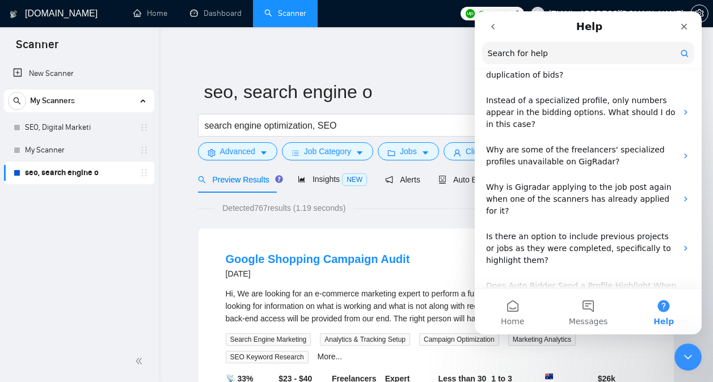
scroll to position [1434, 0]
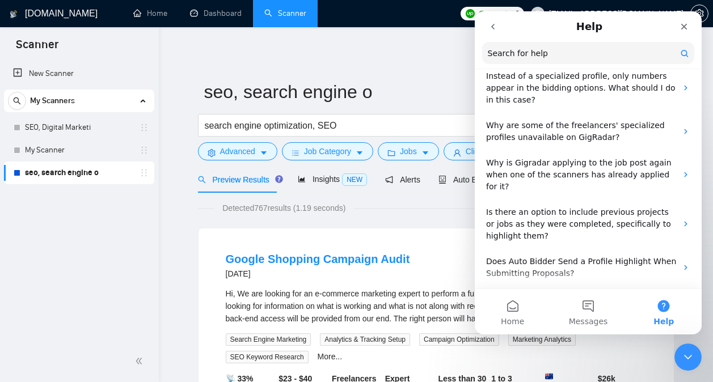
click at [566, 316] on div "Errors 35 articles" at bounding box center [587, 338] width 227 height 44
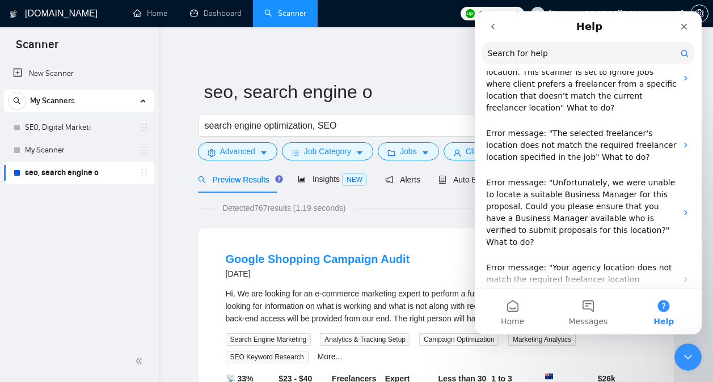
scroll to position [1498, 0]
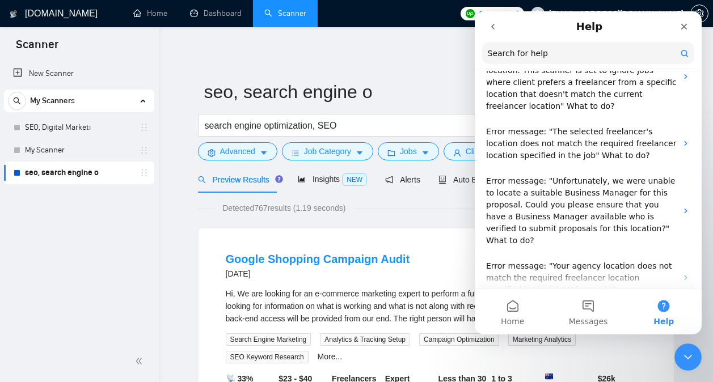
click at [495, 33] on button "go back" at bounding box center [493, 27] width 22 height 22
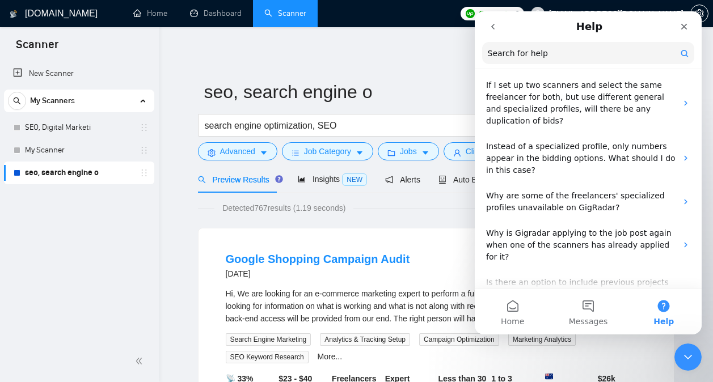
scroll to position [1434, 0]
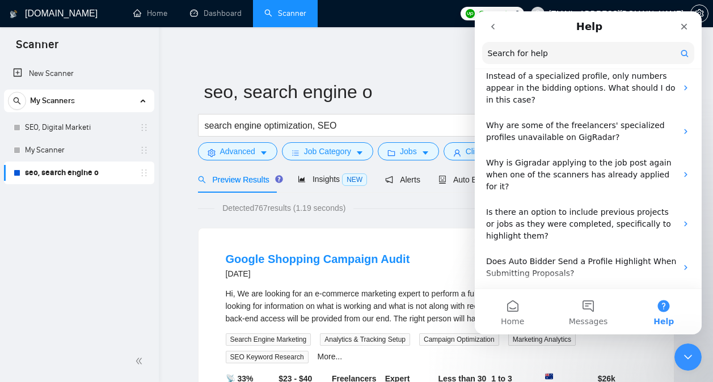
click at [603, 316] on div "Errors 35 articles" at bounding box center [587, 338] width 227 height 44
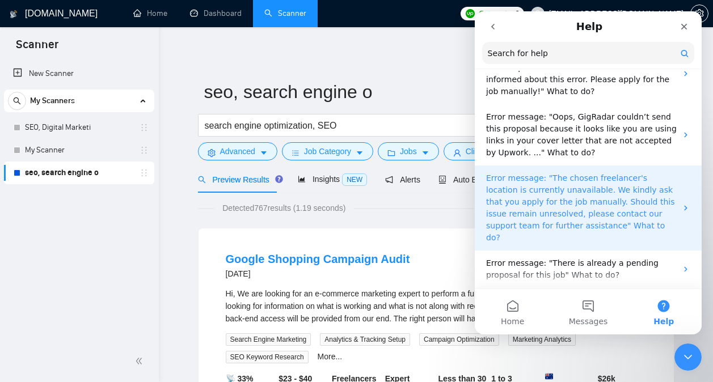
scroll to position [1766, 0]
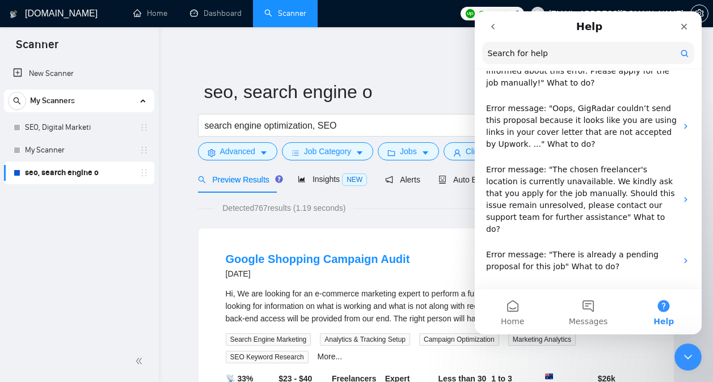
click at [496, 14] on nav "Help Search for help" at bounding box center [587, 40] width 227 height 58
click at [497, 20] on button "go back" at bounding box center [493, 27] width 22 height 22
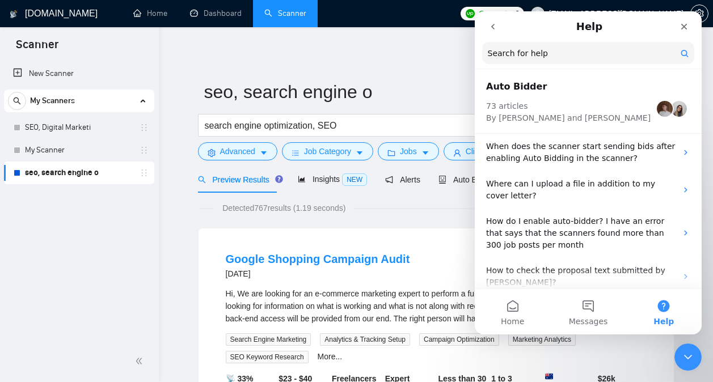
click at [498, 28] on button "go back" at bounding box center [493, 27] width 22 height 22
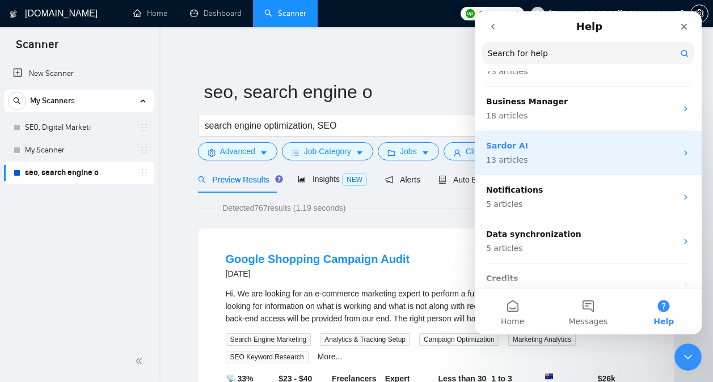
scroll to position [361, 0]
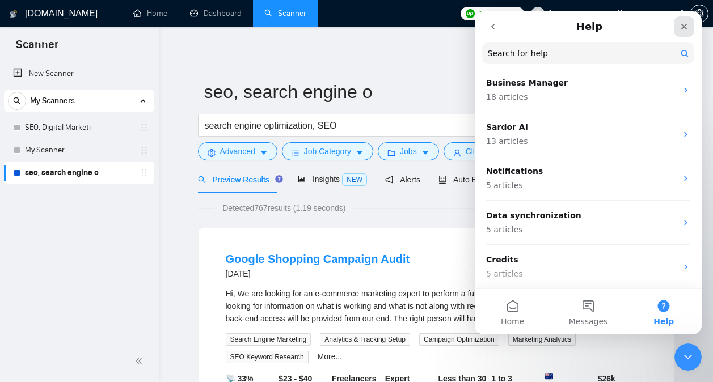
click at [688, 27] on icon "Close" at bounding box center [683, 26] width 9 height 9
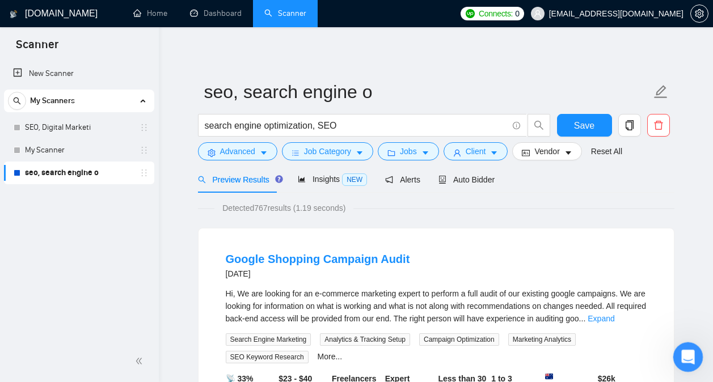
click at [676, 345] on div "Open Intercom Messenger" at bounding box center [685, 355] width 37 height 37
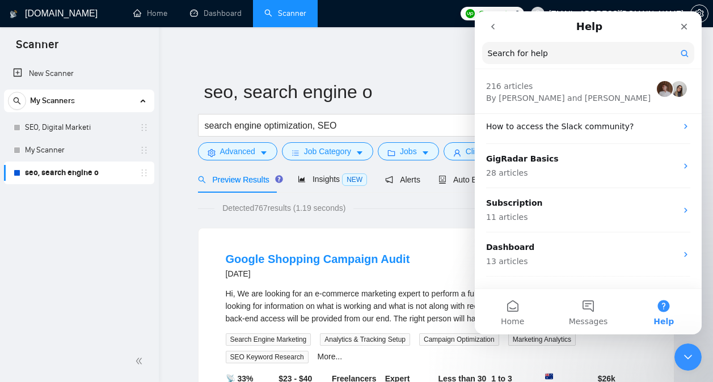
scroll to position [0, 0]
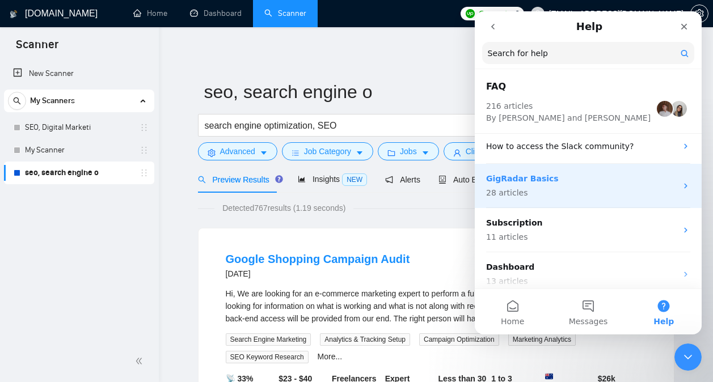
click at [597, 176] on p "GigRadar Basics" at bounding box center [581, 179] width 190 height 12
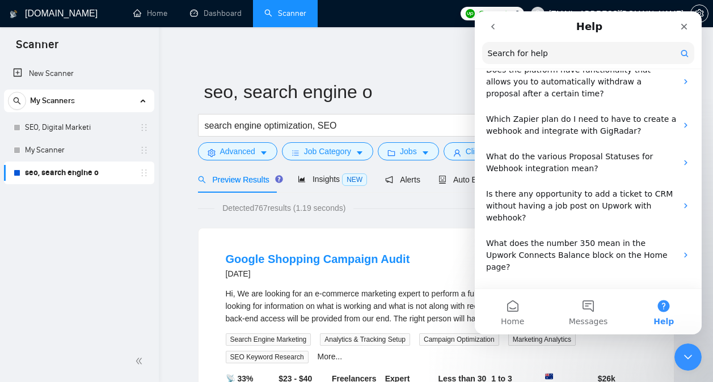
scroll to position [873, 0]
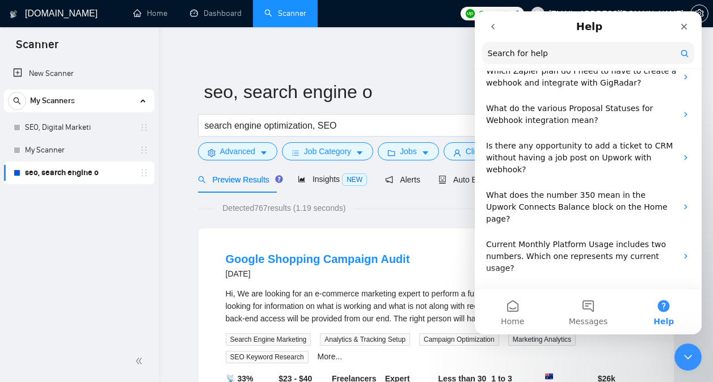
click at [493, 24] on icon "go back" at bounding box center [492, 27] width 3 height 6
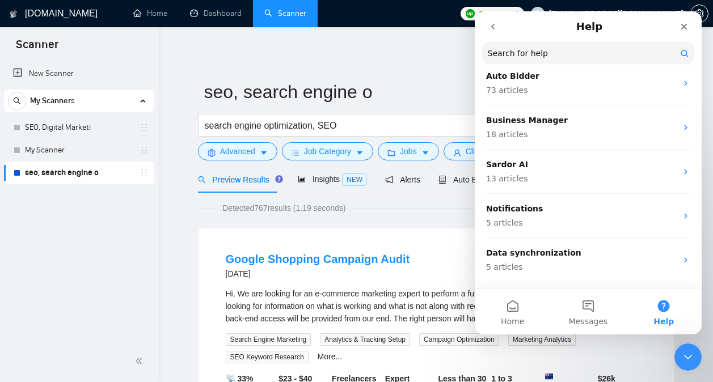
scroll to position [361, 0]
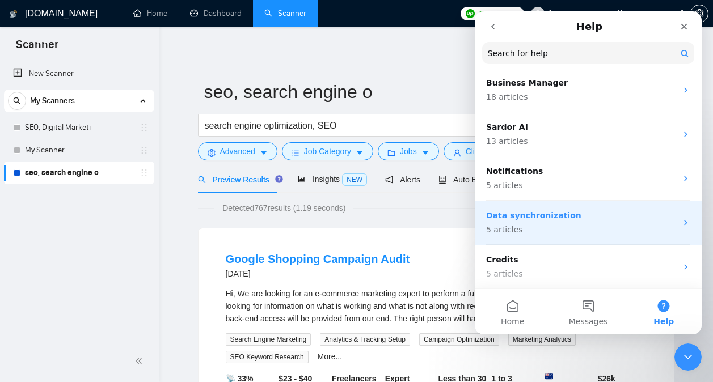
click at [552, 216] on p "Data synchronization" at bounding box center [581, 216] width 190 height 12
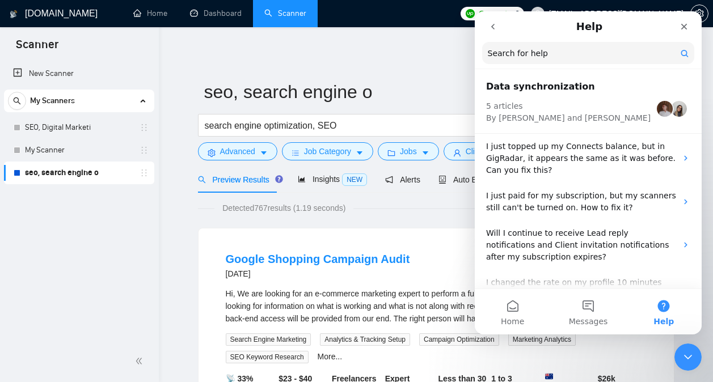
click at [491, 28] on icon "go back" at bounding box center [492, 26] width 9 height 9
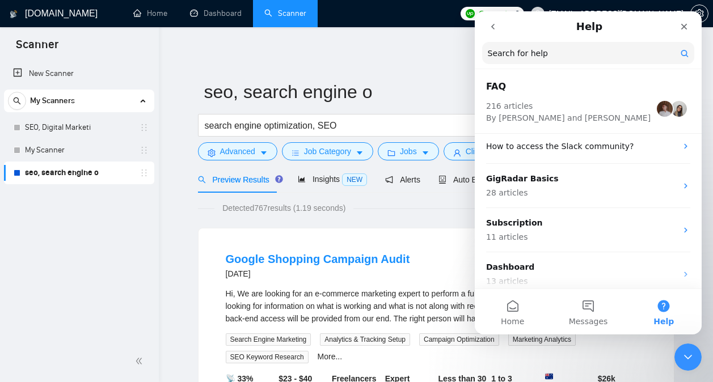
click at [653, 24] on div "Intercom messenger" at bounding box center [649, 26] width 88 height 20
click at [686, 22] on div "Close" at bounding box center [683, 26] width 20 height 20
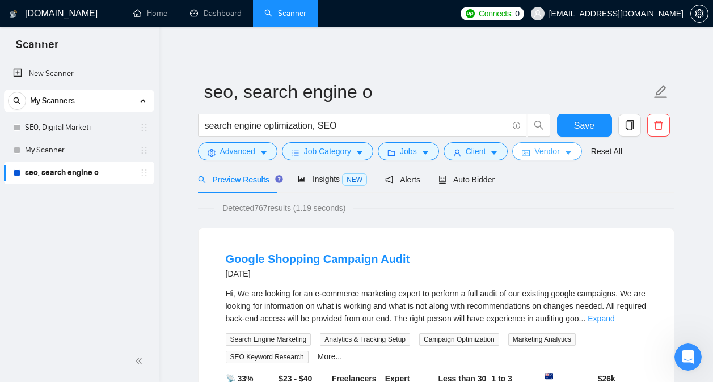
click at [554, 152] on span "Vendor" at bounding box center [546, 151] width 25 height 12
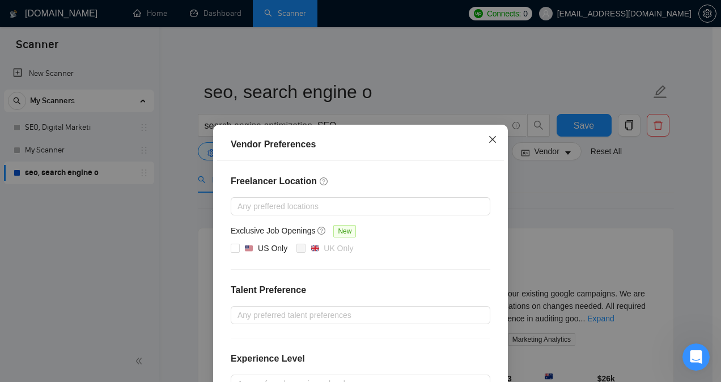
click at [488, 139] on icon "close" at bounding box center [492, 139] width 9 height 9
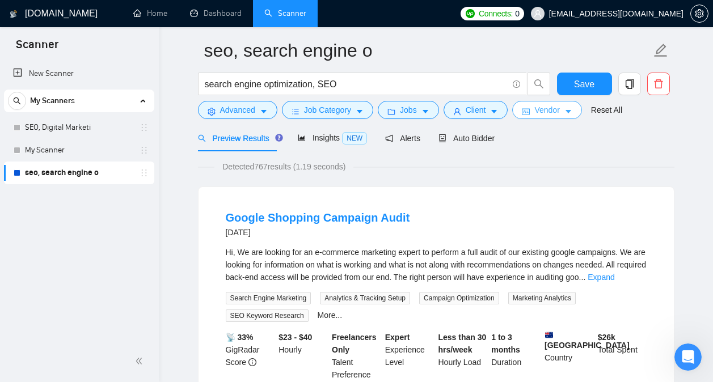
scroll to position [44, 0]
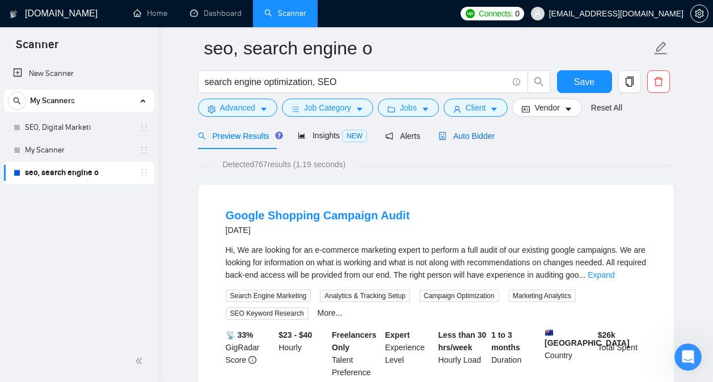
click at [473, 132] on span "Auto Bidder" at bounding box center [466, 136] width 56 height 9
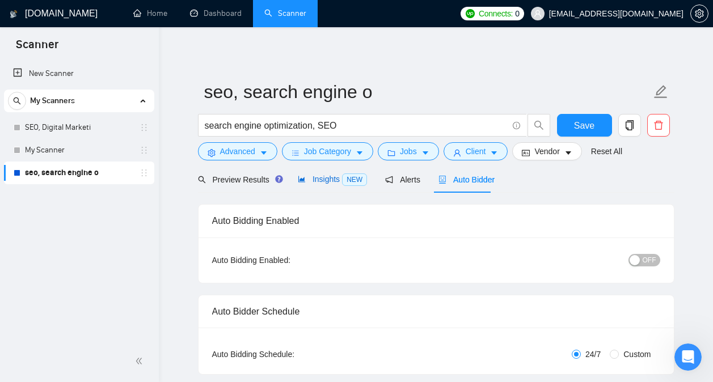
click at [323, 183] on span "Insights NEW" at bounding box center [332, 179] width 69 height 9
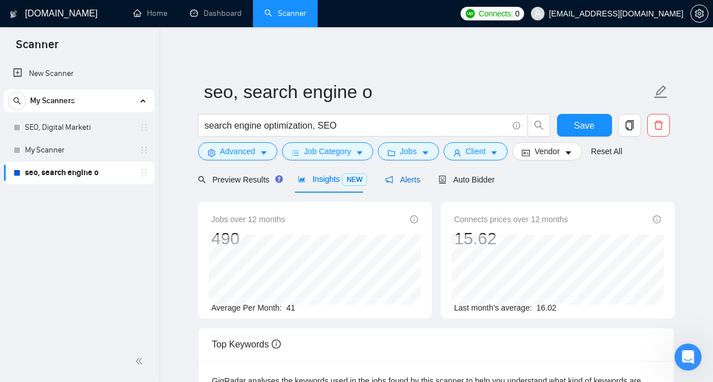
click at [392, 183] on span "Alerts" at bounding box center [402, 179] width 35 height 9
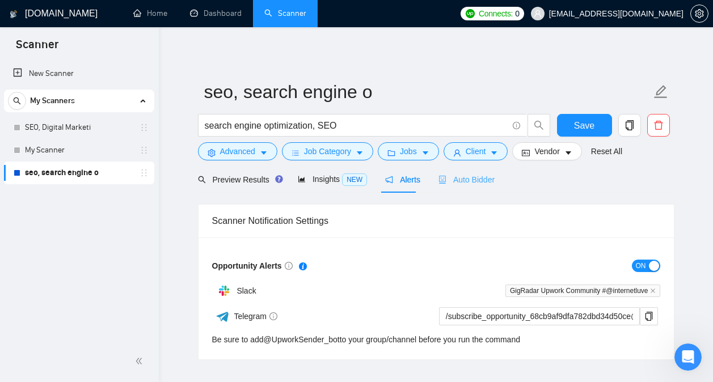
click at [450, 189] on div "Auto Bidder" at bounding box center [466, 179] width 56 height 27
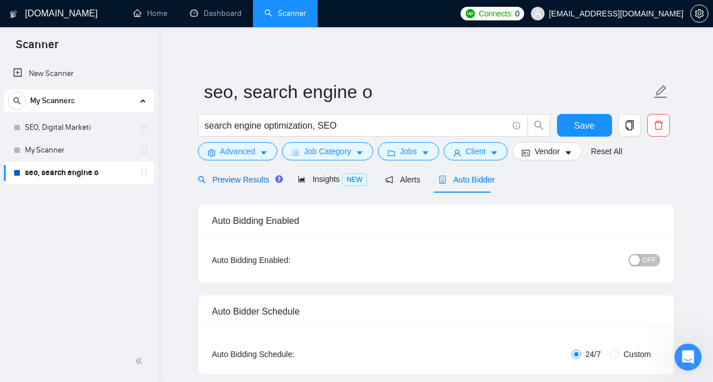
click at [240, 183] on span "Preview Results" at bounding box center [239, 179] width 82 height 9
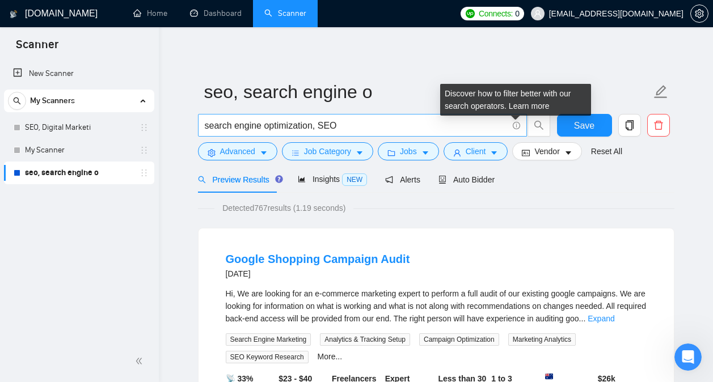
click at [516, 124] on icon "info-circle" at bounding box center [515, 125] width 1 height 3
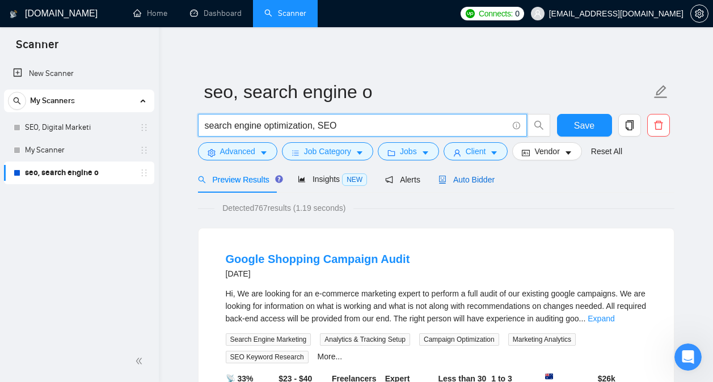
click at [468, 181] on span "Auto Bidder" at bounding box center [466, 179] width 56 height 9
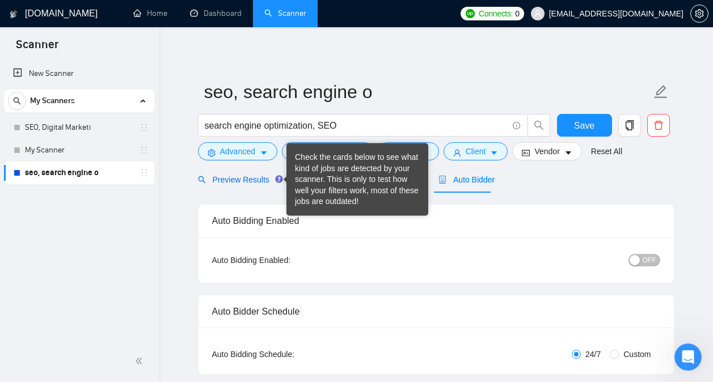
click at [255, 180] on span "Preview Results" at bounding box center [239, 179] width 82 height 9
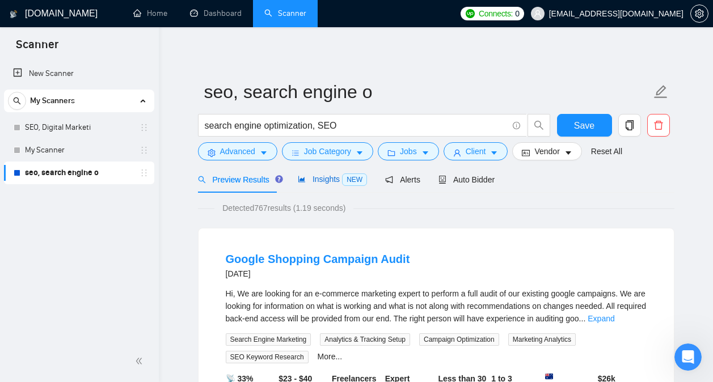
click at [332, 181] on span "Insights NEW" at bounding box center [332, 179] width 69 height 9
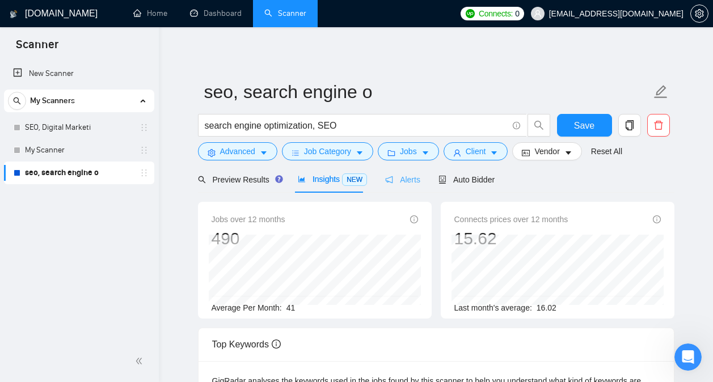
click at [393, 186] on div "Alerts" at bounding box center [402, 179] width 35 height 27
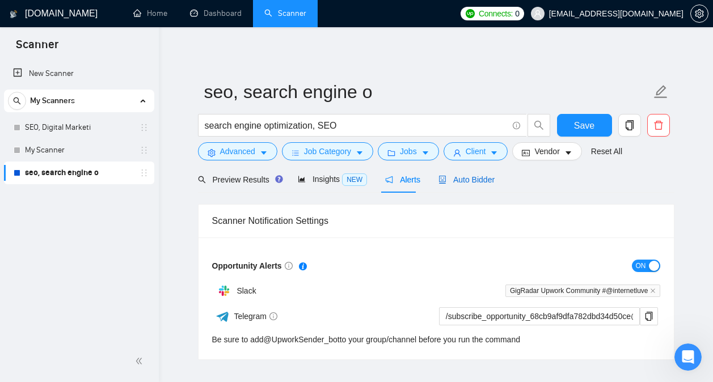
click at [450, 183] on span "Auto Bidder" at bounding box center [466, 179] width 56 height 9
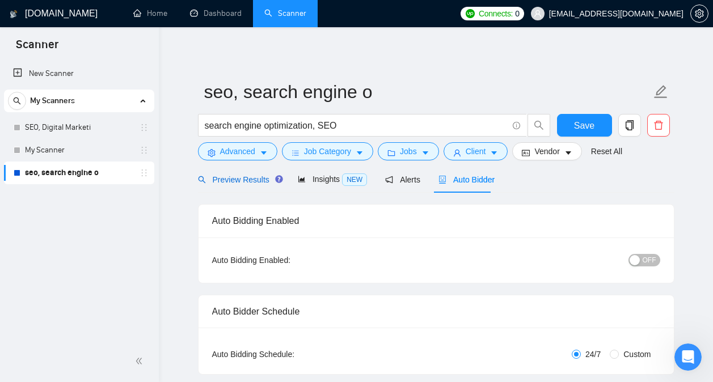
click at [253, 176] on span "Preview Results" at bounding box center [239, 179] width 82 height 9
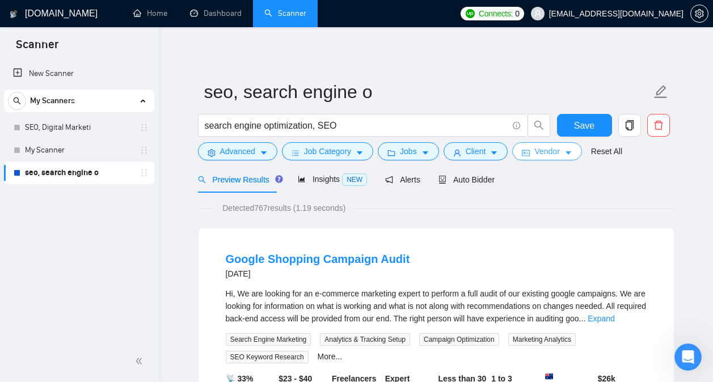
click at [536, 151] on span "Vendor" at bounding box center [546, 151] width 25 height 12
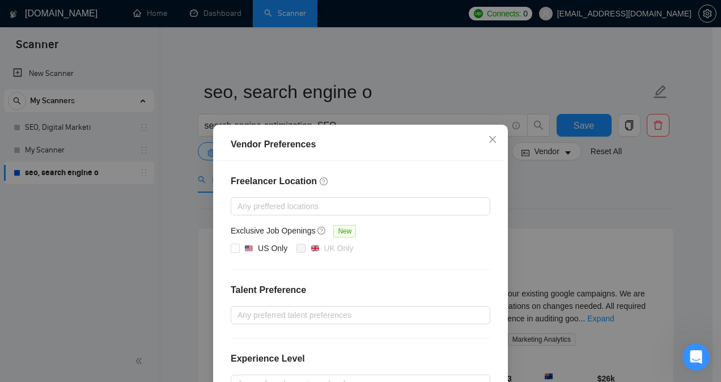
click at [583, 183] on div "Vendor Preferences Freelancer Location Any preffered locations Exclusive Job Op…" at bounding box center [360, 191] width 721 height 382
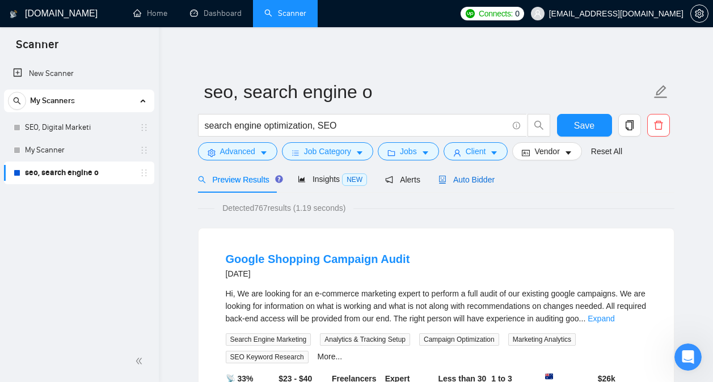
click at [470, 175] on span "Auto Bidder" at bounding box center [466, 179] width 56 height 9
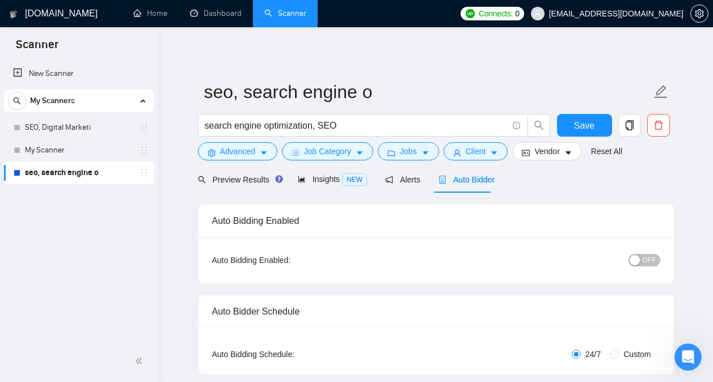
click at [424, 180] on div "Preview Results Insights NEW Alerts Auto Bidder" at bounding box center [346, 179] width 297 height 27
click at [413, 181] on span "Alerts" at bounding box center [402, 179] width 35 height 9
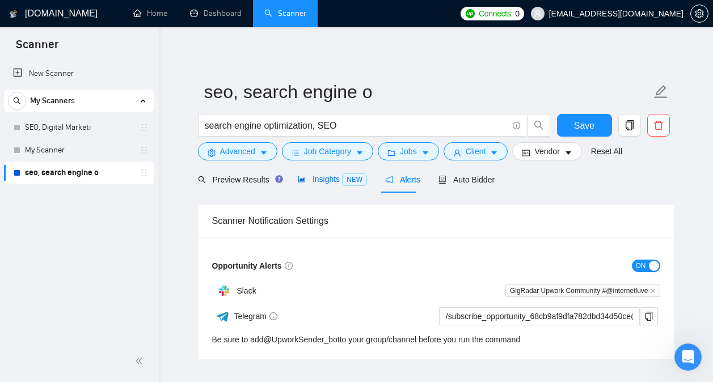
click at [317, 181] on span "Insights NEW" at bounding box center [332, 179] width 69 height 9
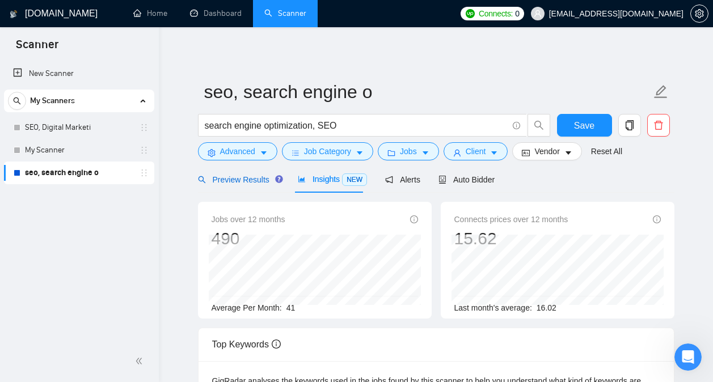
click at [265, 183] on span "Preview Results" at bounding box center [239, 179] width 82 height 9
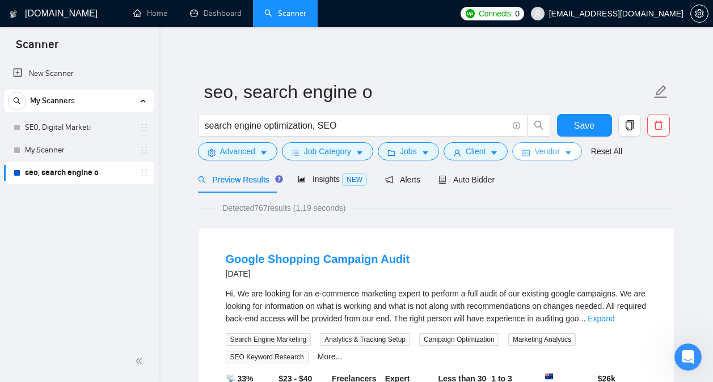
click at [552, 151] on span "Vendor" at bounding box center [546, 151] width 25 height 12
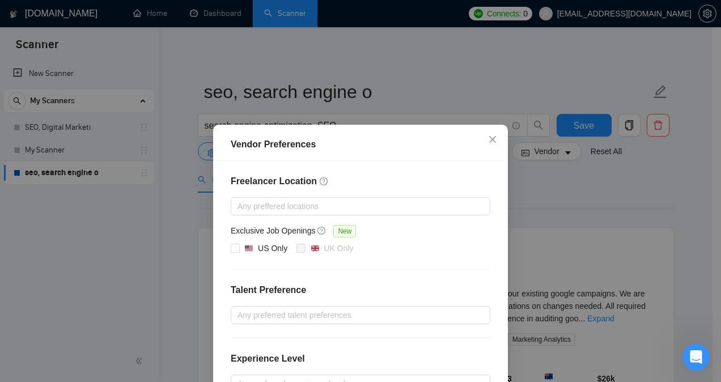
click at [533, 193] on div "Vendor Preferences Freelancer Location Any preffered locations Exclusive Job Op…" at bounding box center [360, 191] width 721 height 382
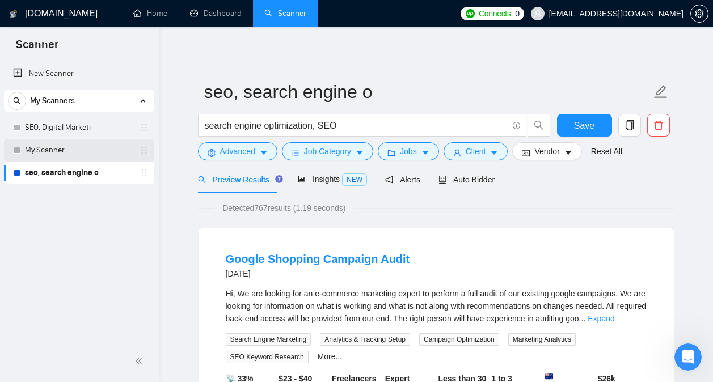
click at [80, 146] on link "My Scanner" at bounding box center [79, 150] width 108 height 23
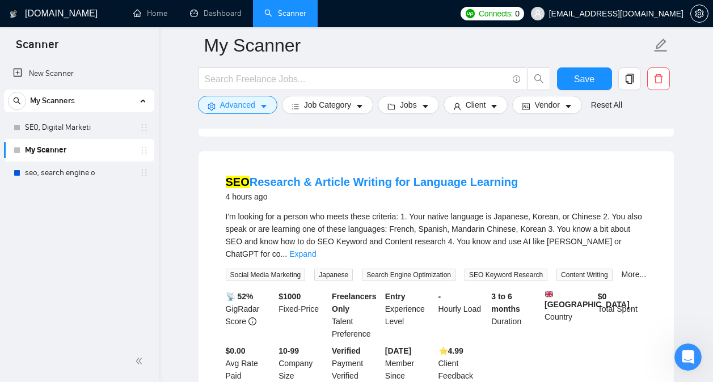
scroll to position [2431, 0]
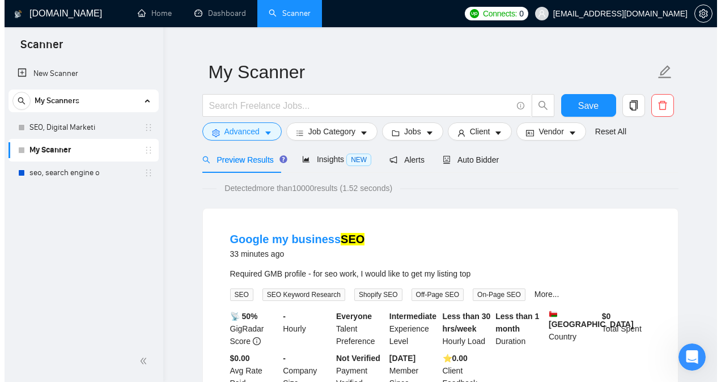
scroll to position [0, 0]
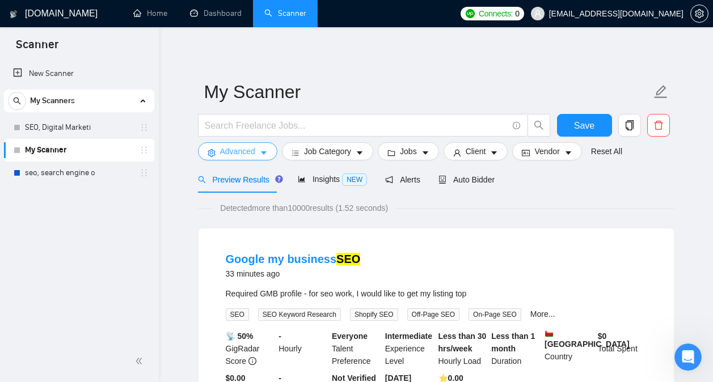
click at [264, 150] on icon "caret-down" at bounding box center [264, 153] width 8 height 8
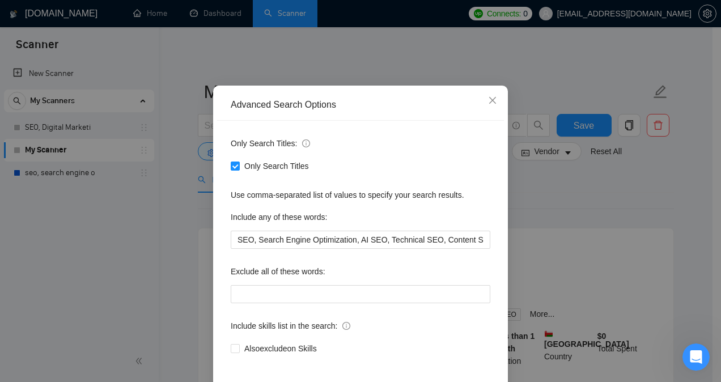
scroll to position [40, 0]
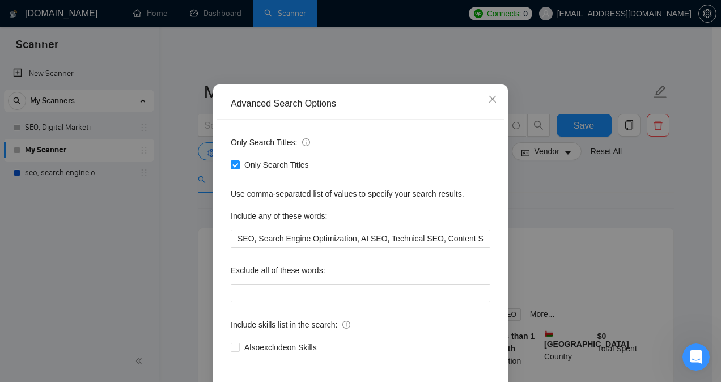
click at [597, 218] on div "Advanced Search Options Only Search Titles: Only Search Titles Use comma-separa…" at bounding box center [360, 191] width 721 height 382
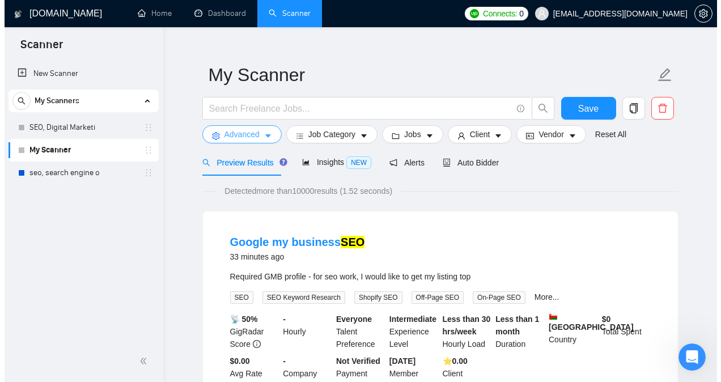
scroll to position [25, 0]
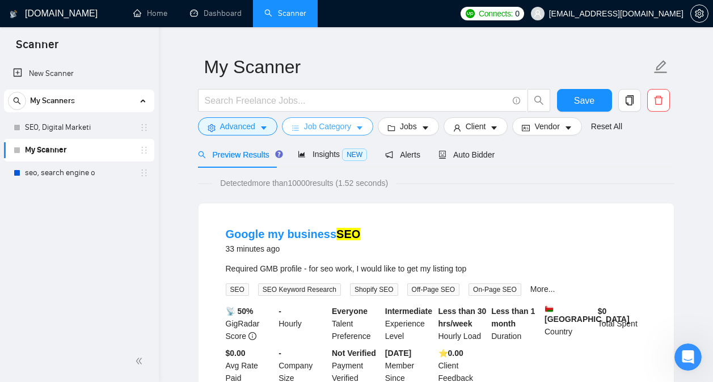
click at [353, 127] on button "Job Category" at bounding box center [327, 126] width 91 height 18
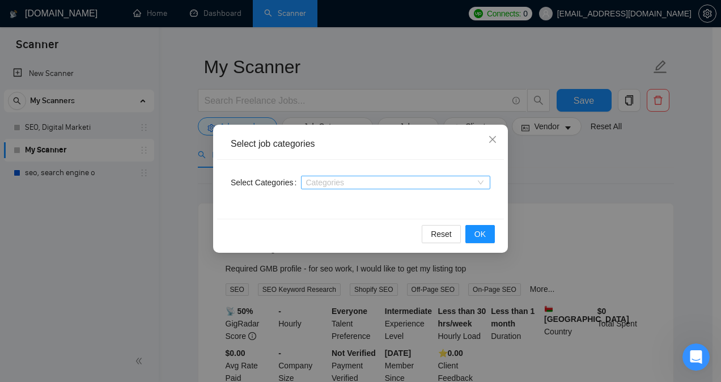
click at [386, 186] on div at bounding box center [390, 182] width 172 height 9
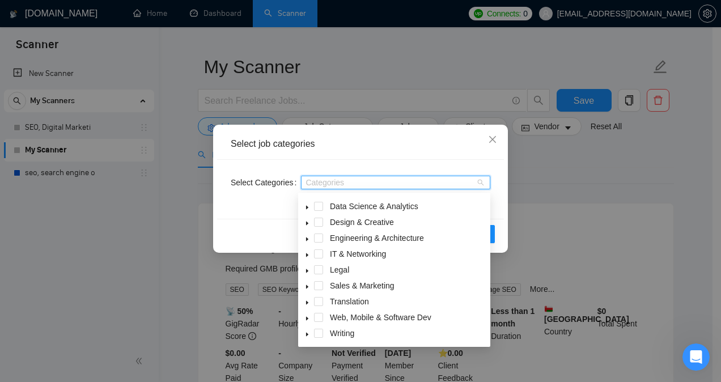
scroll to position [44, 0]
click at [381, 283] on span "Sales & Marketing" at bounding box center [362, 287] width 65 height 9
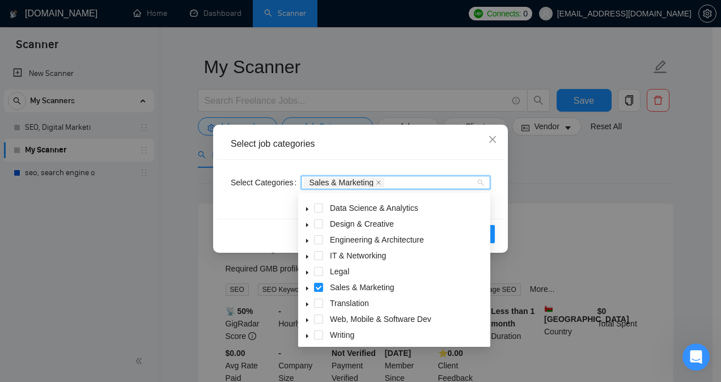
click at [426, 151] on div "Select job categories" at bounding box center [360, 144] width 287 height 31
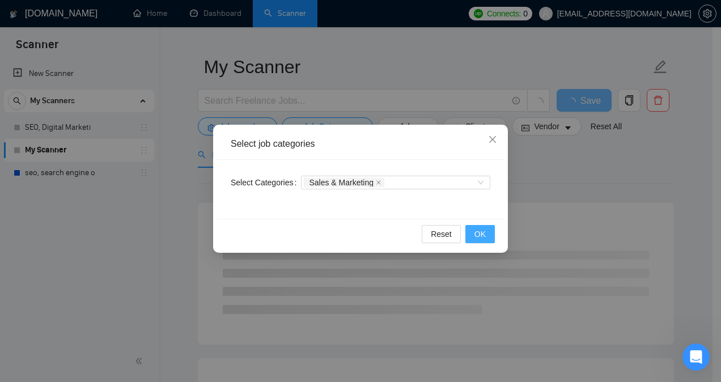
click at [478, 226] on button "OK" at bounding box center [479, 234] width 29 height 18
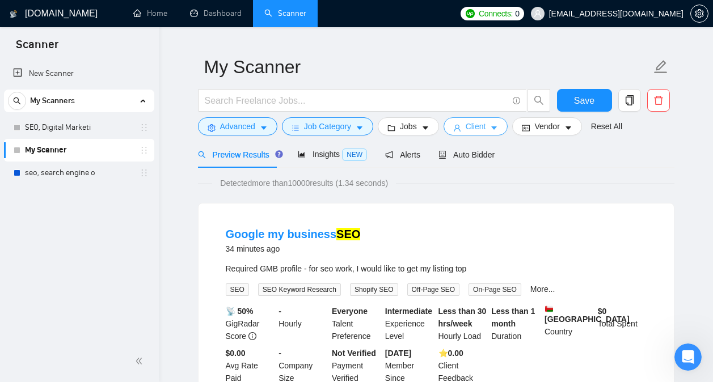
click at [465, 126] on span "Client" at bounding box center [475, 126] width 20 height 12
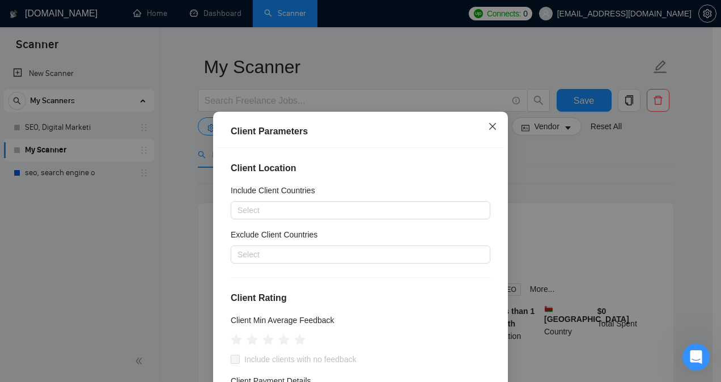
click at [491, 124] on icon "close" at bounding box center [492, 125] width 7 height 7
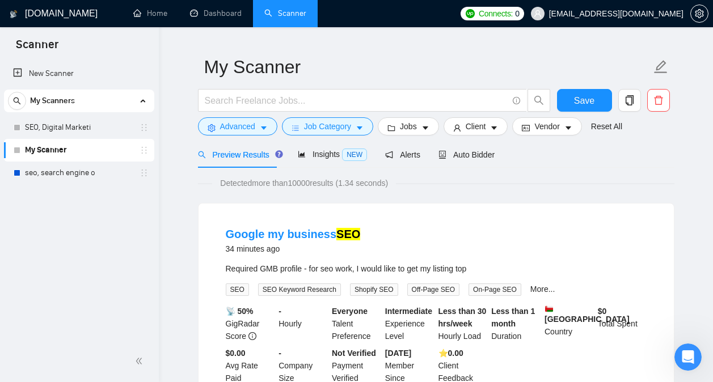
click at [437, 121] on div "Jobs" at bounding box center [408, 126] width 66 height 18
click at [424, 124] on icon "caret-down" at bounding box center [425, 128] width 8 height 8
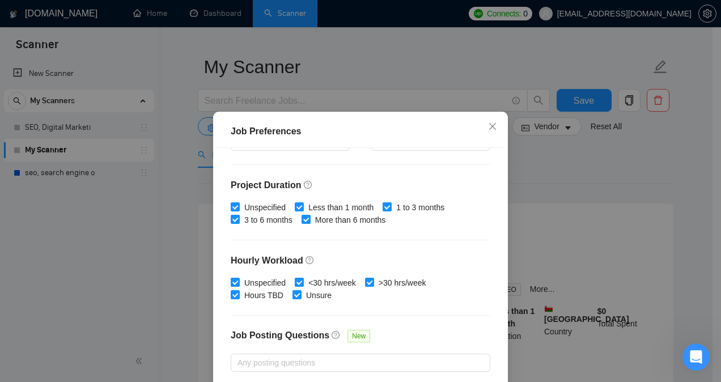
scroll to position [317, 0]
click at [231, 202] on input "Unspecified" at bounding box center [235, 206] width 8 height 8
checkbox input "false"
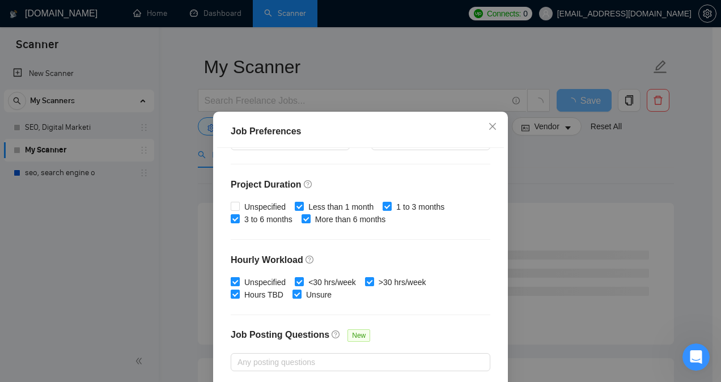
click at [231, 279] on input "Unspecified" at bounding box center [235, 281] width 8 height 8
checkbox input "false"
click at [295, 206] on input "Less than 1 month" at bounding box center [299, 206] width 8 height 8
checkbox input "false"
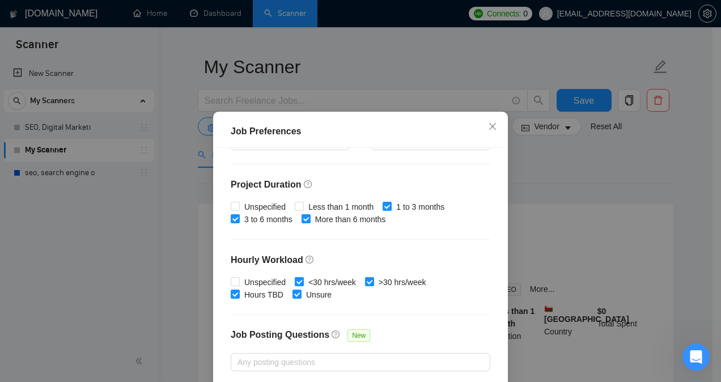
click at [295, 281] on input "<30 hrs/week" at bounding box center [299, 281] width 8 height 8
checkbox input "false"
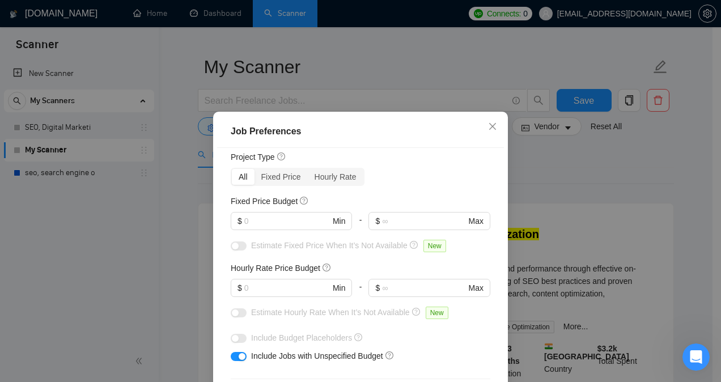
scroll to position [0, 0]
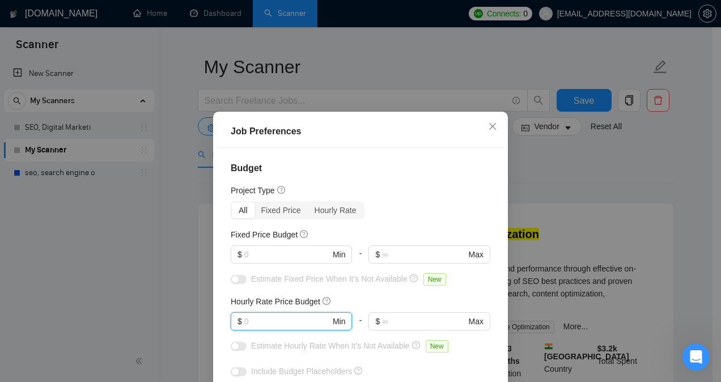
drag, startPoint x: 273, startPoint y: 323, endPoint x: 209, endPoint y: 323, distance: 64.6
click at [213, 323] on div "Job Preferences Budget Project Type All Fixed Price Hourly Rate Fixed Price Bud…" at bounding box center [360, 282] width 295 height 340
type input "30"
click at [452, 200] on div "Budget Project Type All Fixed Price Hourly Rate Fixed Price Budget $ Min - $ Ma…" at bounding box center [360, 282] width 287 height 268
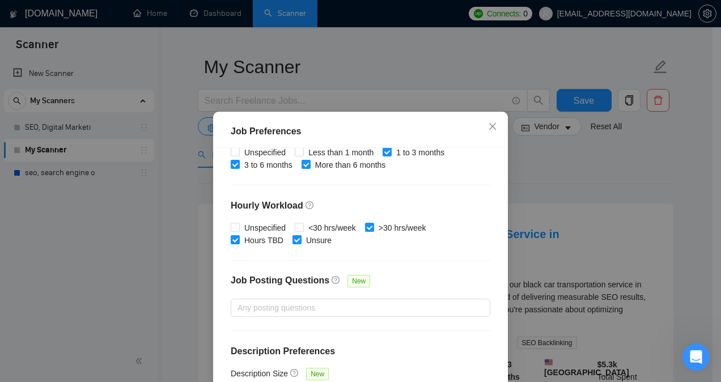
scroll to position [83, 0]
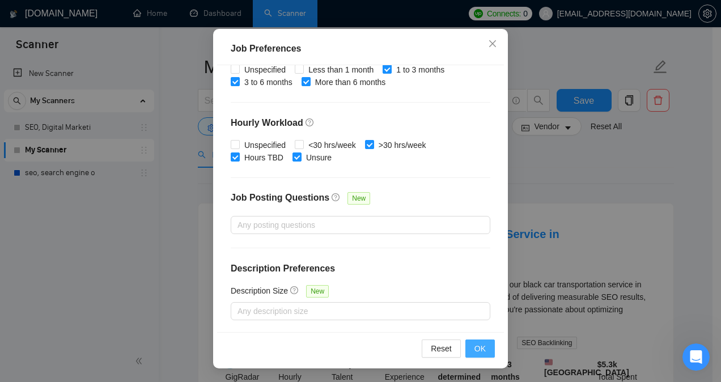
click at [478, 346] on span "OK" at bounding box center [479, 348] width 11 height 12
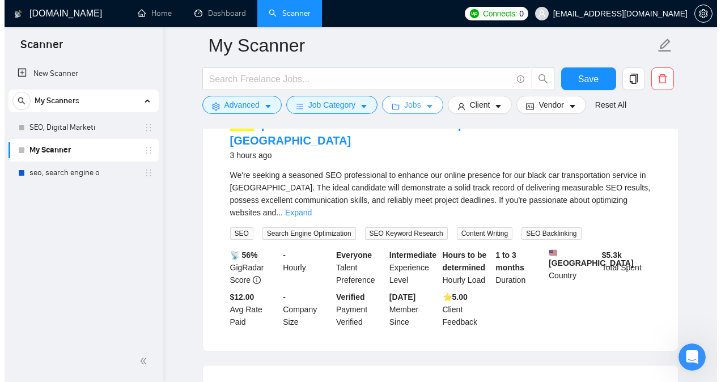
scroll to position [0, 0]
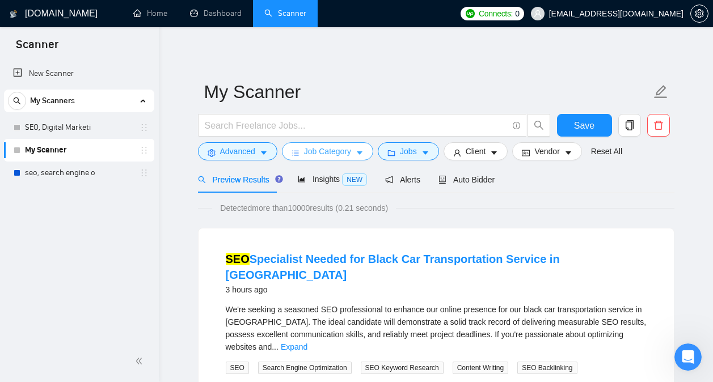
click at [338, 146] on span "Job Category" at bounding box center [327, 151] width 47 height 12
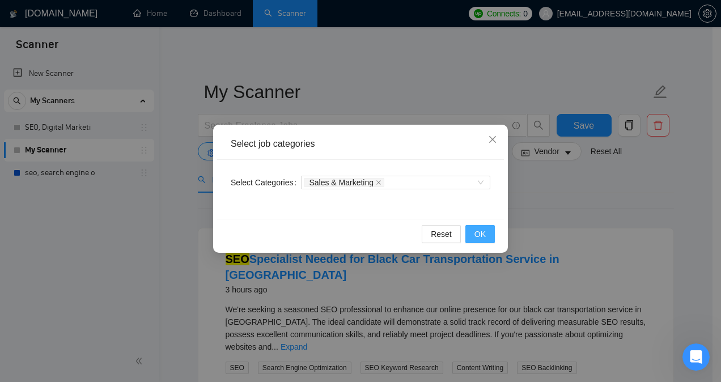
click at [481, 229] on span "OK" at bounding box center [479, 234] width 11 height 12
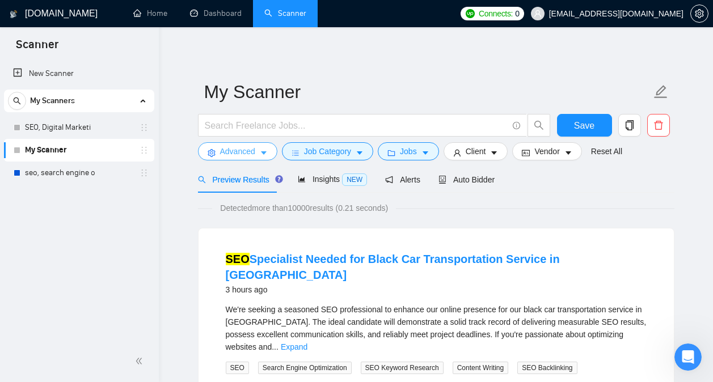
click at [261, 152] on icon "caret-down" at bounding box center [264, 153] width 6 height 3
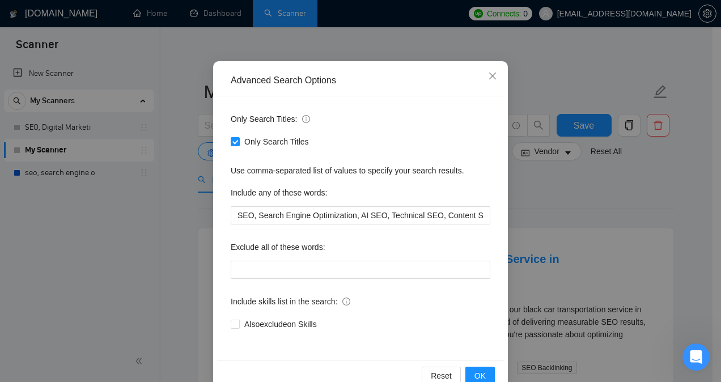
scroll to position [90, 0]
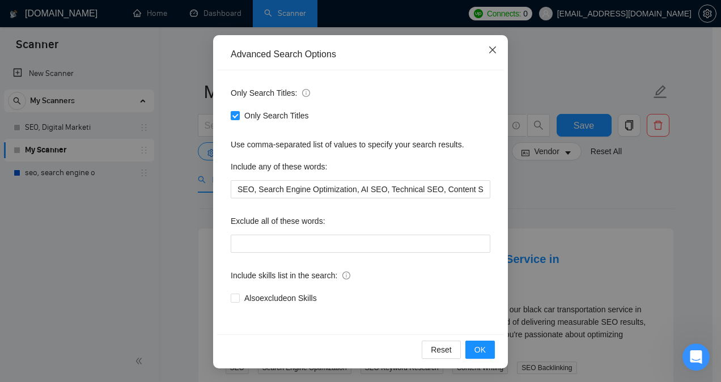
click at [491, 57] on span "Close" at bounding box center [492, 50] width 31 height 31
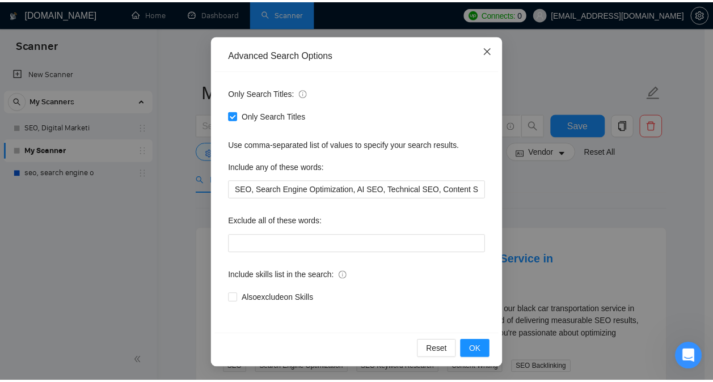
scroll to position [33, 0]
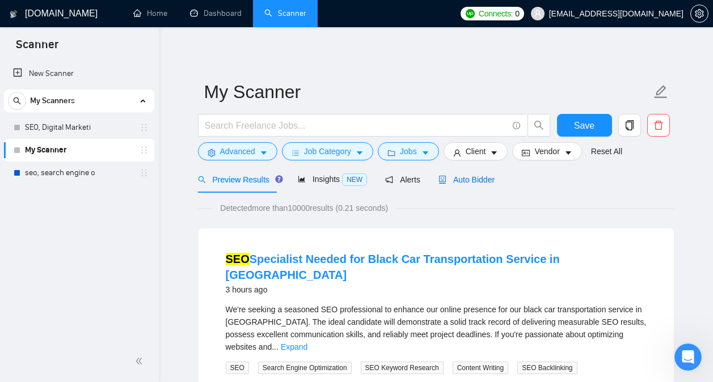
click at [457, 179] on span "Auto Bidder" at bounding box center [466, 179] width 56 height 9
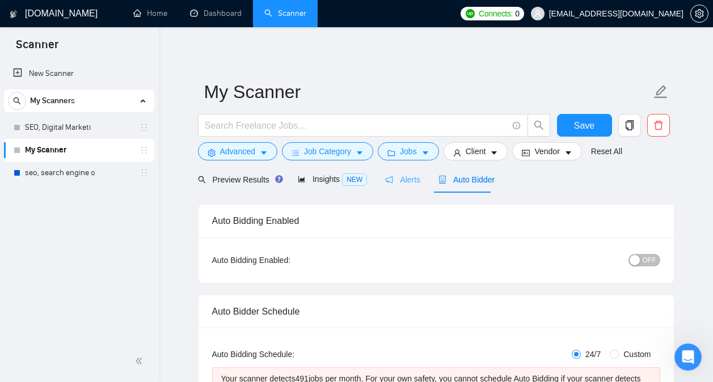
click at [390, 186] on div "Alerts" at bounding box center [402, 179] width 35 height 27
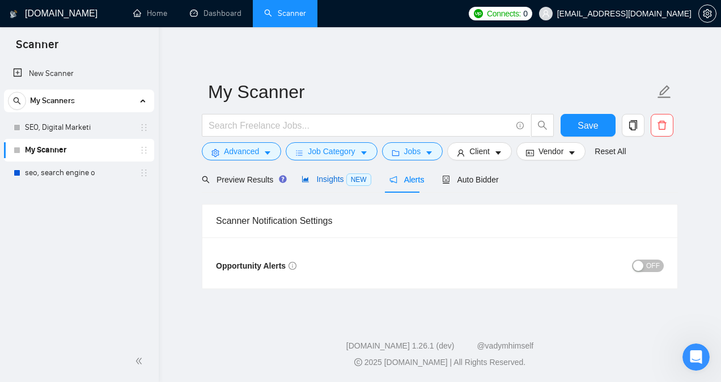
click at [338, 181] on span "Insights NEW" at bounding box center [336, 179] width 69 height 9
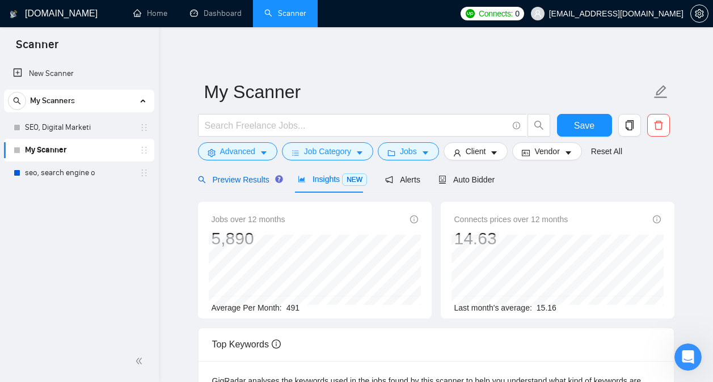
click at [252, 182] on span "Preview Results" at bounding box center [239, 179] width 82 height 9
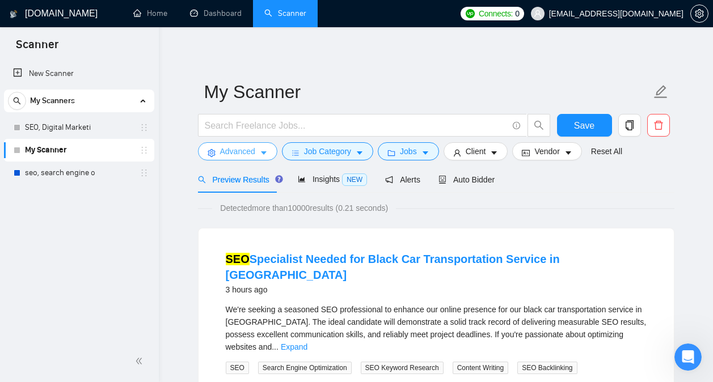
click at [246, 159] on button "Advanced" at bounding box center [237, 151] width 79 height 18
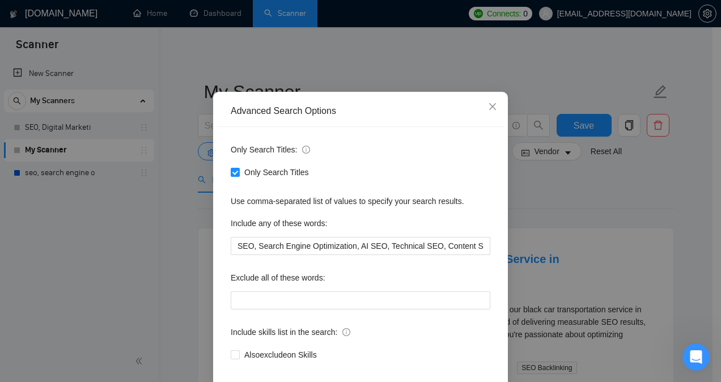
scroll to position [90, 0]
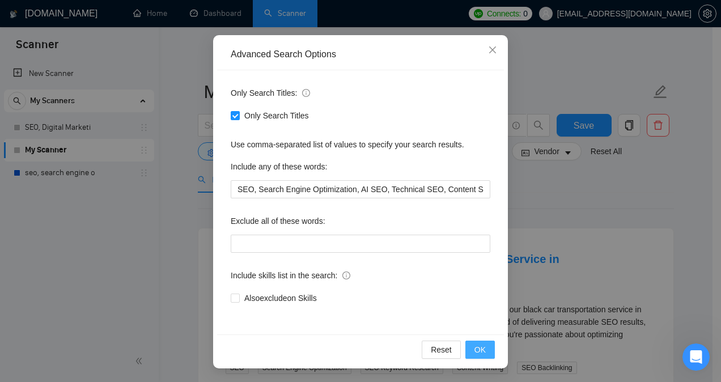
click at [470, 342] on button "OK" at bounding box center [479, 350] width 29 height 18
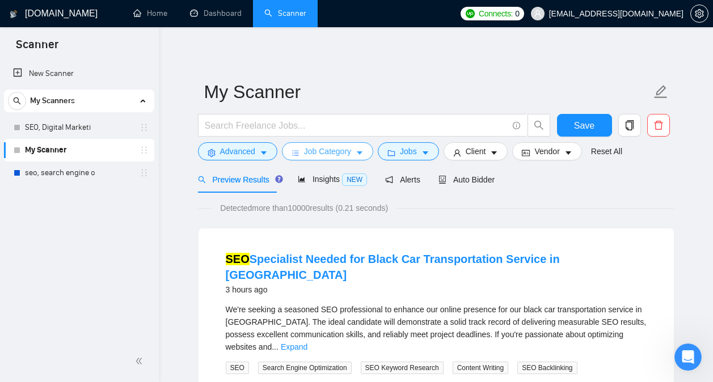
click at [355, 154] on icon "caret-down" at bounding box center [359, 153] width 8 height 8
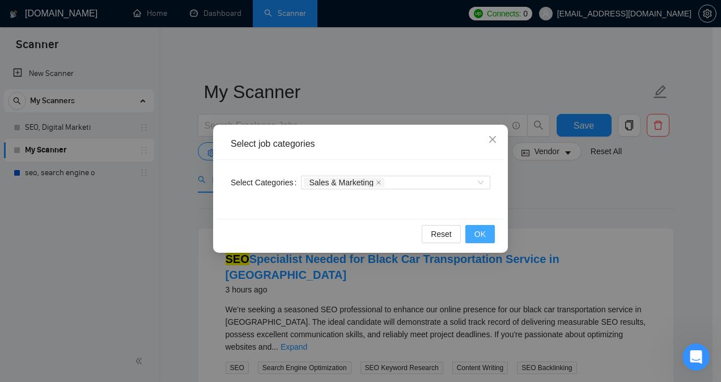
click at [479, 238] on span "OK" at bounding box center [479, 234] width 11 height 12
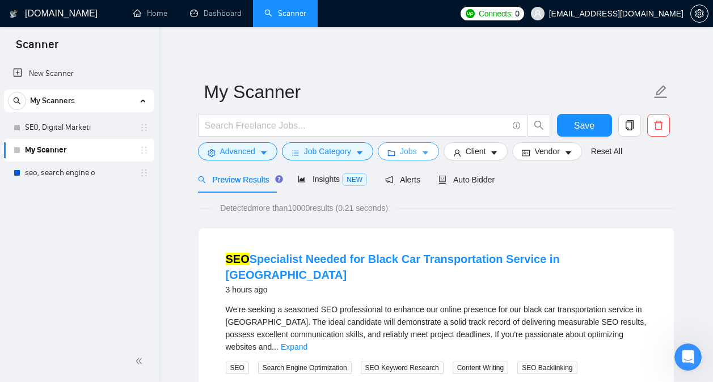
click at [415, 146] on button "Jobs" at bounding box center [408, 151] width 61 height 18
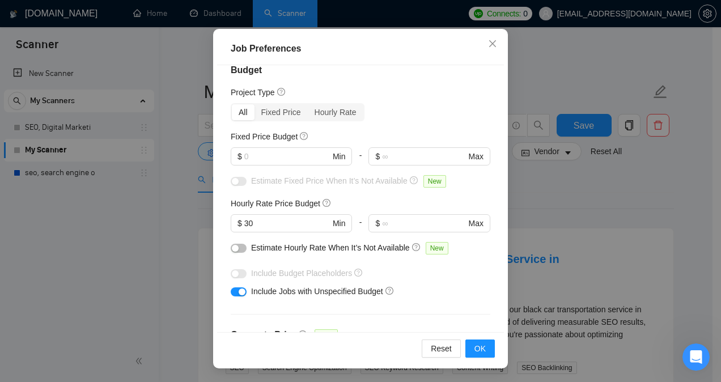
scroll to position [0, 0]
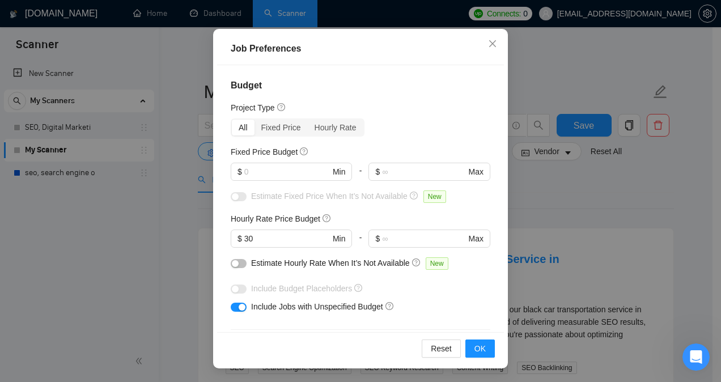
click at [233, 304] on button "button" at bounding box center [239, 307] width 16 height 9
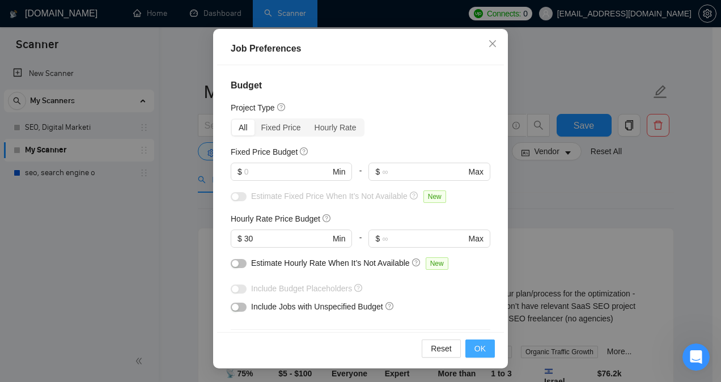
click at [478, 345] on span "OK" at bounding box center [479, 348] width 11 height 12
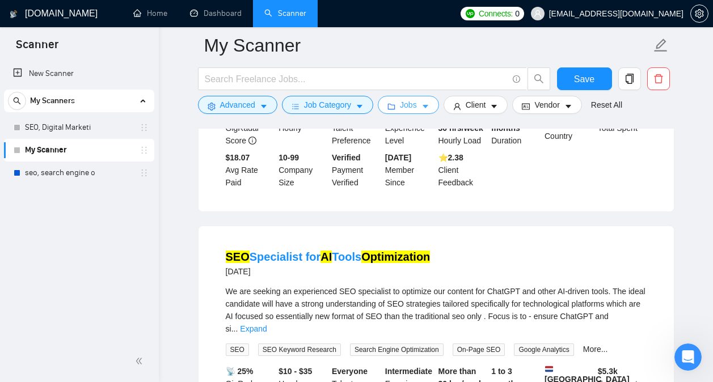
scroll to position [1033, 0]
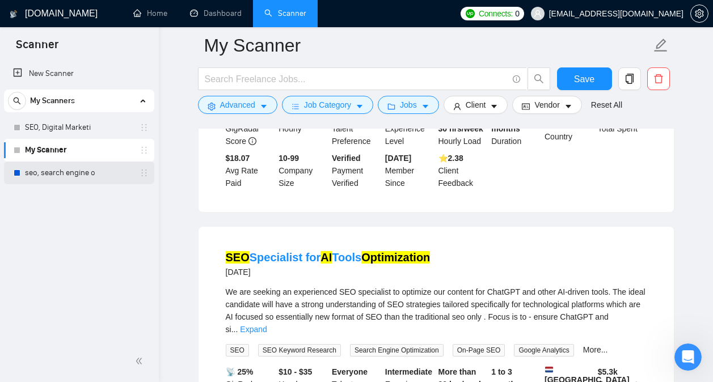
click at [76, 175] on link "seo, search engine o" at bounding box center [79, 173] width 108 height 23
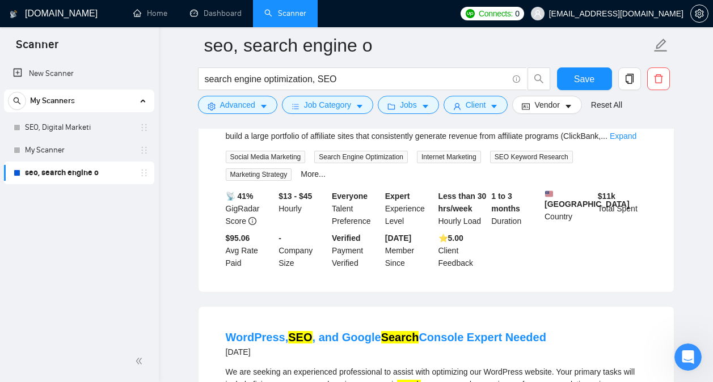
scroll to position [2003, 0]
click at [75, 153] on link "My Scanner" at bounding box center [79, 150] width 108 height 23
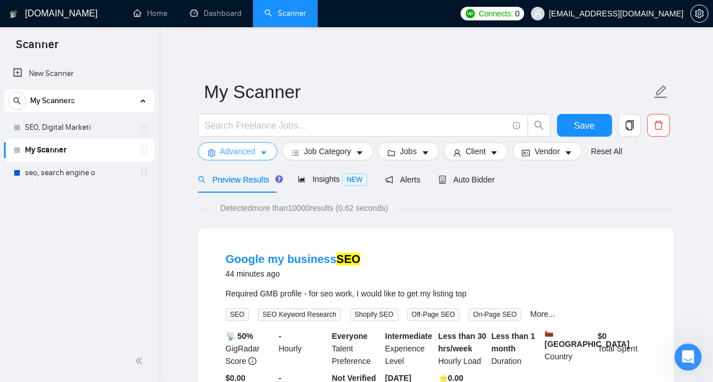
click at [268, 156] on button "Advanced" at bounding box center [237, 151] width 79 height 18
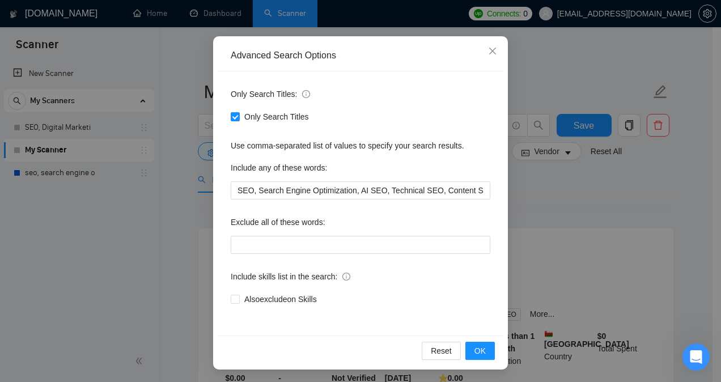
click at [552, 208] on div "Advanced Search Options Only Search Titles: Only Search Titles Use comma-separa…" at bounding box center [360, 191] width 721 height 382
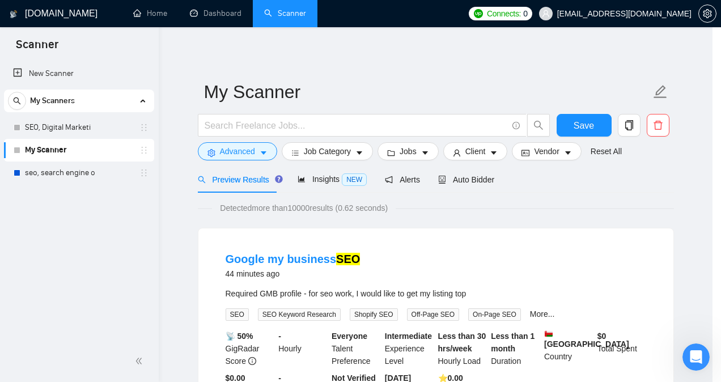
scroll to position [33, 0]
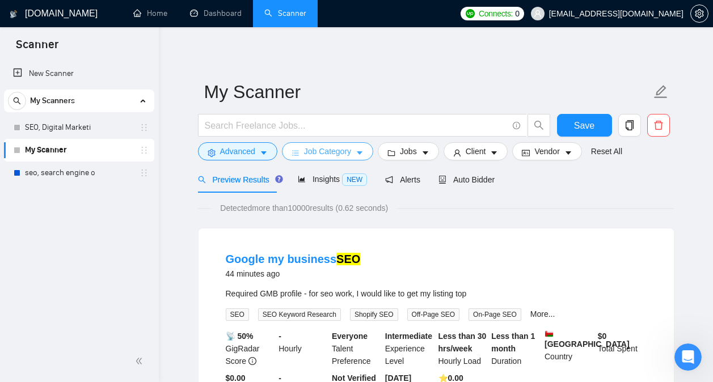
click at [352, 156] on button "Job Category" at bounding box center [327, 151] width 91 height 18
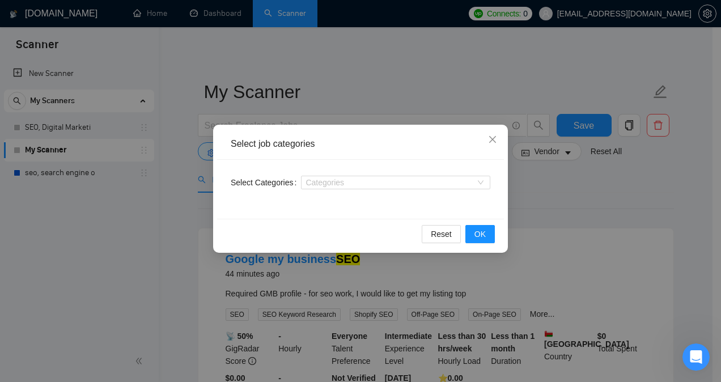
click at [553, 198] on div "Select job categories Select Categories Categories Reset OK" at bounding box center [360, 191] width 721 height 382
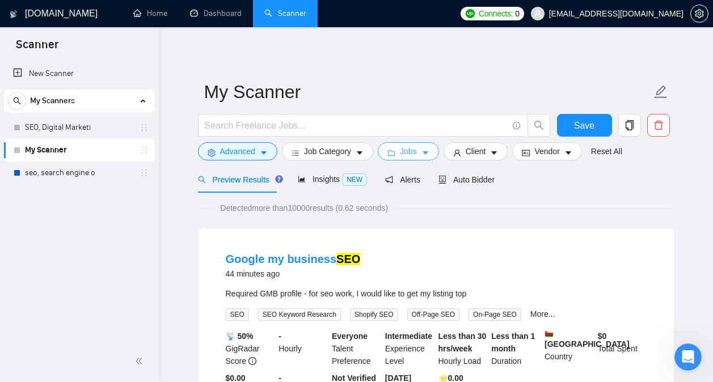
click at [411, 151] on span "Jobs" at bounding box center [408, 151] width 17 height 12
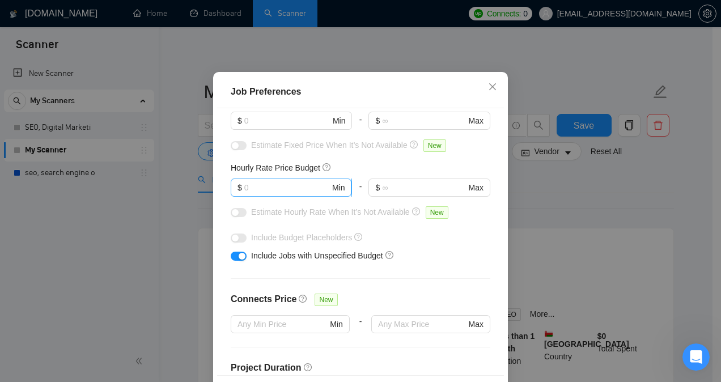
scroll to position [104, 0]
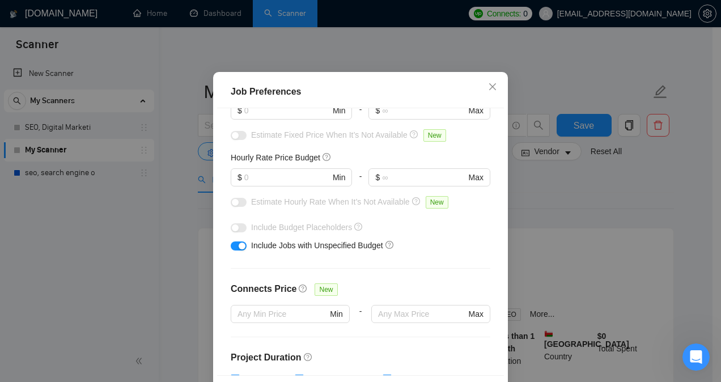
click at [231, 251] on button "button" at bounding box center [239, 245] width 16 height 9
click at [232, 249] on div "button" at bounding box center [235, 246] width 7 height 7
click at [265, 184] on input "text" at bounding box center [287, 177] width 86 height 12
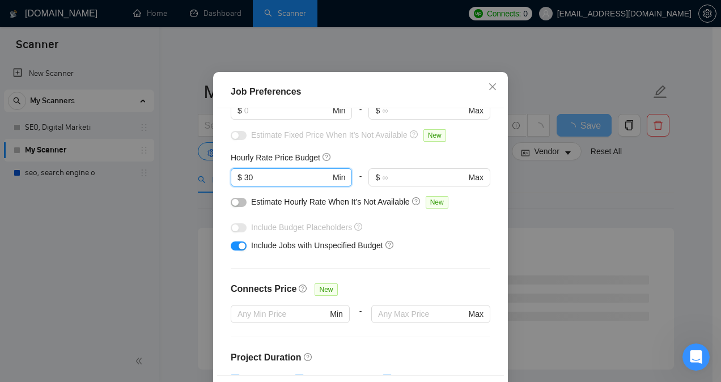
type input "30"
click at [454, 255] on div "Include Jobs with Unspecified Budget" at bounding box center [361, 245] width 260 height 18
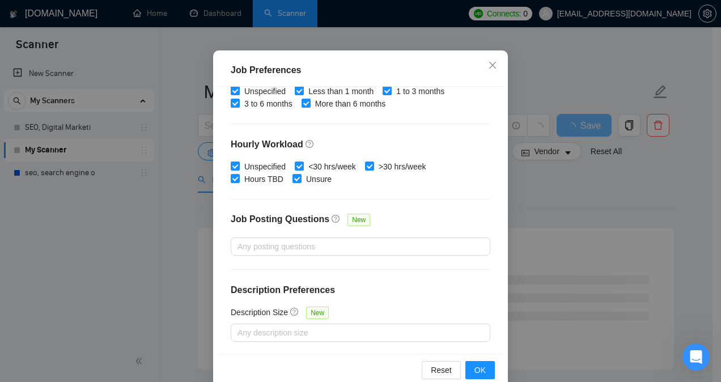
scroll to position [83, 0]
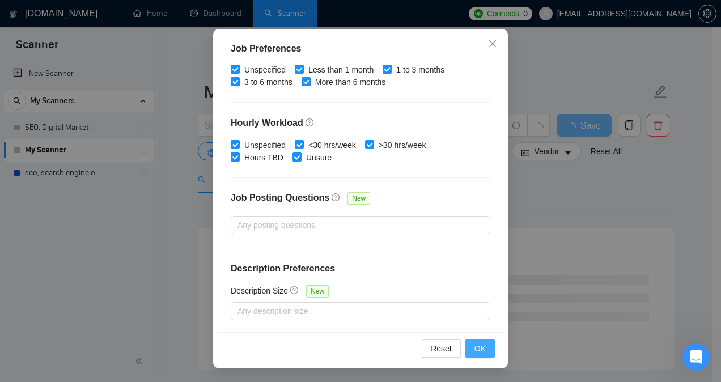
click at [477, 348] on span "OK" at bounding box center [479, 348] width 11 height 12
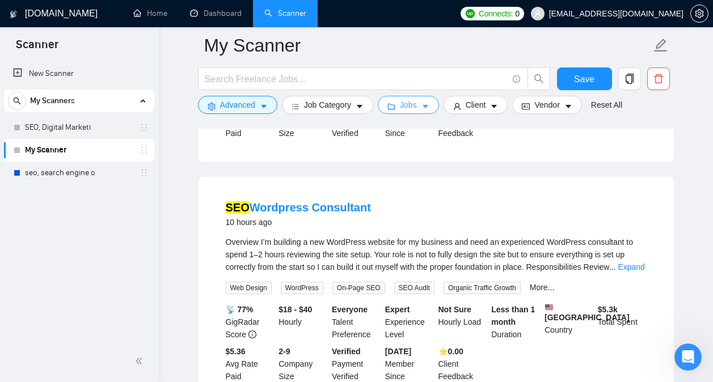
scroll to position [2414, 0]
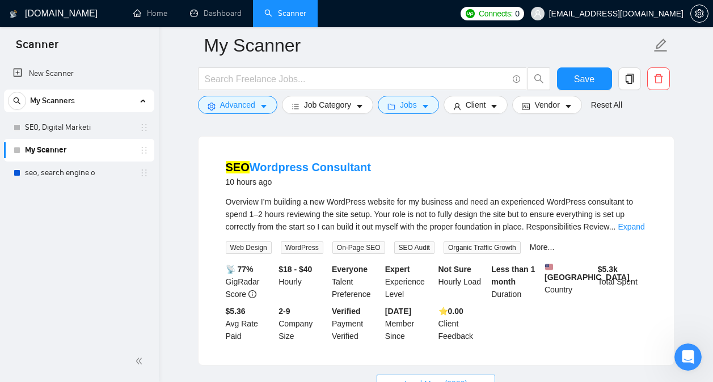
click at [443, 378] on span "Load More (9990)" at bounding box center [435, 384] width 63 height 12
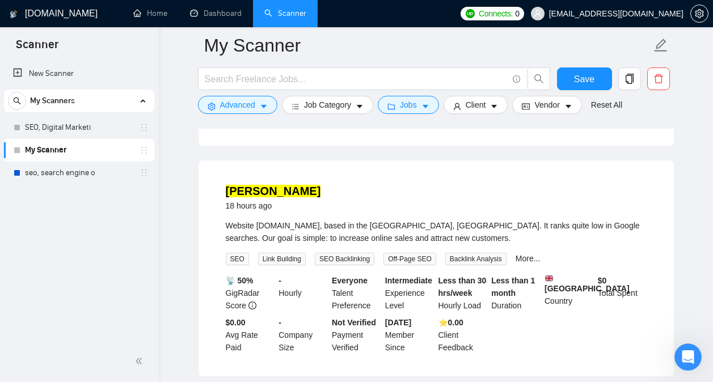
scroll to position [4851, 0]
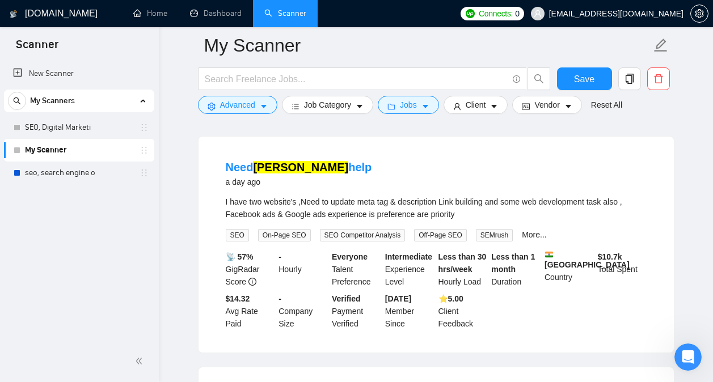
scroll to position [7312, 0]
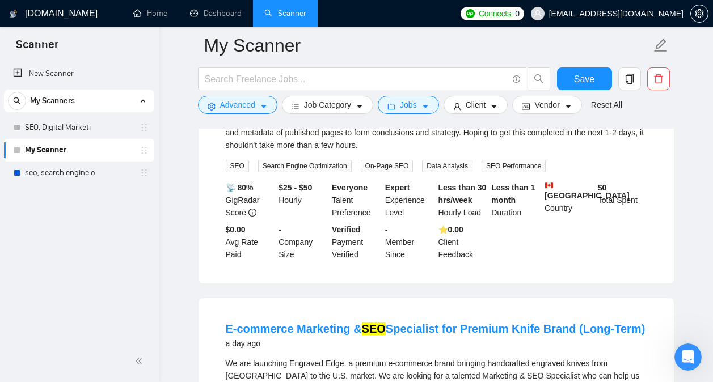
scroll to position [9765, 0]
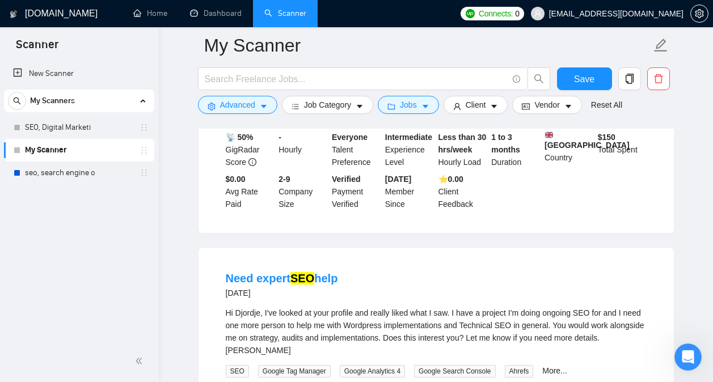
scroll to position [11640, 0]
